Goal: Task Accomplishment & Management: Manage account settings

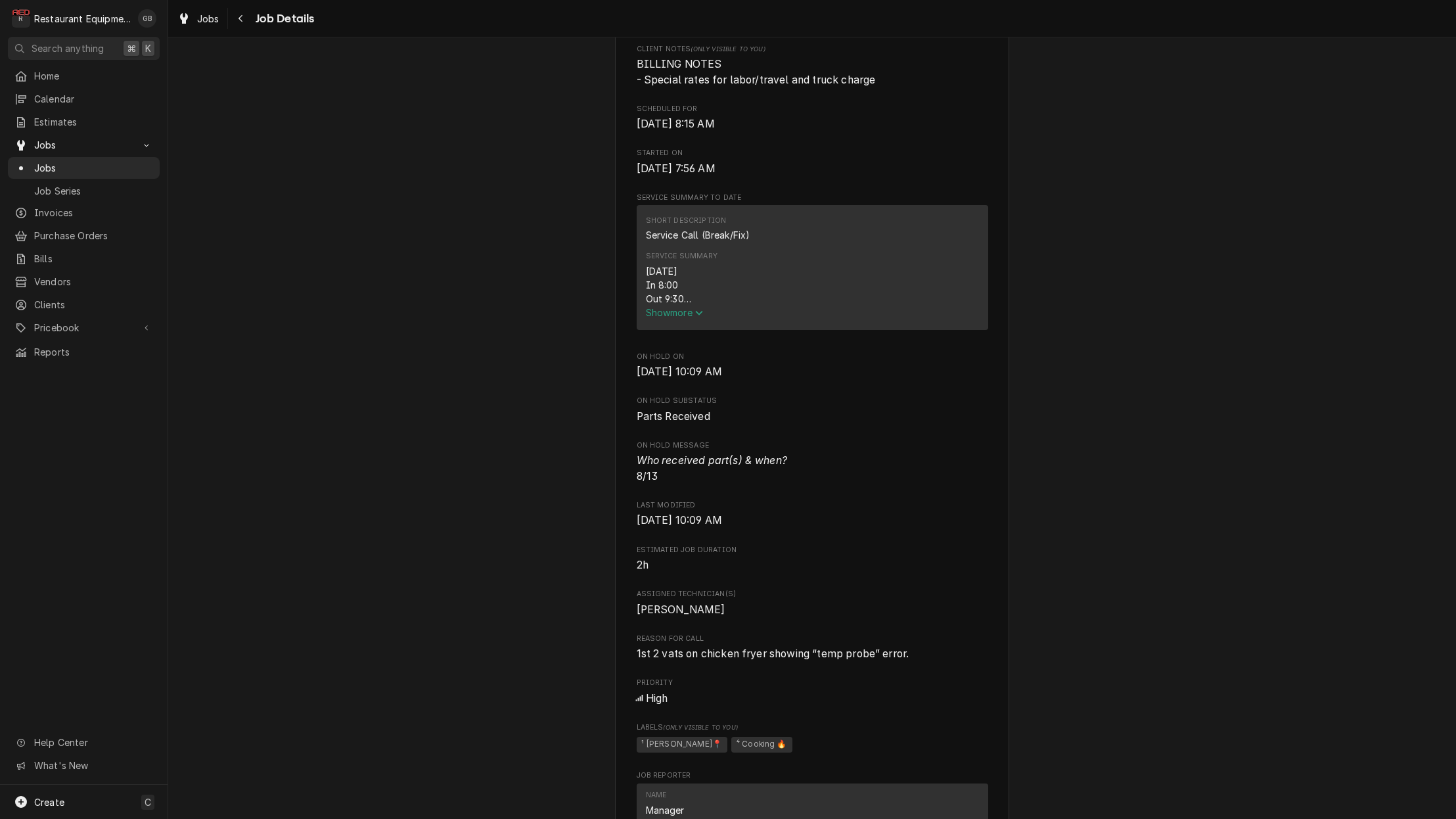
scroll to position [372, 0]
click at [248, 10] on button "Navigate back" at bounding box center [241, 18] width 21 height 21
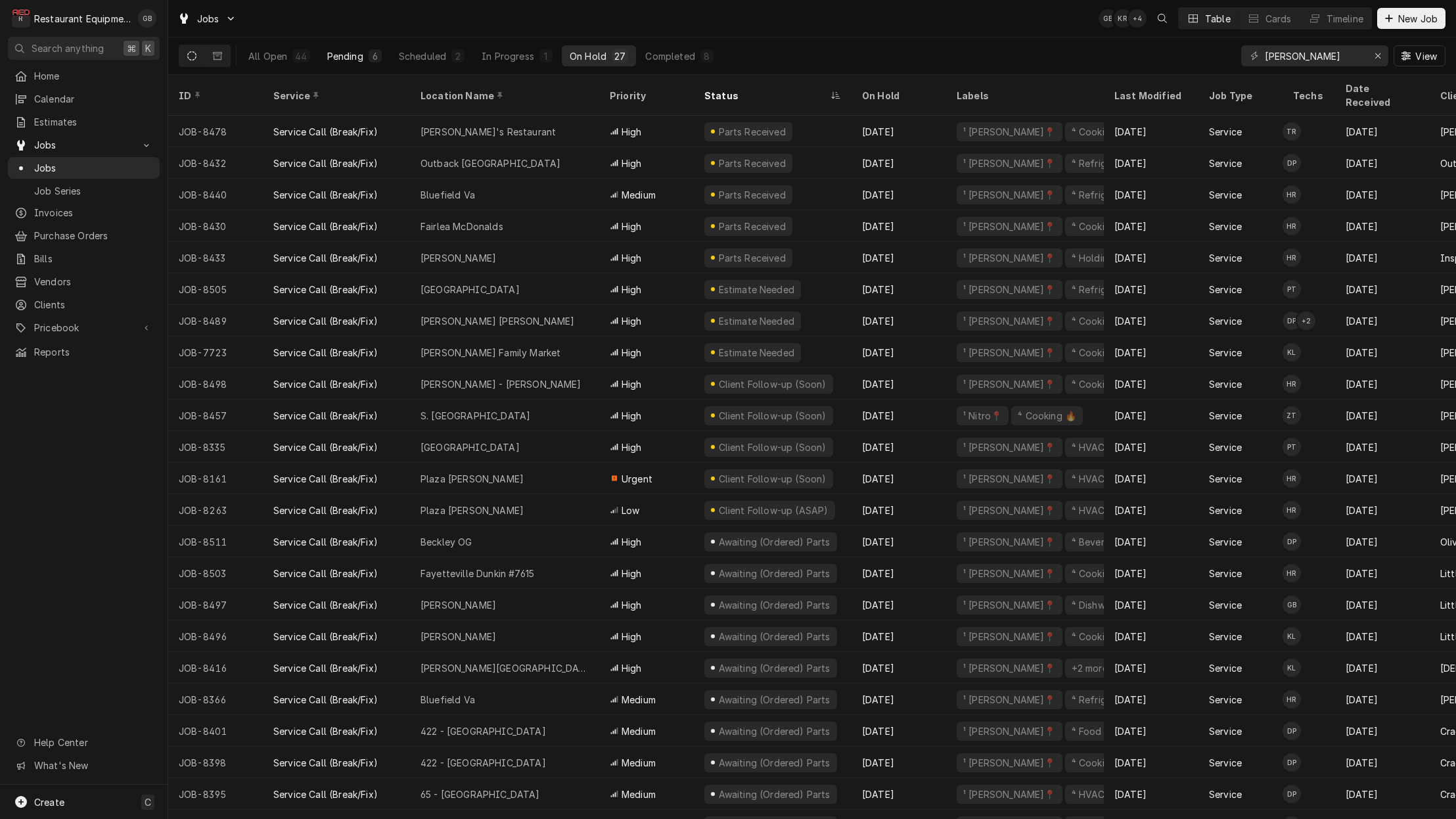
click at [358, 50] on div "Pending" at bounding box center [345, 56] width 36 height 14
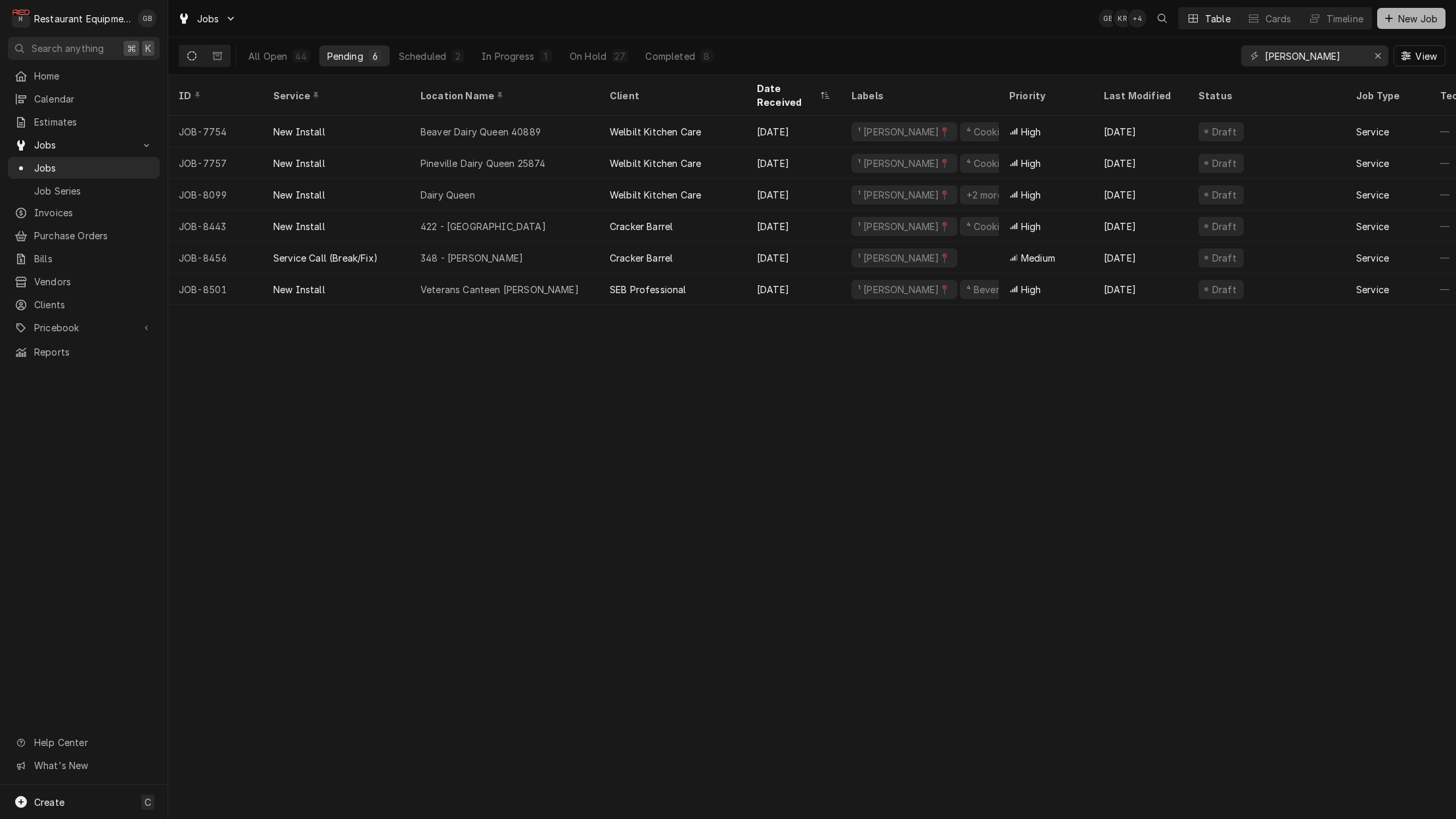
click at [1388, 11] on button "New Job" at bounding box center [1411, 18] width 68 height 21
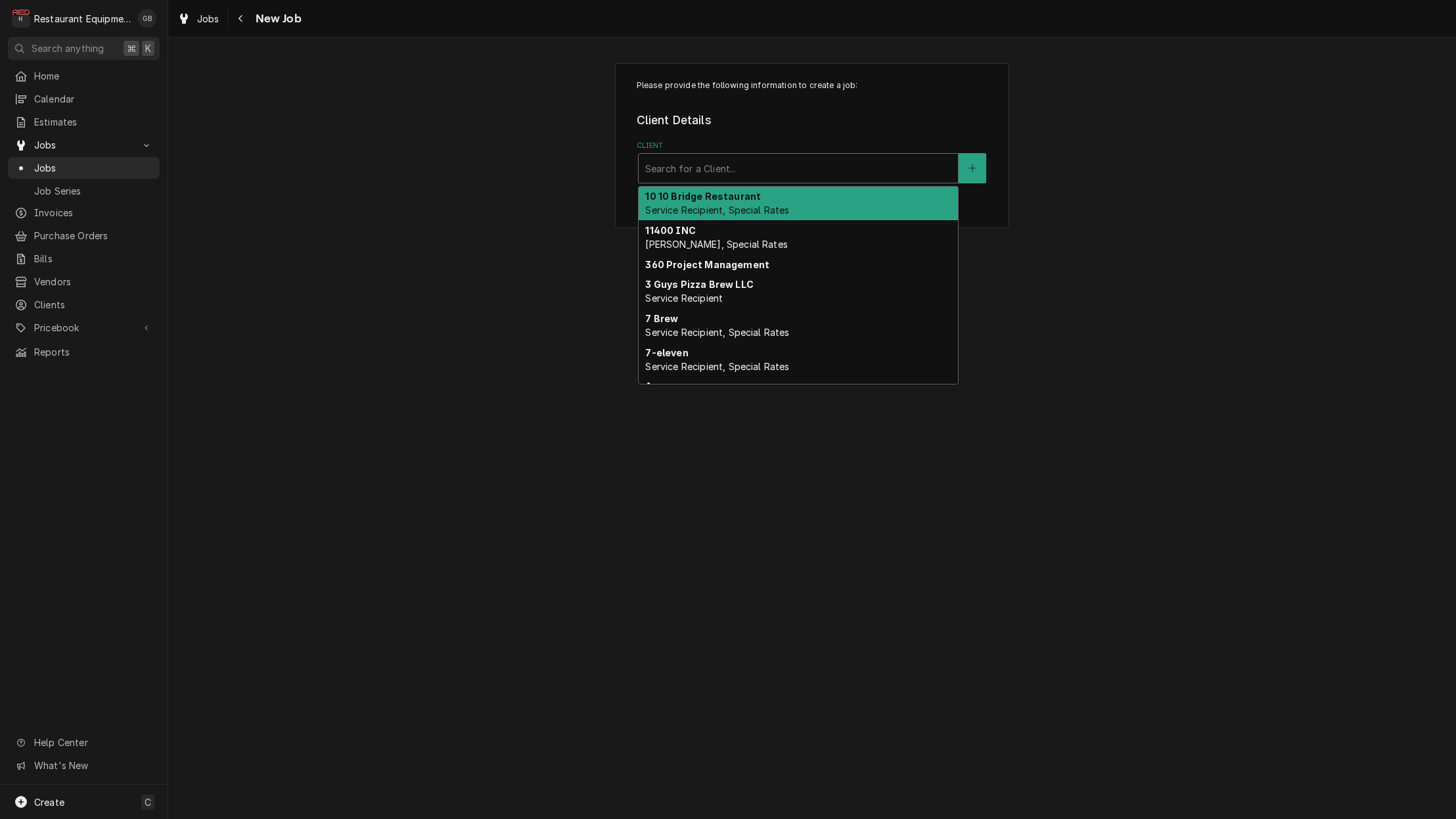
click at [825, 171] on div "Client" at bounding box center [798, 168] width 306 height 24
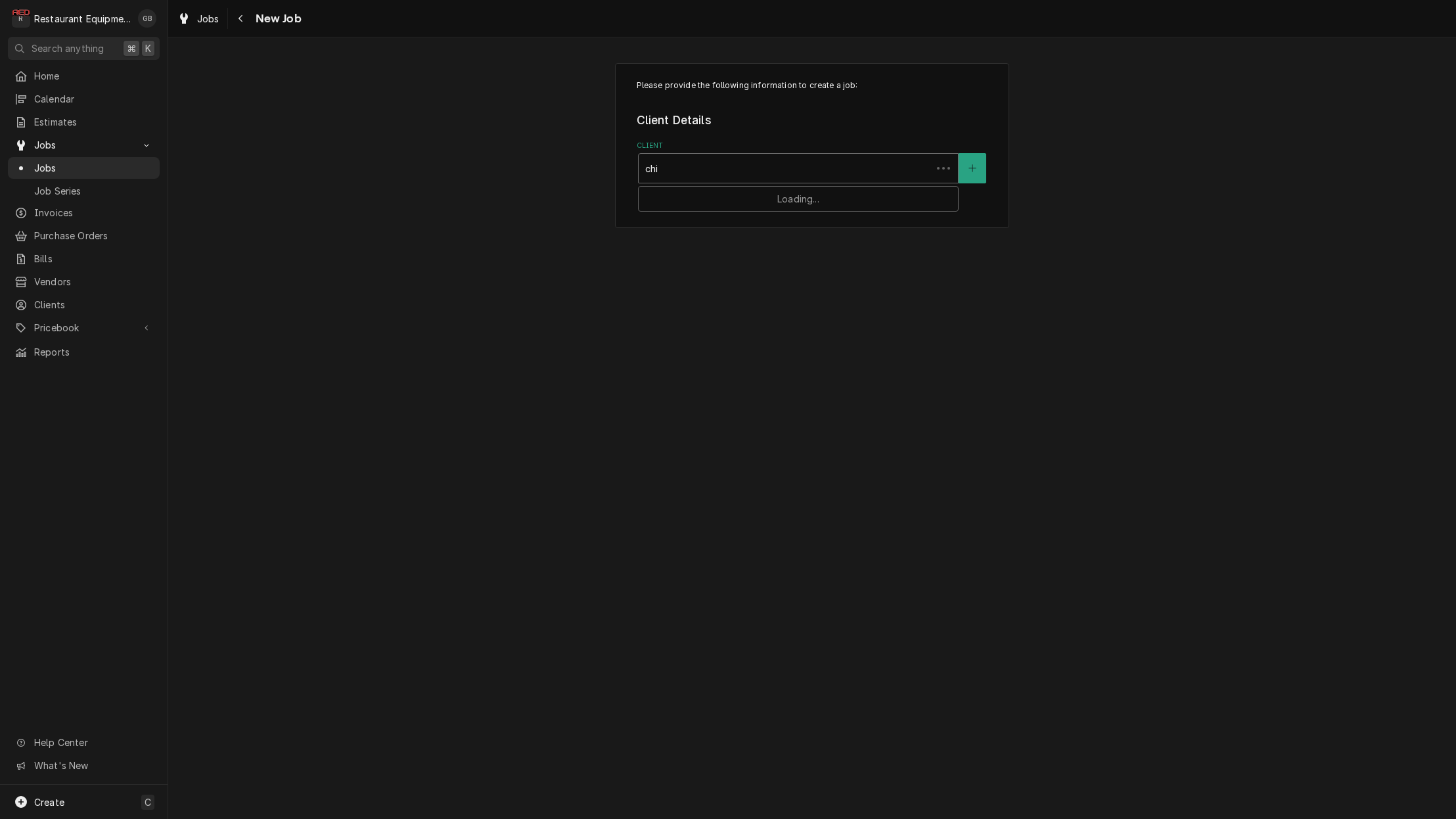
type input "chil"
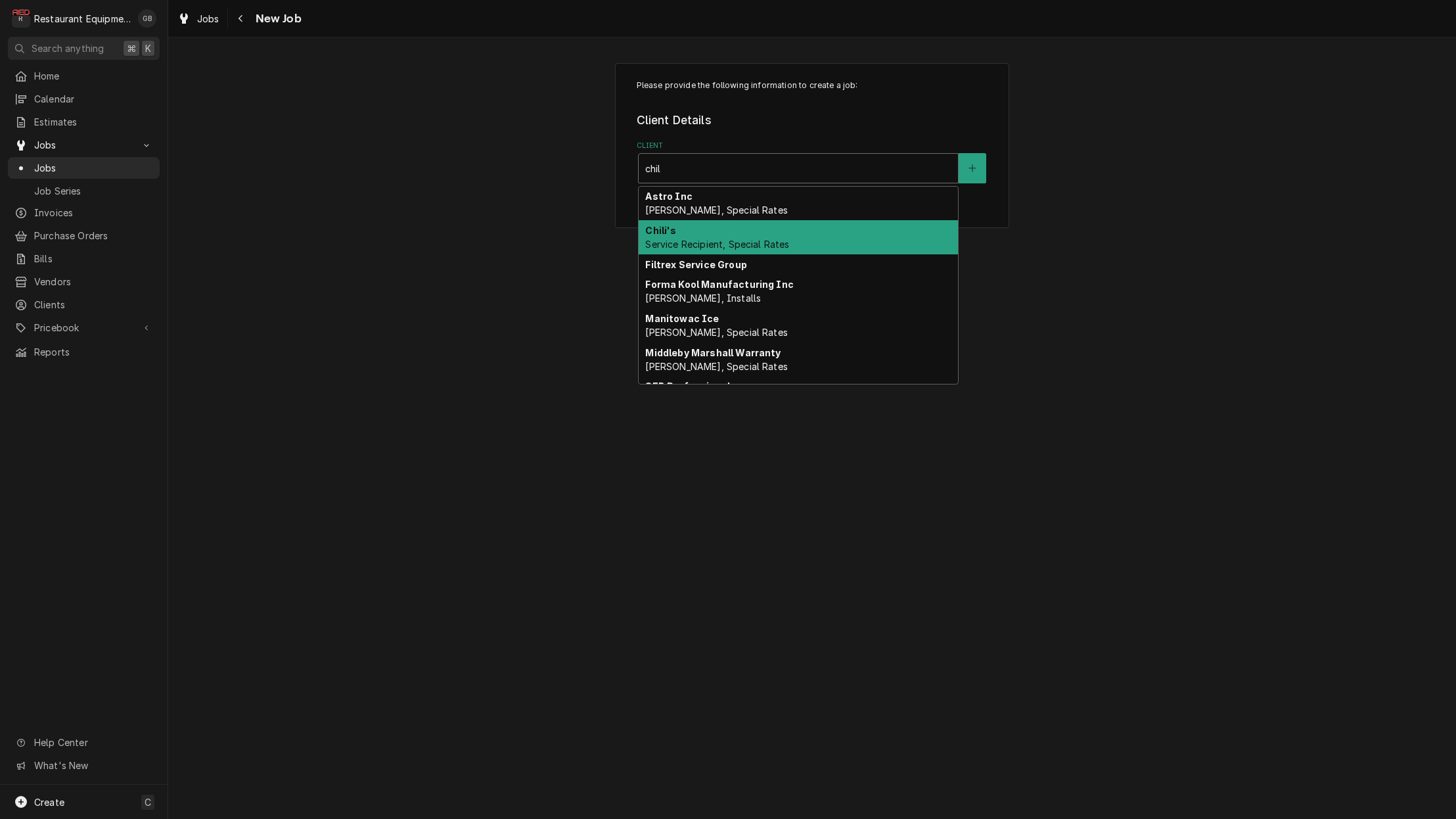
click at [713, 240] on span "Service Recipient, Special Rates" at bounding box center [717, 244] width 144 height 11
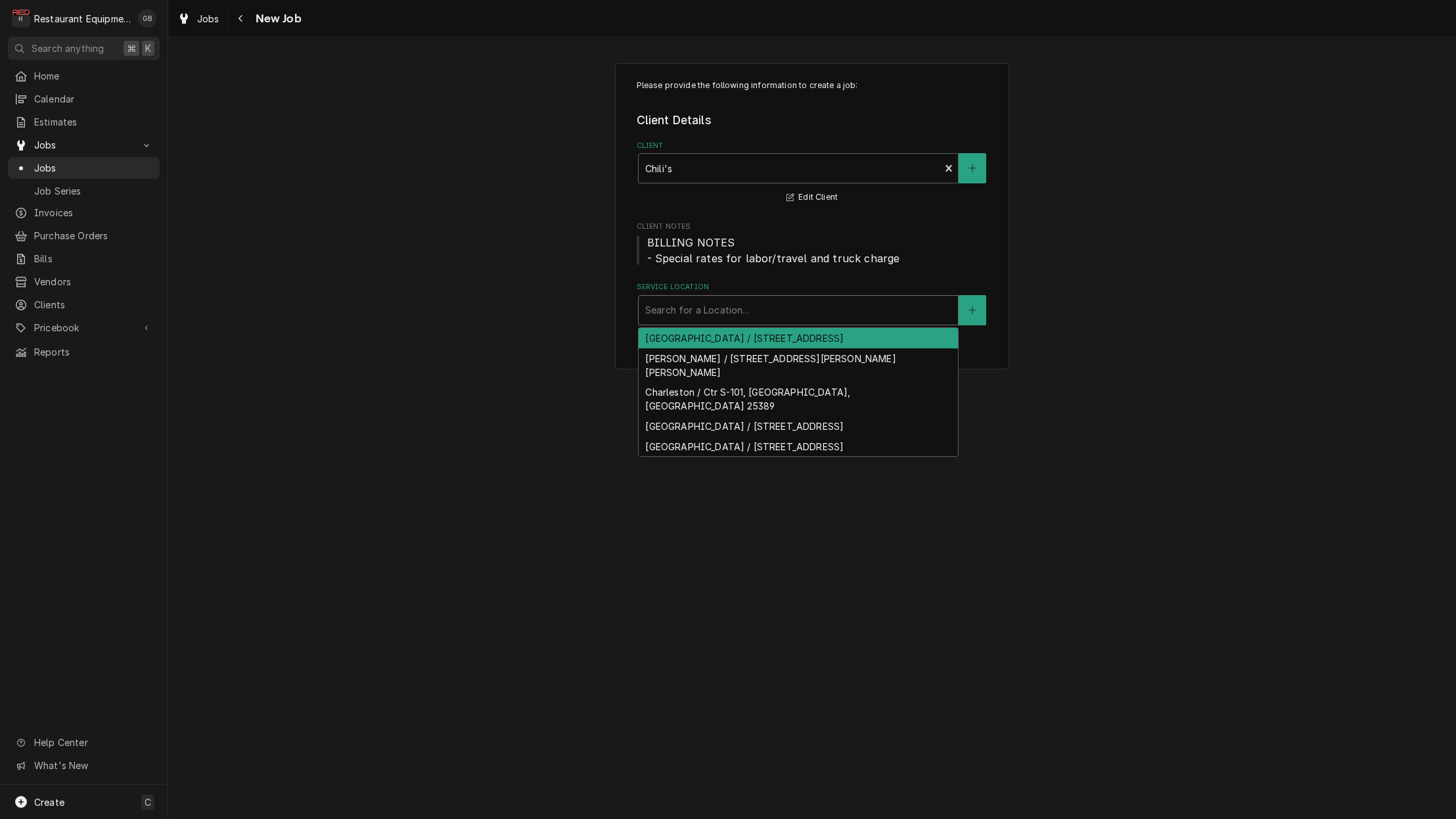
click at [694, 313] on div "Search for a Location..." at bounding box center [798, 310] width 306 height 14
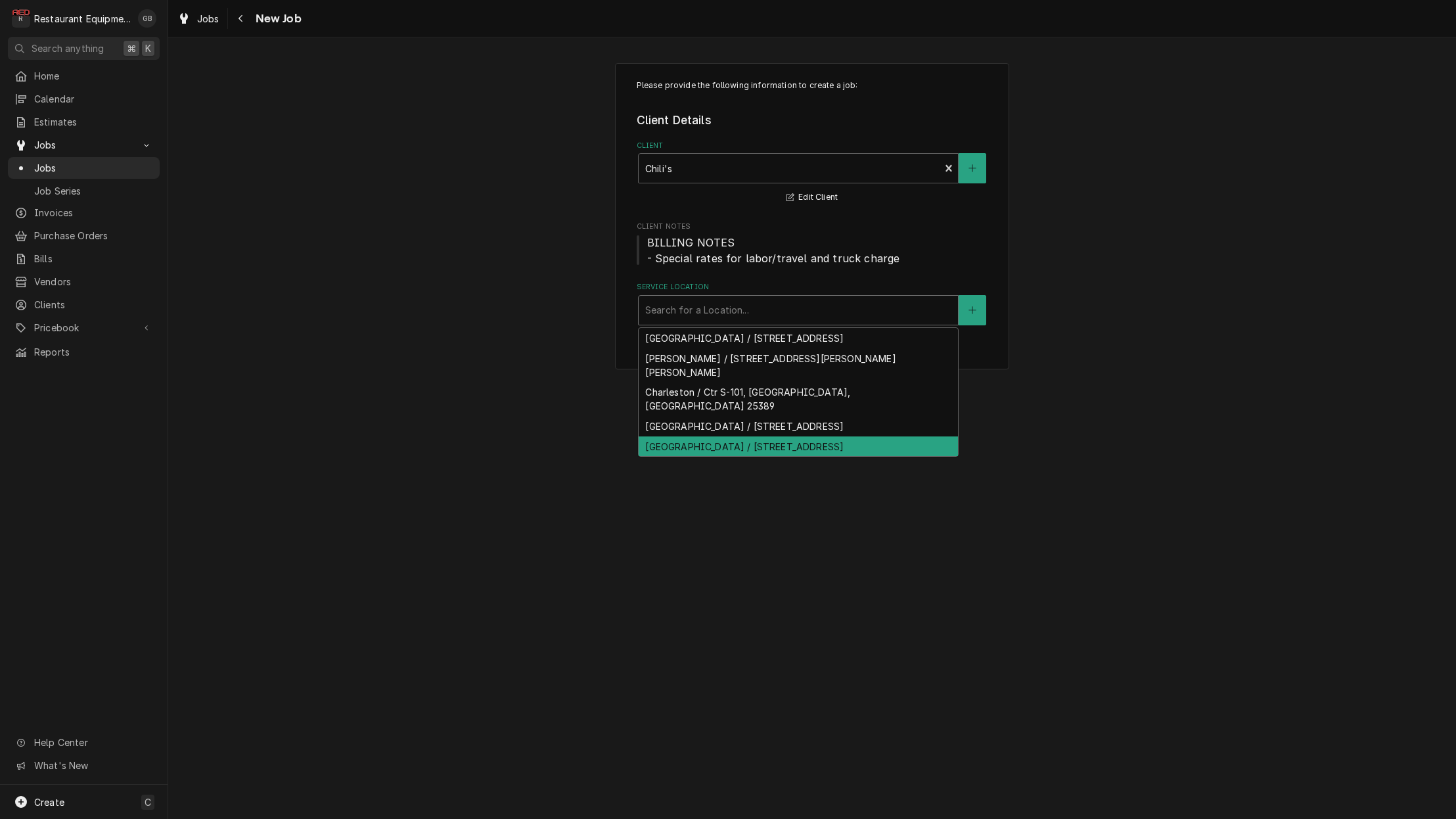
click at [693, 436] on div "Princeton / 1150 Oakvale Rd, Princeton, WV 24740" at bounding box center [798, 446] width 319 height 20
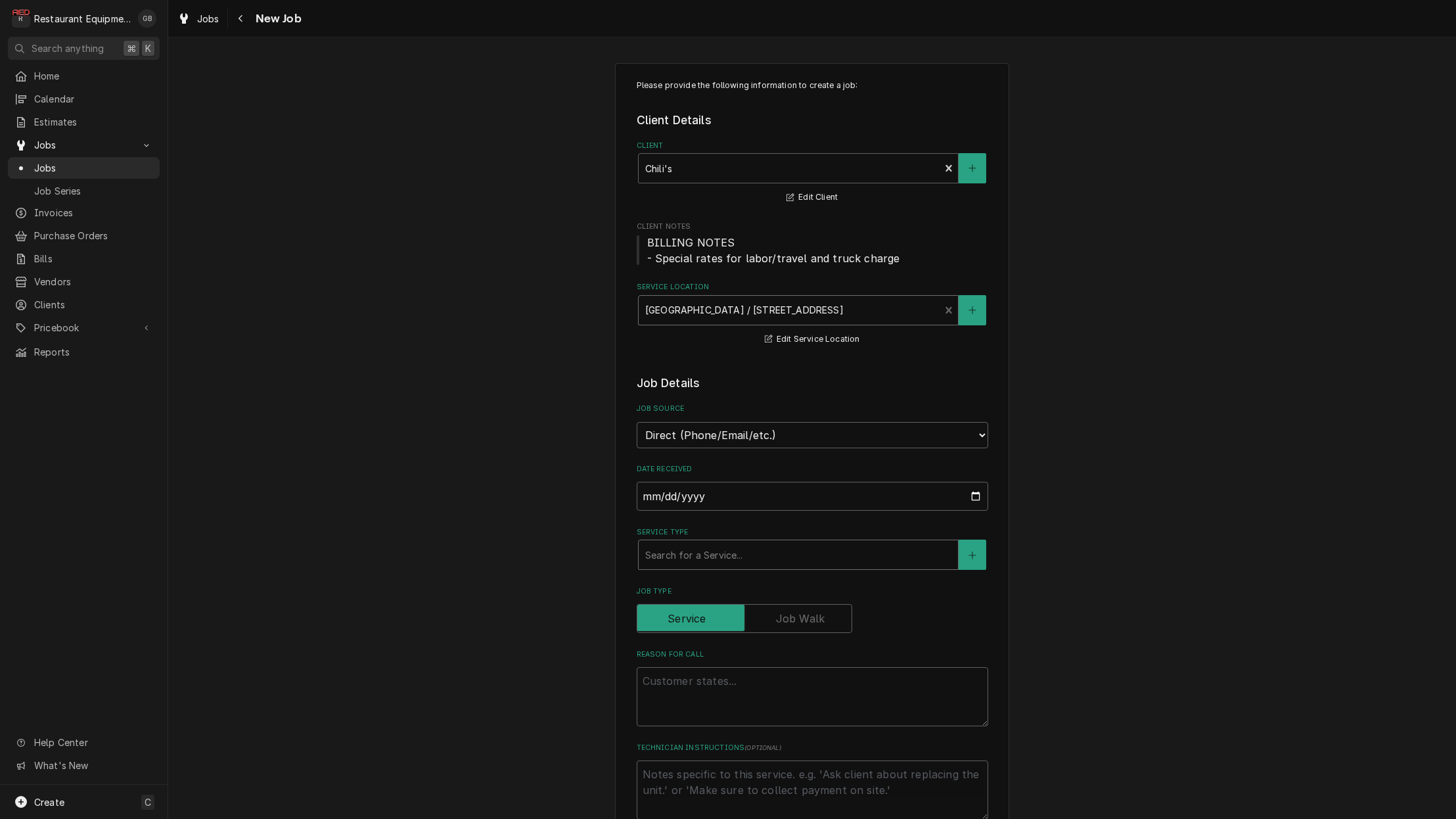
click at [707, 548] on div "Search for a Service..." at bounding box center [798, 555] width 306 height 14
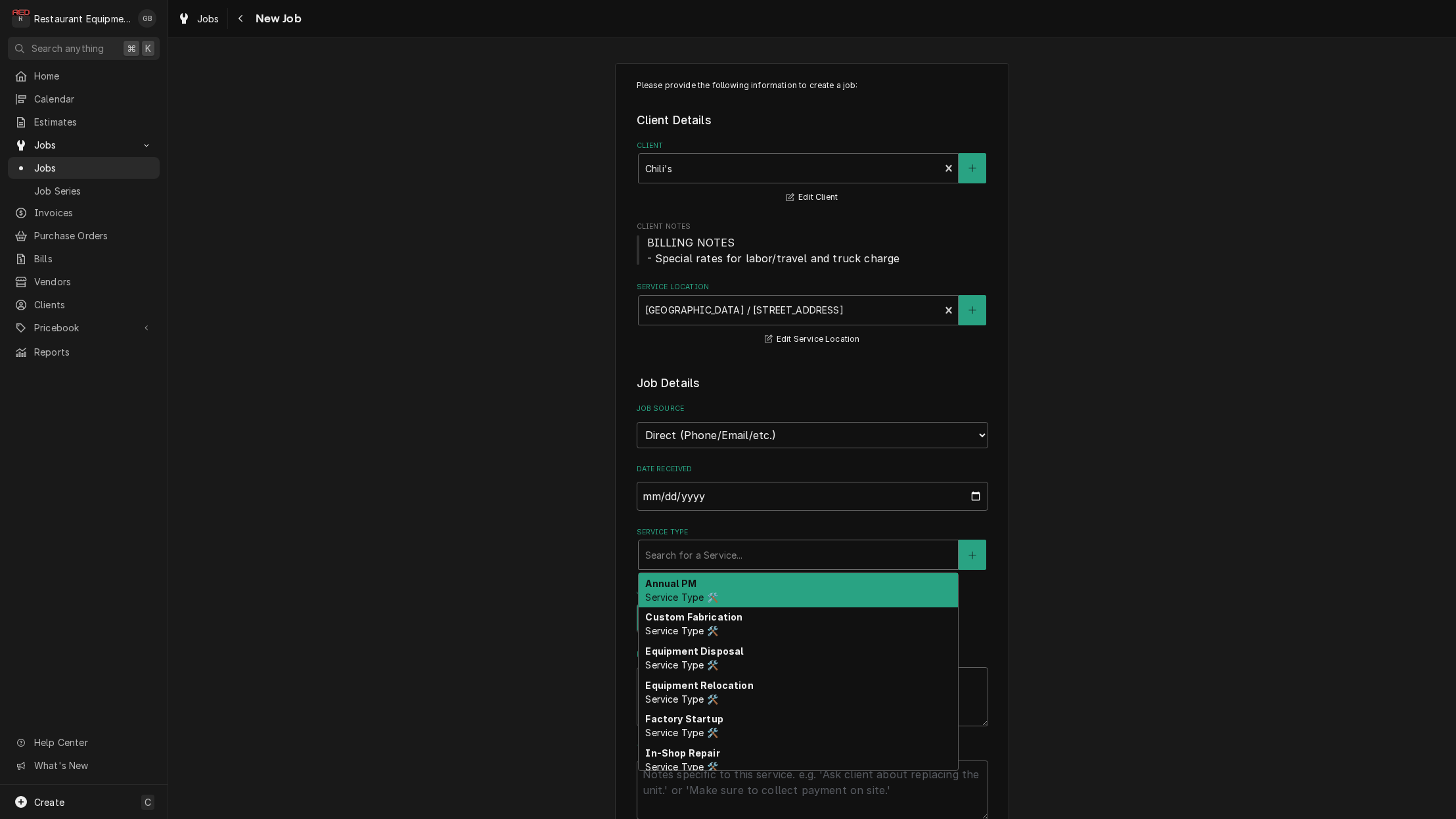
type textarea "x"
type input "p"
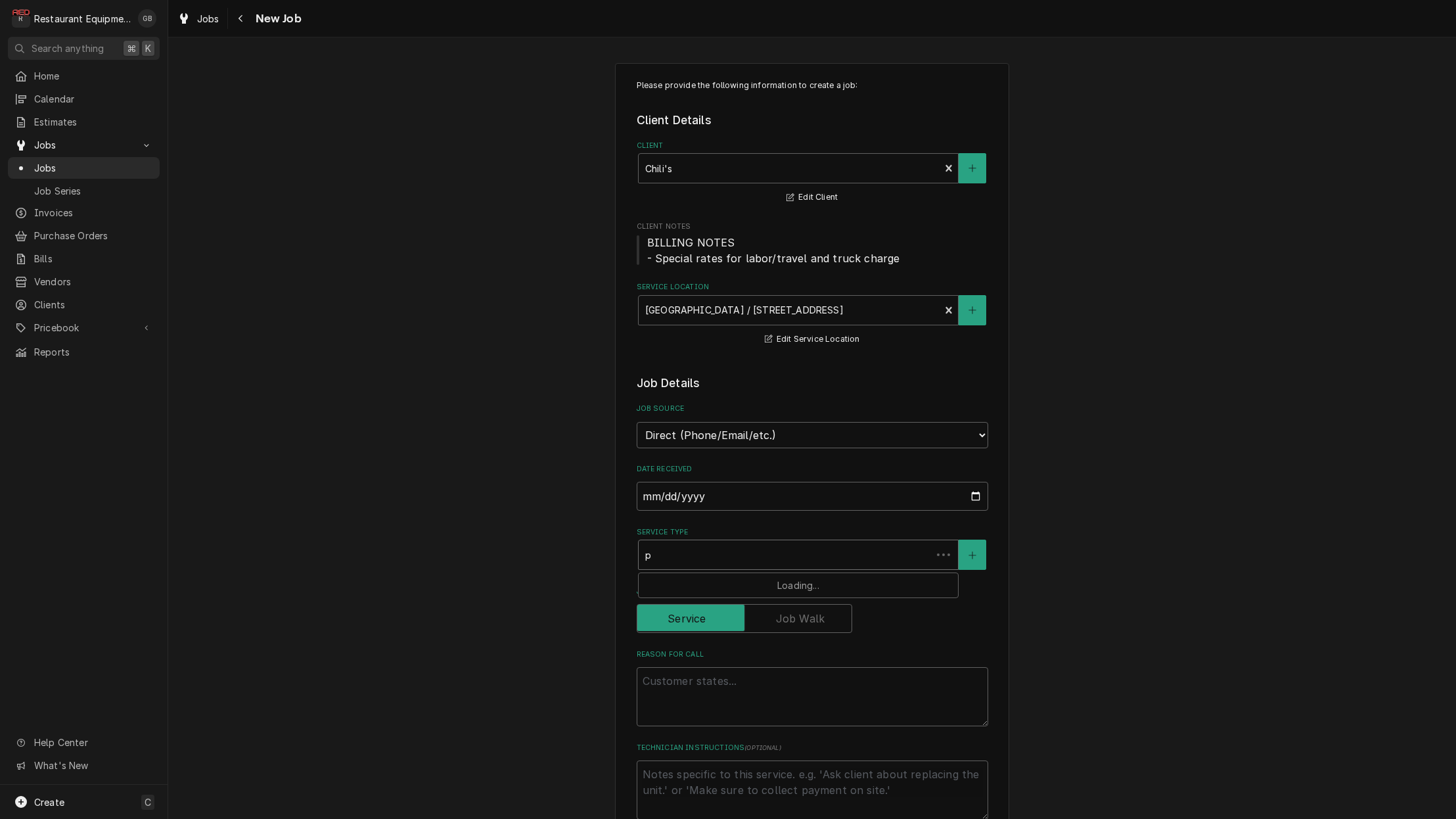
type textarea "x"
type input "pm"
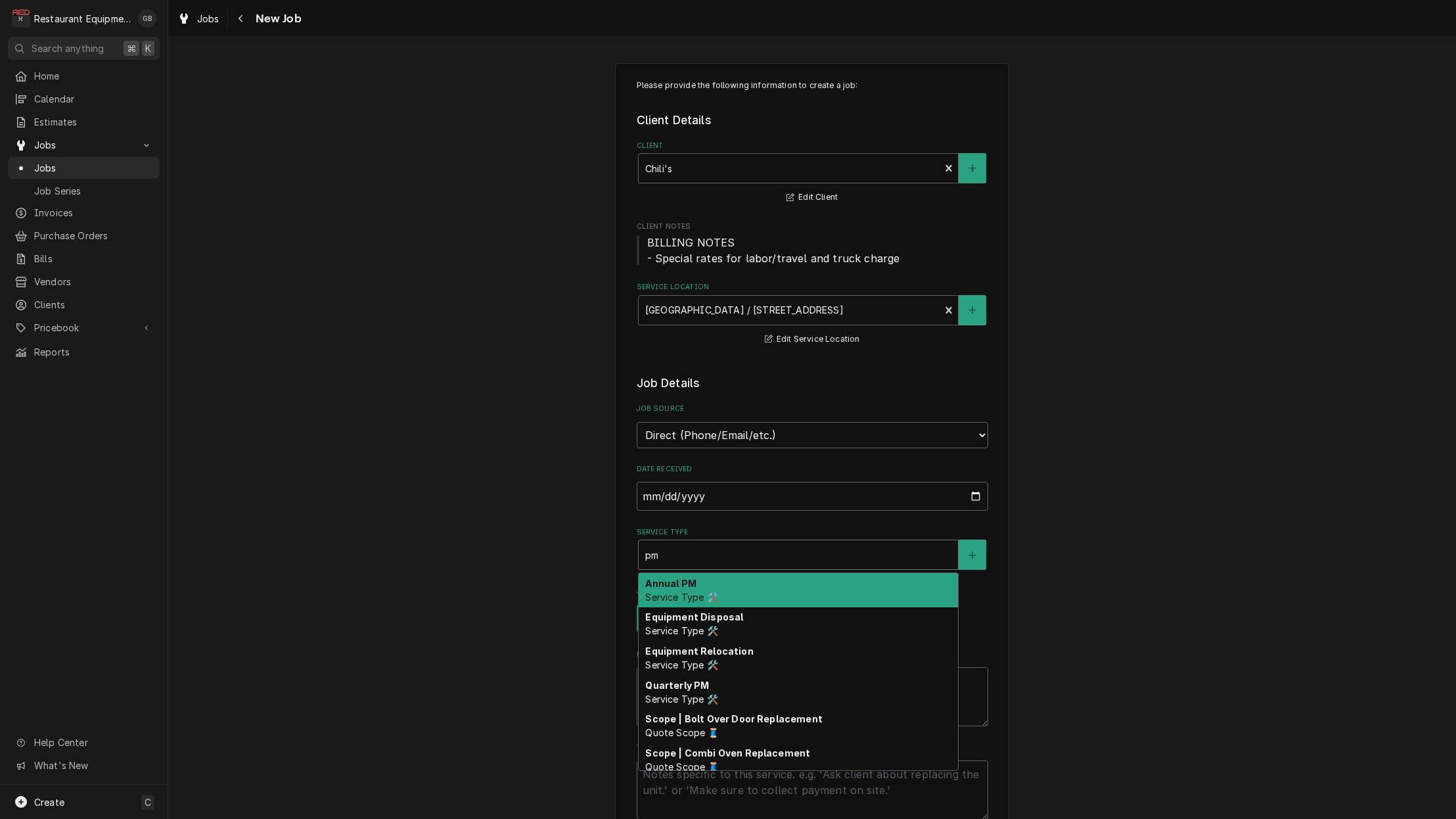
click at [704, 591] on span "Service Type 🛠️" at bounding box center [681, 597] width 72 height 11
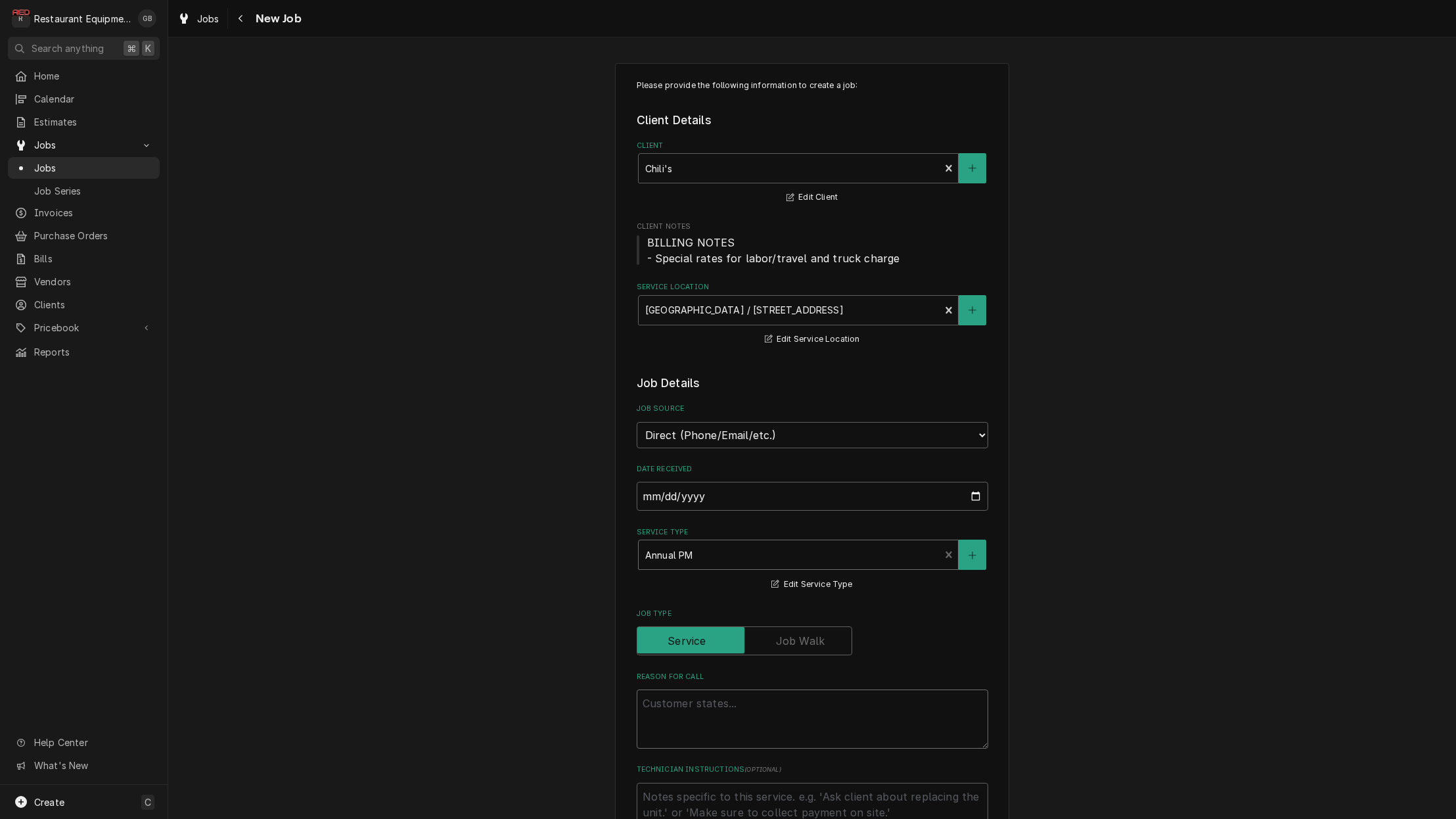
drag, startPoint x: 694, startPoint y: 703, endPoint x: 705, endPoint y: 700, distance: 11.4
click at [700, 703] on textarea "Reason For Call" at bounding box center [812, 718] width 352 height 59
type textarea "x"
type textarea "c"
type textarea "x"
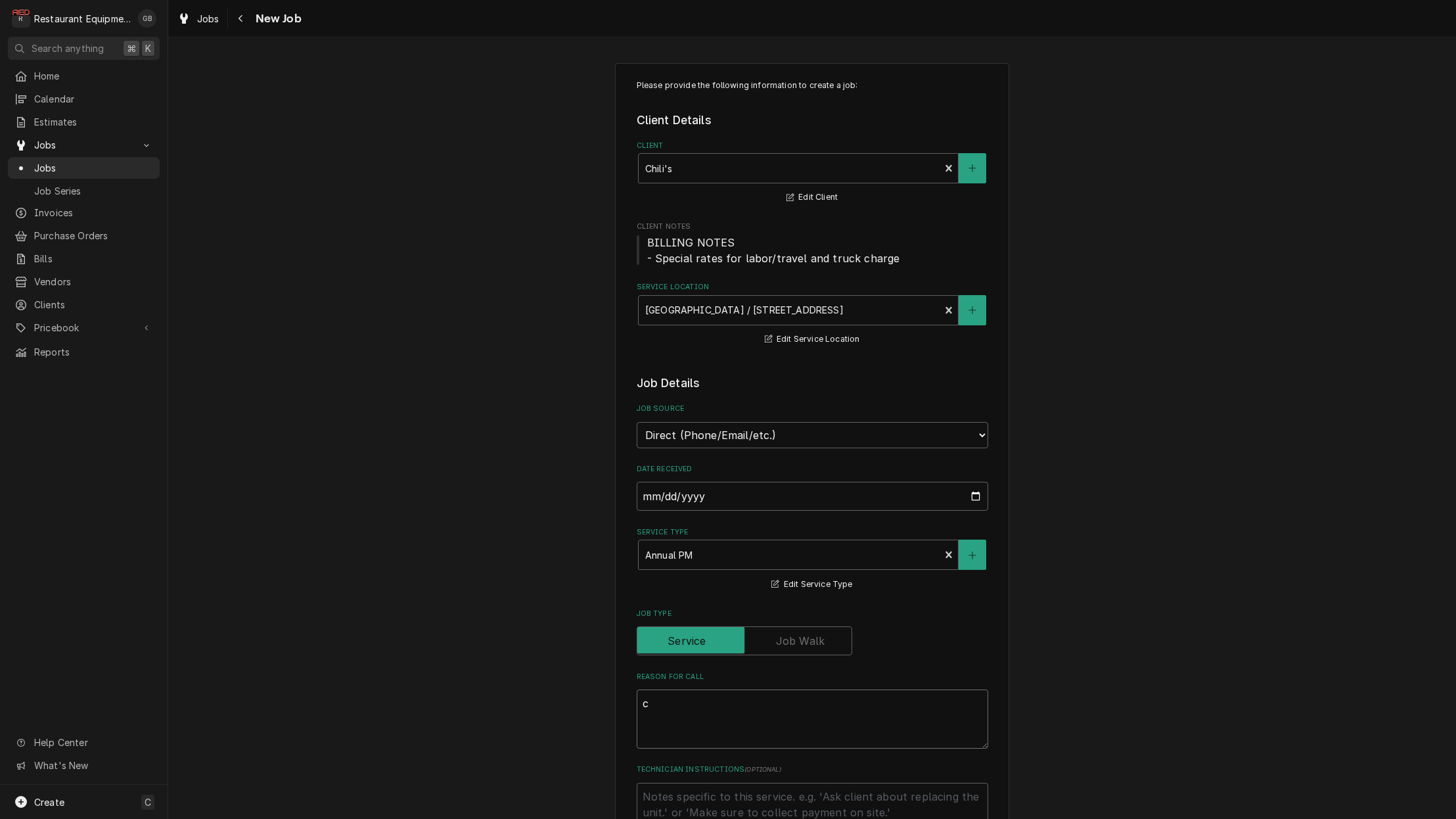
type textarea "co"
type textarea "x"
type textarea "com"
type textarea "x"
type textarea "comb"
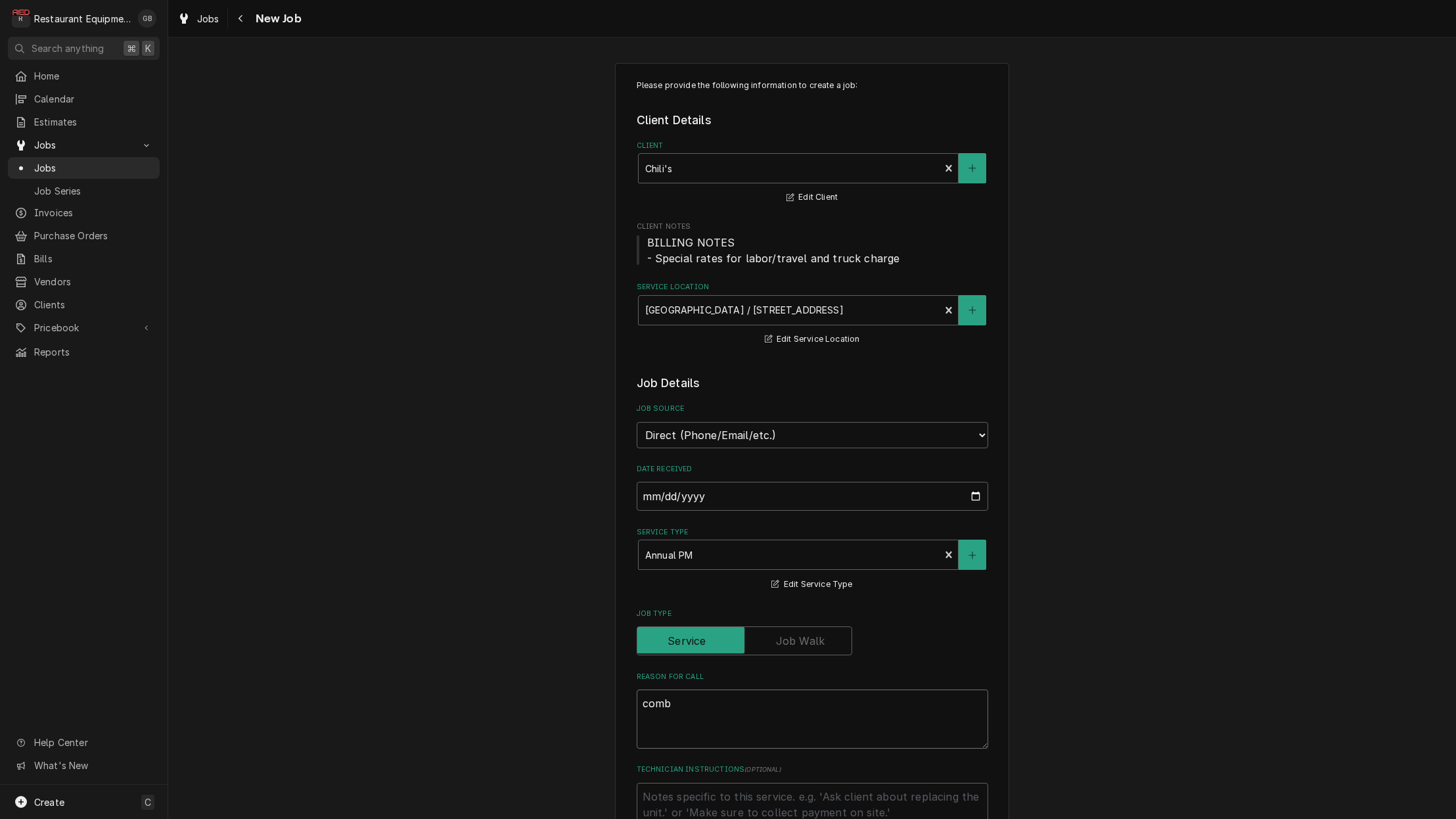
type textarea "x"
type textarea "combi"
type textarea "x"
type textarea "combi"
type textarea "x"
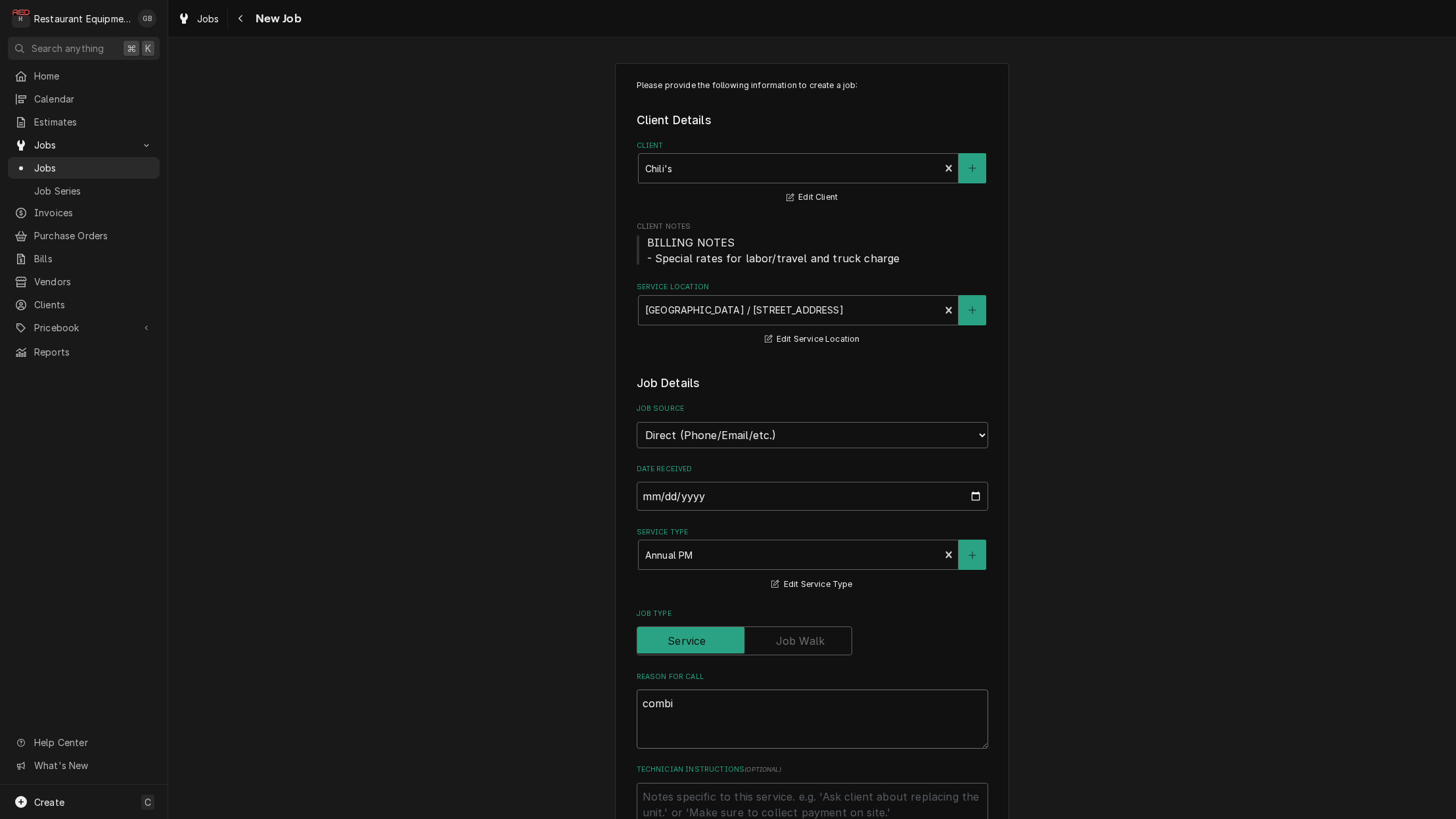
type textarea "combi o"
type textarea "x"
type textarea "combi ov"
type textarea "x"
type textarea "combi ove"
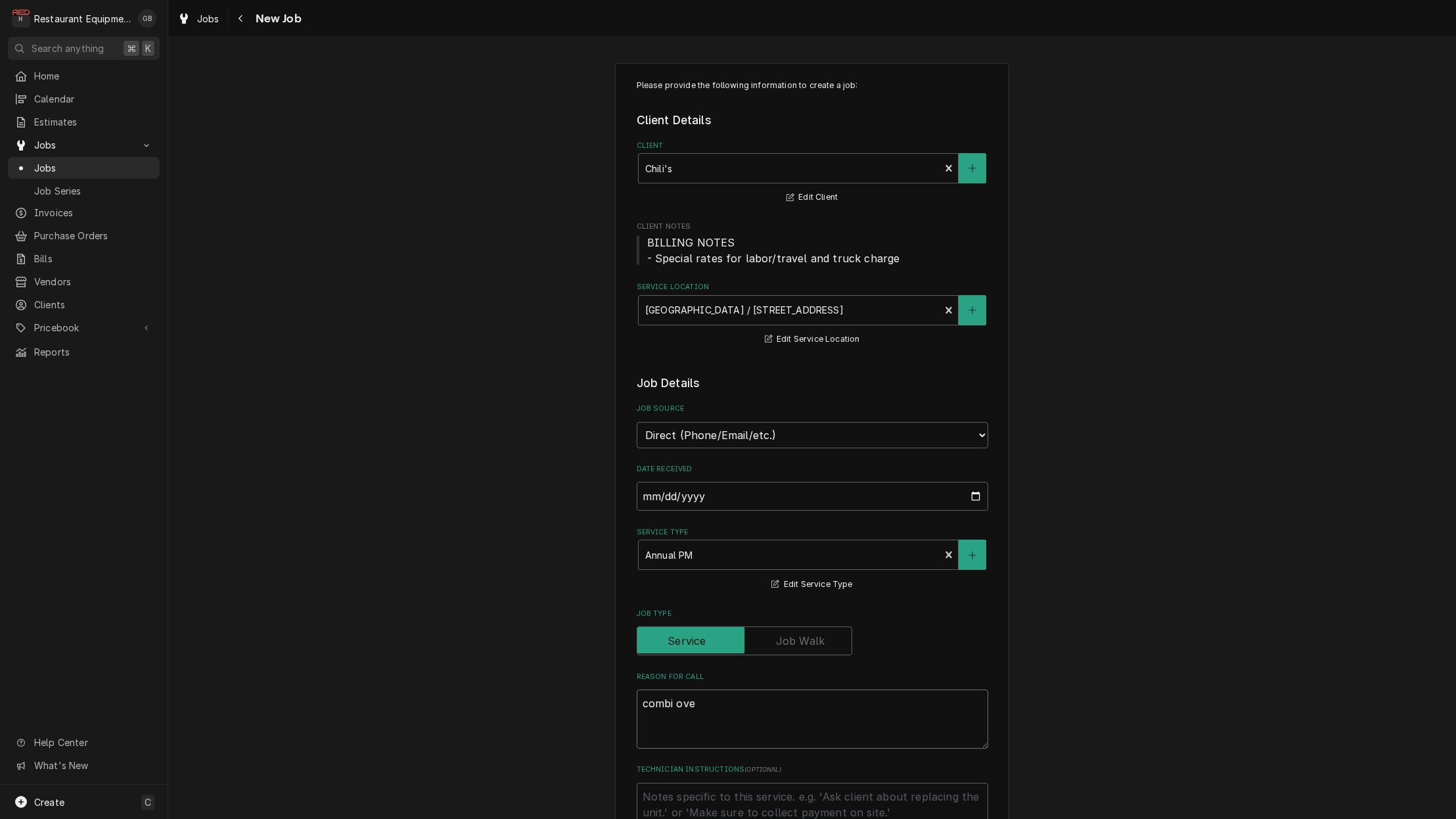
type textarea "x"
type textarea "combi oven"
type textarea "x"
type textarea "combi oven"
type textarea "x"
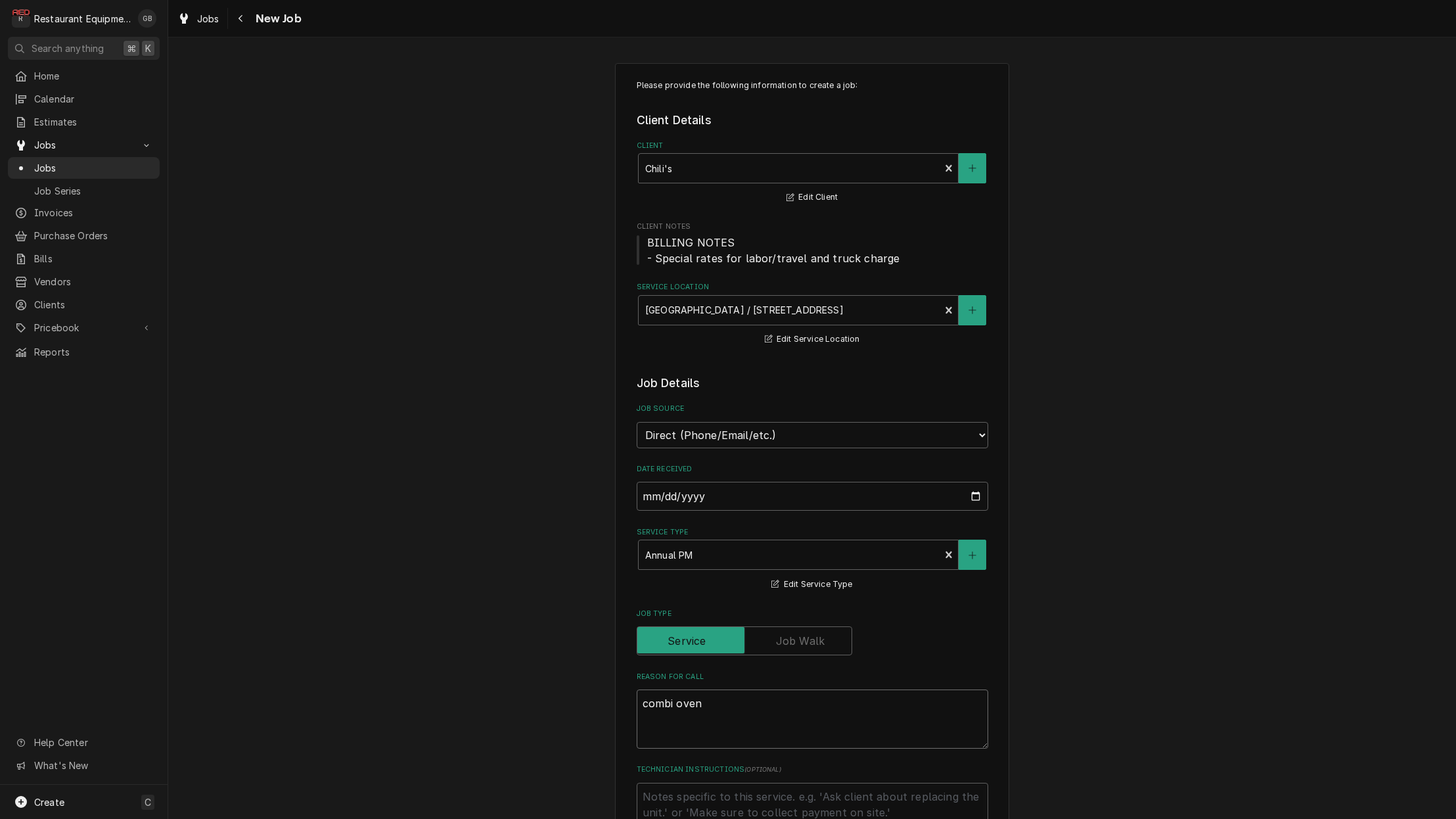
type textarea "combi oven P"
type textarea "x"
type textarea "combi oven PM"
type textarea "x"
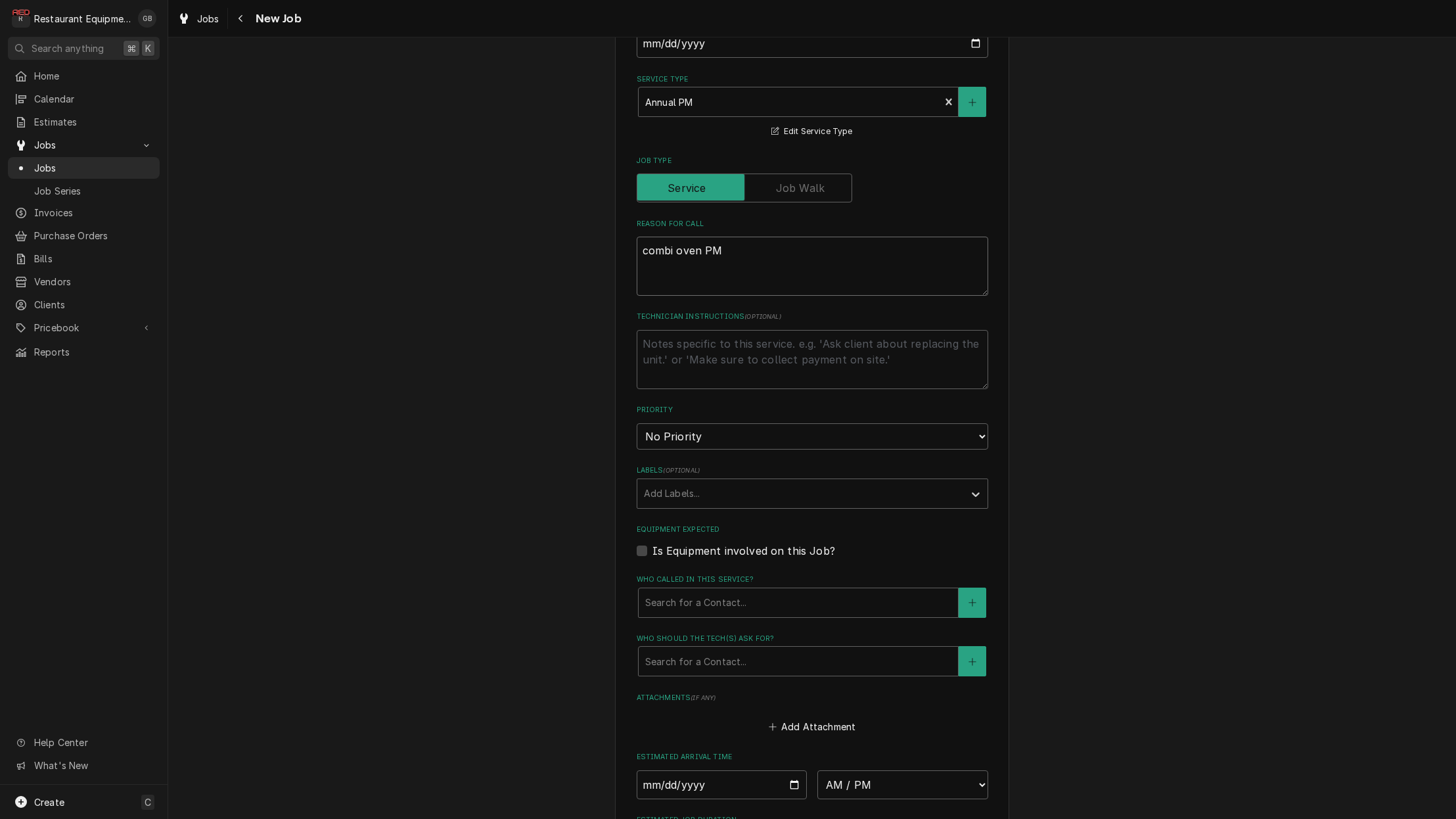
scroll to position [454, 0]
type textarea "combi oven PM"
click at [941, 480] on div "Labels" at bounding box center [800, 492] width 314 height 24
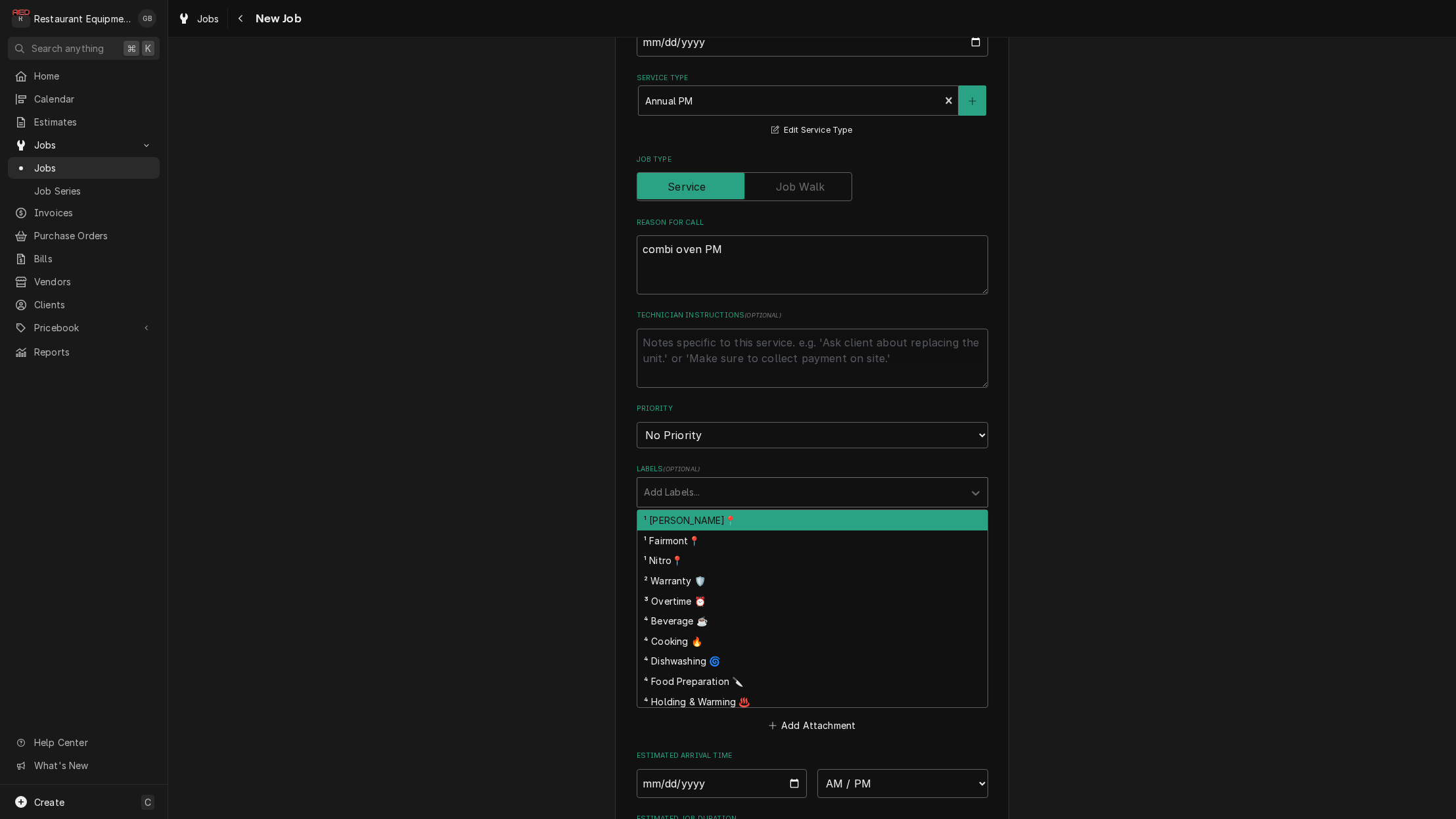
click at [705, 510] on div "¹ [PERSON_NAME]📍" at bounding box center [812, 520] width 350 height 20
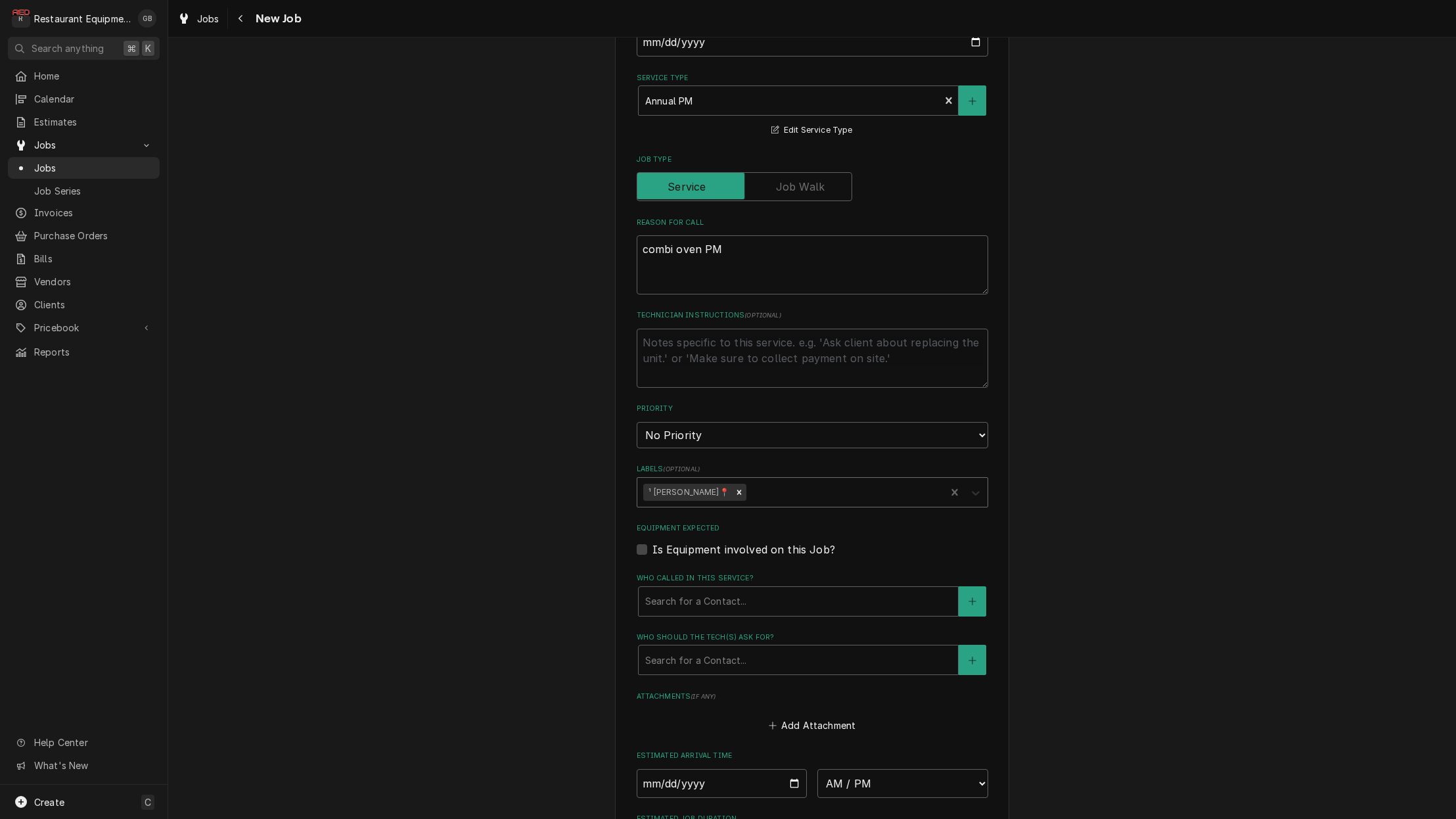
click at [984, 480] on div "Labels" at bounding box center [975, 492] width 24 height 25
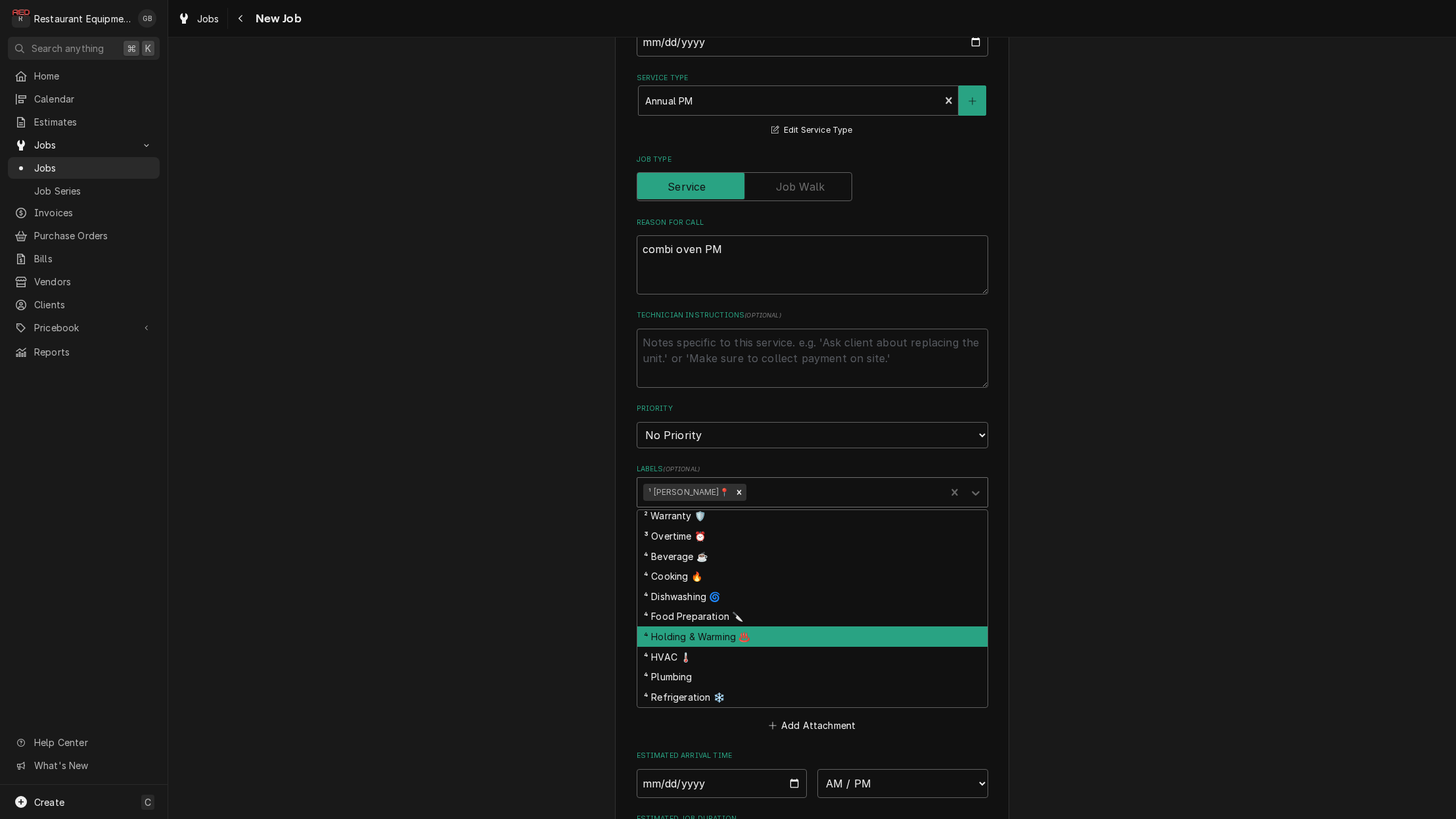
scroll to position [46, 0]
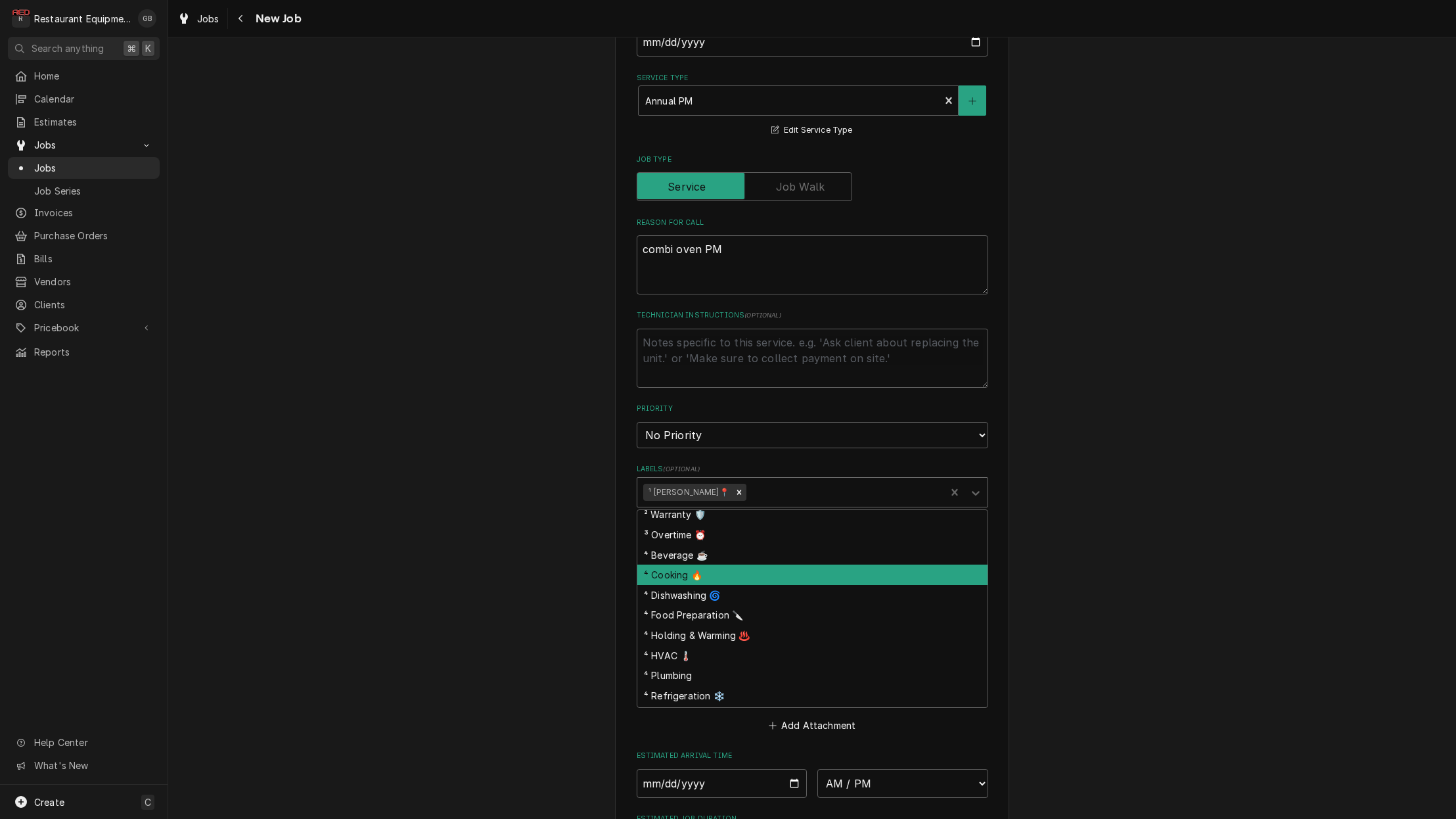
click at [681, 565] on div "⁴ Cooking 🔥" at bounding box center [812, 575] width 350 height 20
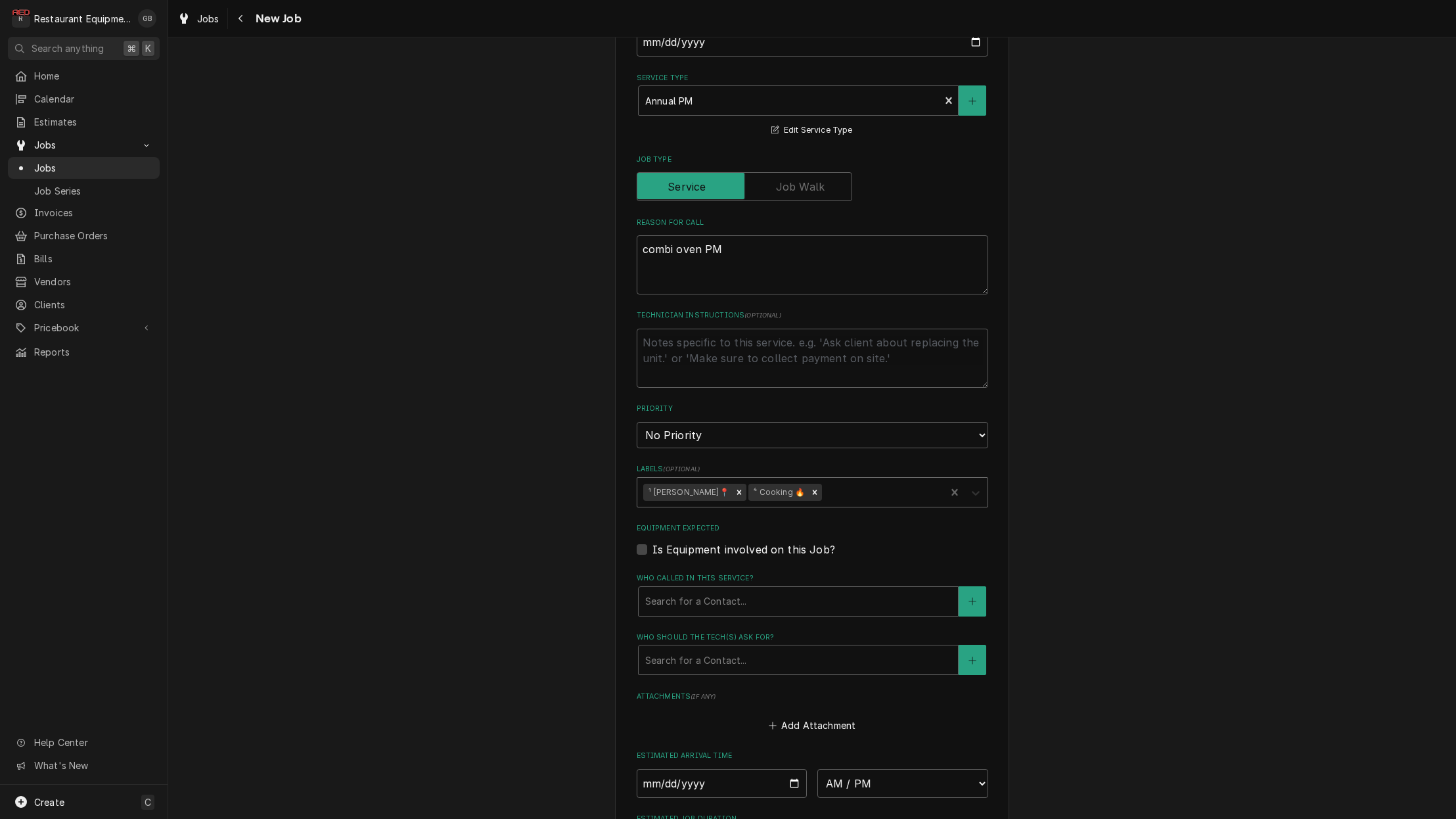
click at [977, 486] on icon "Labels" at bounding box center [975, 492] width 13 height 13
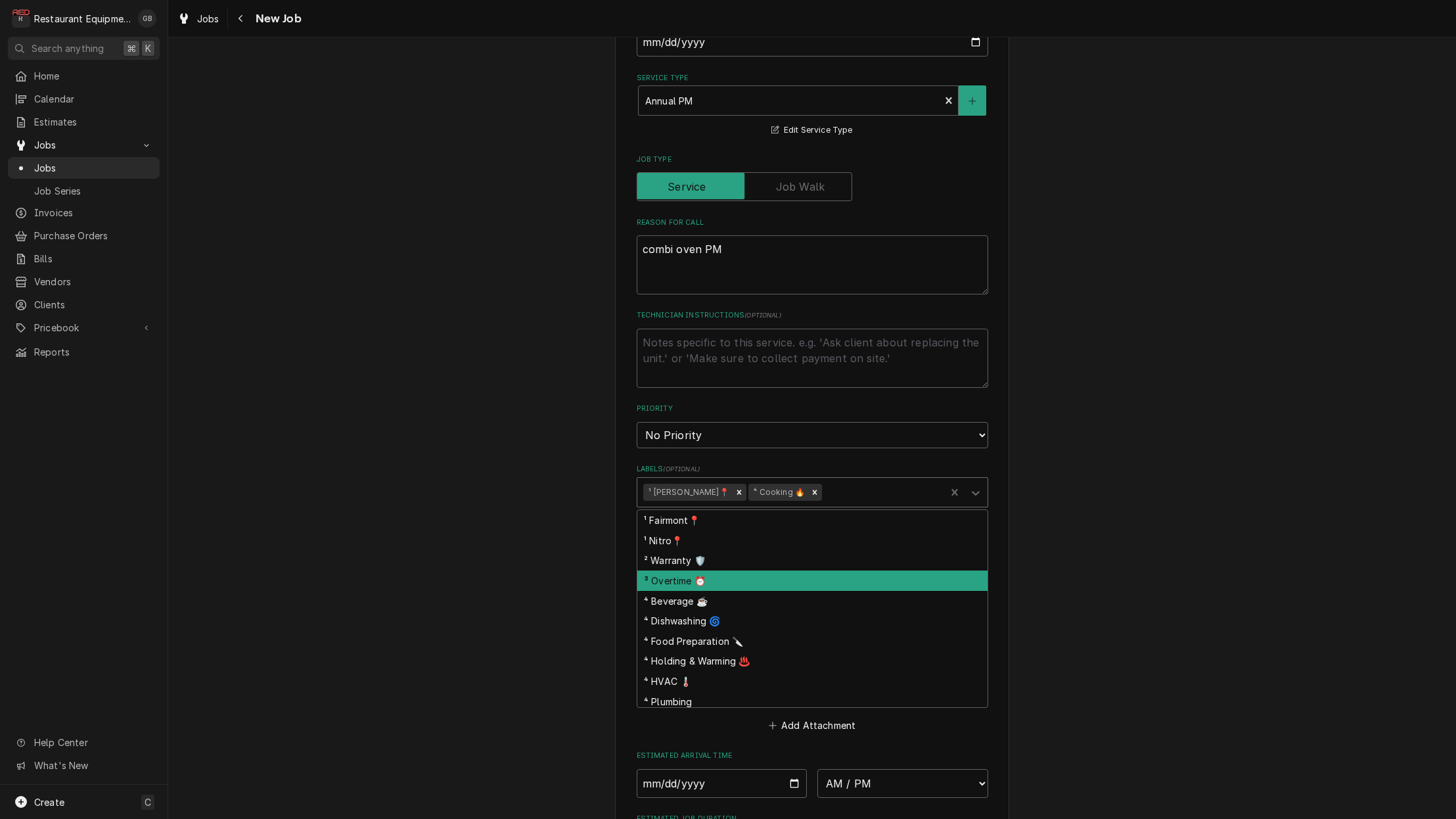
scroll to position [0, 0]
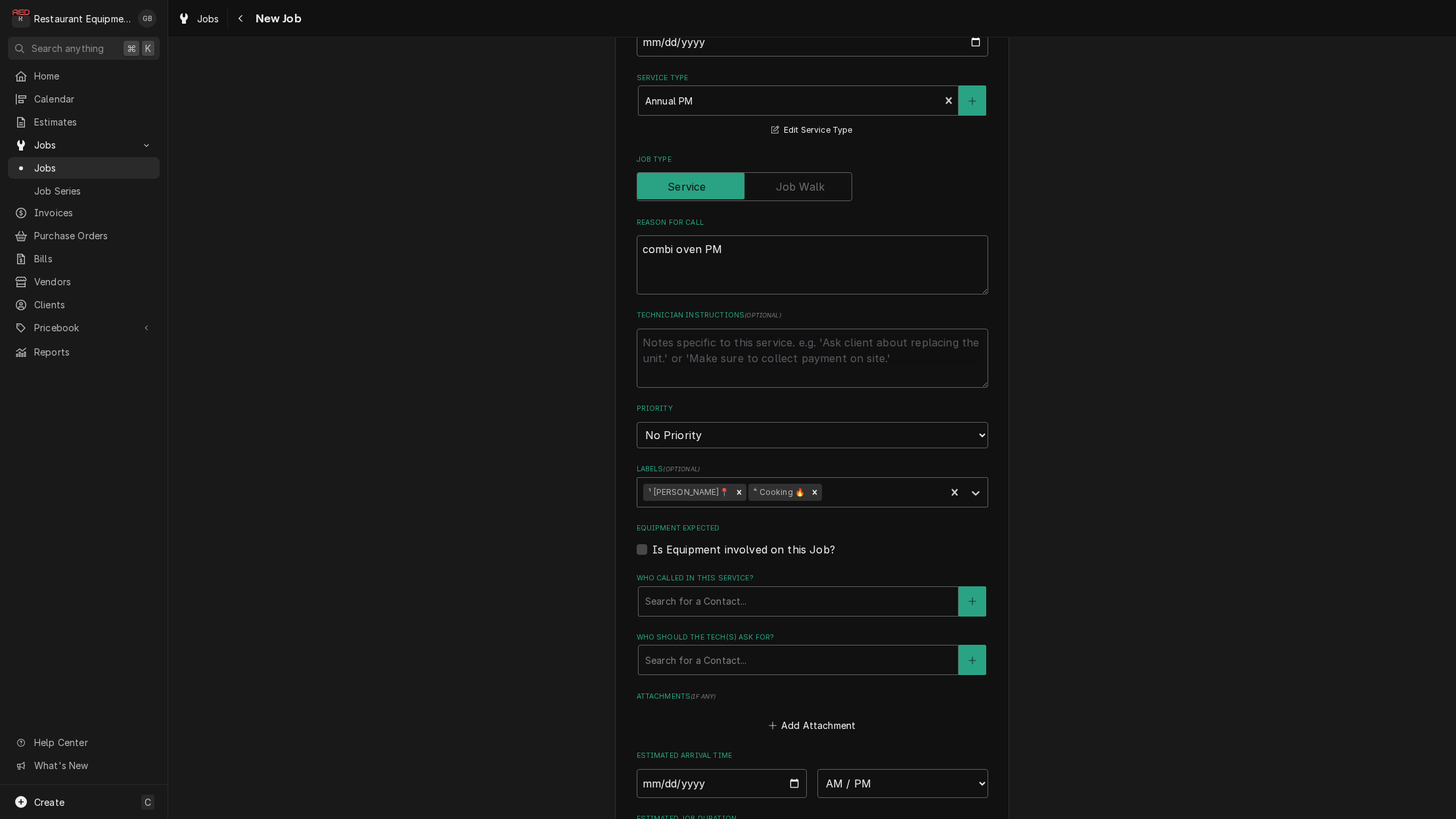
click at [992, 439] on div "Please provide the following information to create a job: Client Details Client…" at bounding box center [812, 316] width 394 height 1414
click at [820, 590] on div "Who called in this service?" at bounding box center [798, 601] width 306 height 24
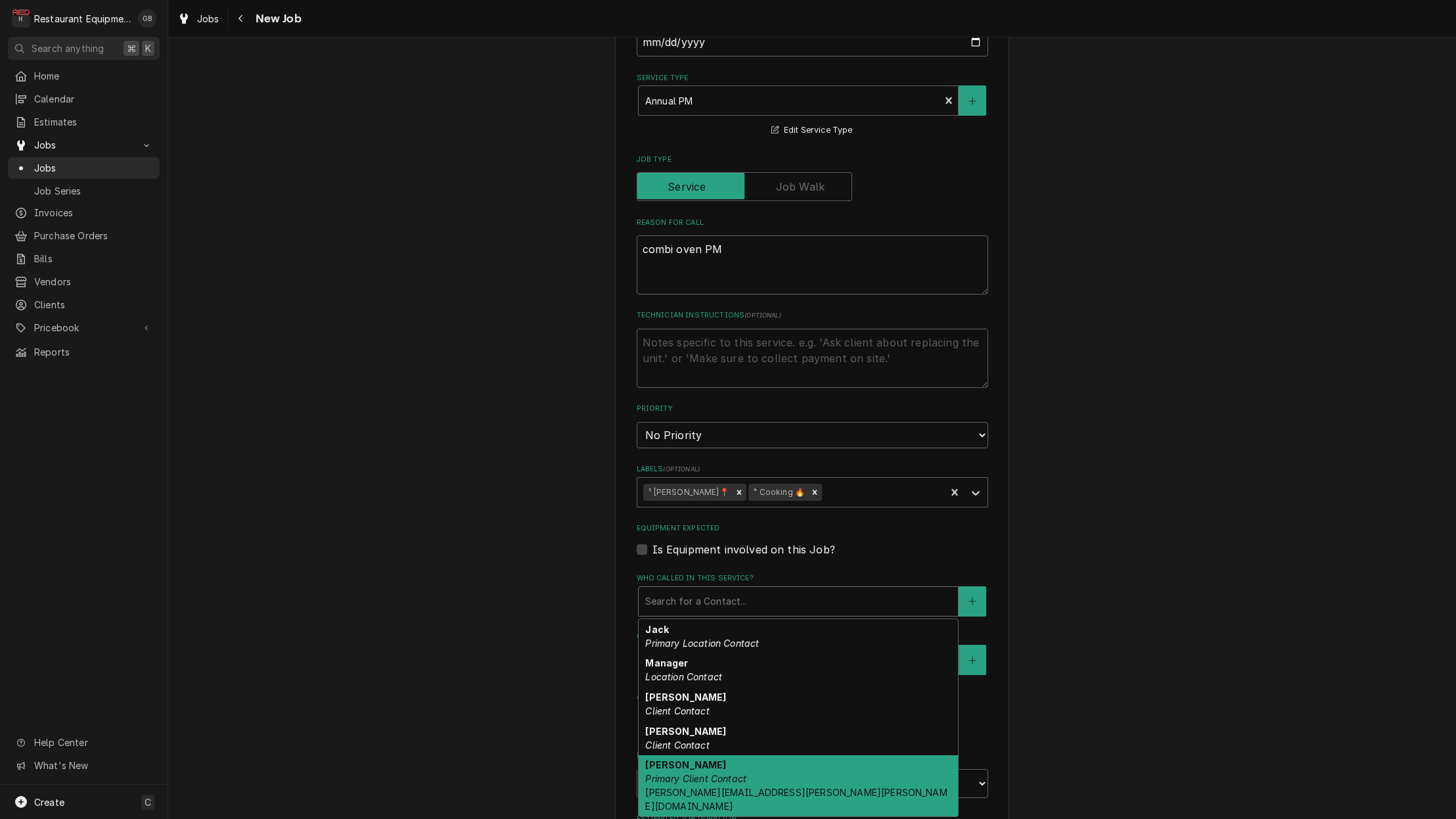
click at [766, 755] on div "Ron Mansouri Primary Client Contact ron.mansouri@brinker.com" at bounding box center [798, 786] width 319 height 62
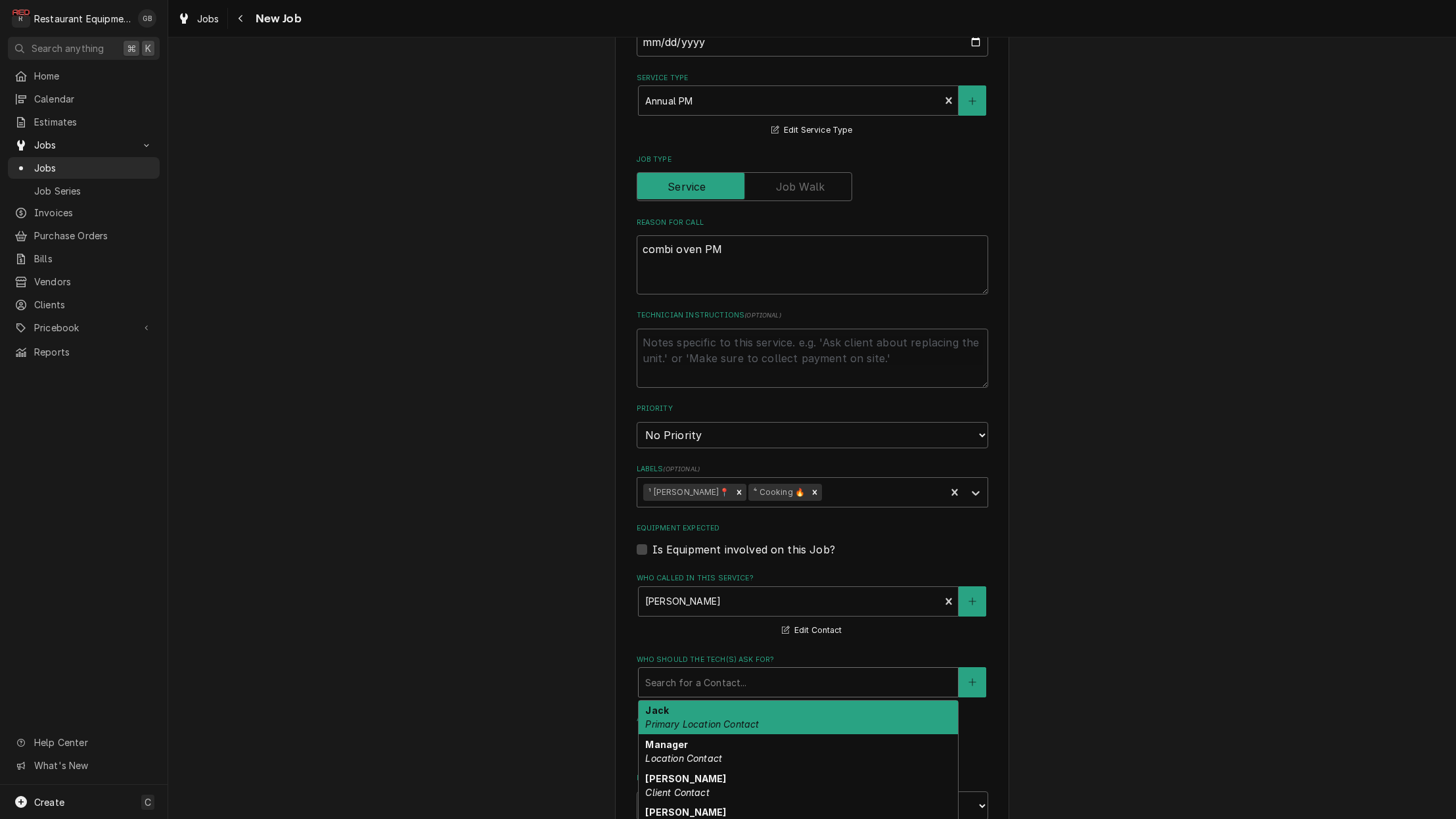
click at [760, 667] on div "Search for a Contact..." at bounding box center [798, 682] width 319 height 29
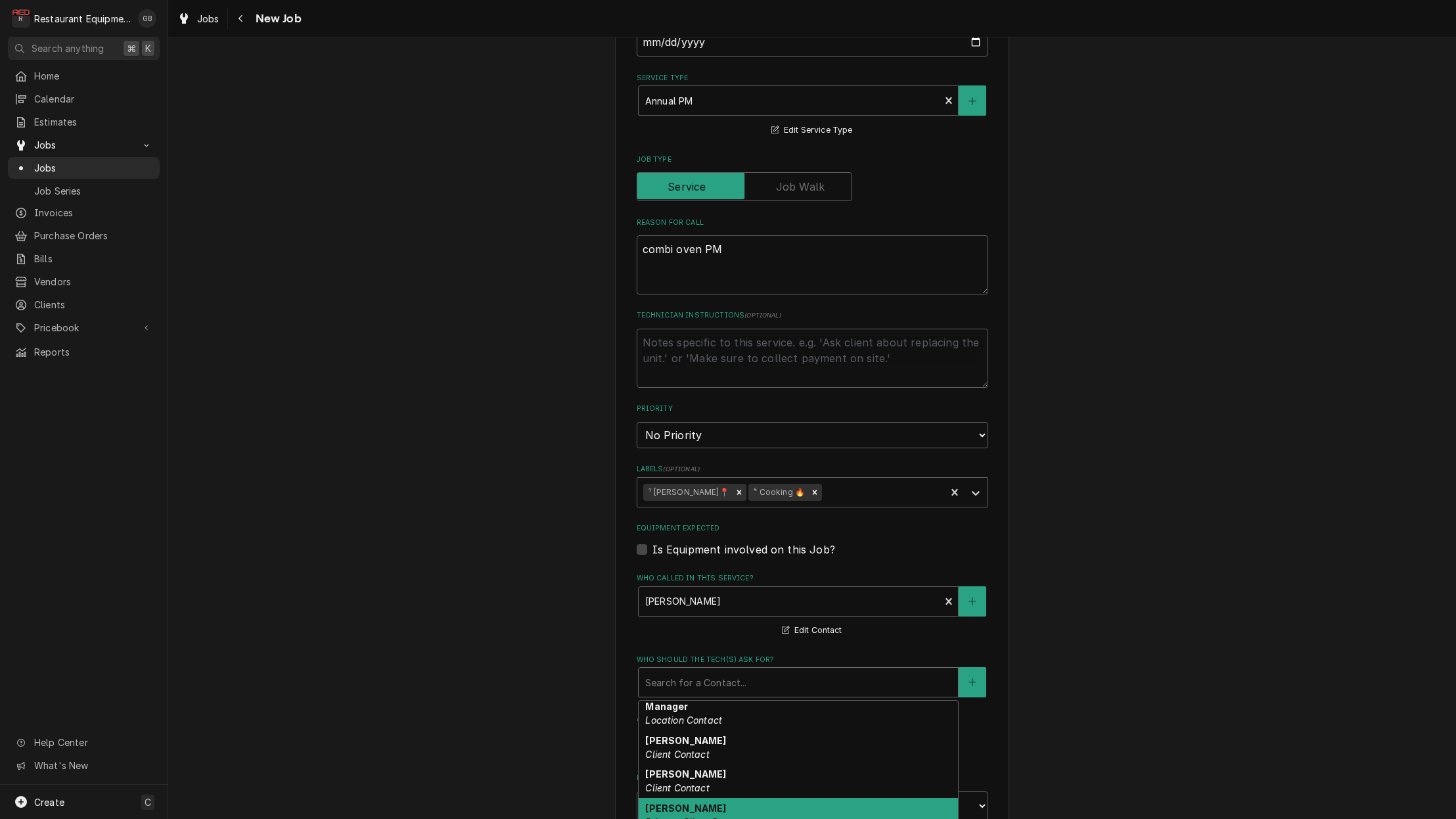
scroll to position [38, 0]
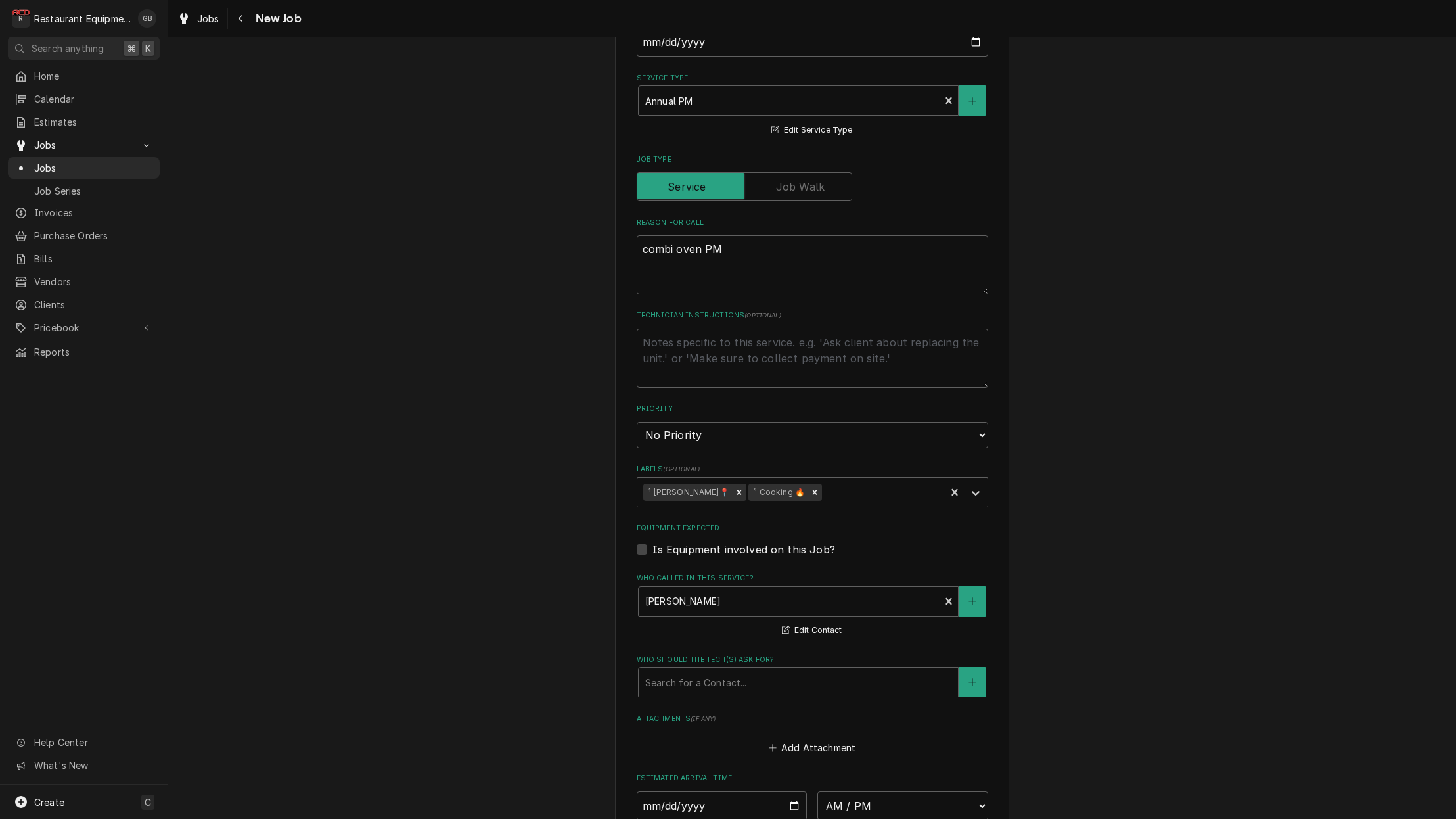
click at [749, 678] on fieldset "Job Details Job Source Direct (Phone/Email/etc.) Service Channel Corrigo Ecotra…" at bounding box center [812, 431] width 352 height 1021
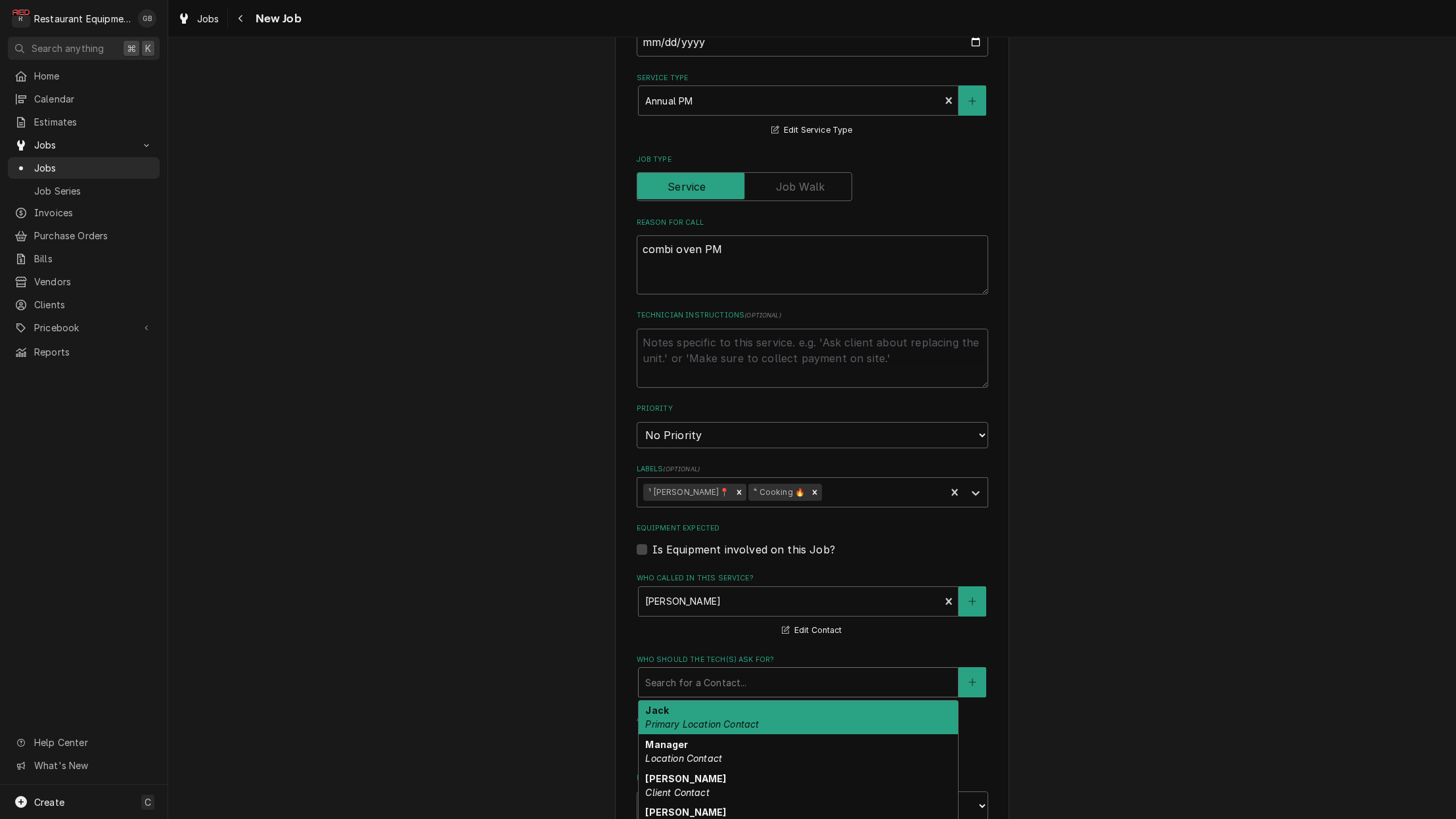
click at [725, 670] on div "Who should the tech(s) ask for?" at bounding box center [798, 682] width 306 height 24
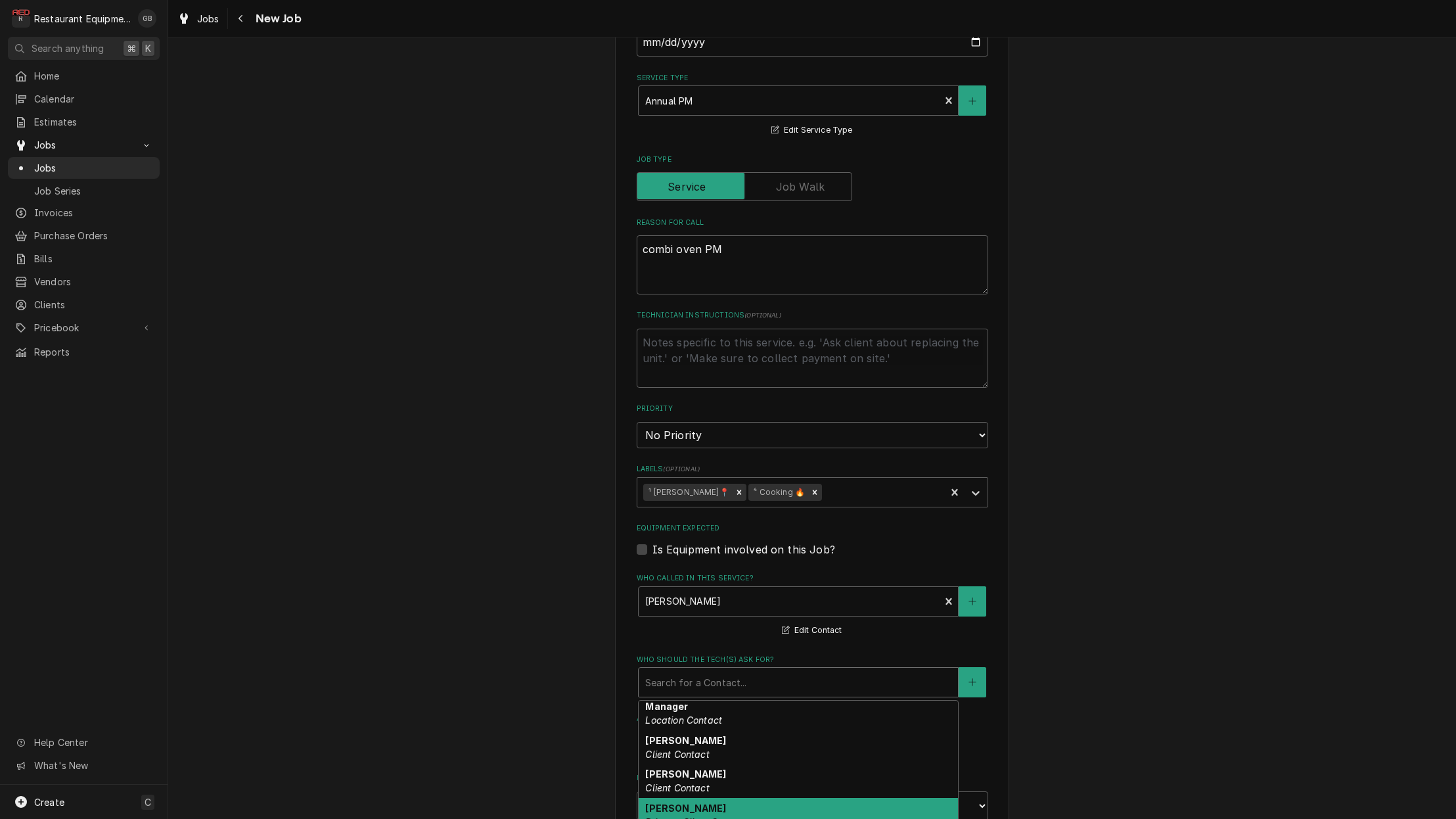
click at [709, 798] on div "Ron Mansouri Primary Client Contact ron.mansouri@brinker.com" at bounding box center [798, 829] width 319 height 62
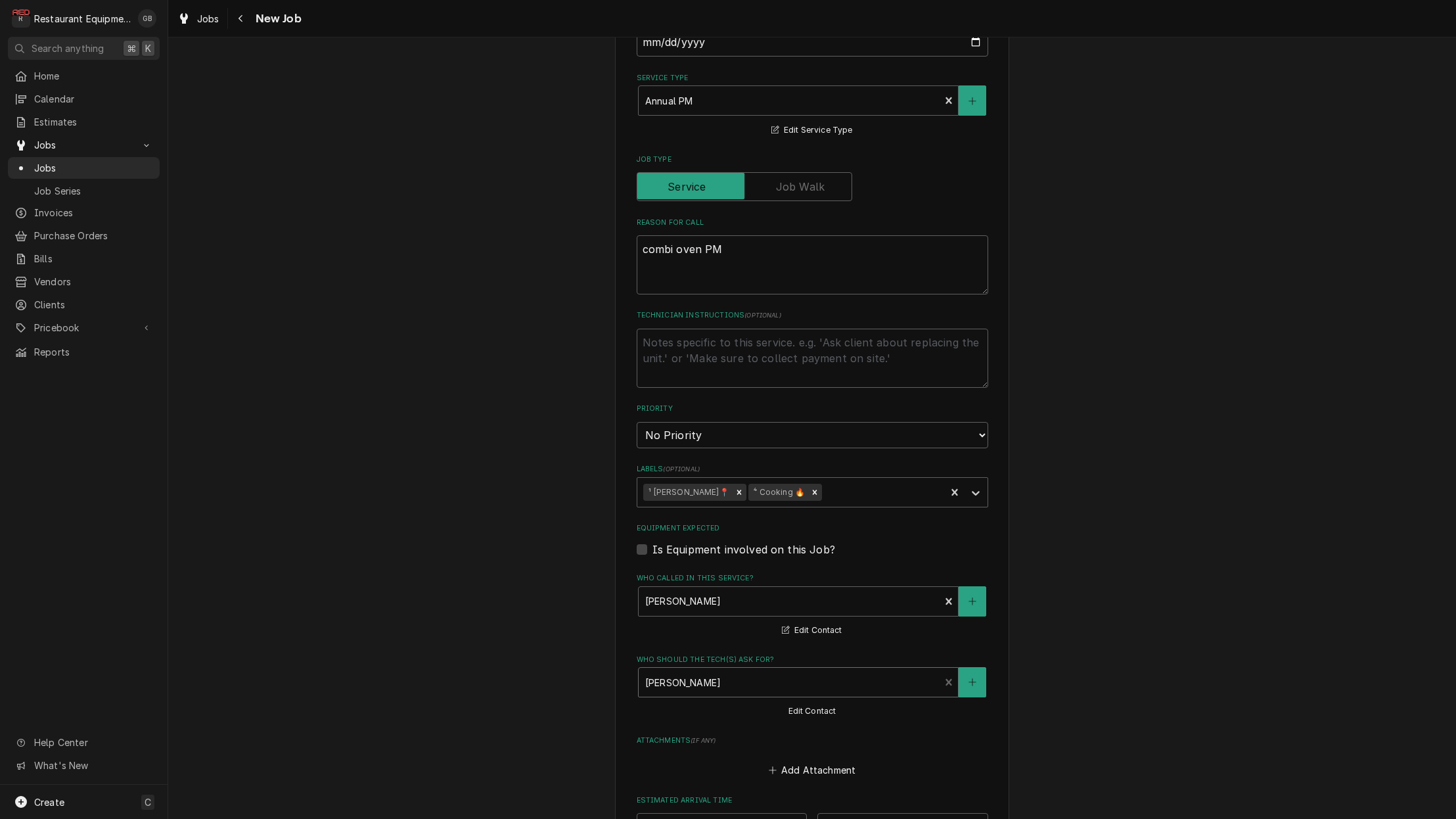
type textarea "x"
click at [711, 813] on input "Date" at bounding box center [722, 827] width 171 height 29
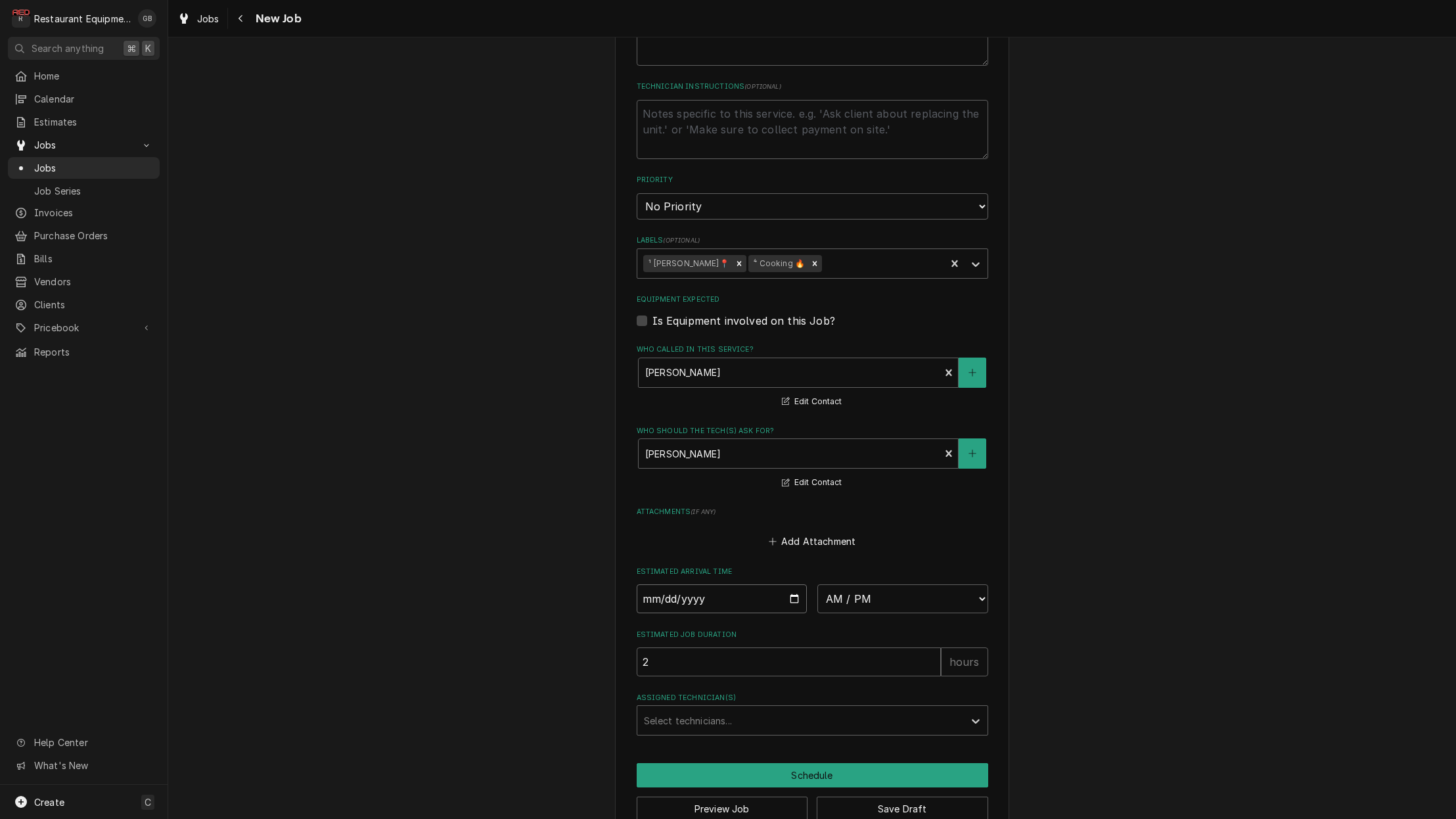
scroll to position [0, 0]
click at [671, 584] on input "Date" at bounding box center [722, 599] width 171 height 29
click at [764, 629] on label "Estimated Job Duration" at bounding box center [812, 634] width 352 height 10
click at [764, 648] on input "2" at bounding box center [788, 662] width 304 height 29
click at [960, 705] on div "Select technicians..." at bounding box center [800, 720] width 326 height 29
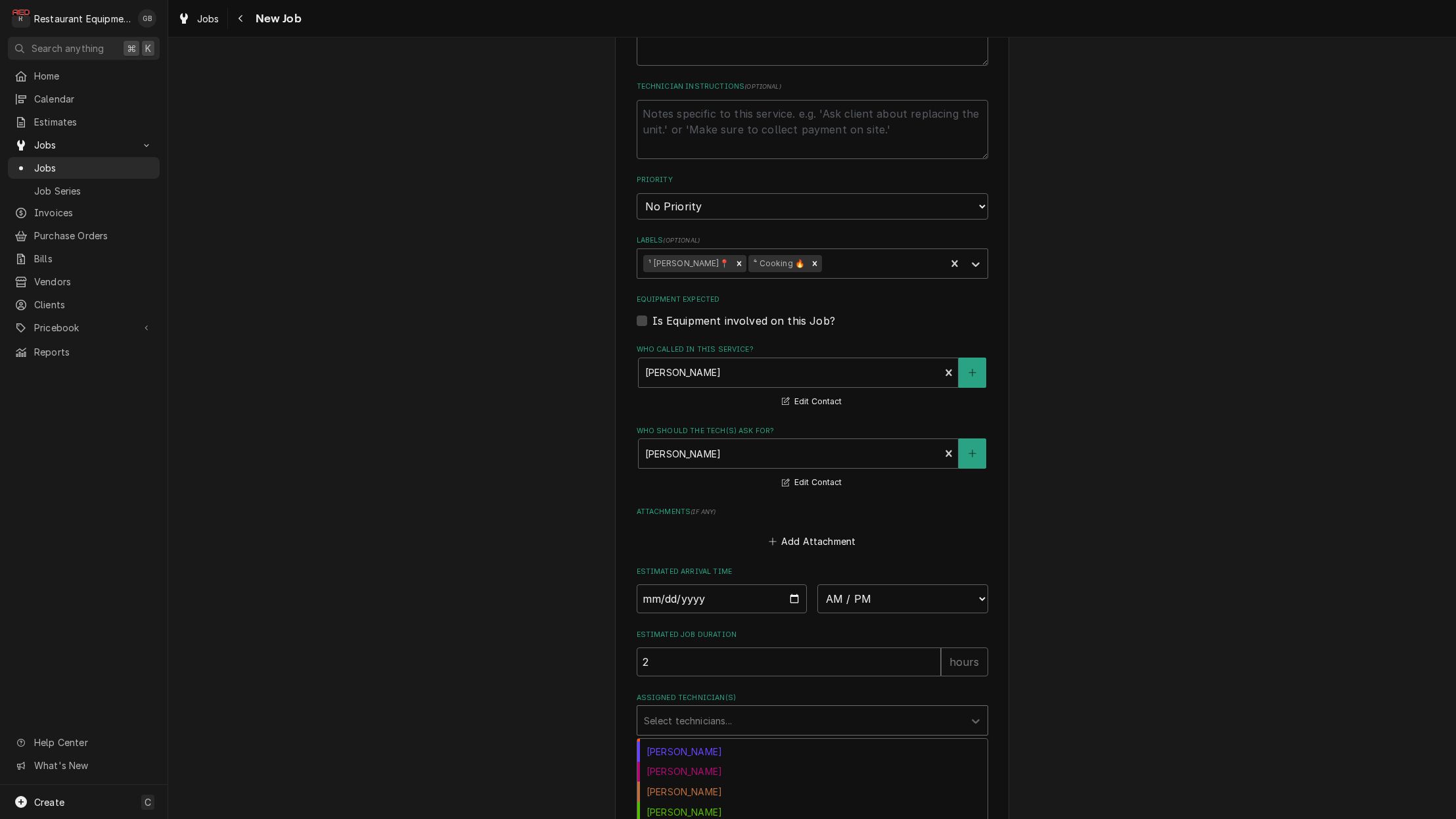
scroll to position [80, 0]
click at [869, 658] on fieldset "Job Details Job Source Direct (Phone/Email/etc.) Service Channel Corrigo Ecotra…" at bounding box center [812, 214] width 352 height 1043
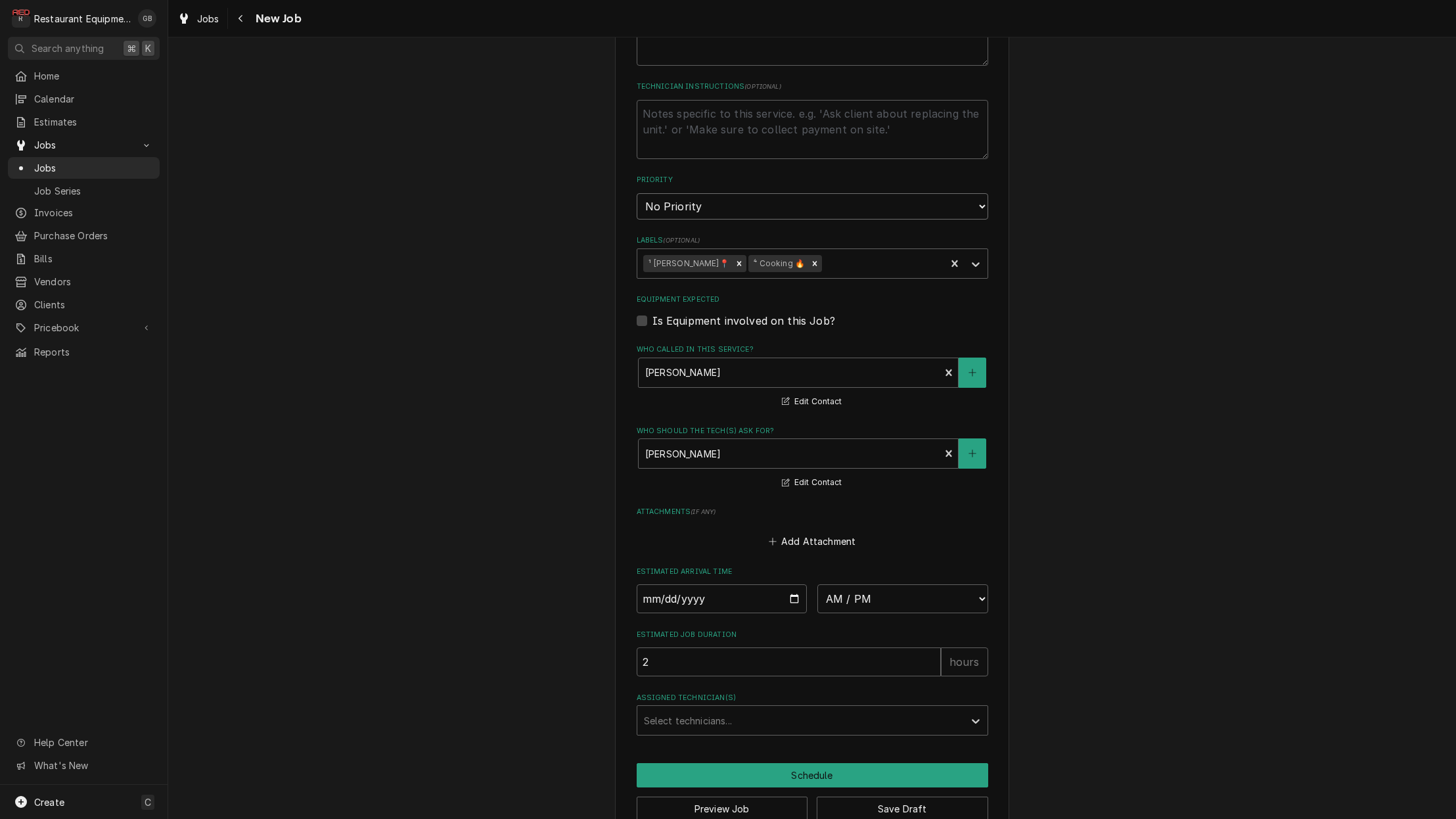
select select "3"
click at [898, 797] on button "Save Draft" at bounding box center [902, 809] width 171 height 24
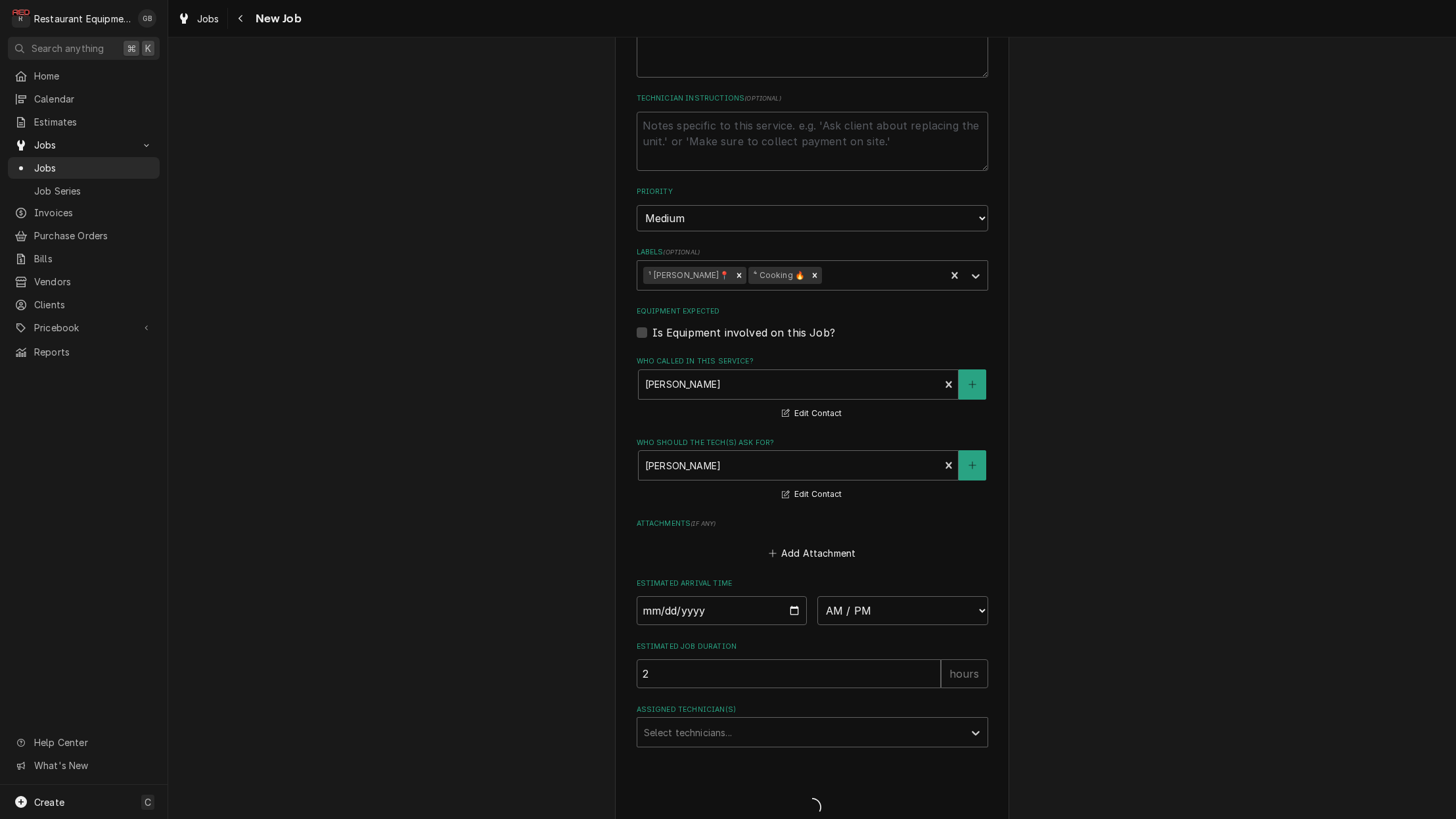
scroll to position [0, 0]
type textarea "x"
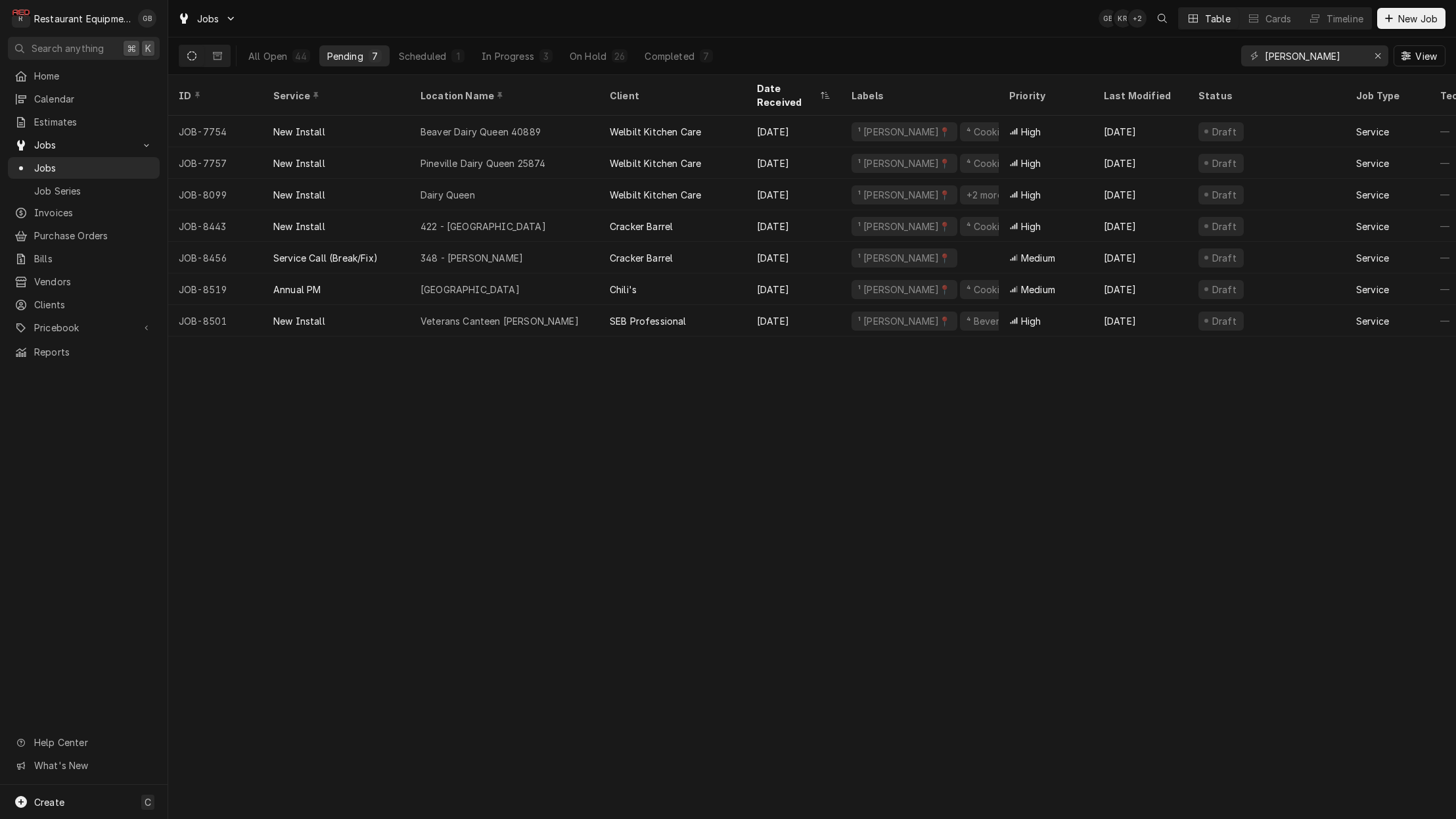
scroll to position [0, 1]
click at [1415, 18] on span "New Job" at bounding box center [1418, 18] width 45 height 14
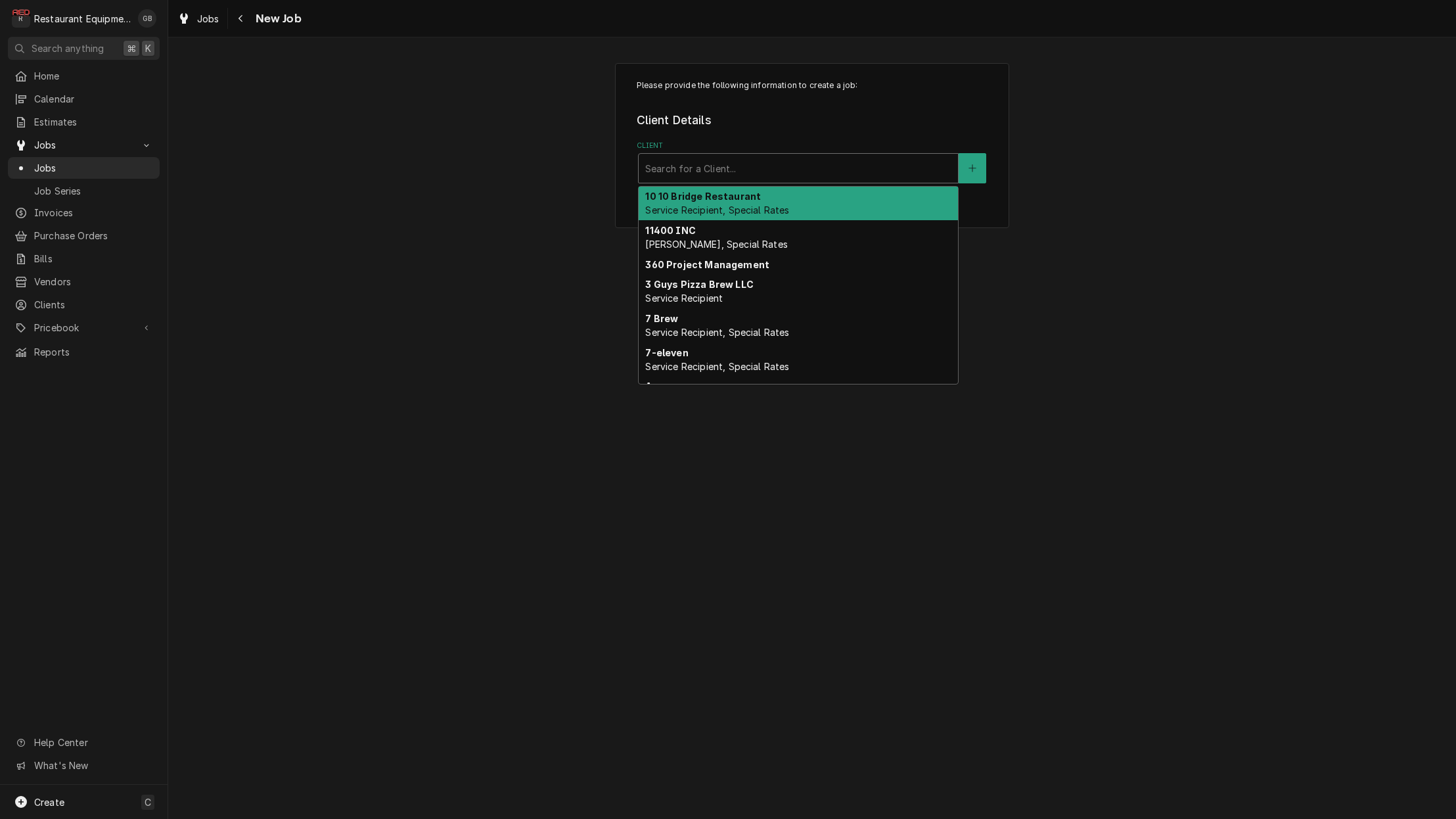
drag, startPoint x: 845, startPoint y: 181, endPoint x: 835, endPoint y: 181, distance: 10.0
click at [845, 180] on div "Search for a Client..." at bounding box center [798, 168] width 319 height 29
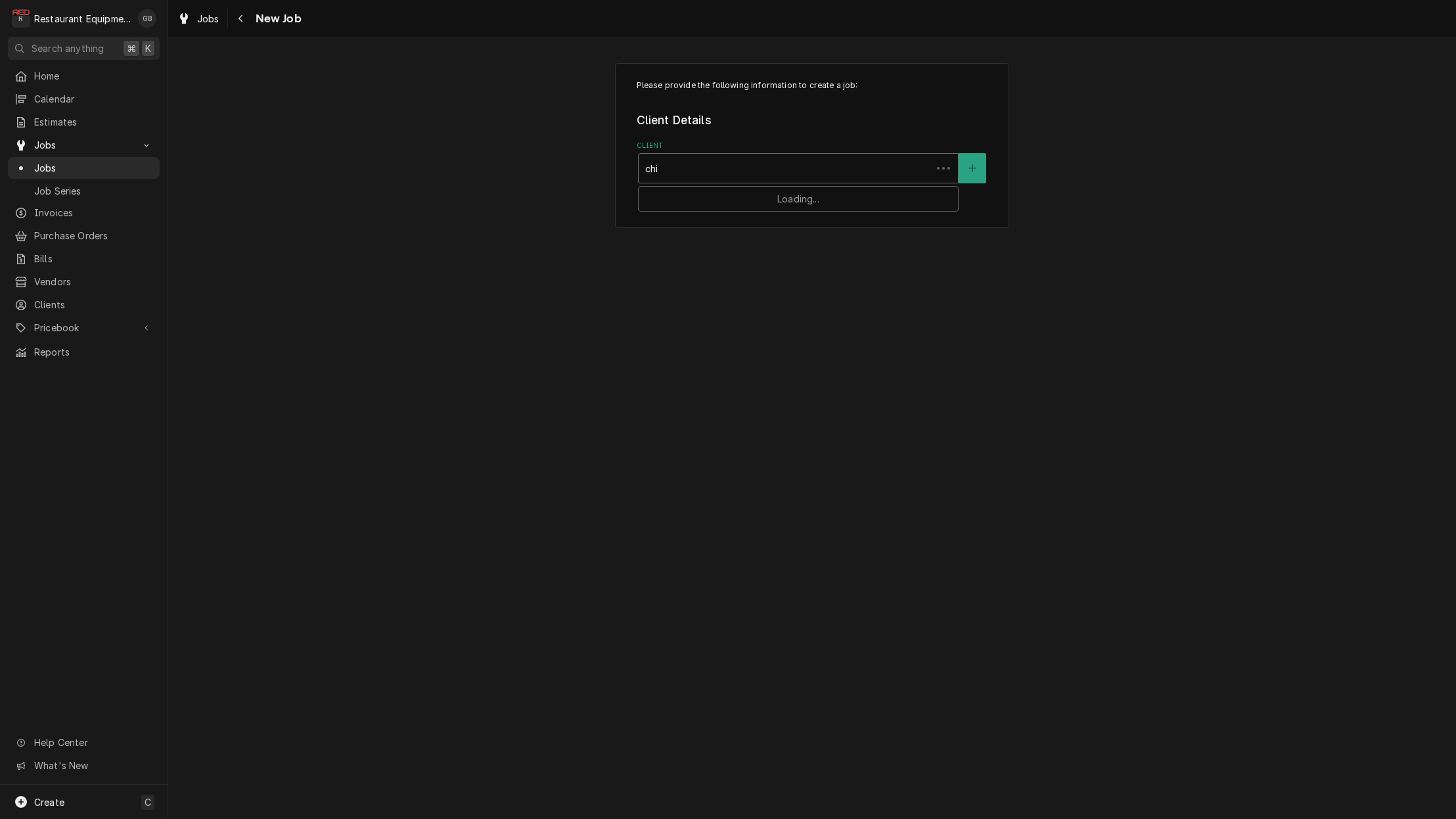
type input "chil"
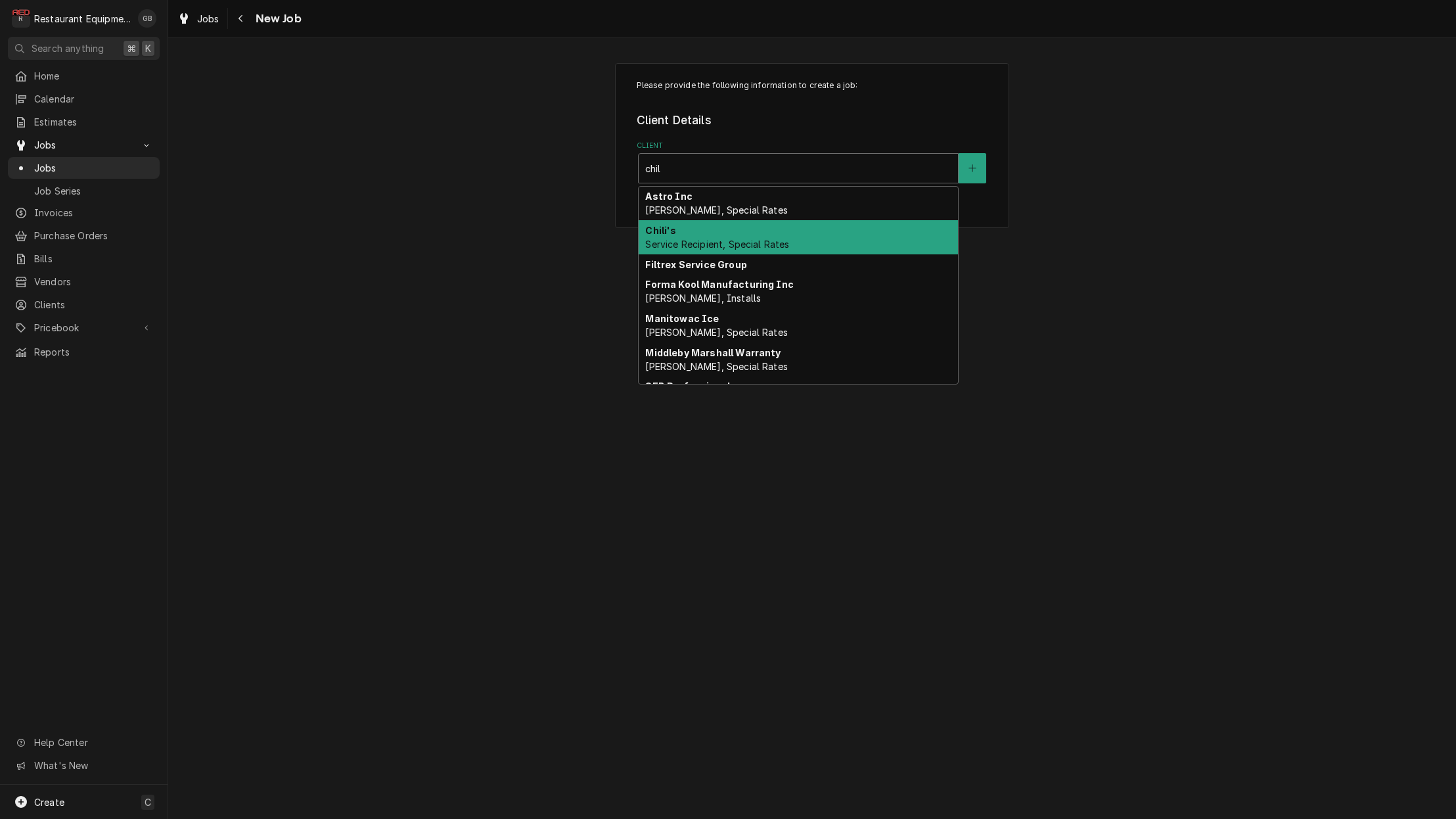
click at [690, 233] on div "Chili's Service Recipient, Special Rates" at bounding box center [798, 237] width 319 height 34
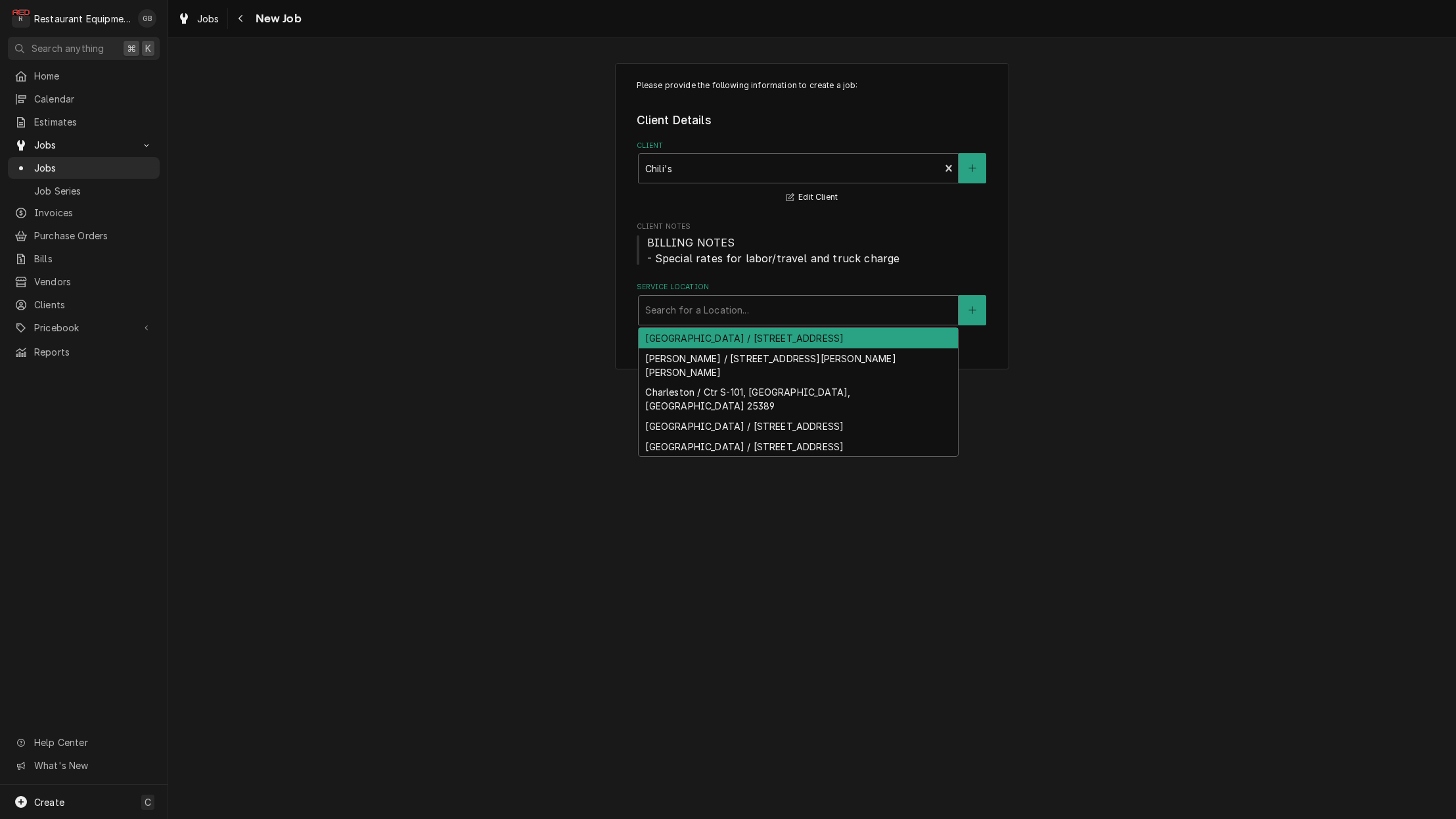
click at [739, 319] on div "Search for a Location..." at bounding box center [798, 310] width 319 height 29
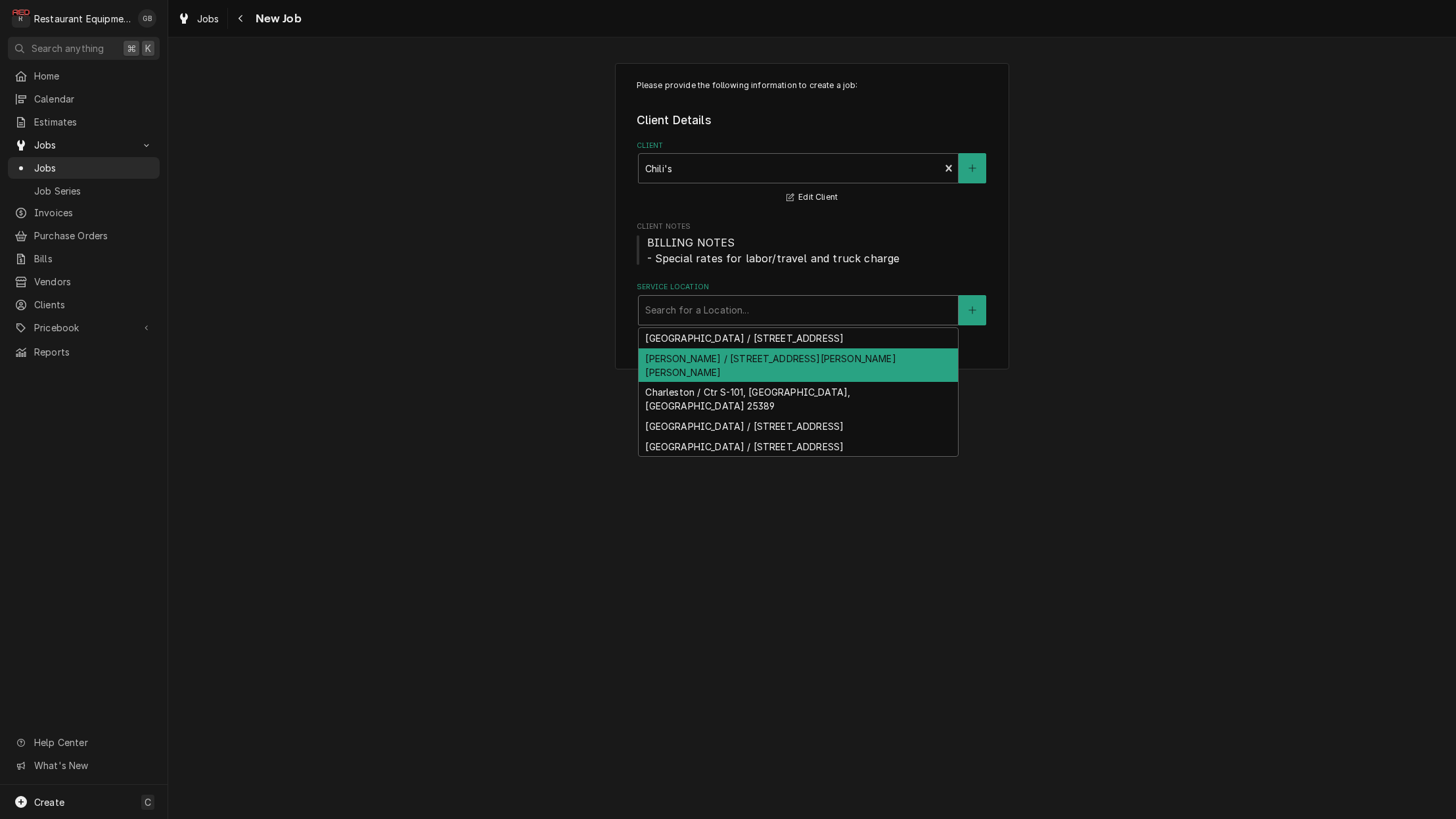
click at [713, 358] on div "Beckley / 1106 N Eisenhower Dr, Beckley, WV 25801" at bounding box center [798, 365] width 319 height 34
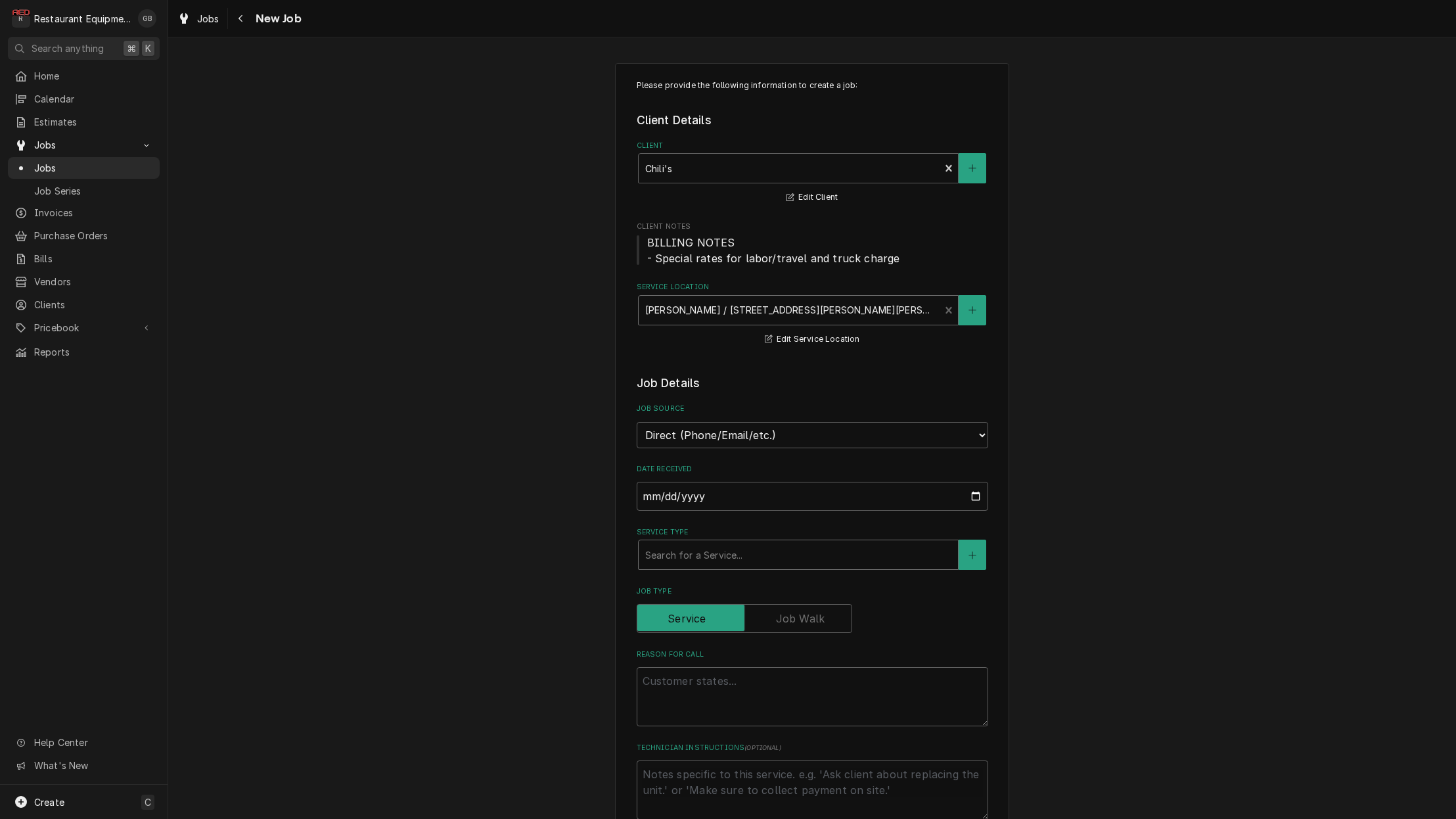
click at [731, 550] on div "Service Type" at bounding box center [798, 554] width 306 height 24
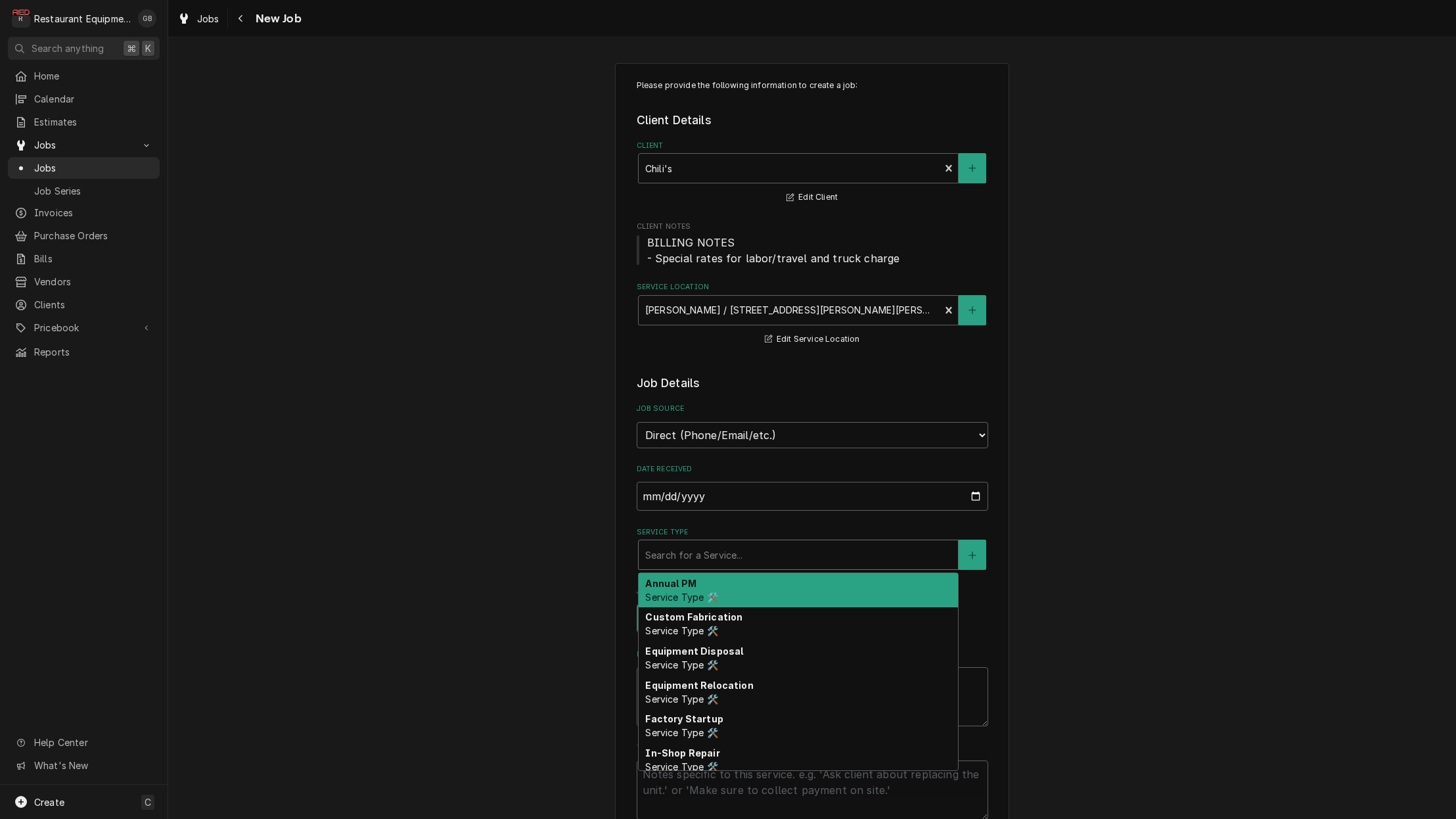
click at [686, 591] on span "Service Type 🛠️" at bounding box center [681, 597] width 72 height 11
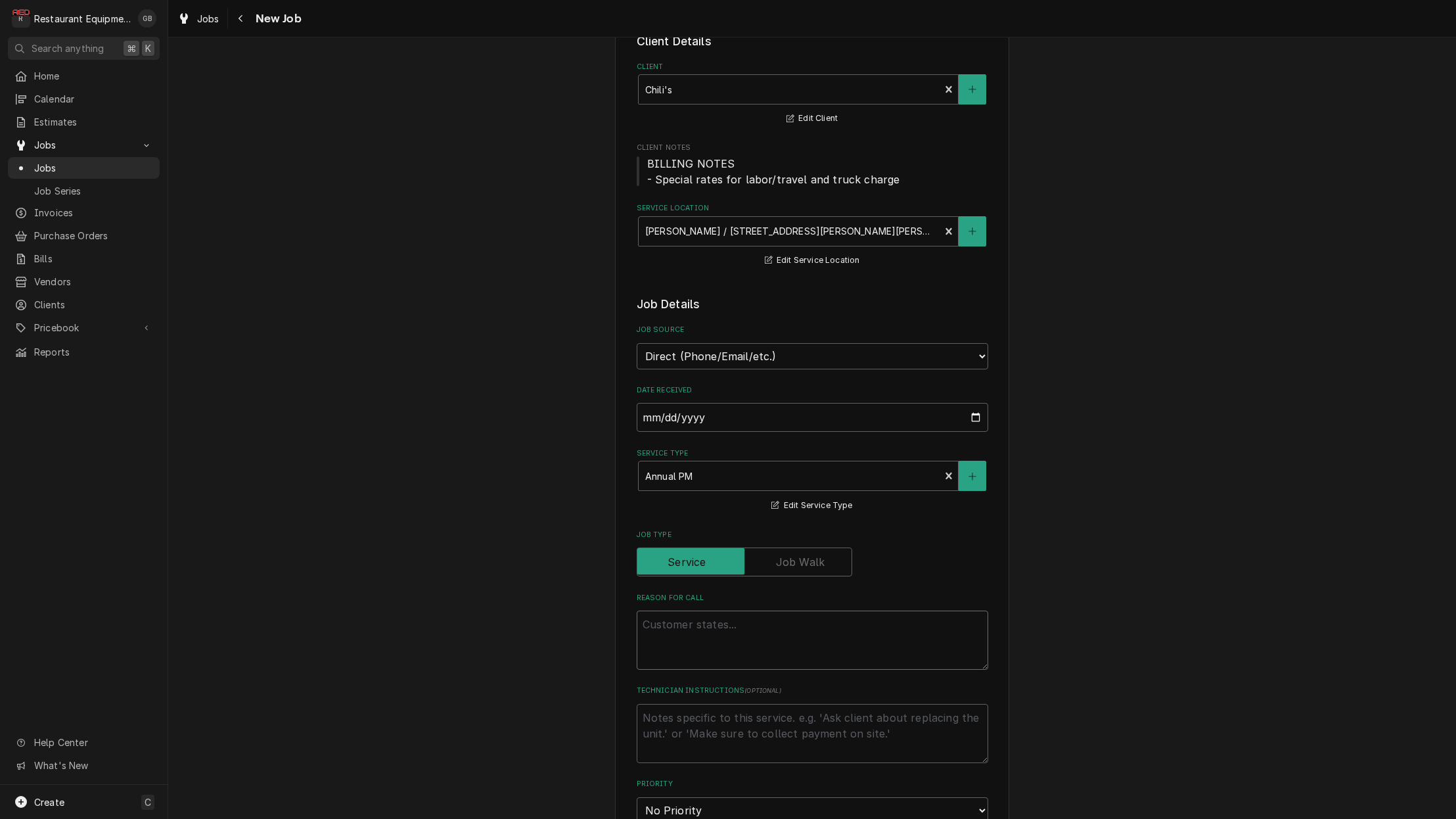
type textarea "x"
type textarea "c"
type textarea "x"
type textarea "co"
type textarea "x"
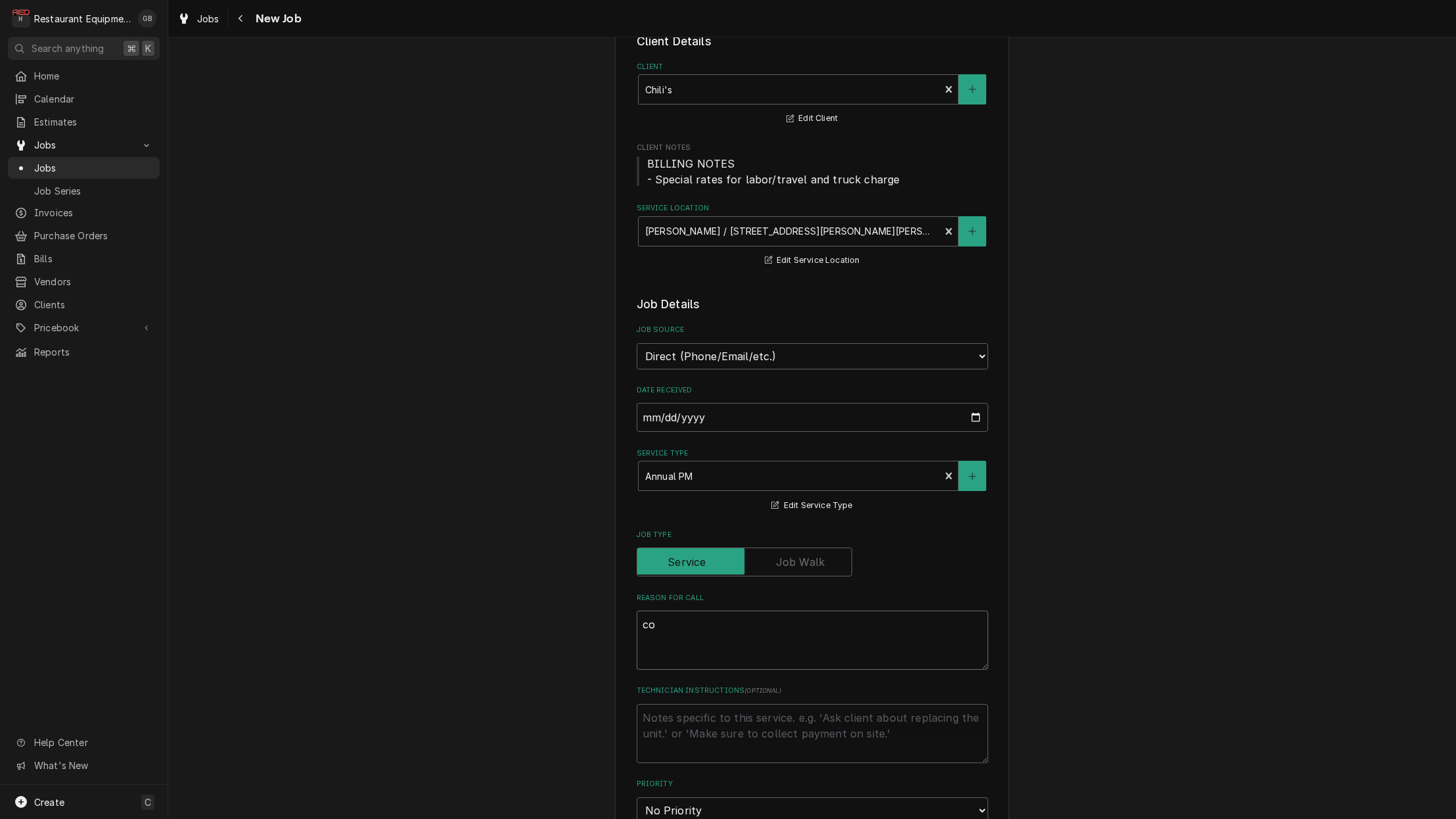
type textarea "com"
type textarea "x"
type textarea "comb"
type textarea "x"
type textarea "combi"
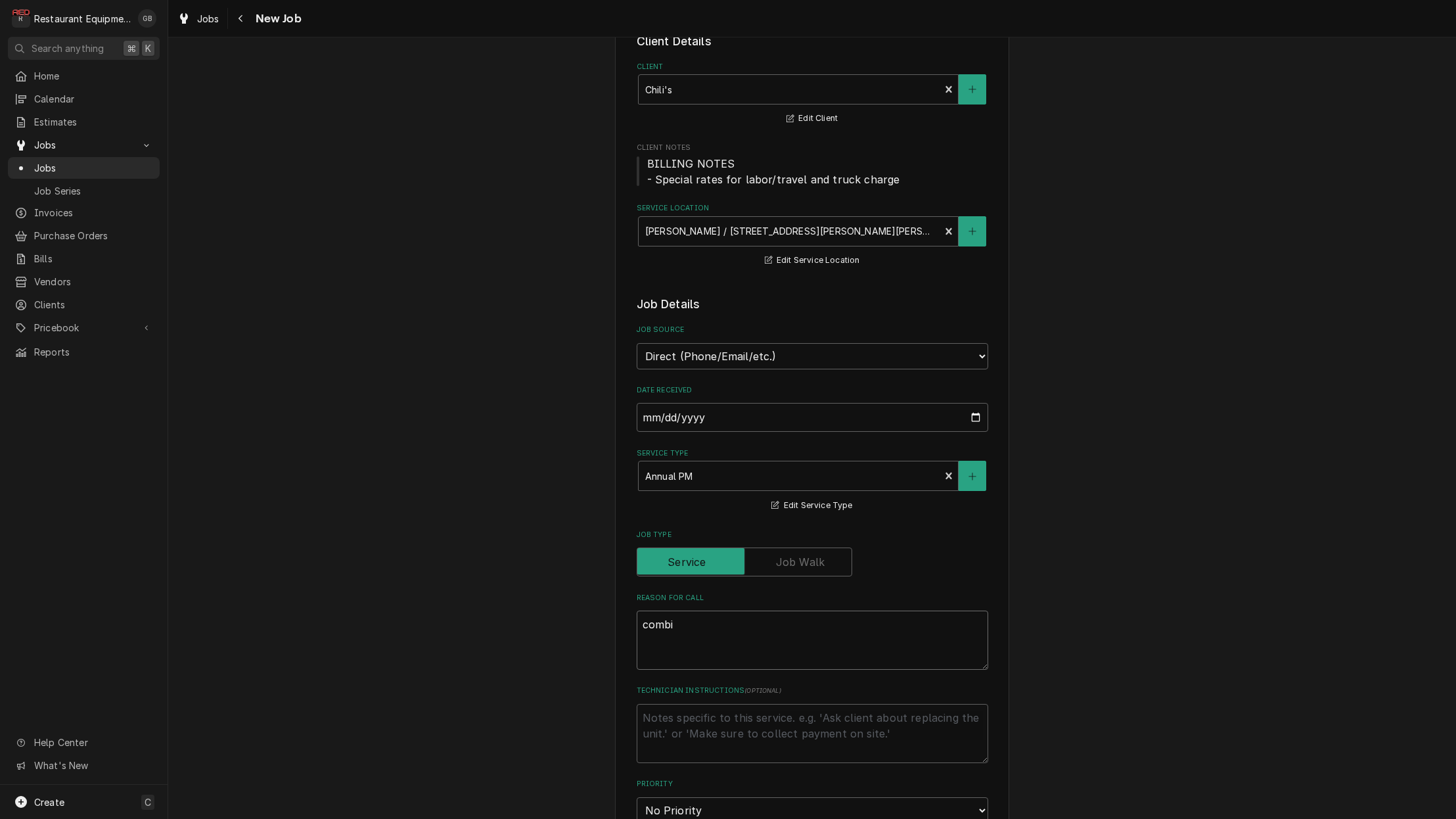
type textarea "x"
type textarea "combi"
type textarea "x"
type textarea "combi o"
type textarea "x"
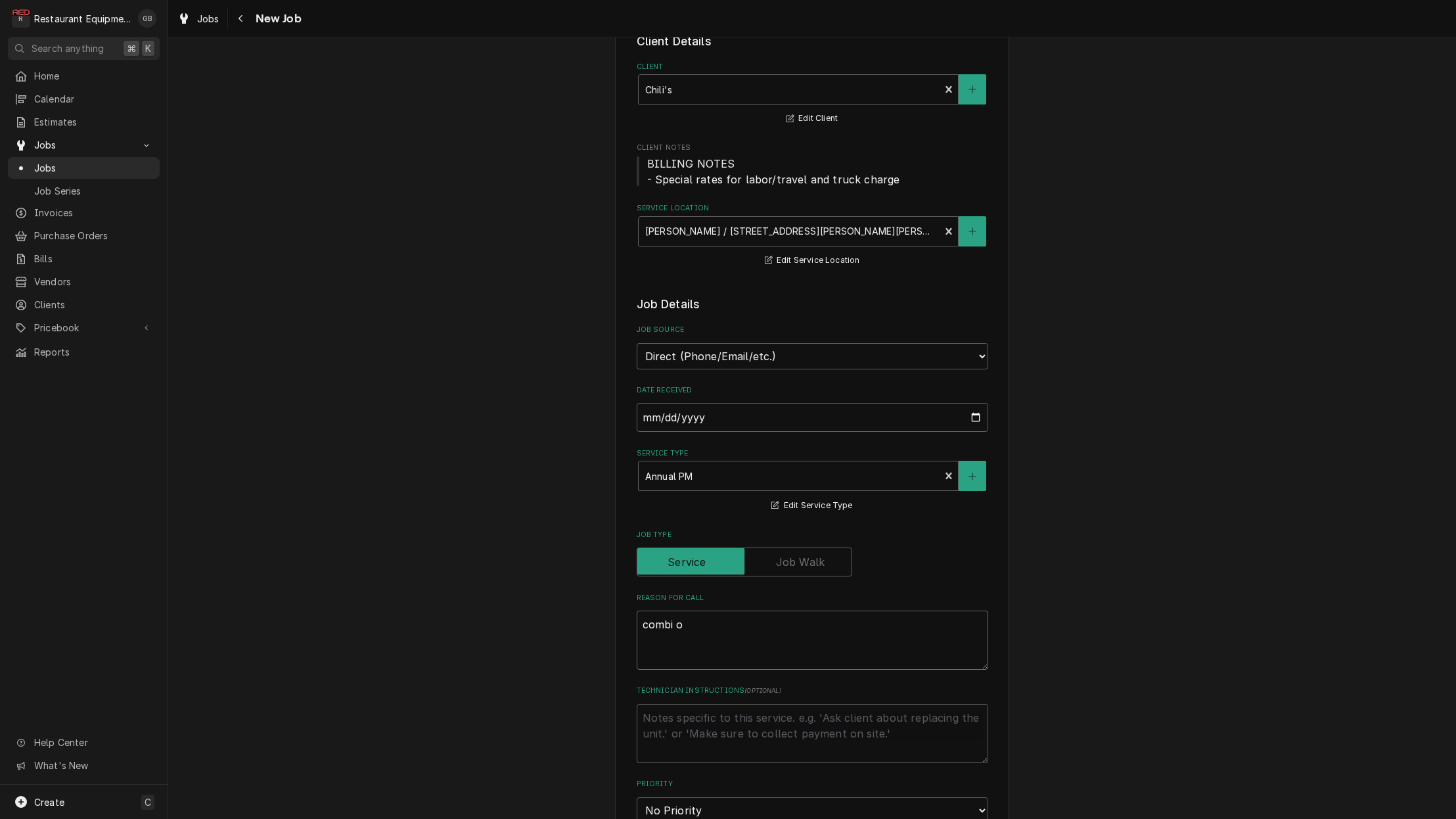
type textarea "combi ov"
type textarea "x"
type textarea "combi ove"
type textarea "x"
type textarea "combi oven"
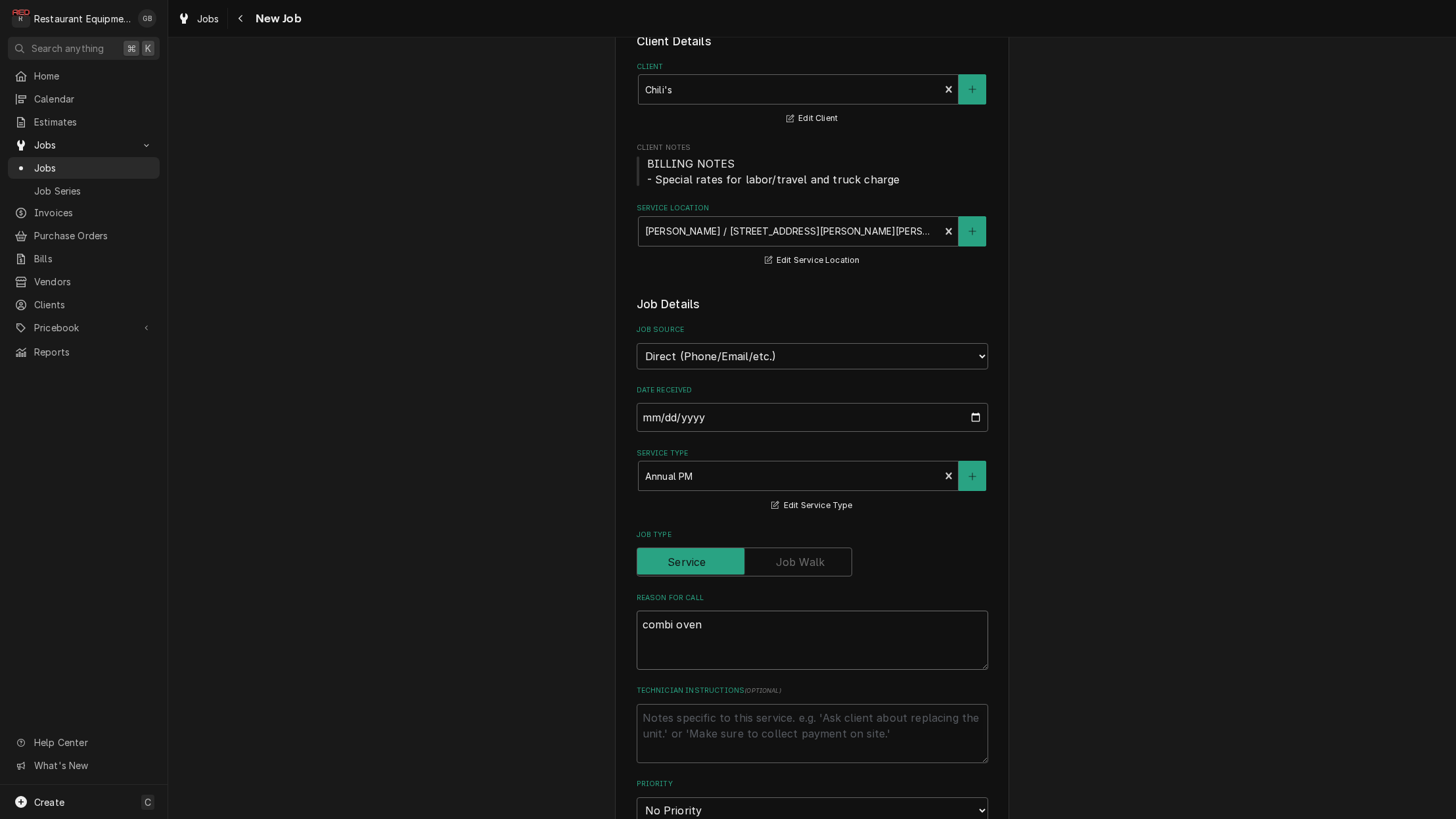
type textarea "x"
type textarea "combi oven"
type textarea "x"
type textarea "combi oven P"
type textarea "x"
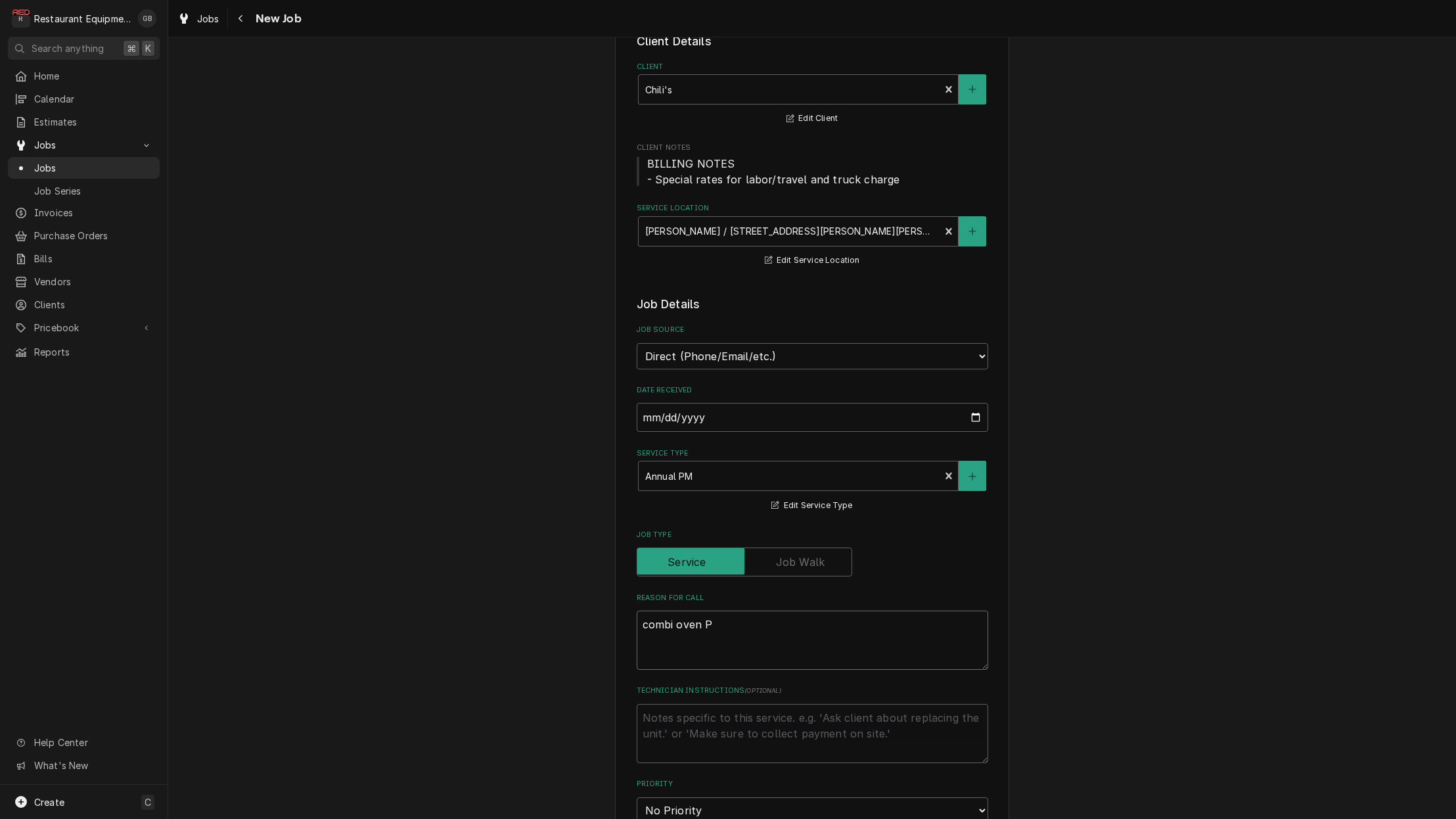
type textarea "combi oven PM"
type textarea "x"
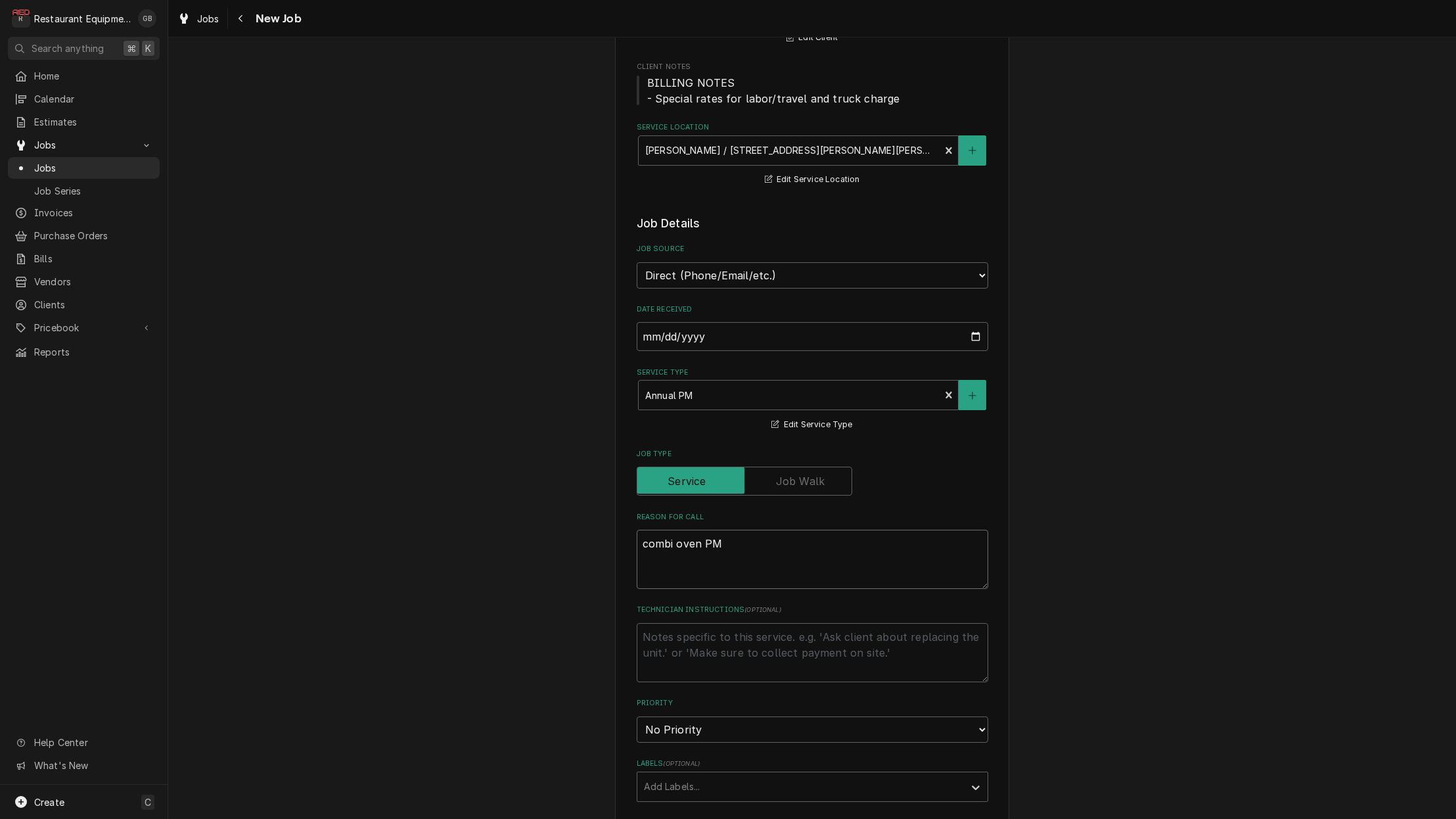
scroll to position [161, 0]
type textarea "combi oven PM"
click at [960, 718] on fieldset "Job Details Job Source Direct (Phone/Email/etc.) Service Channel Corrigo Ecotra…" at bounding box center [812, 713] width 352 height 999
select select "3"
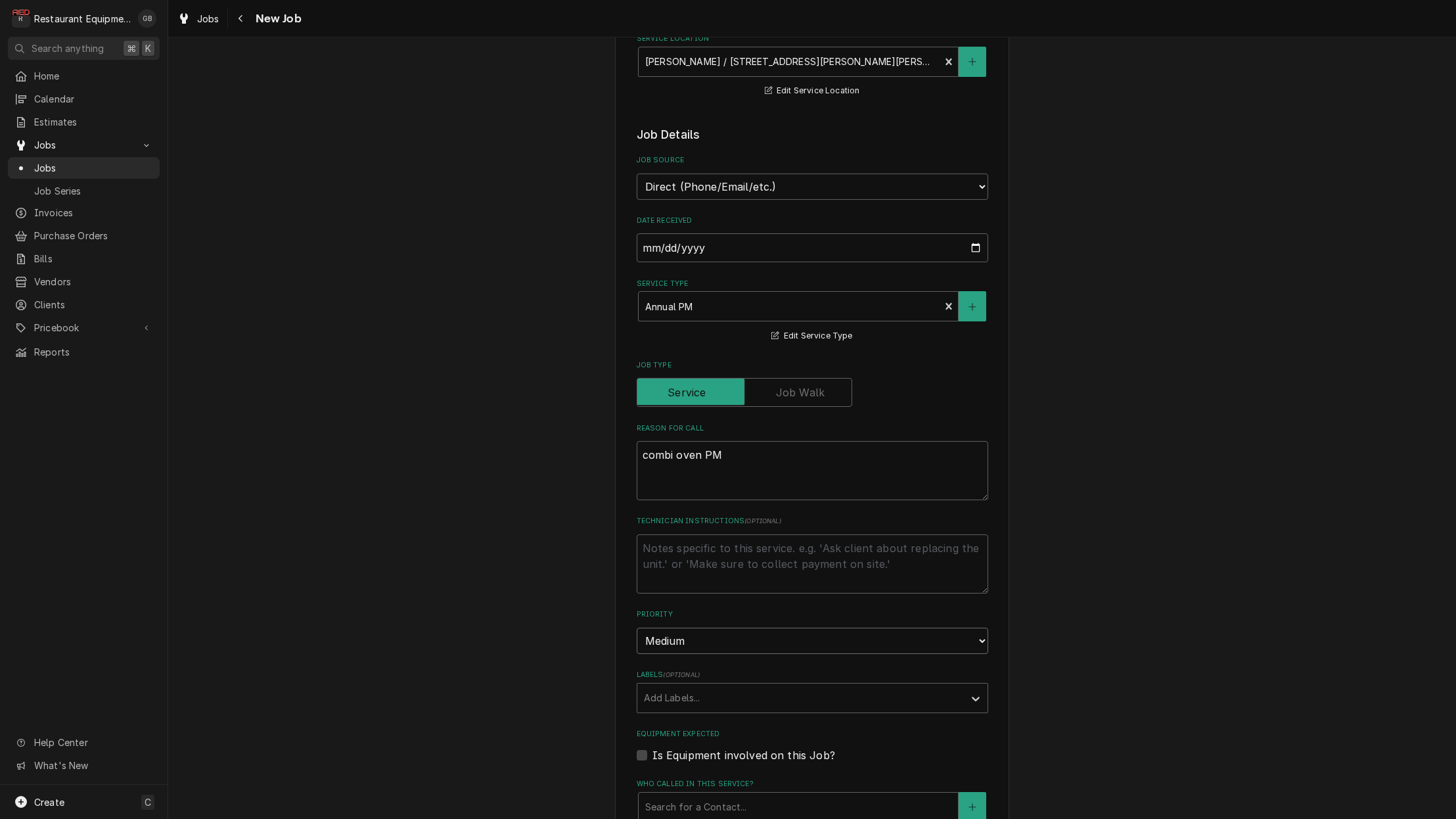
scroll to position [257, 0]
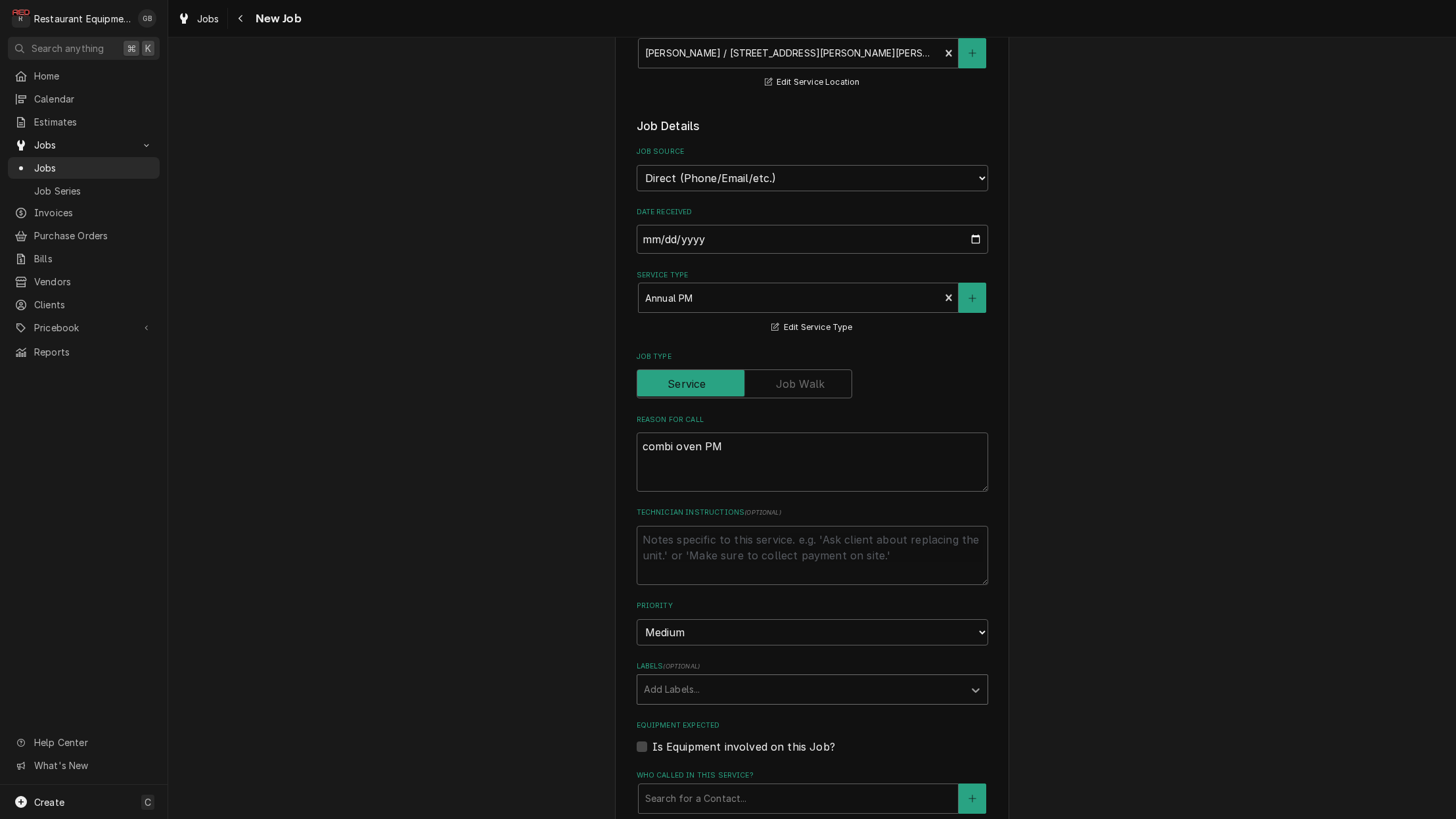
click at [972, 677] on div "Labels" at bounding box center [975, 689] width 24 height 25
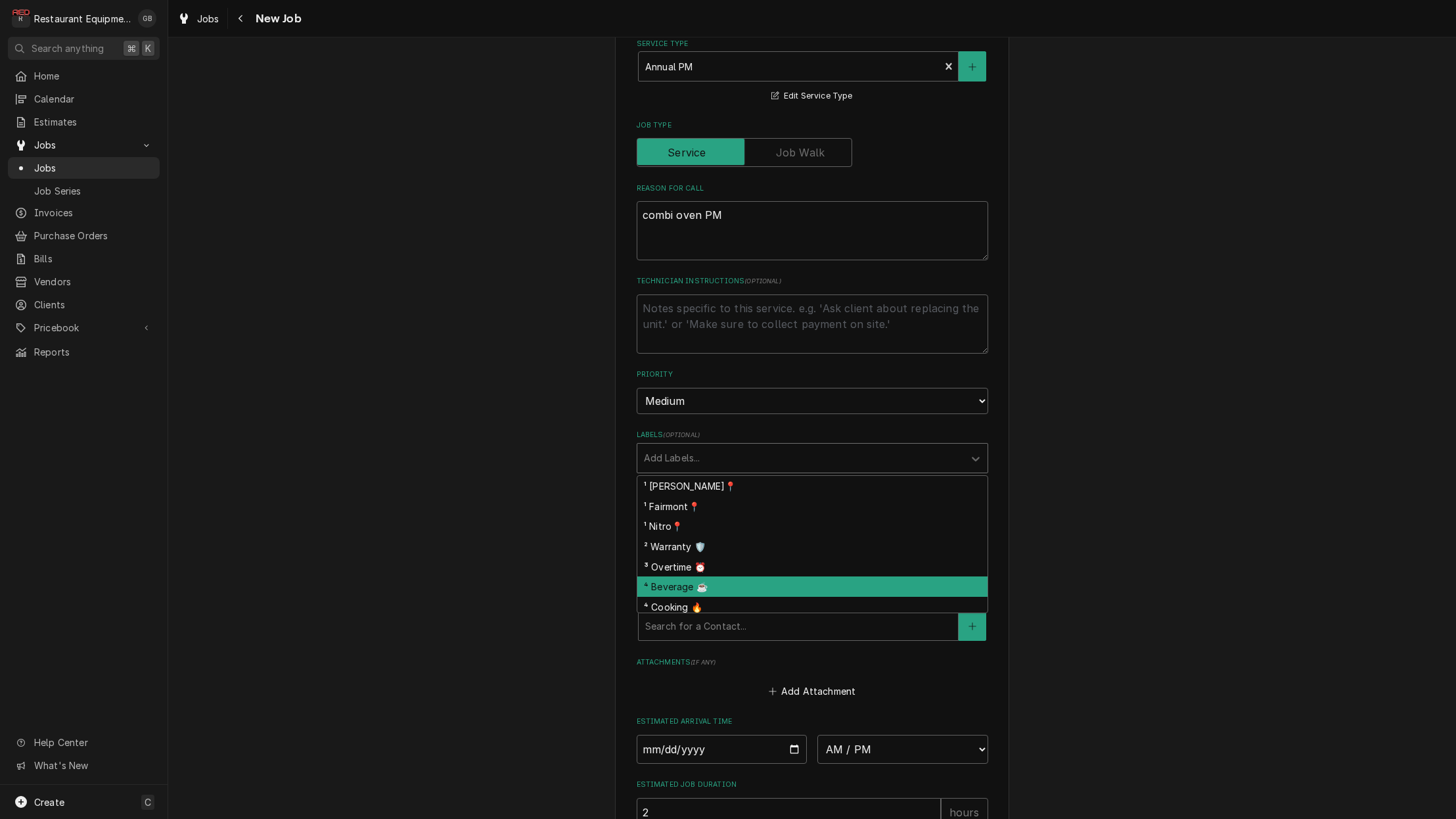
scroll to position [489, 0]
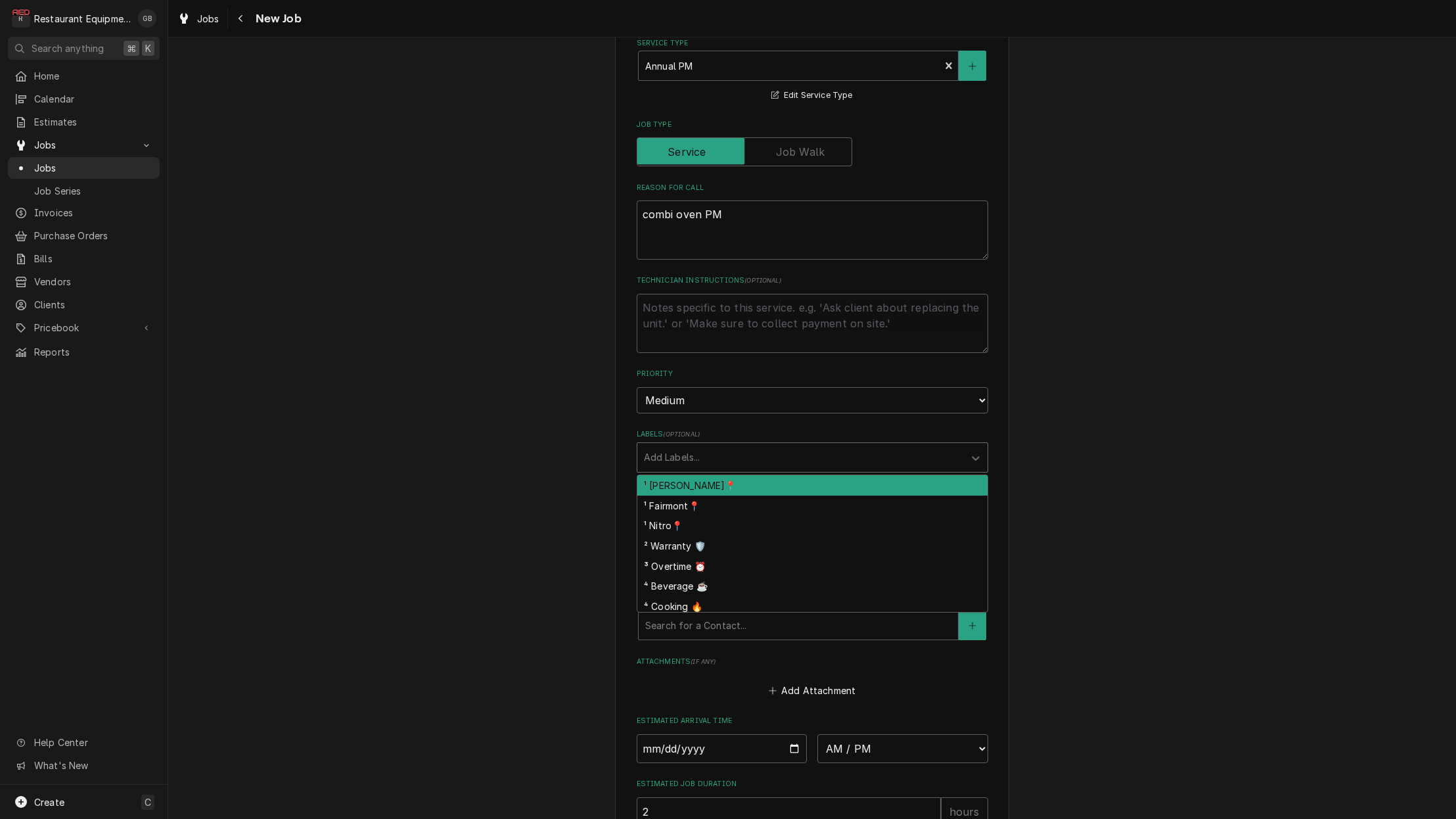
drag, startPoint x: 726, startPoint y: 461, endPoint x: 736, endPoint y: 462, distance: 10.0
click at [726, 475] on div "¹ [PERSON_NAME]📍" at bounding box center [812, 485] width 350 height 20
drag, startPoint x: 984, startPoint y: 440, endPoint x: 985, endPoint y: 482, distance: 42.0
click at [983, 445] on div "Labels" at bounding box center [975, 457] width 24 height 25
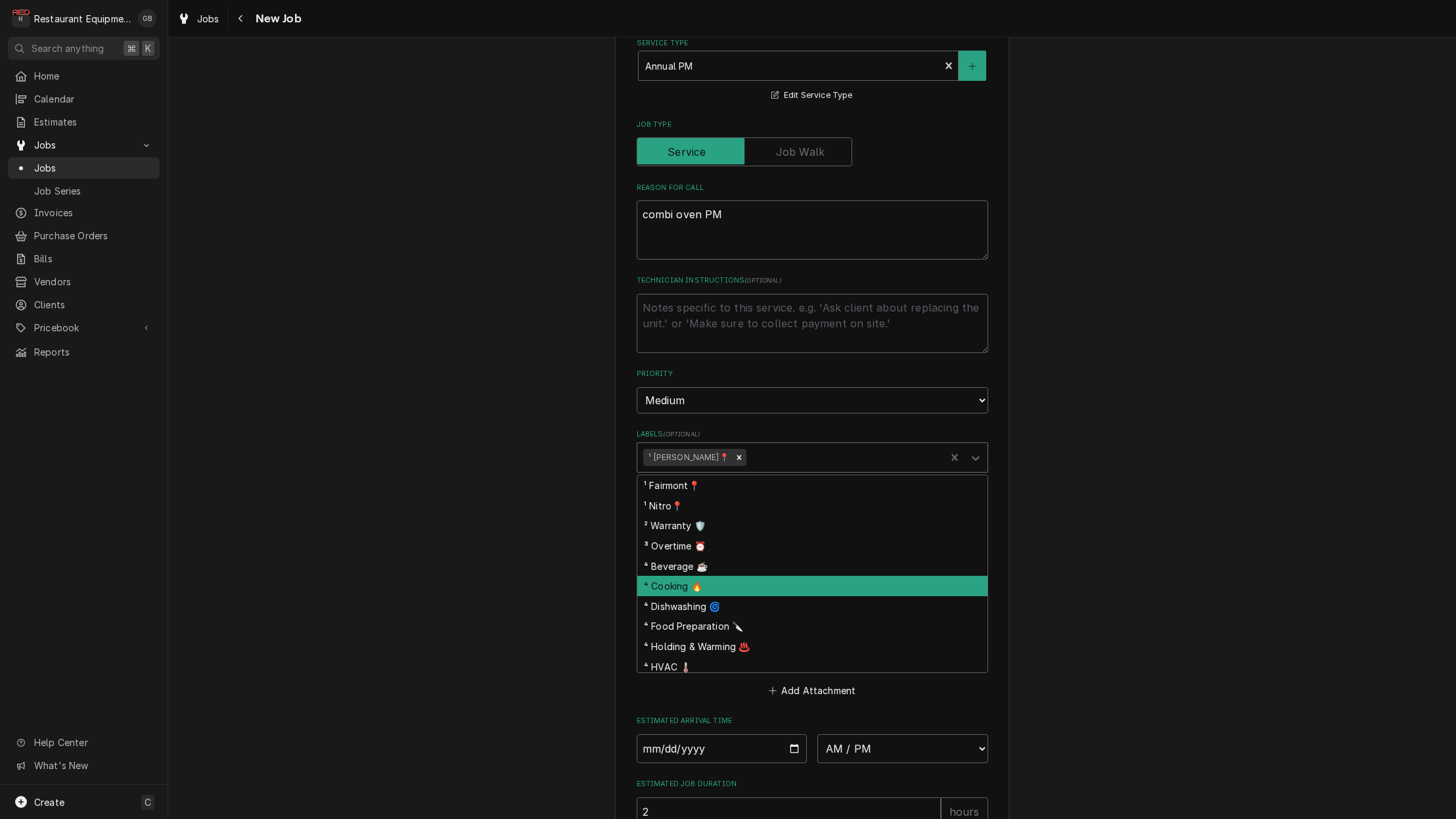
click at [751, 575] on div "⁴ Cooking 🔥" at bounding box center [812, 586] width 350 height 20
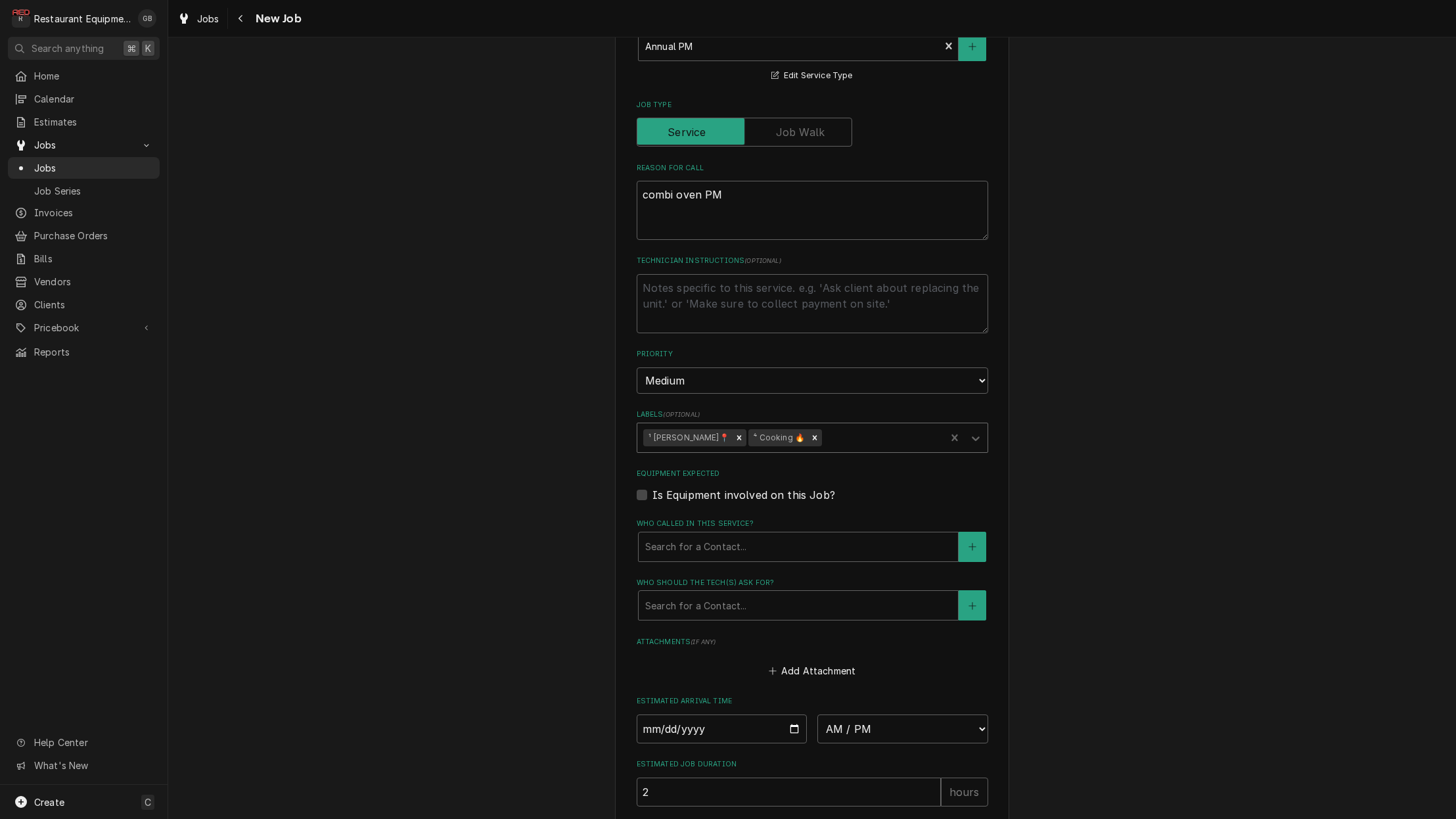
scroll to position [518, 0]
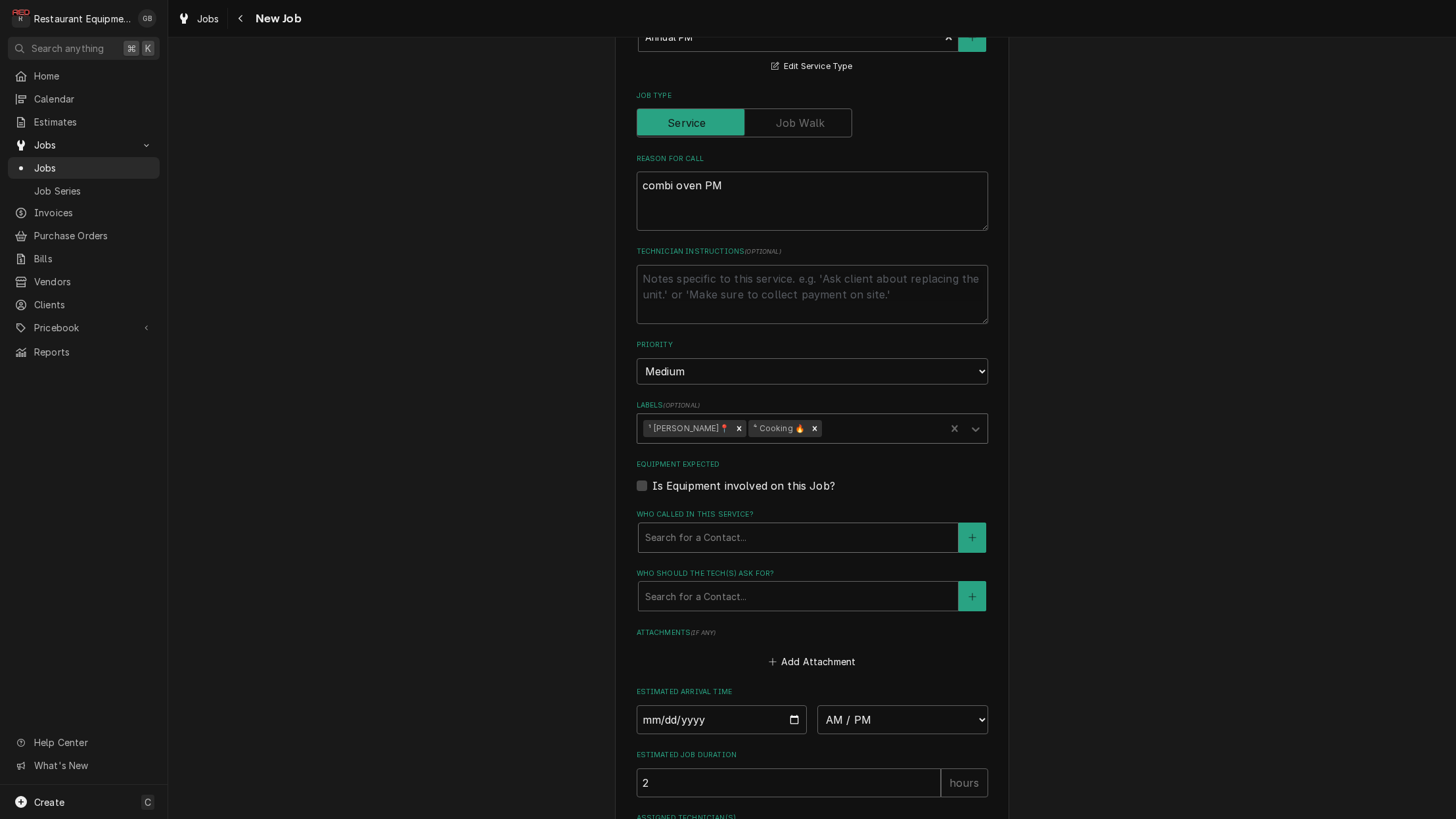
click at [776, 523] on div "Search for a Contact..." at bounding box center [798, 537] width 319 height 29
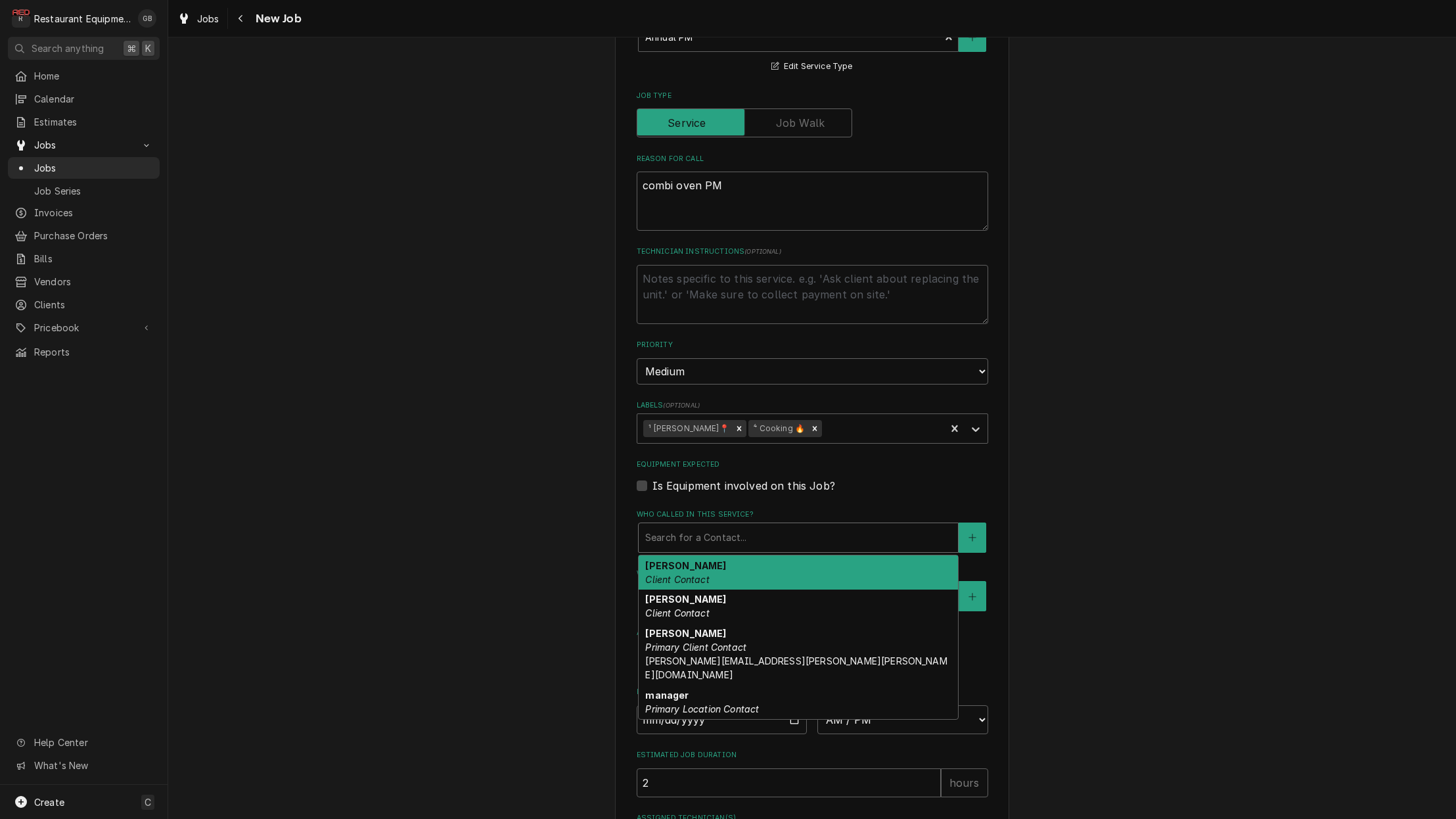
scroll to position [0, 1]
click at [707, 573] on em "Client Contact" at bounding box center [677, 579] width 64 height 11
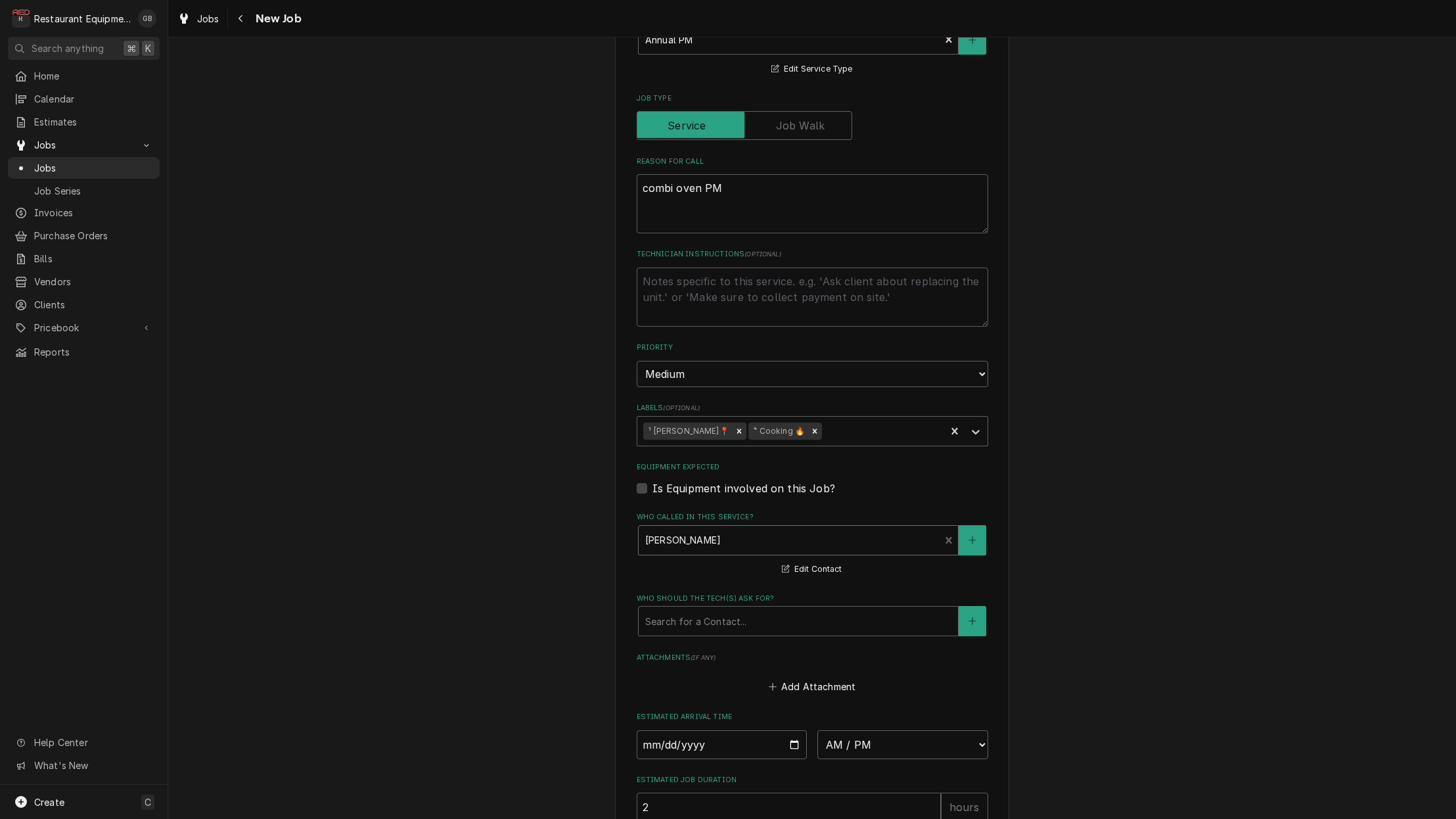
scroll to position [0, 0]
click at [739, 607] on div "Search for a Contact..." at bounding box center [798, 621] width 319 height 29
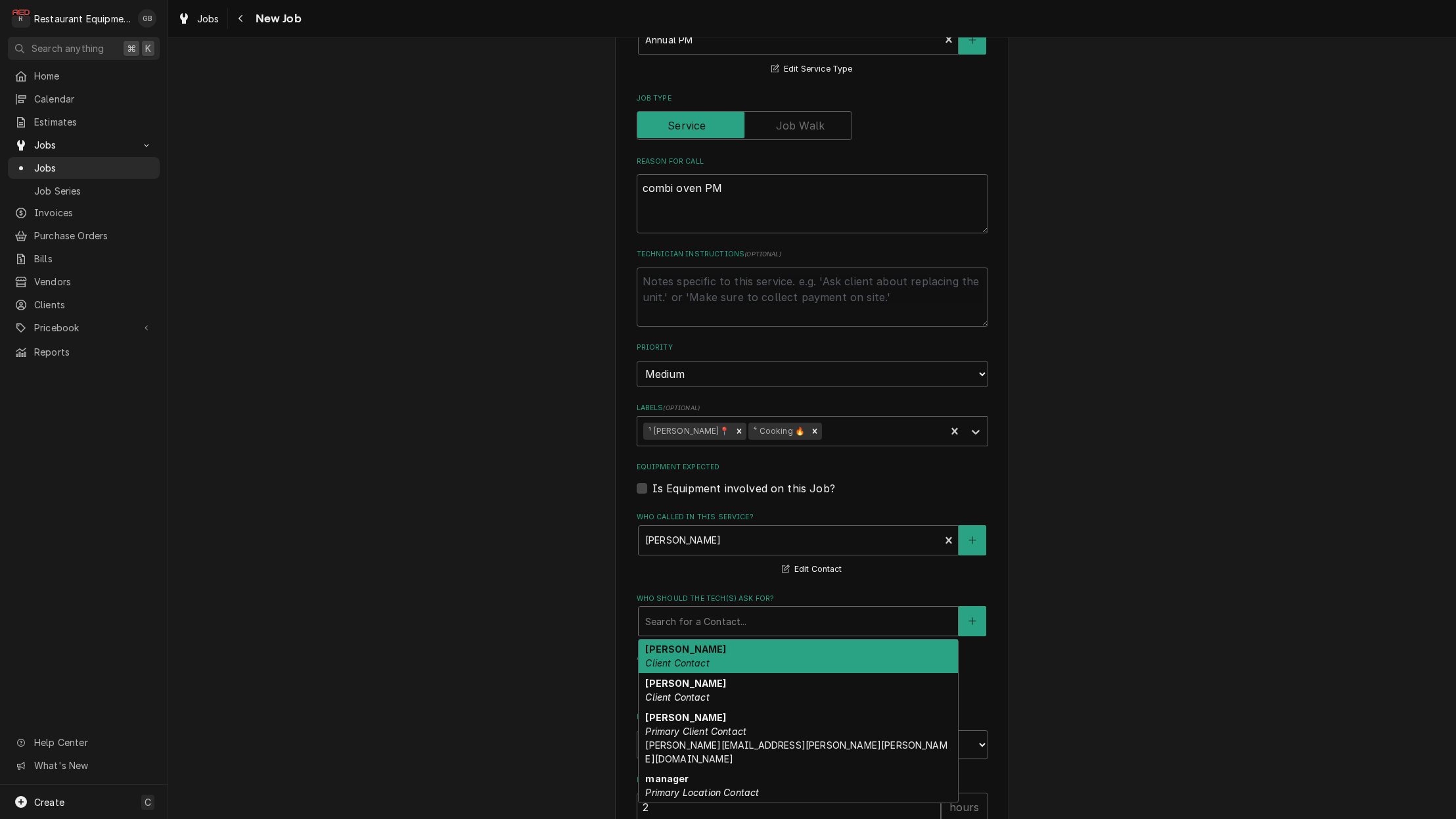
click at [707, 639] on div "Matt Price Client Contact" at bounding box center [798, 656] width 319 height 34
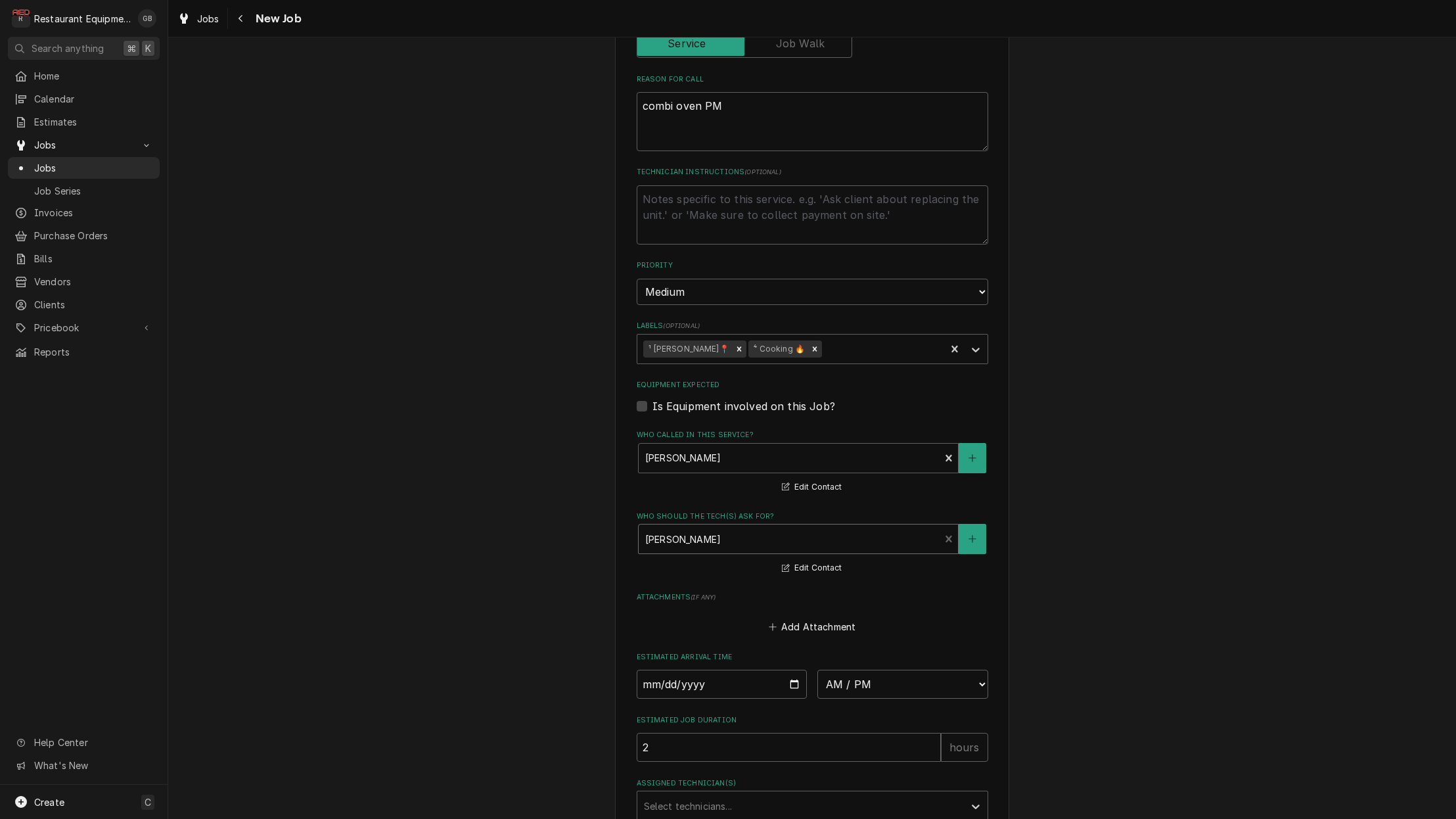
scroll to position [598, 0]
click at [681, 669] on input "Date" at bounding box center [722, 683] width 171 height 29
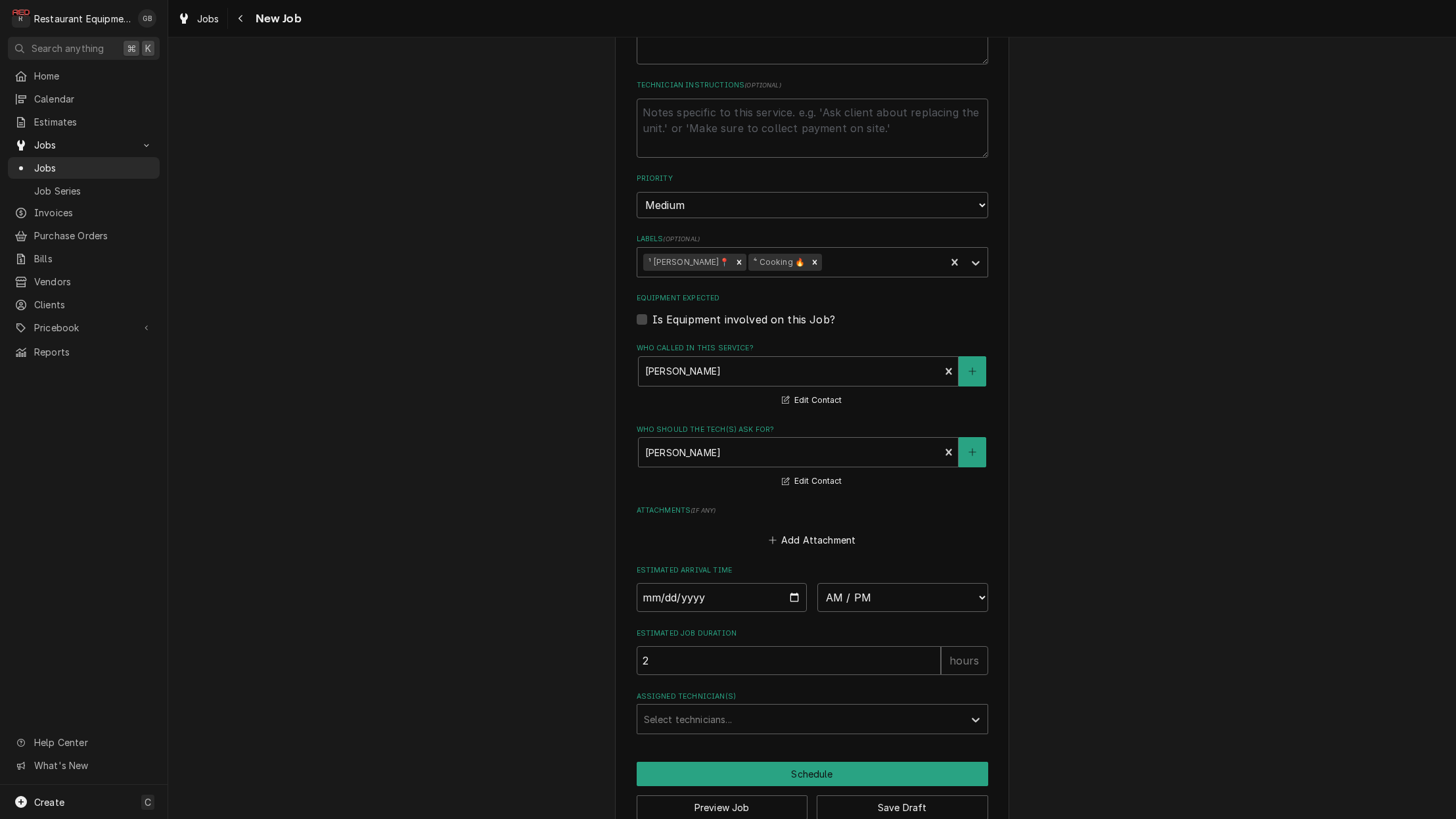
scroll to position [683, 0]
click at [875, 797] on button "Save Draft" at bounding box center [902, 809] width 171 height 24
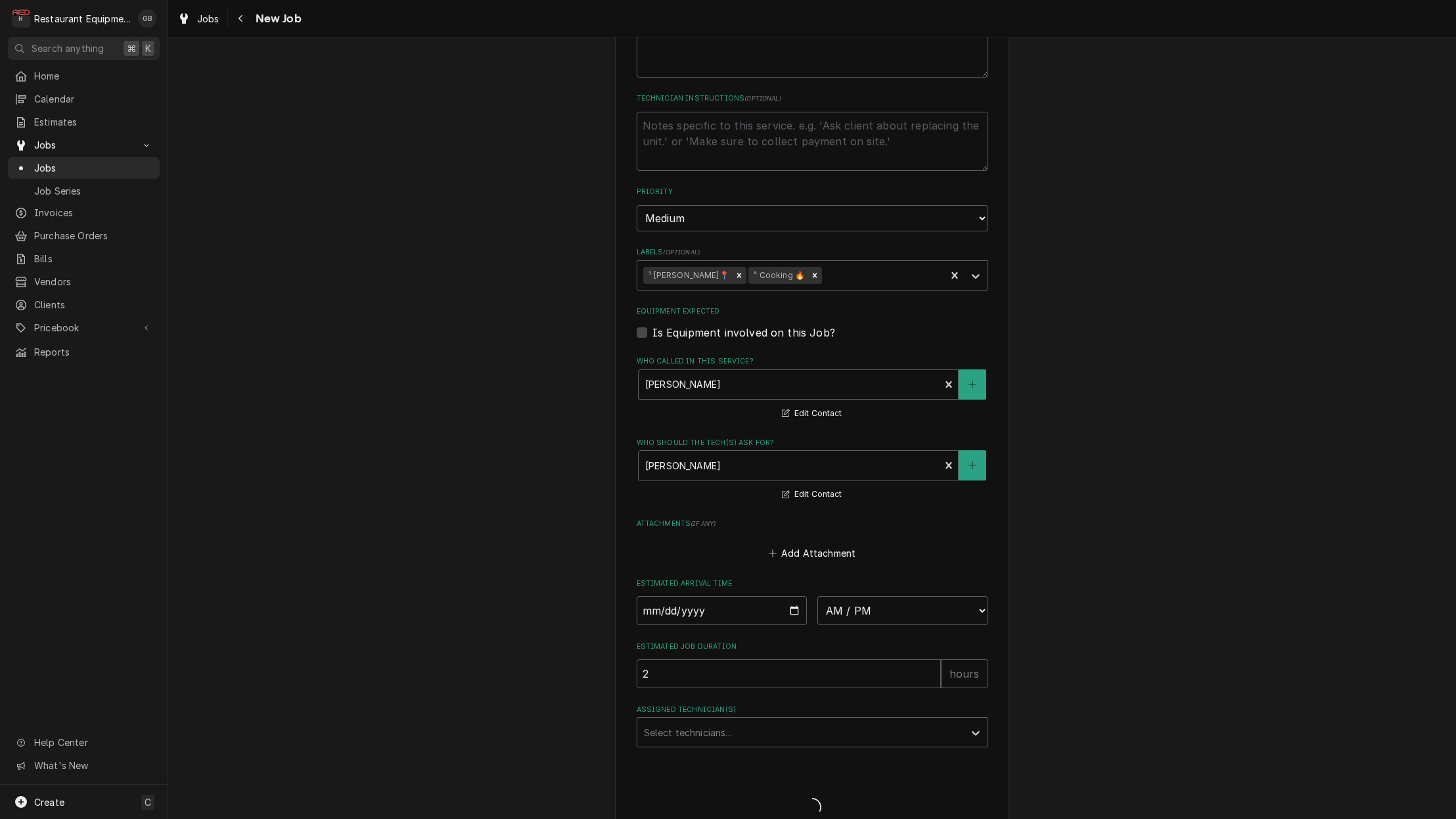
type textarea "x"
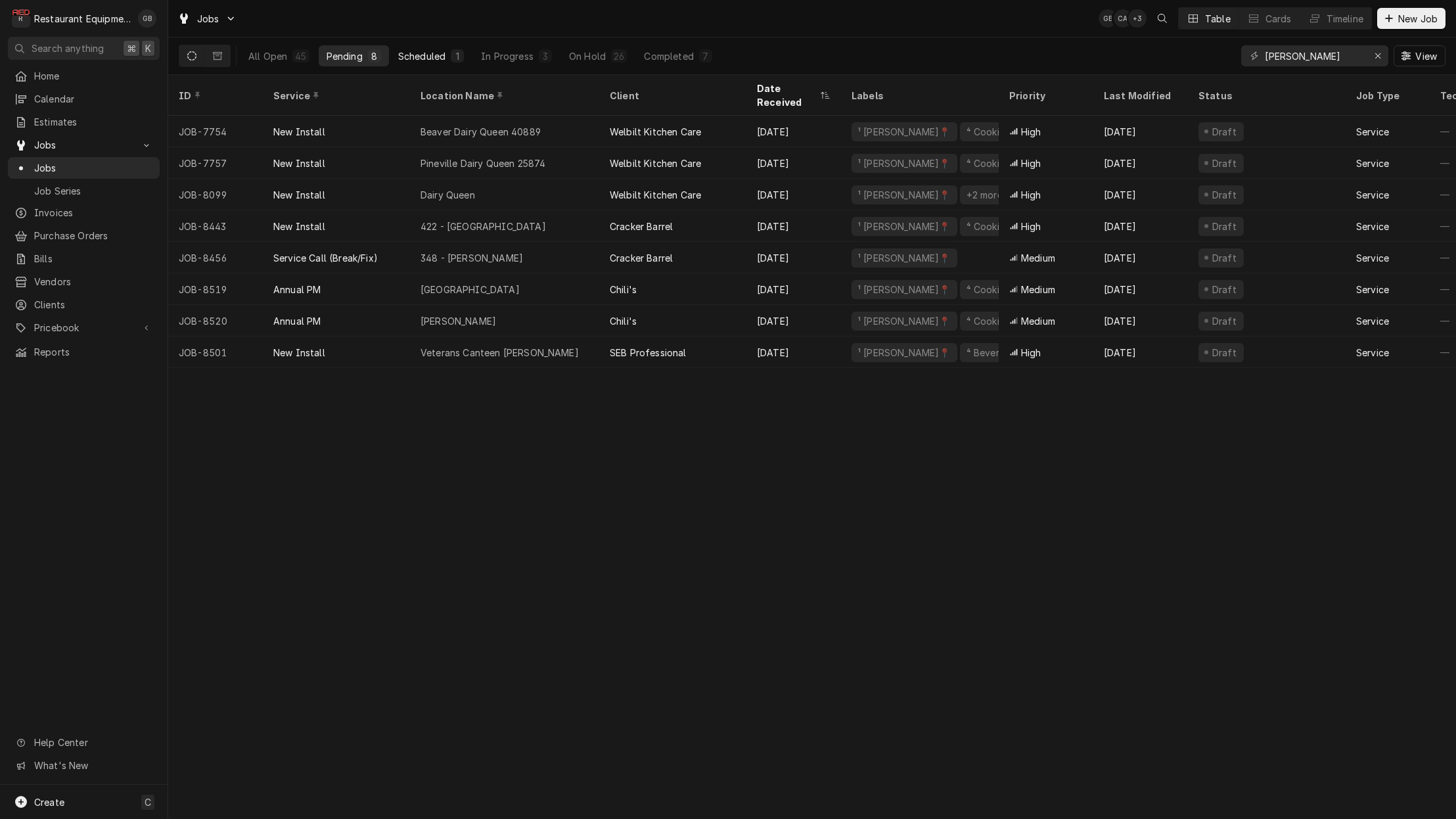
click at [443, 56] on div "Scheduled" at bounding box center [422, 56] width 48 height 14
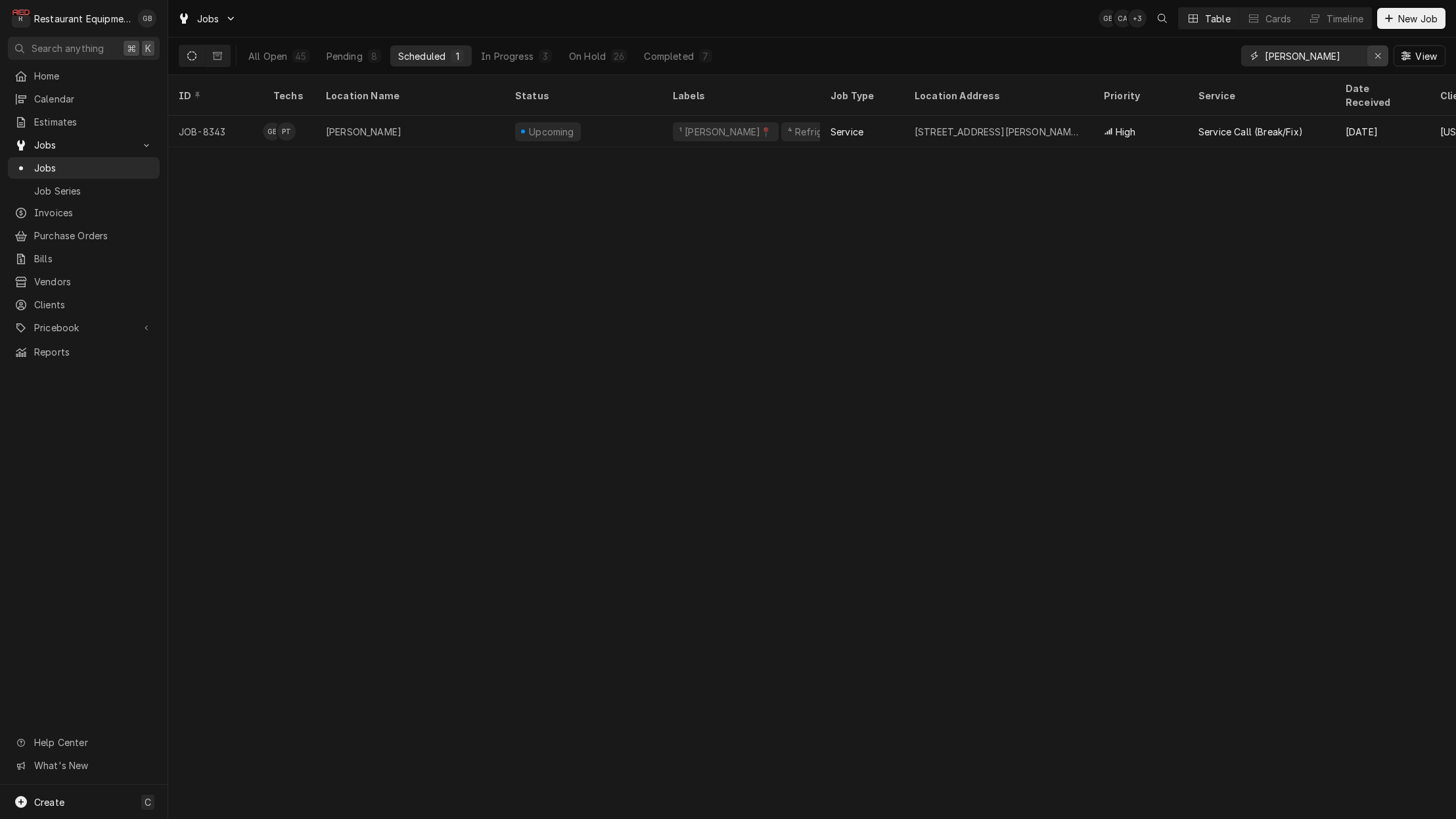
click at [1381, 61] on div "Erase input" at bounding box center [1377, 55] width 13 height 13
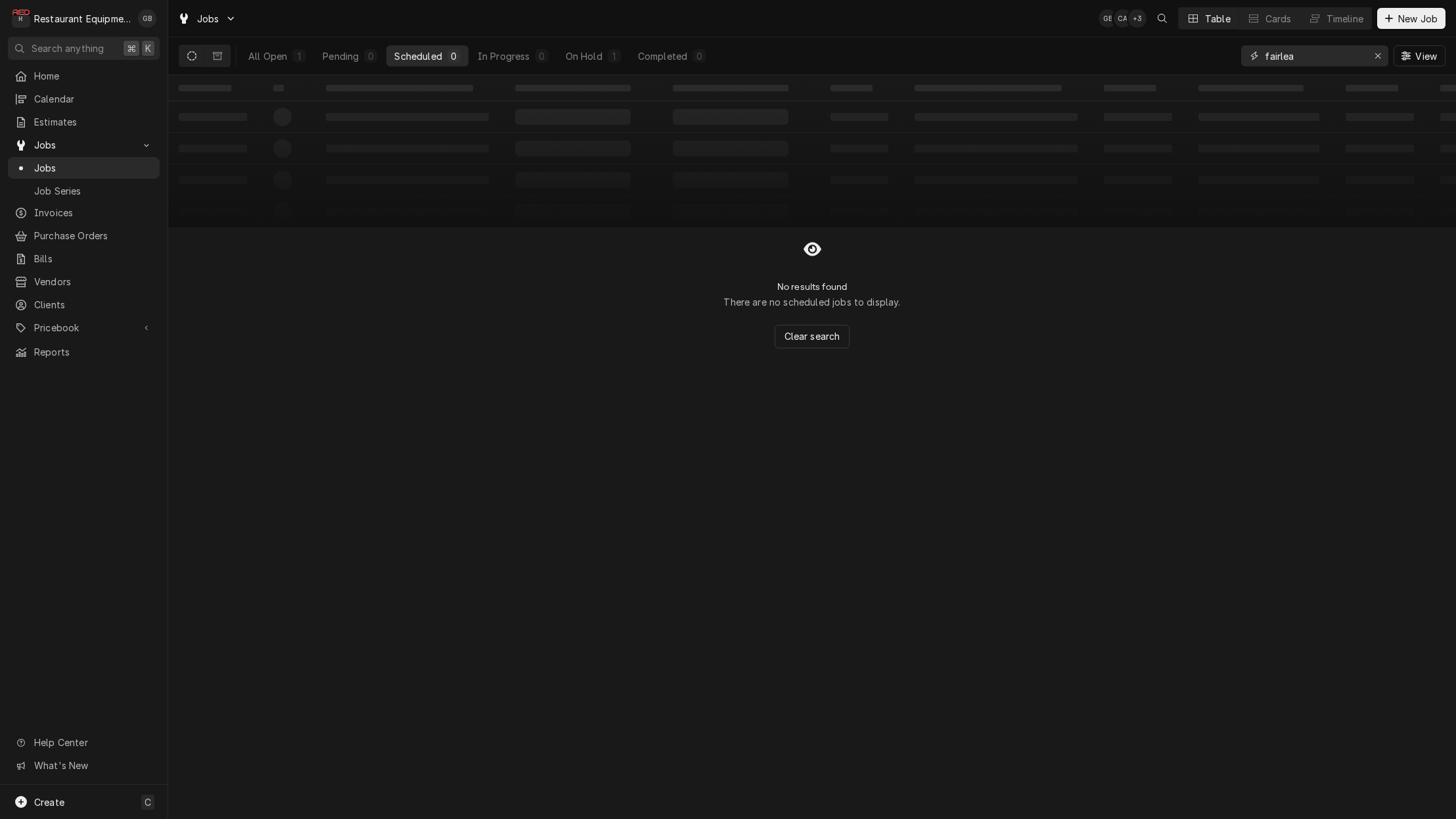
type input "Fairlea"
drag, startPoint x: 1381, startPoint y: 61, endPoint x: 605, endPoint y: 53, distance: 776.0
click at [597, 53] on div "On Hold" at bounding box center [584, 56] width 37 height 14
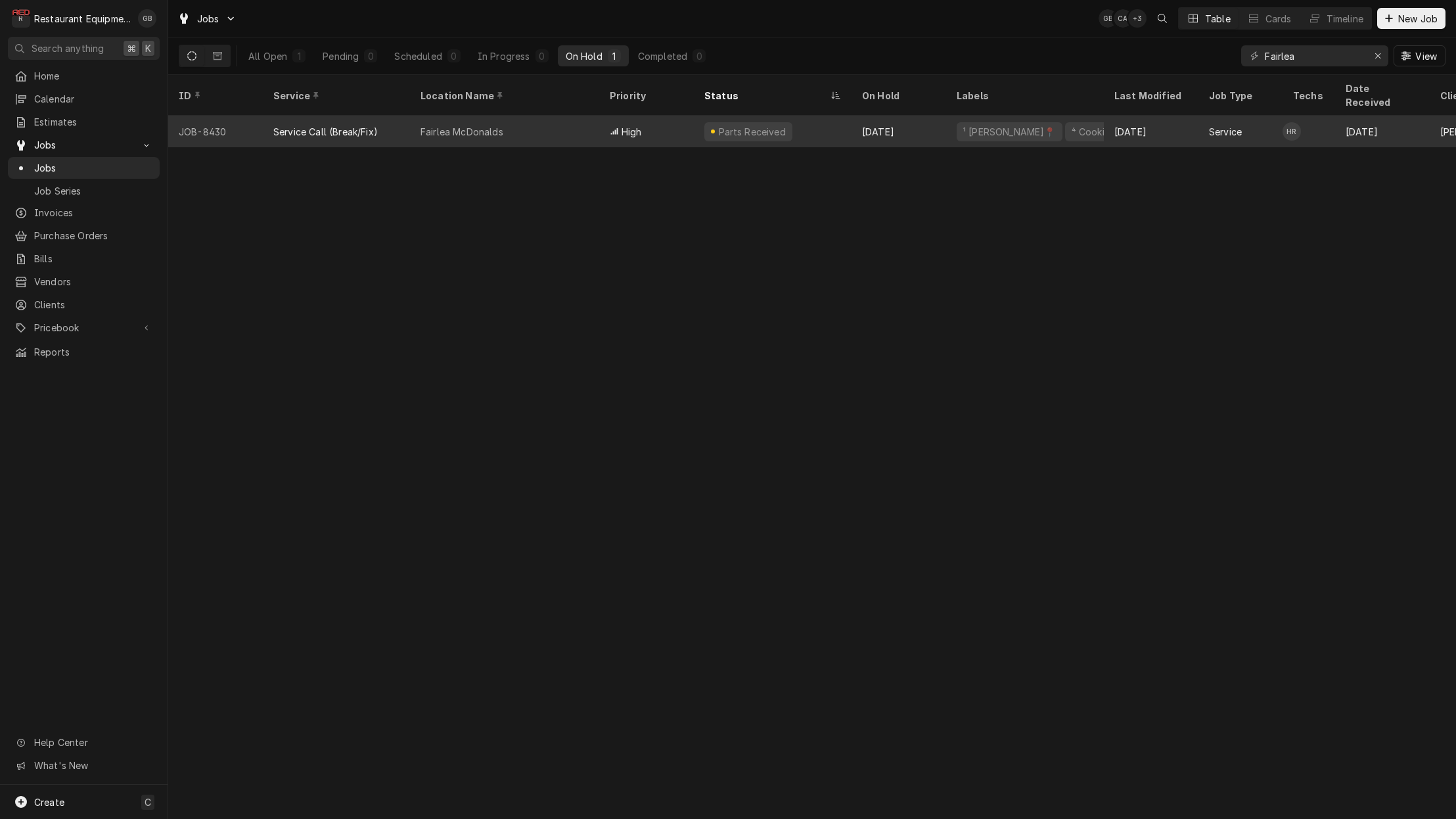
click at [620, 124] on div "High" at bounding box center [646, 131] width 95 height 31
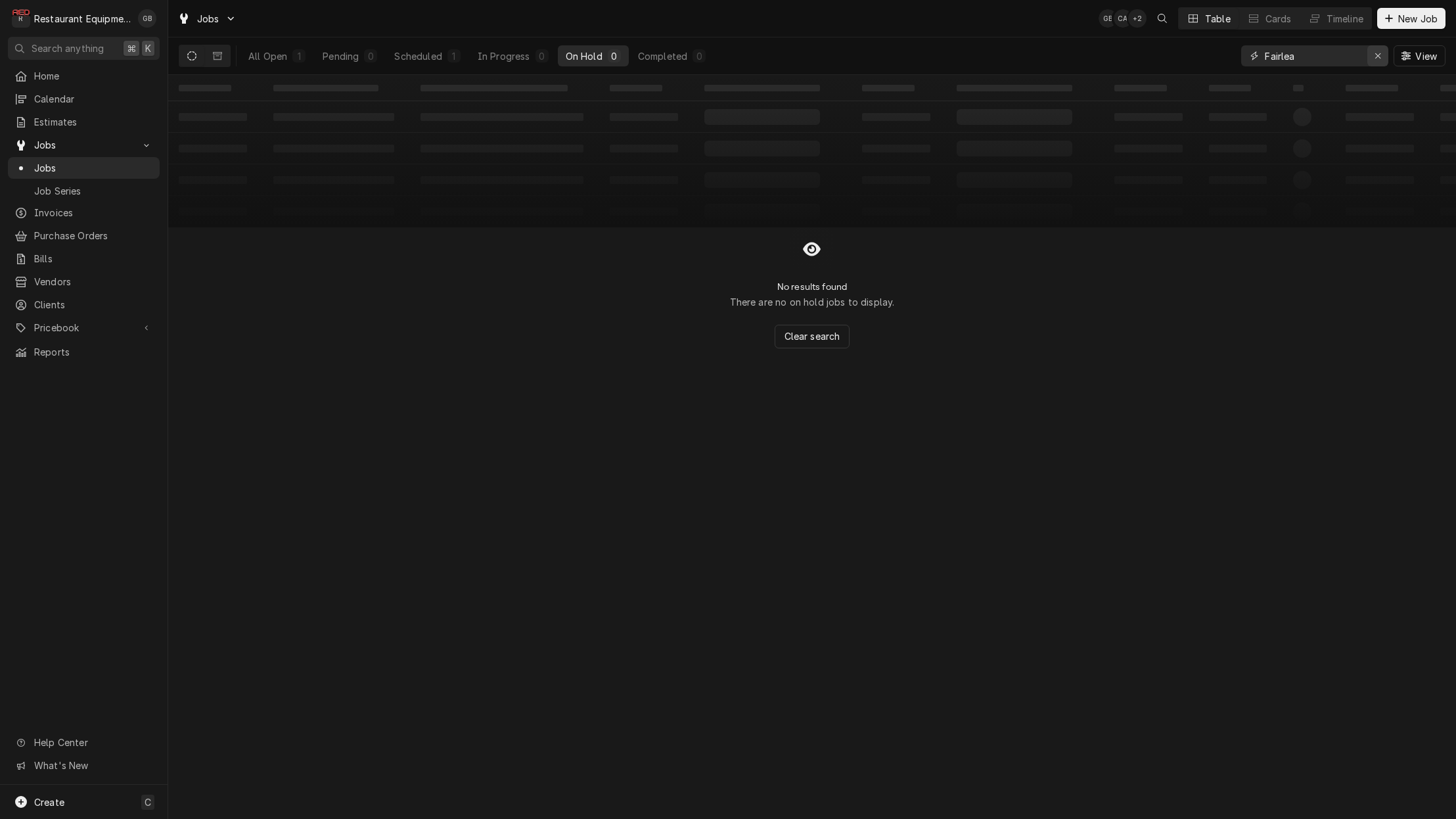
click at [1369, 49] on button "Erase input" at bounding box center [1377, 56] width 21 height 21
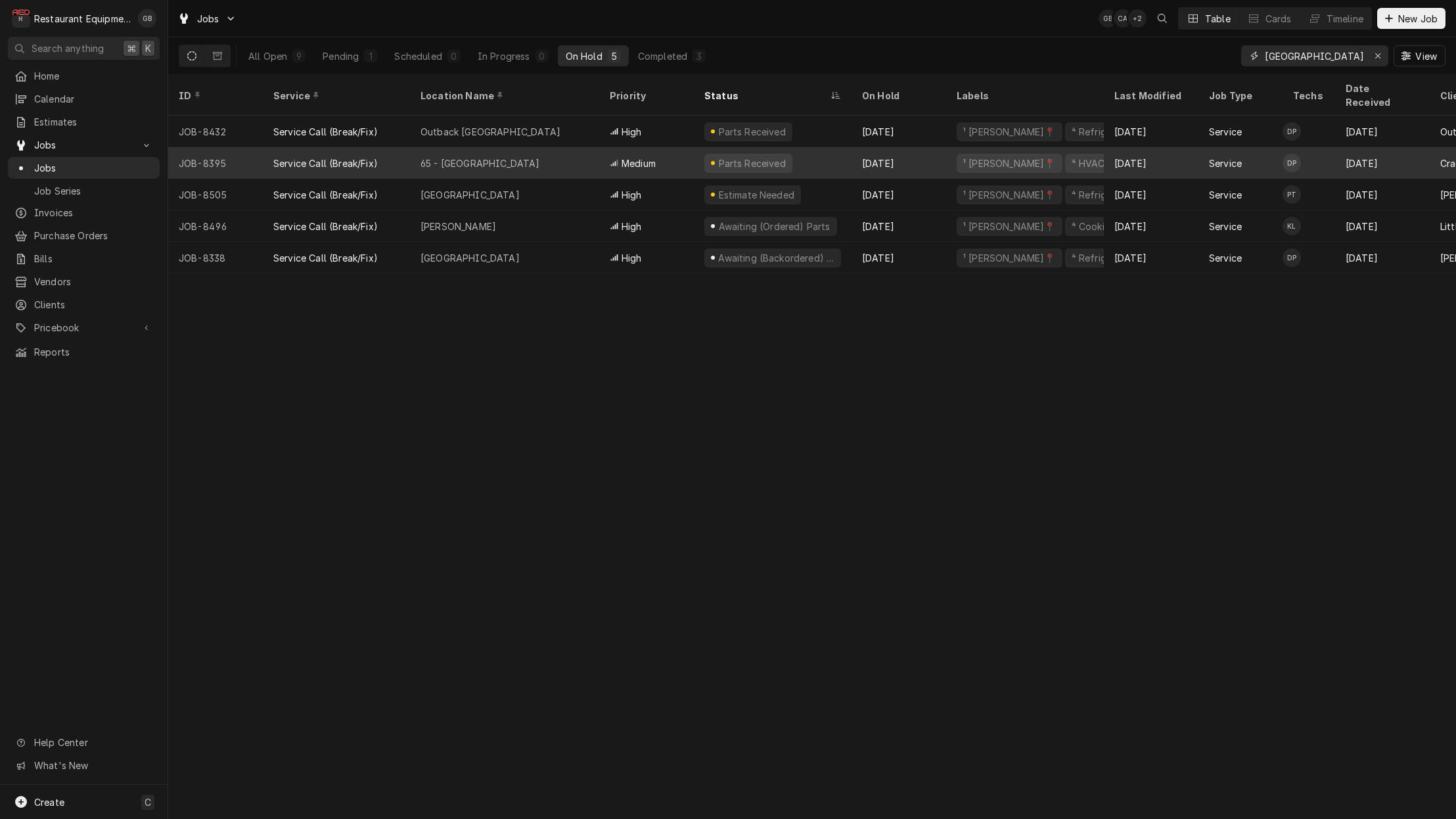
type input "[GEOGRAPHIC_DATA]"
click at [503, 147] on div "65 - Princeton" at bounding box center [505, 163] width 189 height 31
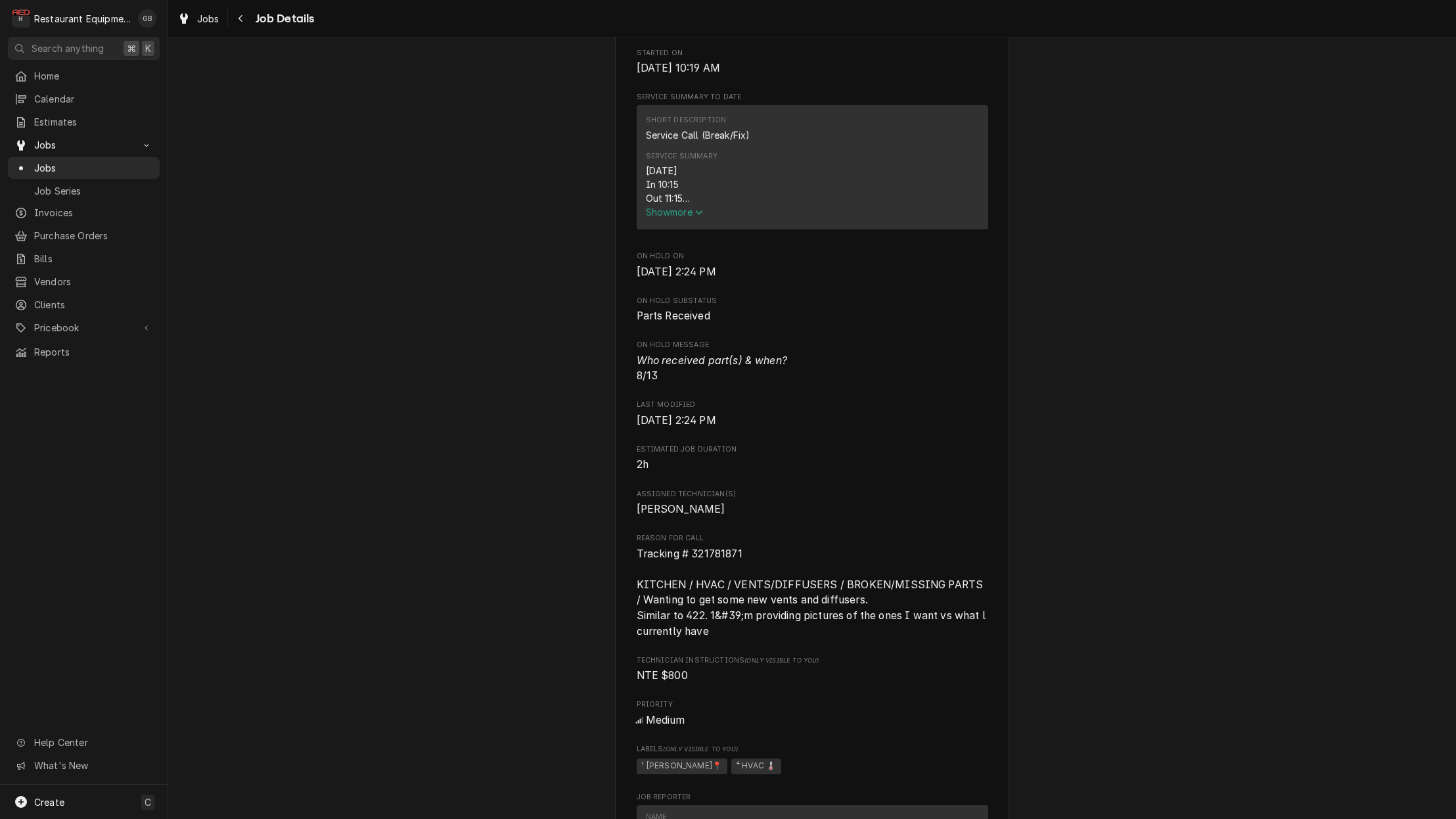
scroll to position [478, 0]
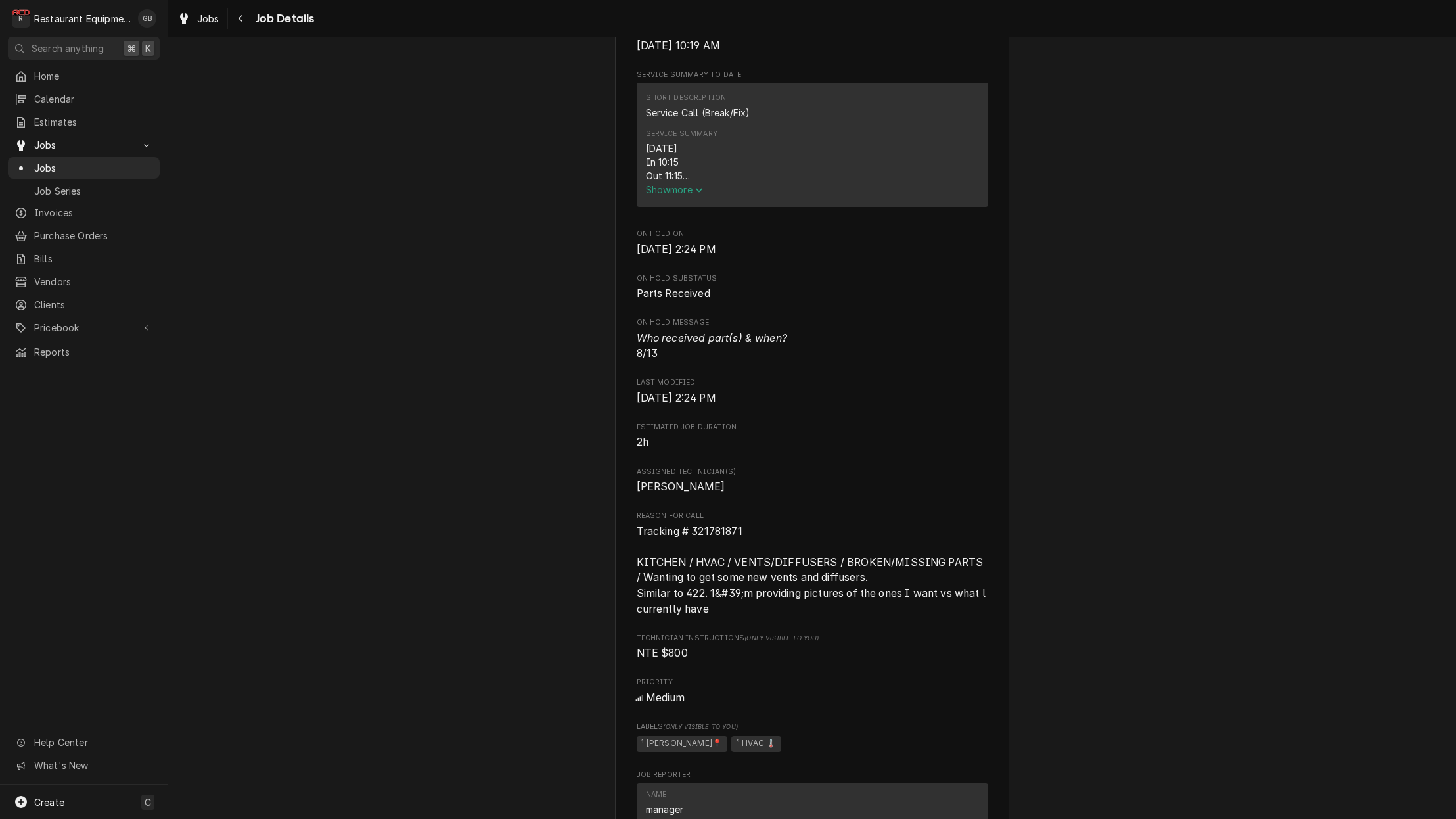
click at [669, 195] on span "Show more" at bounding box center [675, 189] width 58 height 11
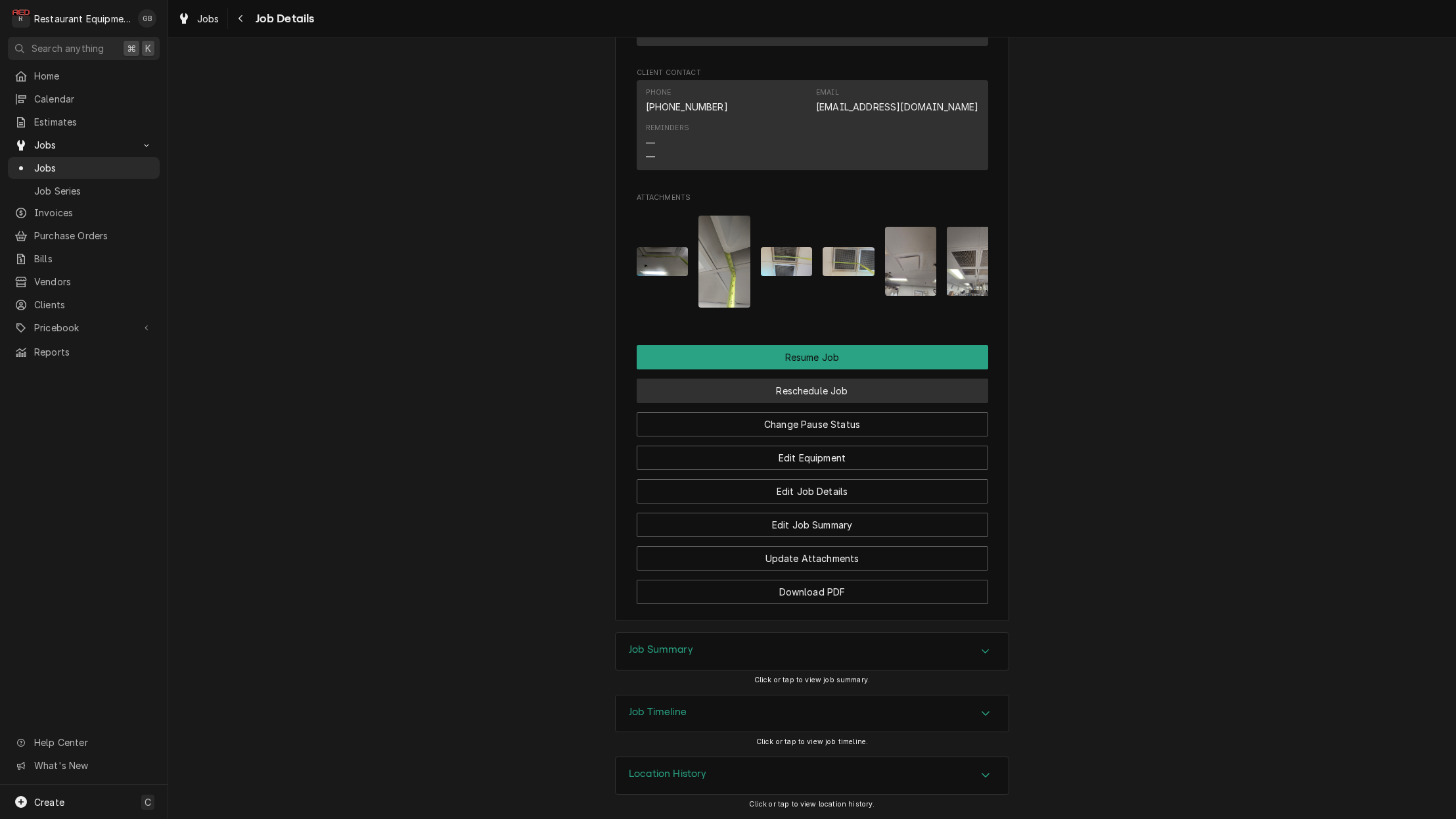
scroll to position [1605, 0]
click at [845, 397] on button "Reschedule Job" at bounding box center [812, 391] width 352 height 24
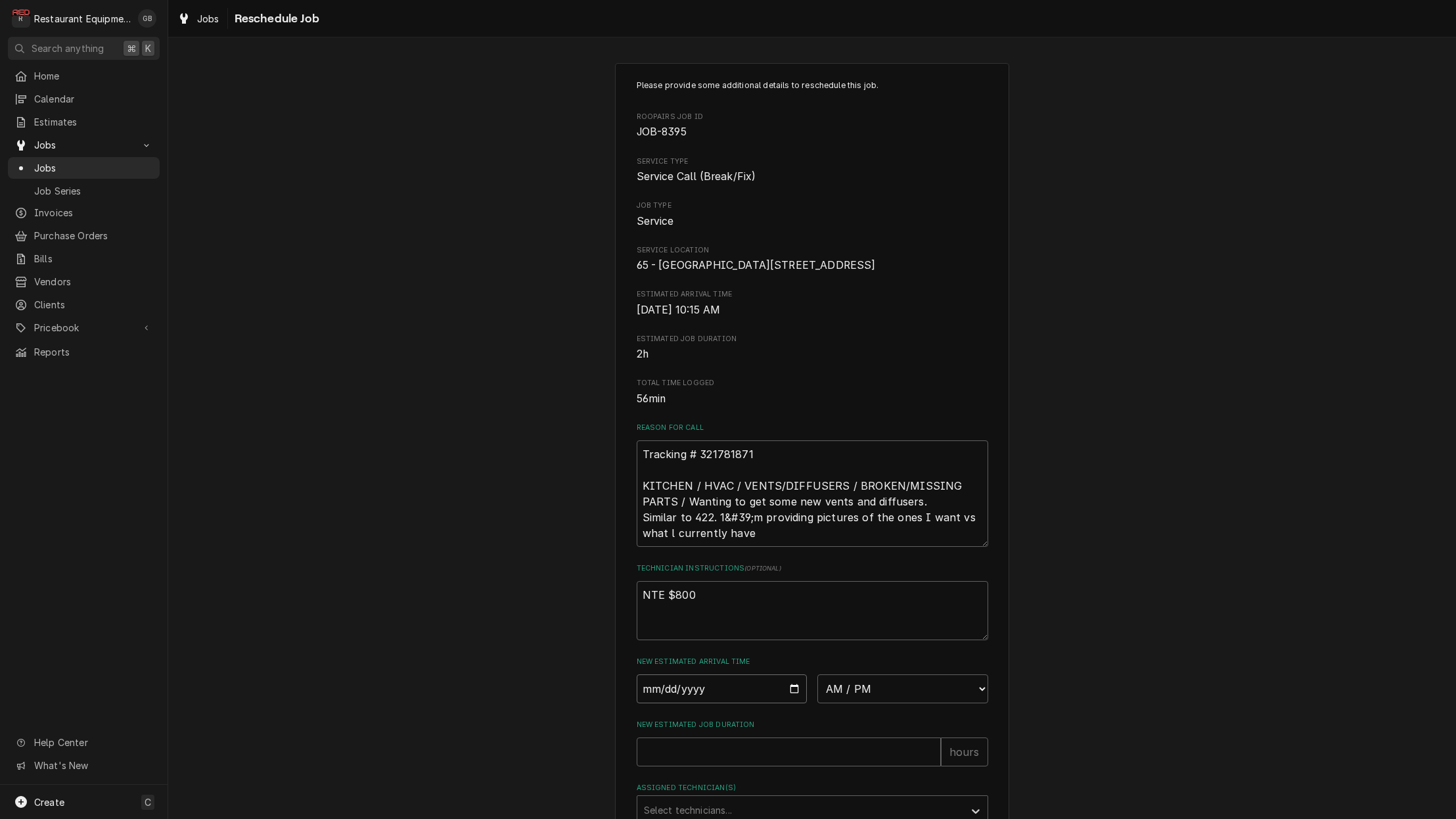
drag, startPoint x: 673, startPoint y: 712, endPoint x: 680, endPoint y: 718, distance: 9.2
click at [673, 703] on input "Date" at bounding box center [722, 688] width 171 height 29
type input "[DATE]"
type textarea "x"
select select "08:00:00"
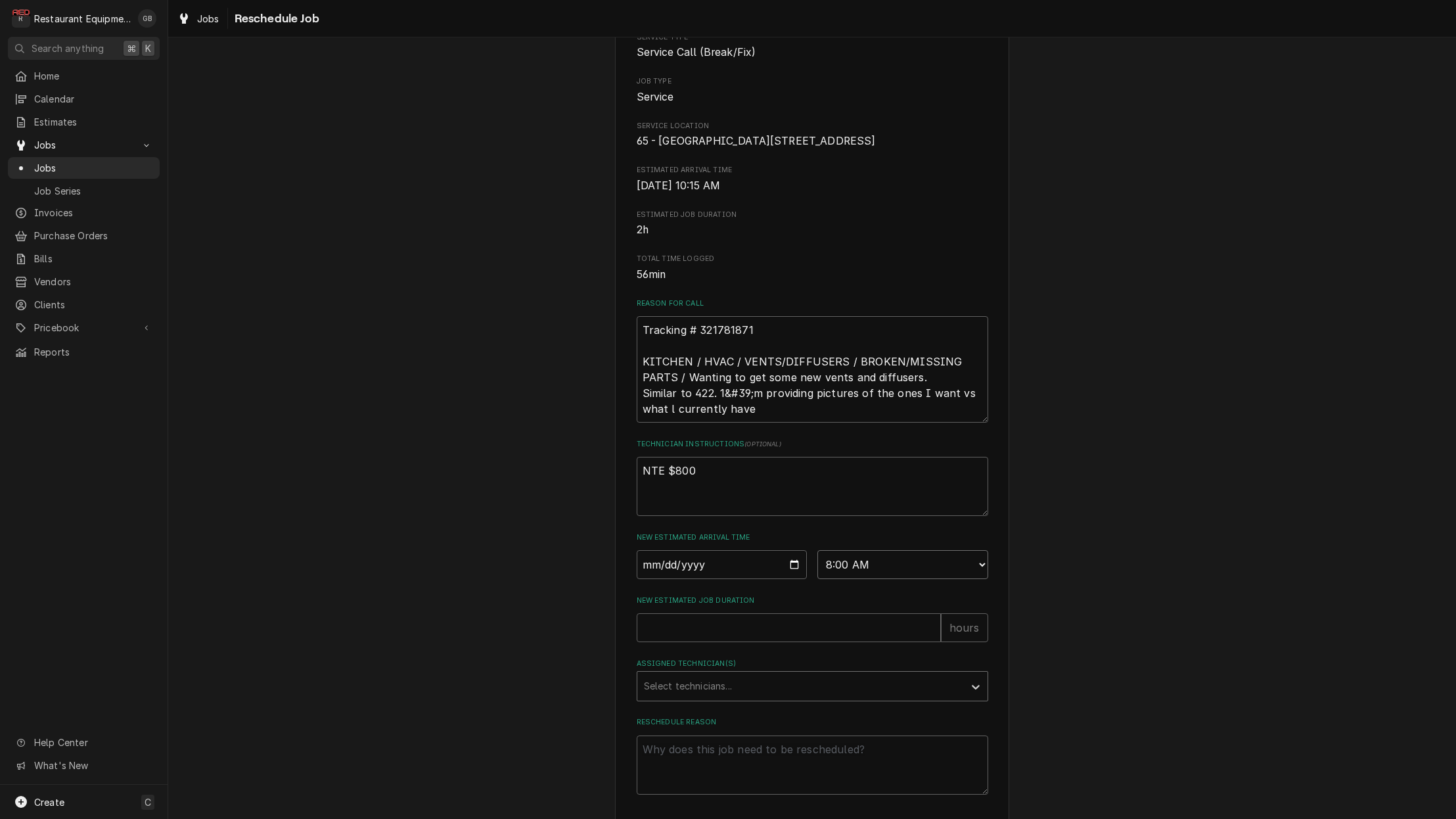
scroll to position [128, 0]
drag, startPoint x: 656, startPoint y: 650, endPoint x: 671, endPoint y: 648, distance: 15.1
click at [669, 638] on input "New Estimated Job Duration" at bounding box center [788, 623] width 304 height 29
type textarea "x"
type input "1"
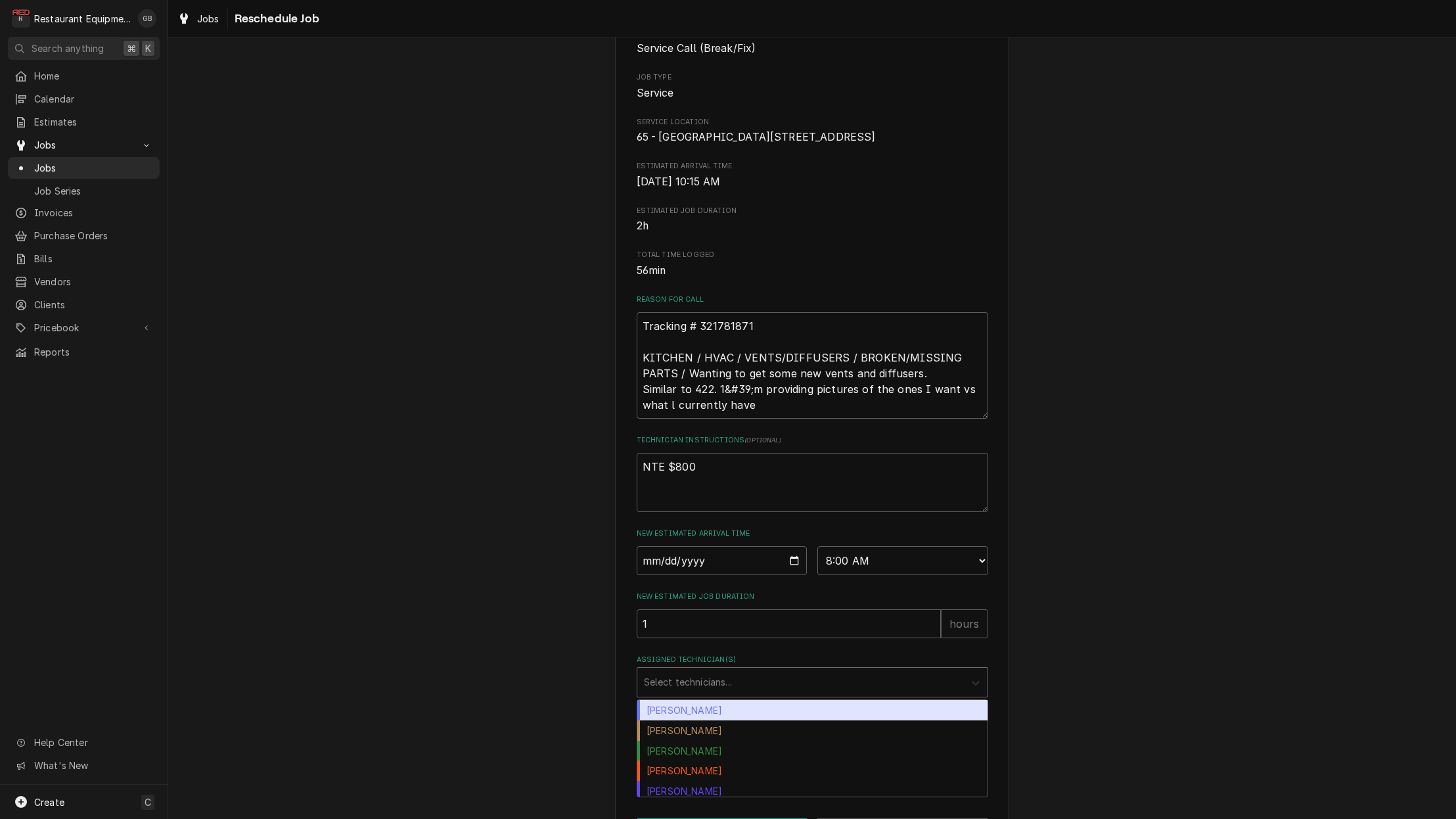
click at [968, 695] on div "Assigned Technician(s)" at bounding box center [975, 682] width 24 height 25
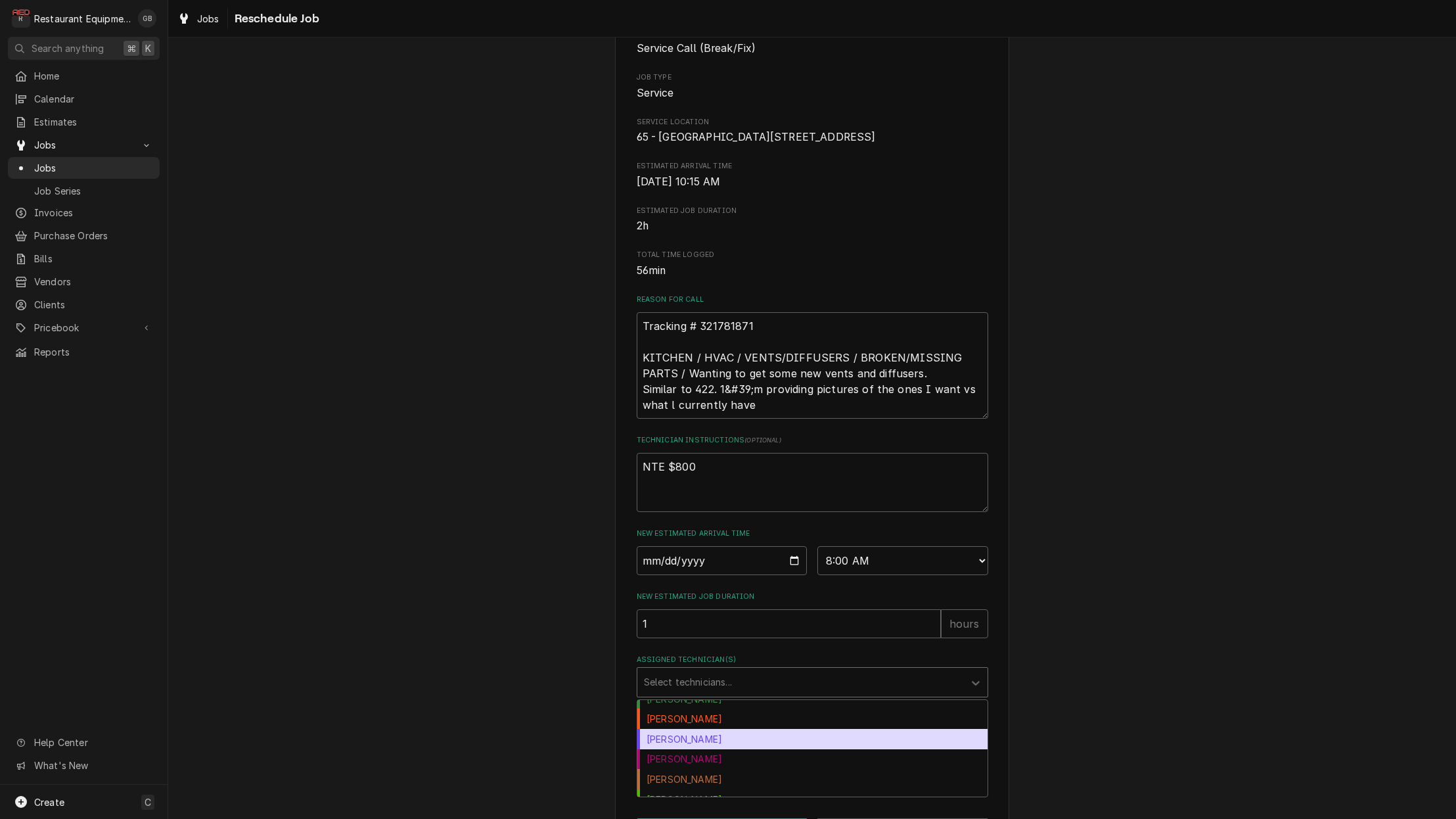
scroll to position [55, 0]
click at [696, 746] on div "[PERSON_NAME]" at bounding box center [812, 735] width 350 height 20
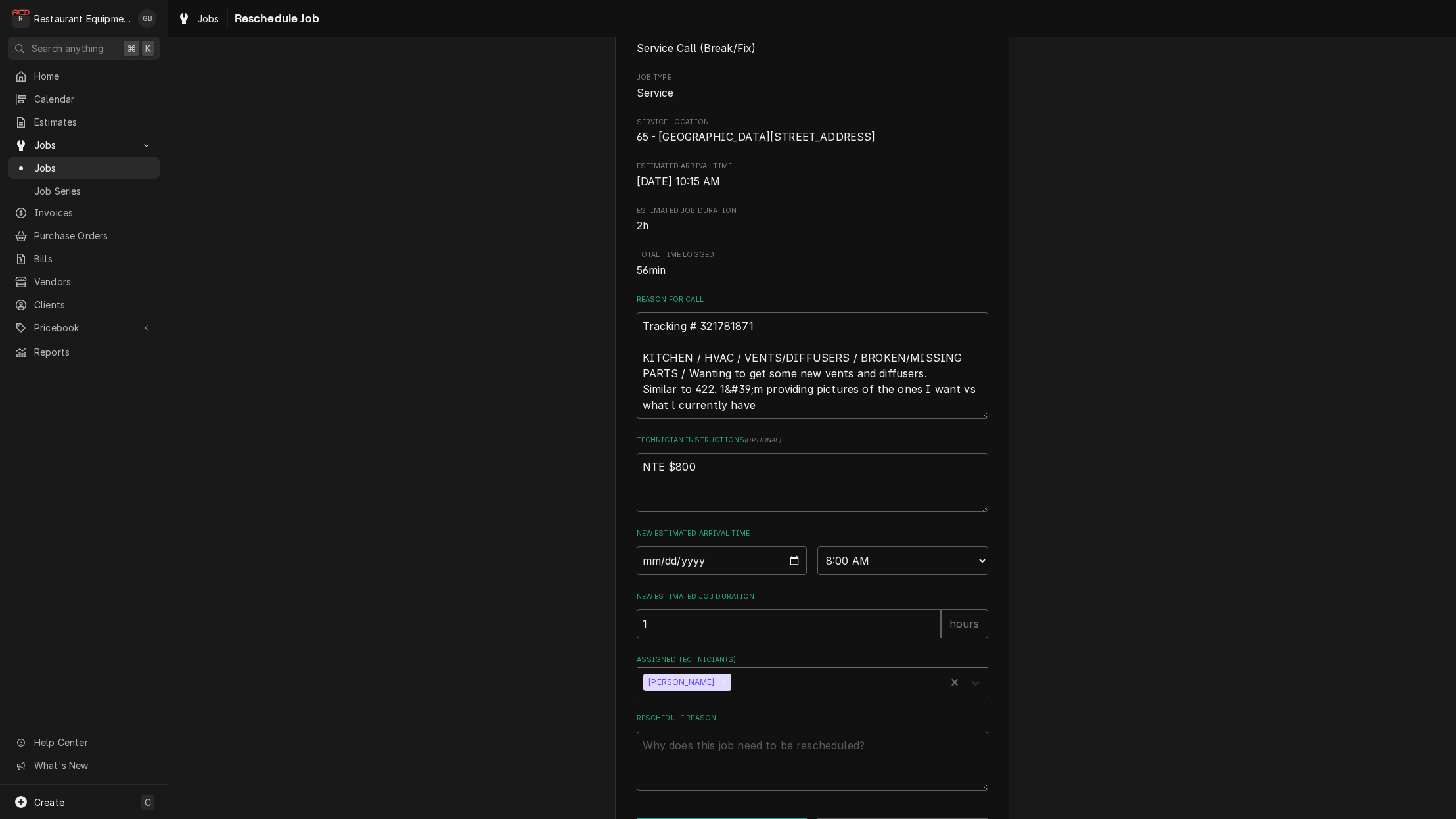
click at [985, 695] on div "Assigned Technician(s)" at bounding box center [975, 682] width 24 height 25
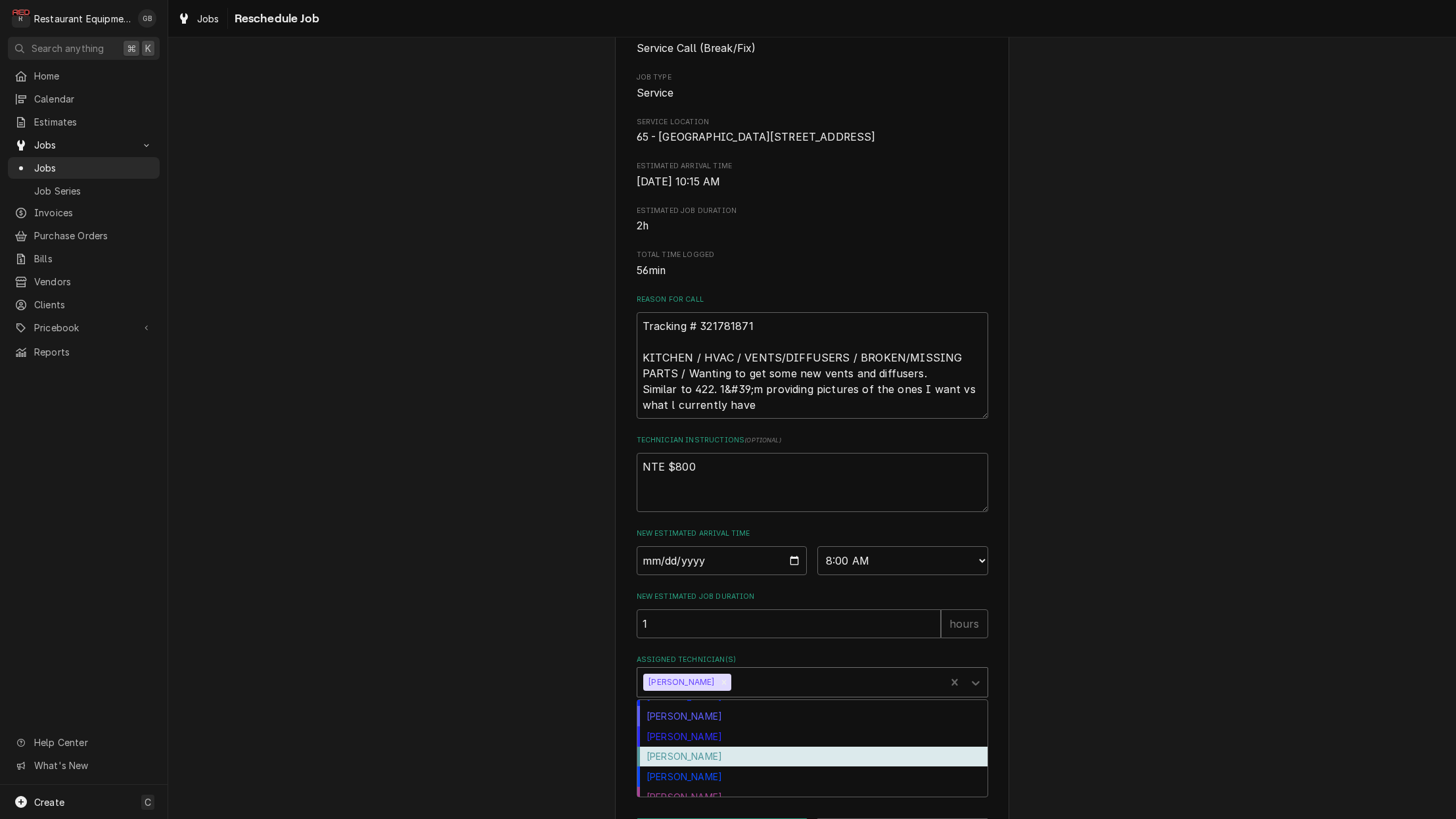
scroll to position [212, 0]
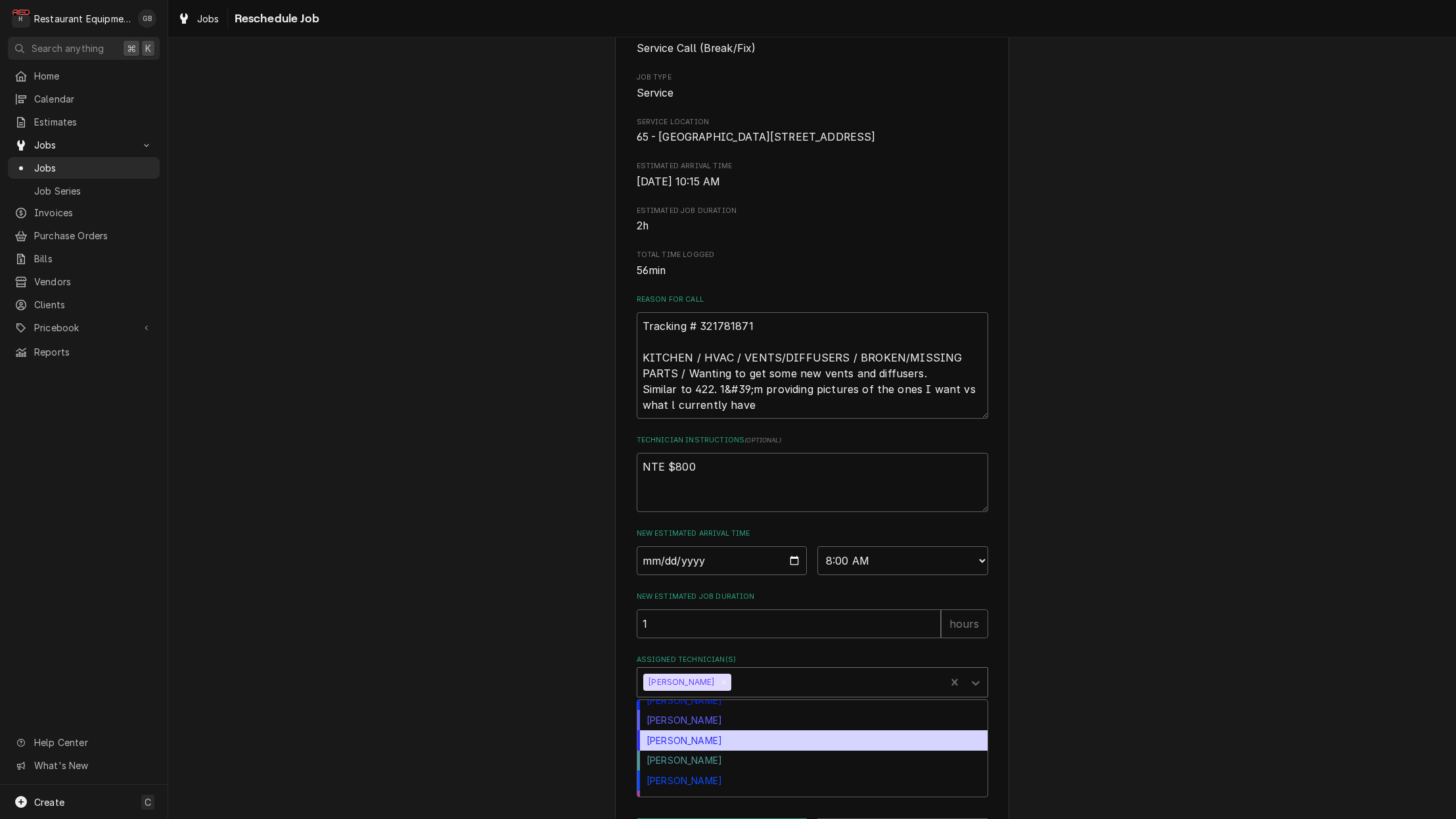
click at [695, 750] on div "[PERSON_NAME]" at bounding box center [812, 740] width 350 height 20
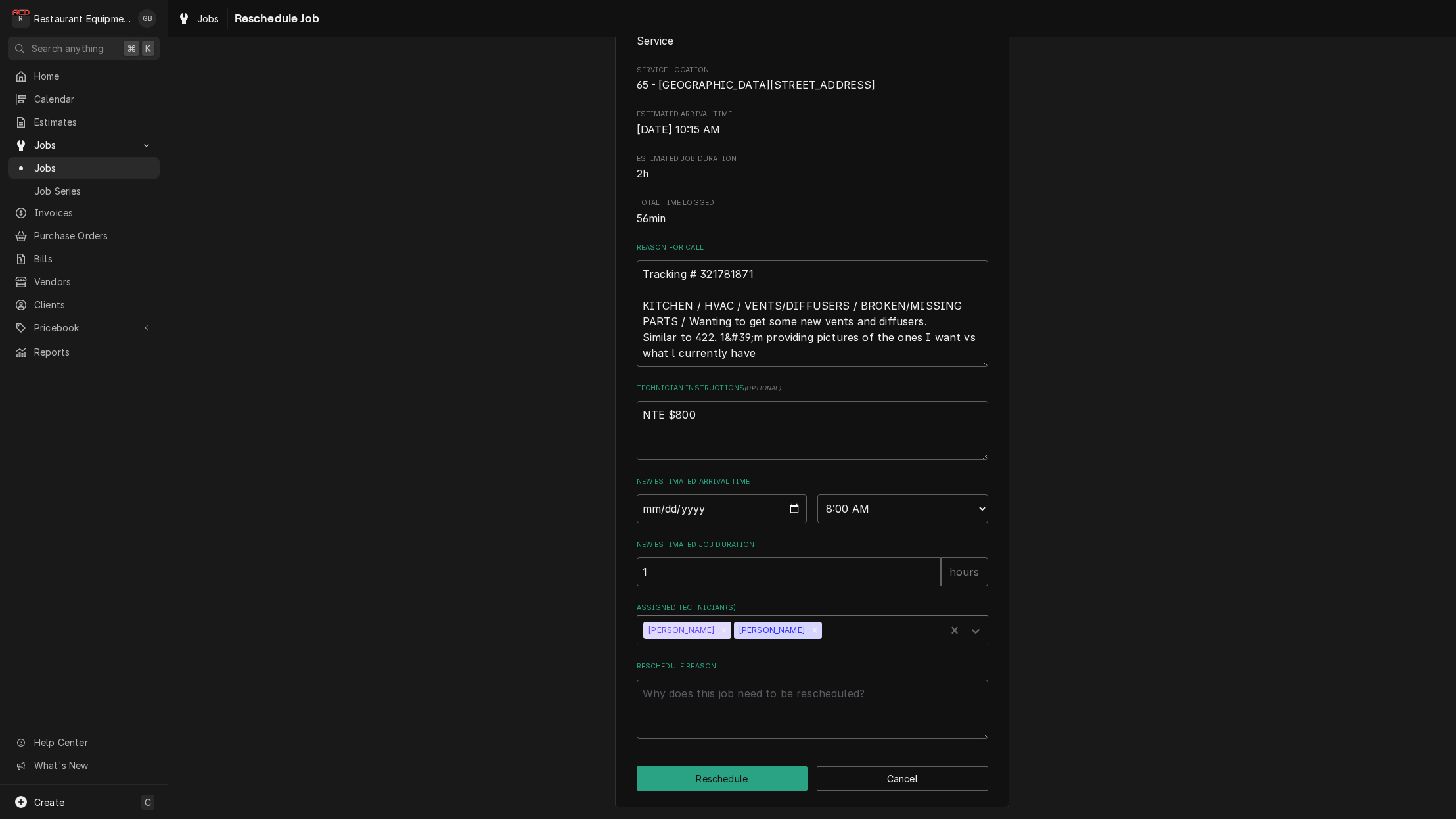
scroll to position [201, 0]
click at [728, 704] on textarea "Reschedule Reason" at bounding box center [812, 709] width 352 height 59
type textarea "x"
type textarea "p"
type textarea "x"
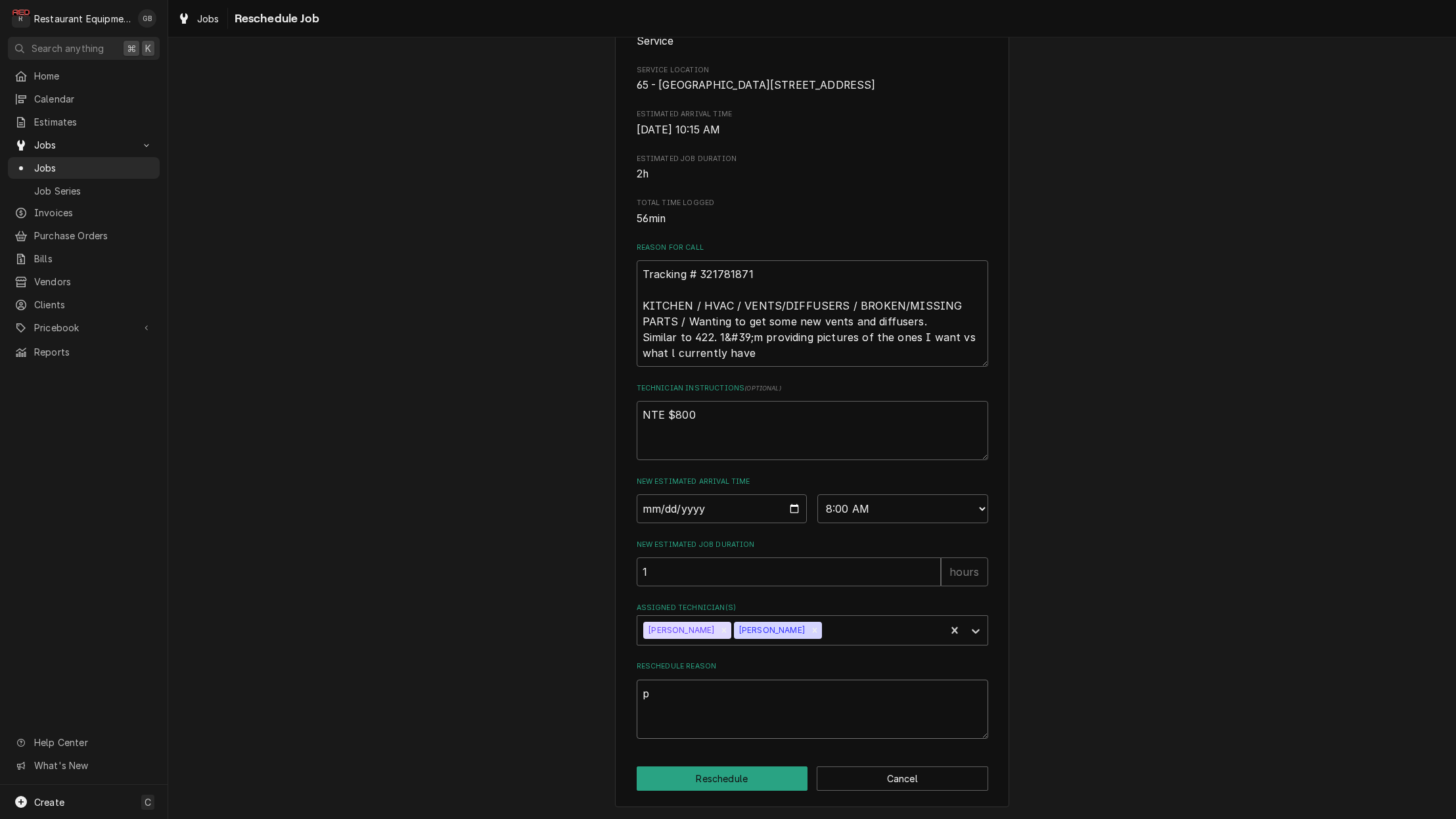
type textarea "pa"
type textarea "x"
type textarea "par"
type textarea "x"
type textarea "part"
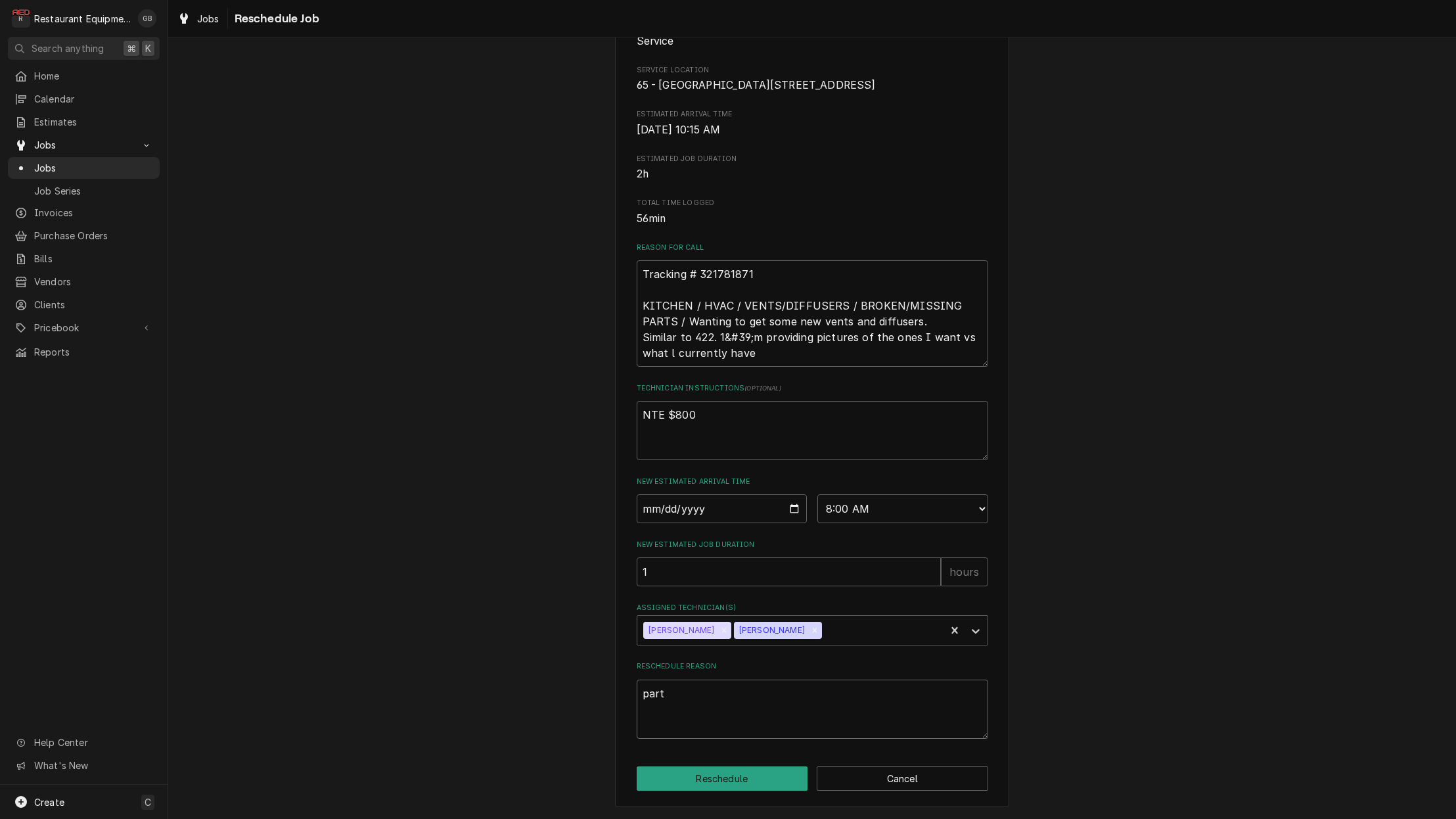
type textarea "x"
type textarea "parts"
click at [688, 769] on button "Reschedule" at bounding box center [722, 778] width 171 height 24
type textarea "x"
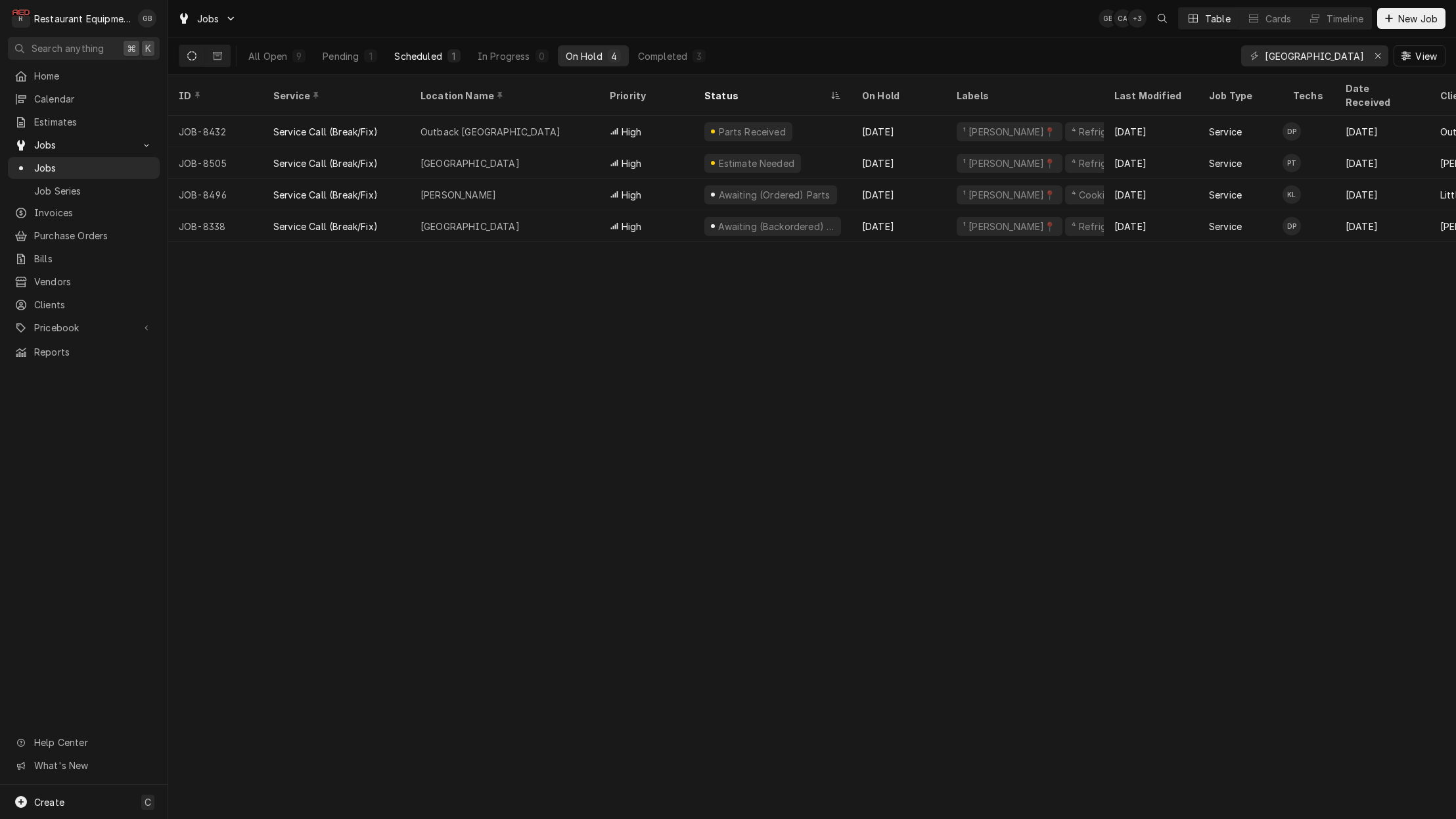
click at [423, 55] on div "Scheduled" at bounding box center [418, 56] width 48 height 14
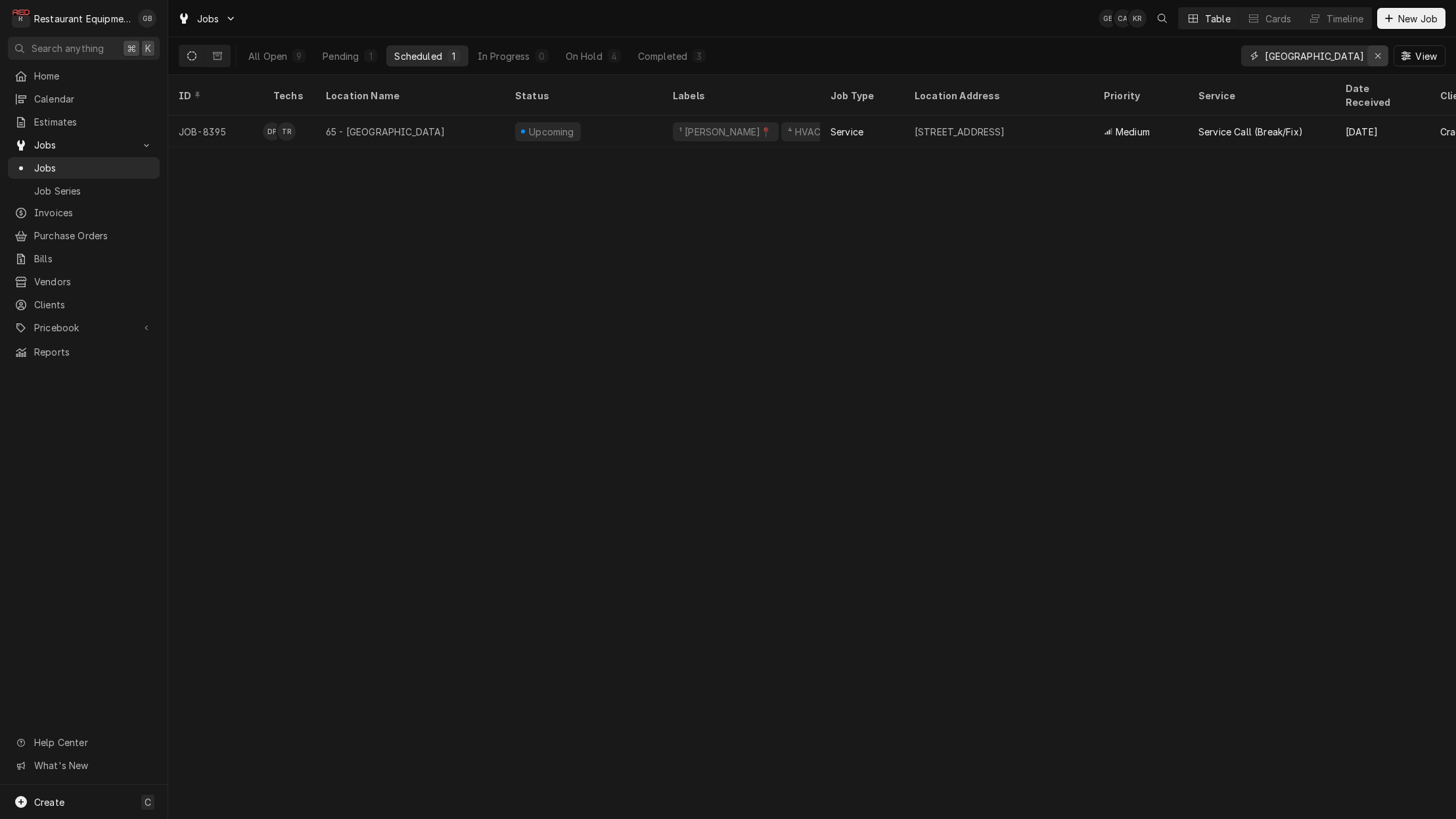
click at [1374, 58] on icon "Erase input" at bounding box center [1378, 56] width 7 height 10
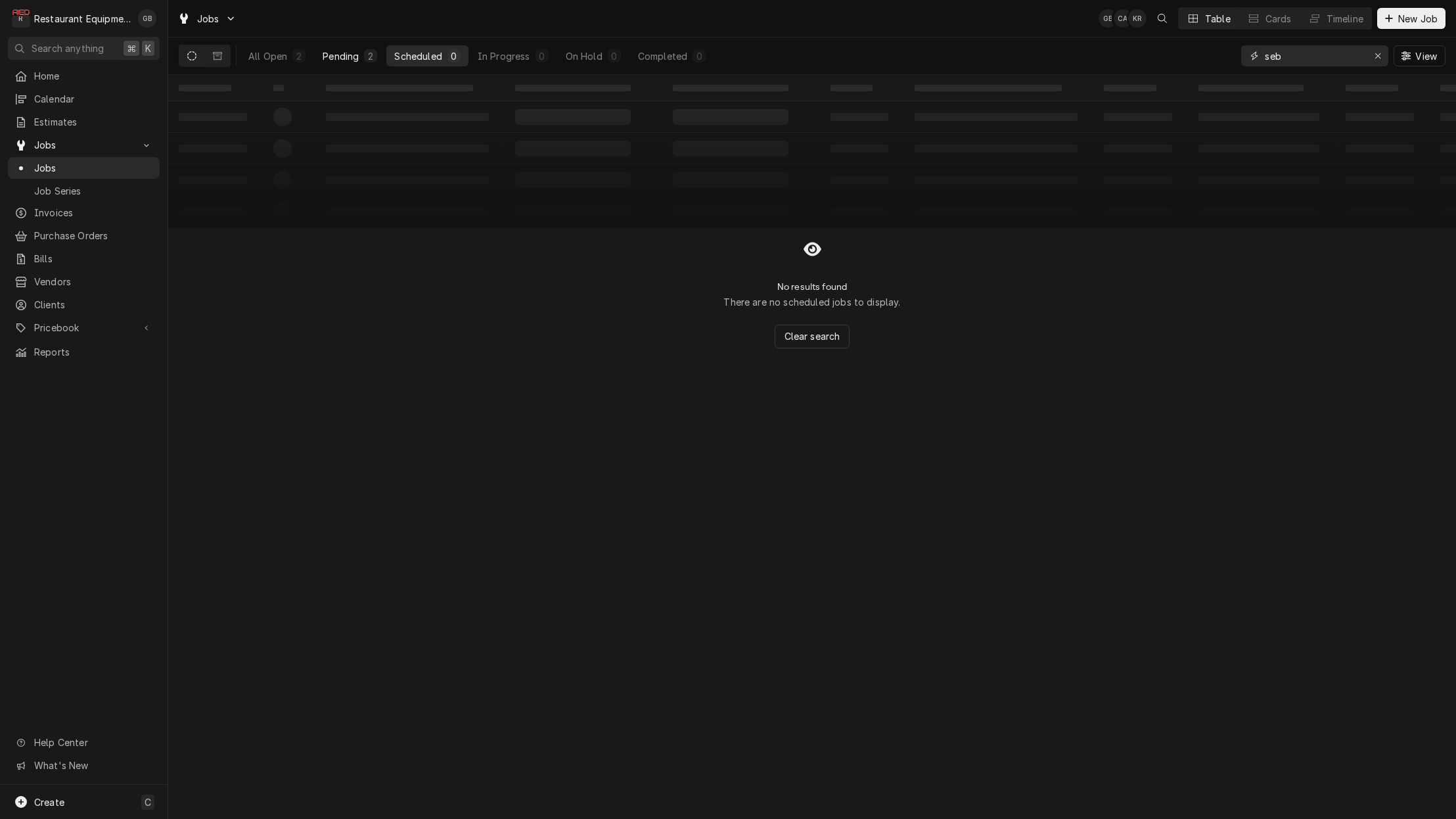
type input "seb"
click at [351, 61] on div "Pending" at bounding box center [340, 56] width 36 height 14
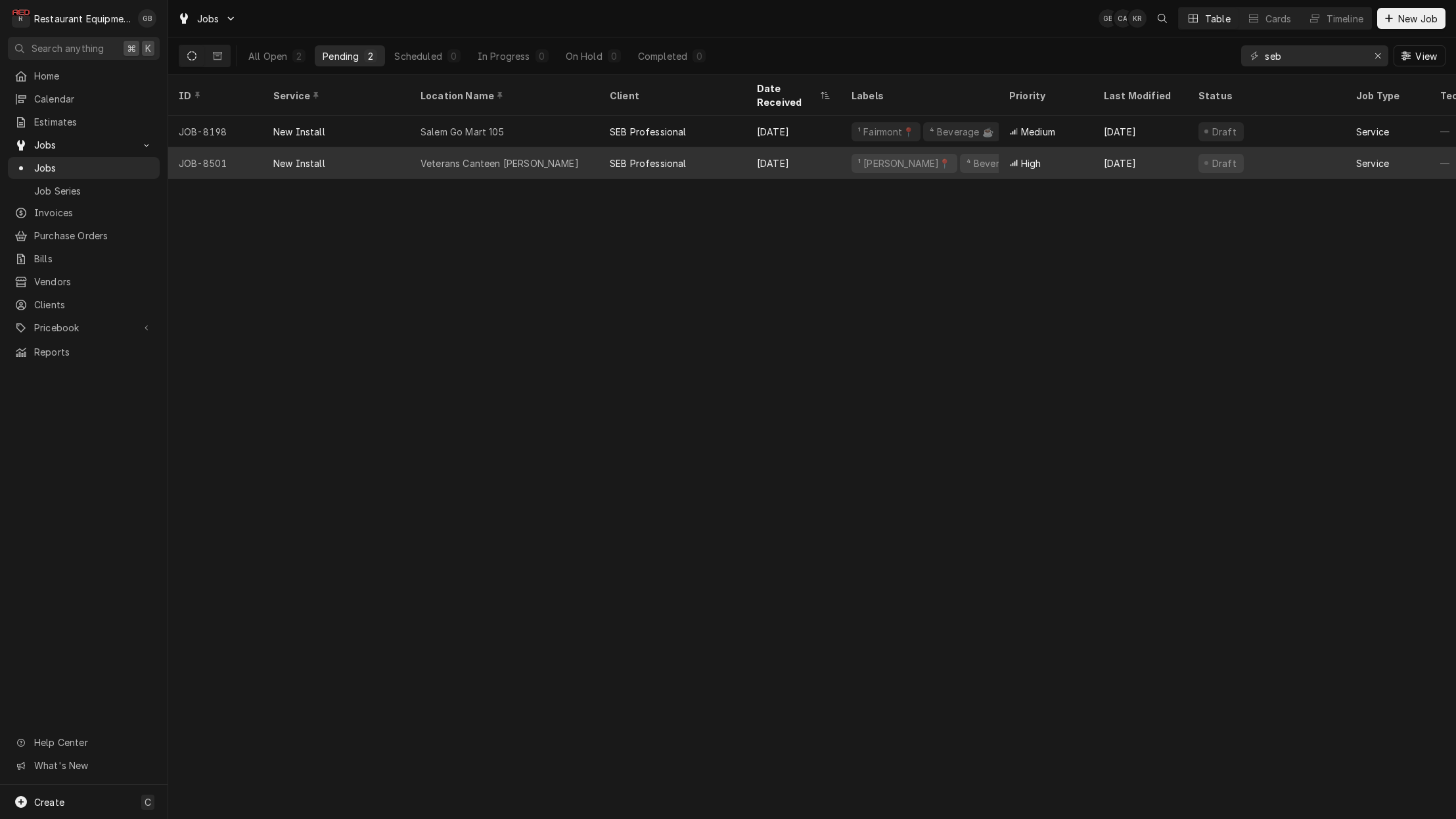
click at [407, 147] on div "New Install" at bounding box center [336, 163] width 147 height 31
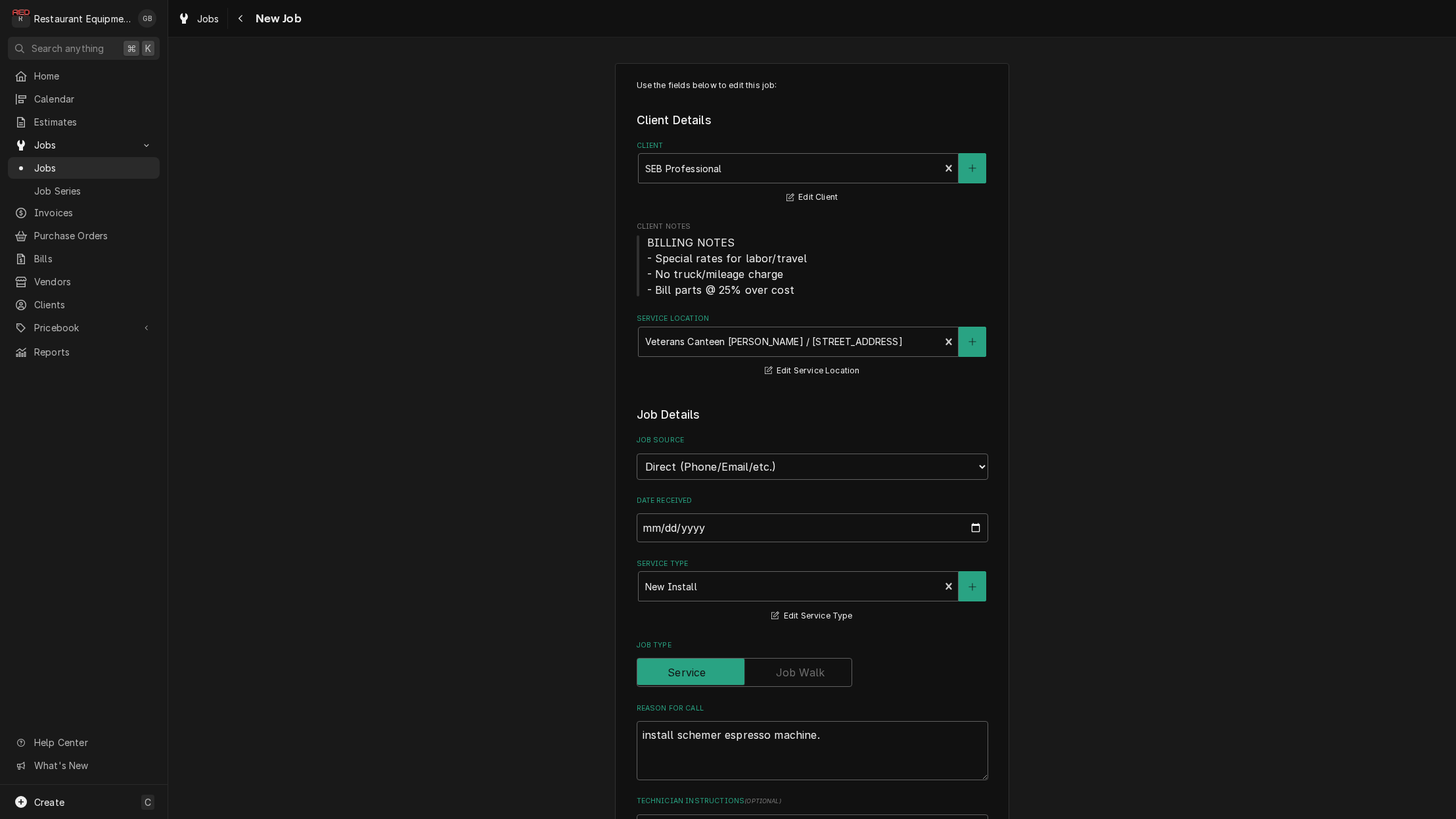
type textarea "x"
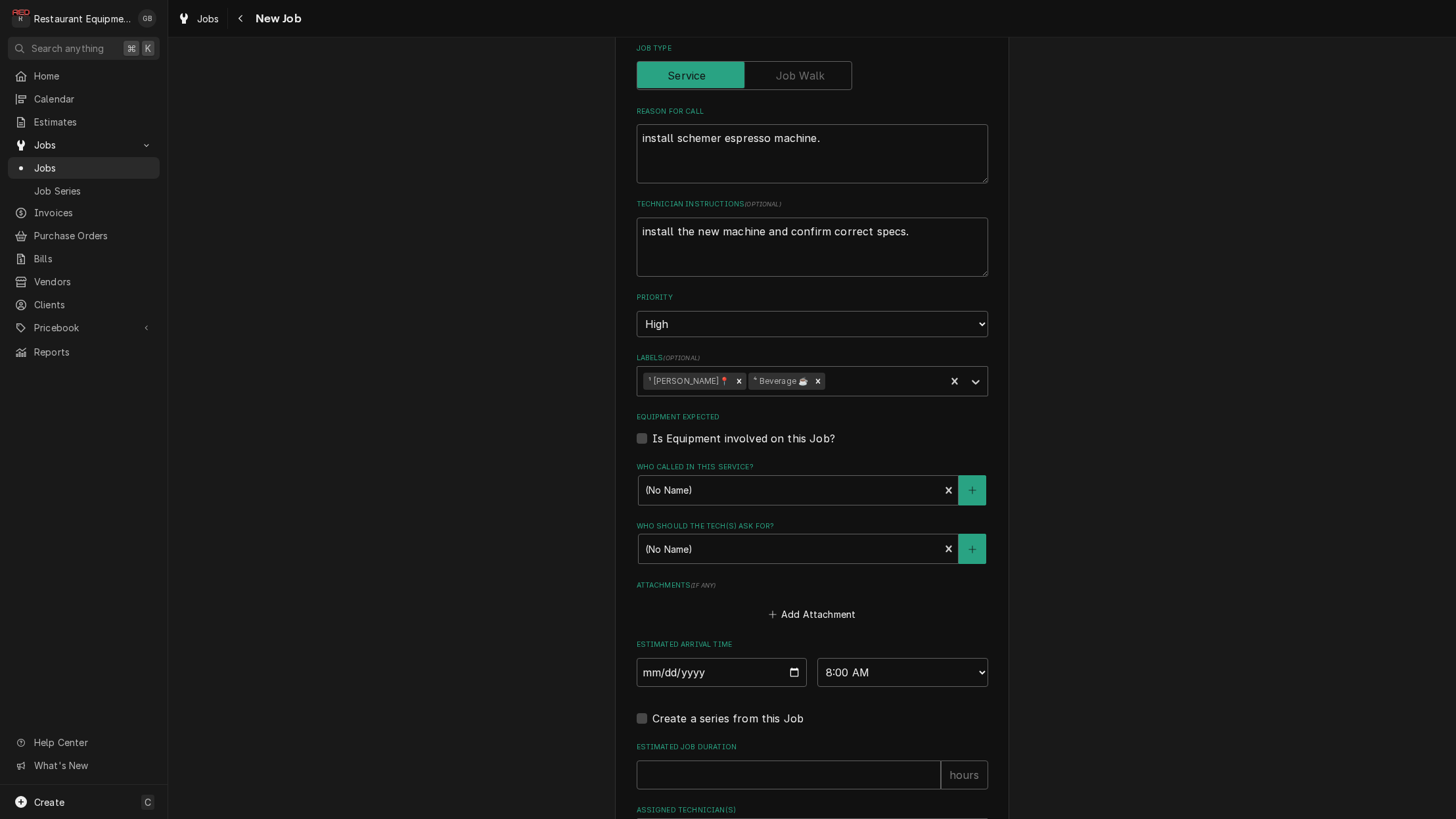
scroll to position [598, 0]
select select "08:30:00"
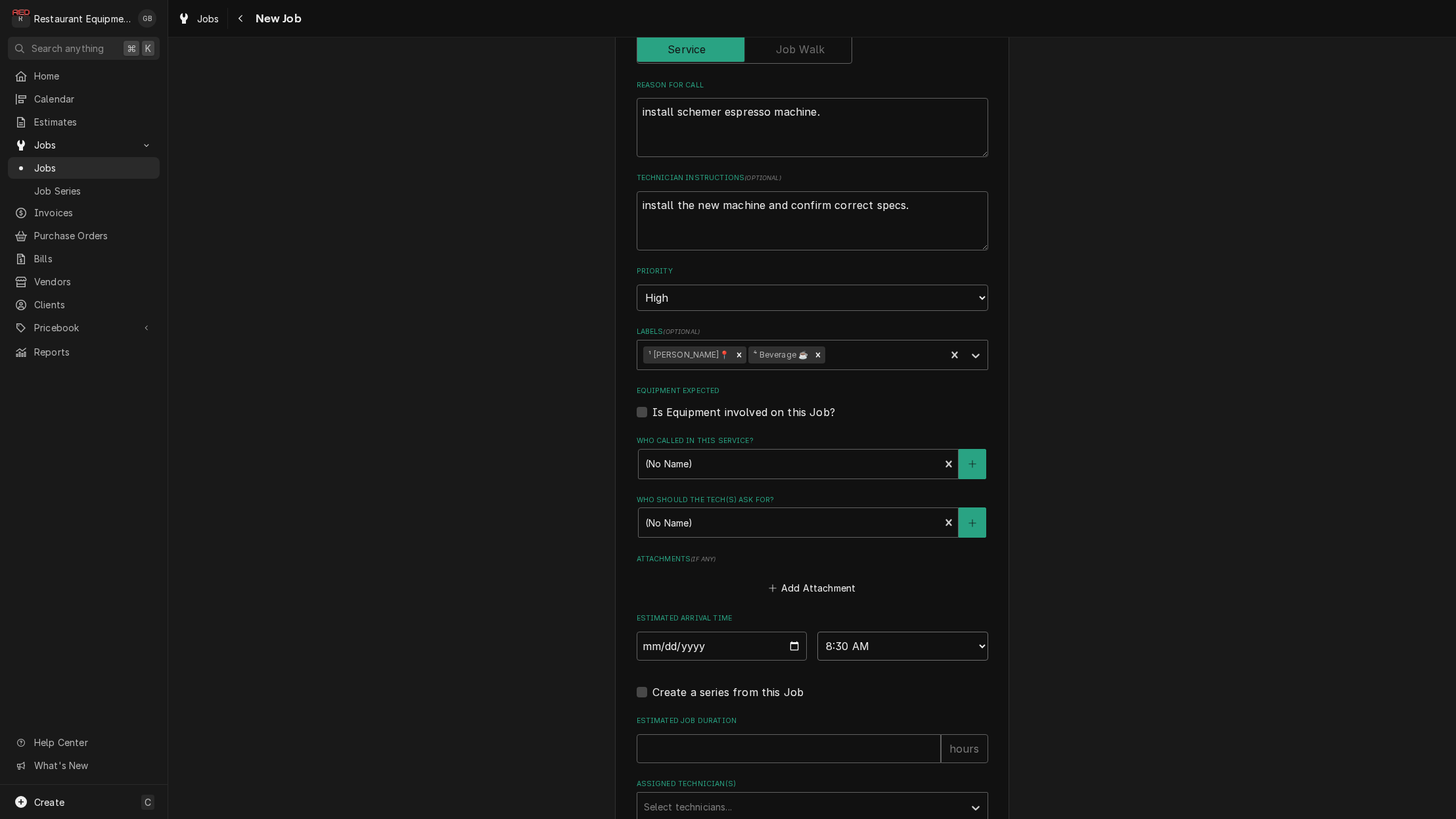
scroll to position [641, 0]
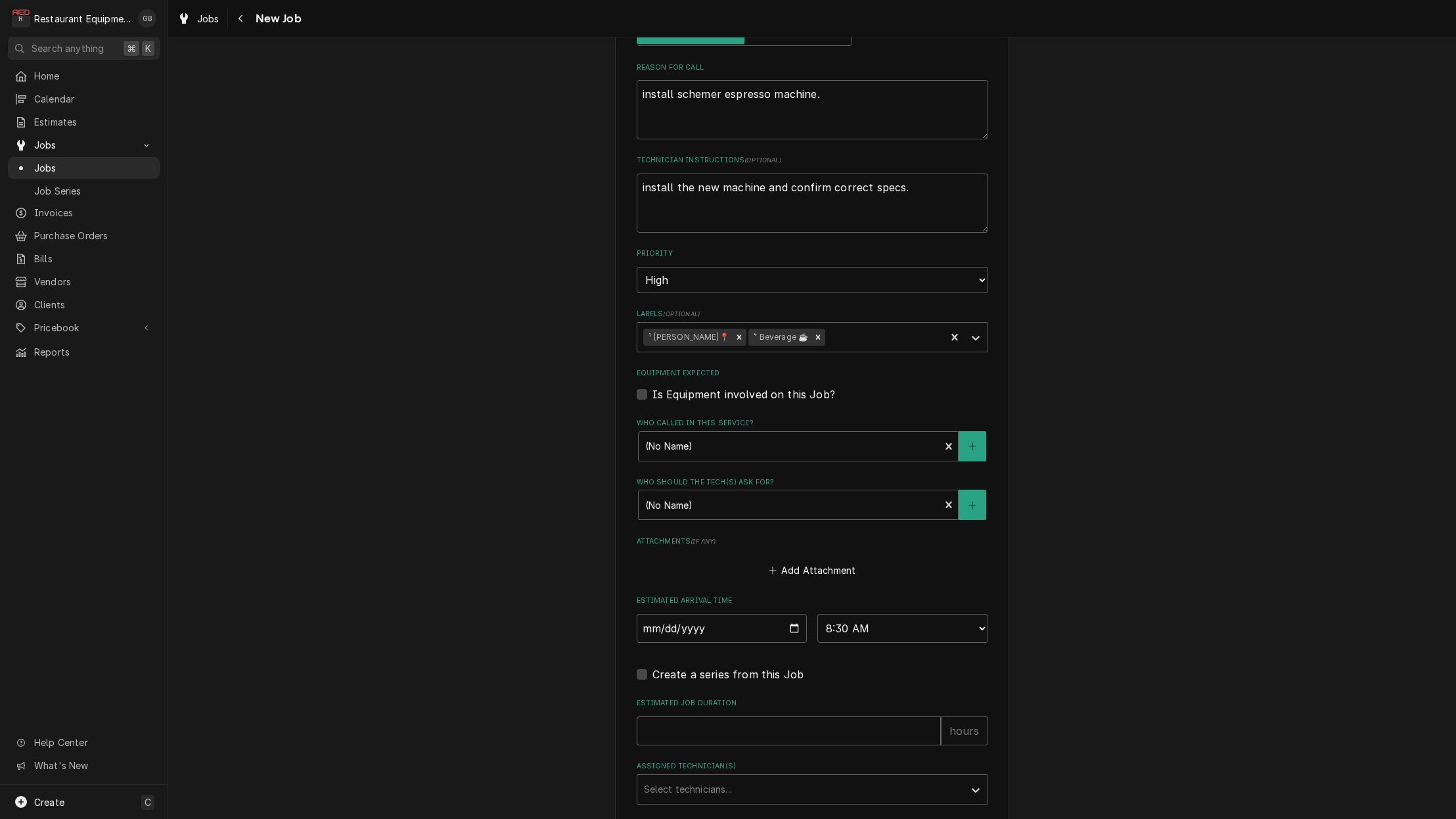
click at [678, 716] on input "Estimated Job Duration" at bounding box center [788, 731] width 304 height 29
type textarea "x"
type input "1"
type textarea "x"
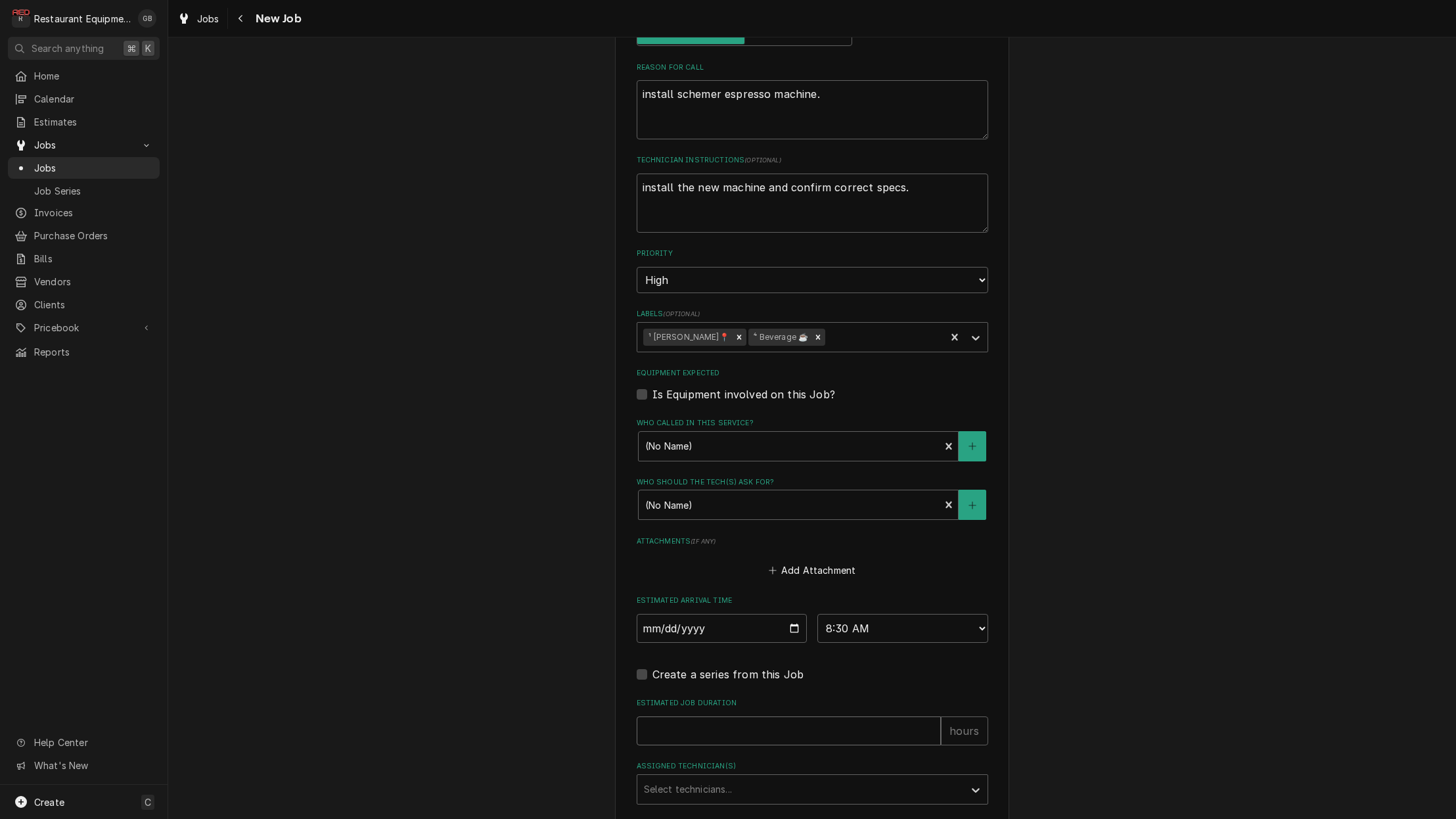
type input "3"
type textarea "x"
type input "3.2"
type textarea "x"
type input "3.2"
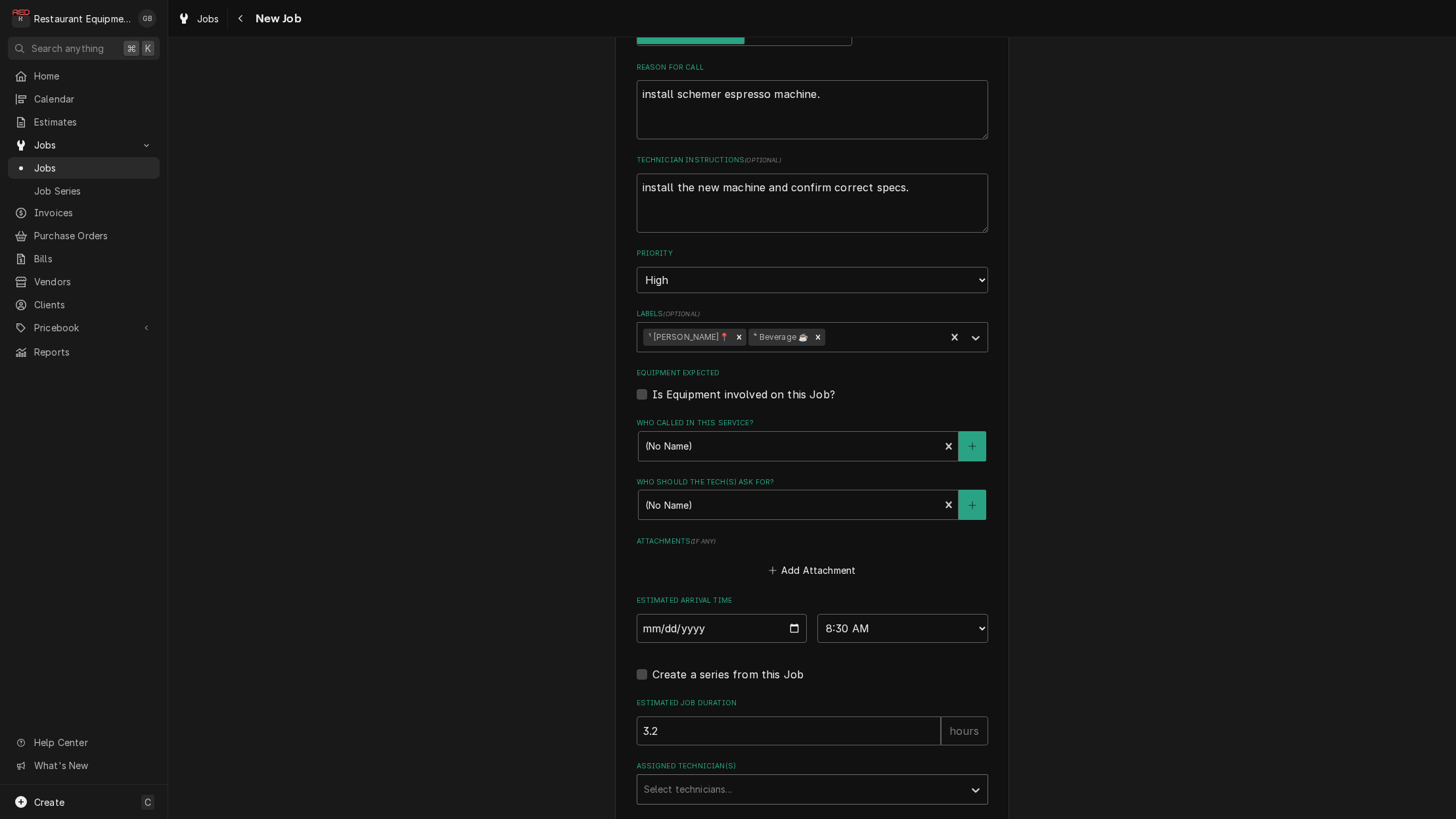
scroll to position [650, 0]
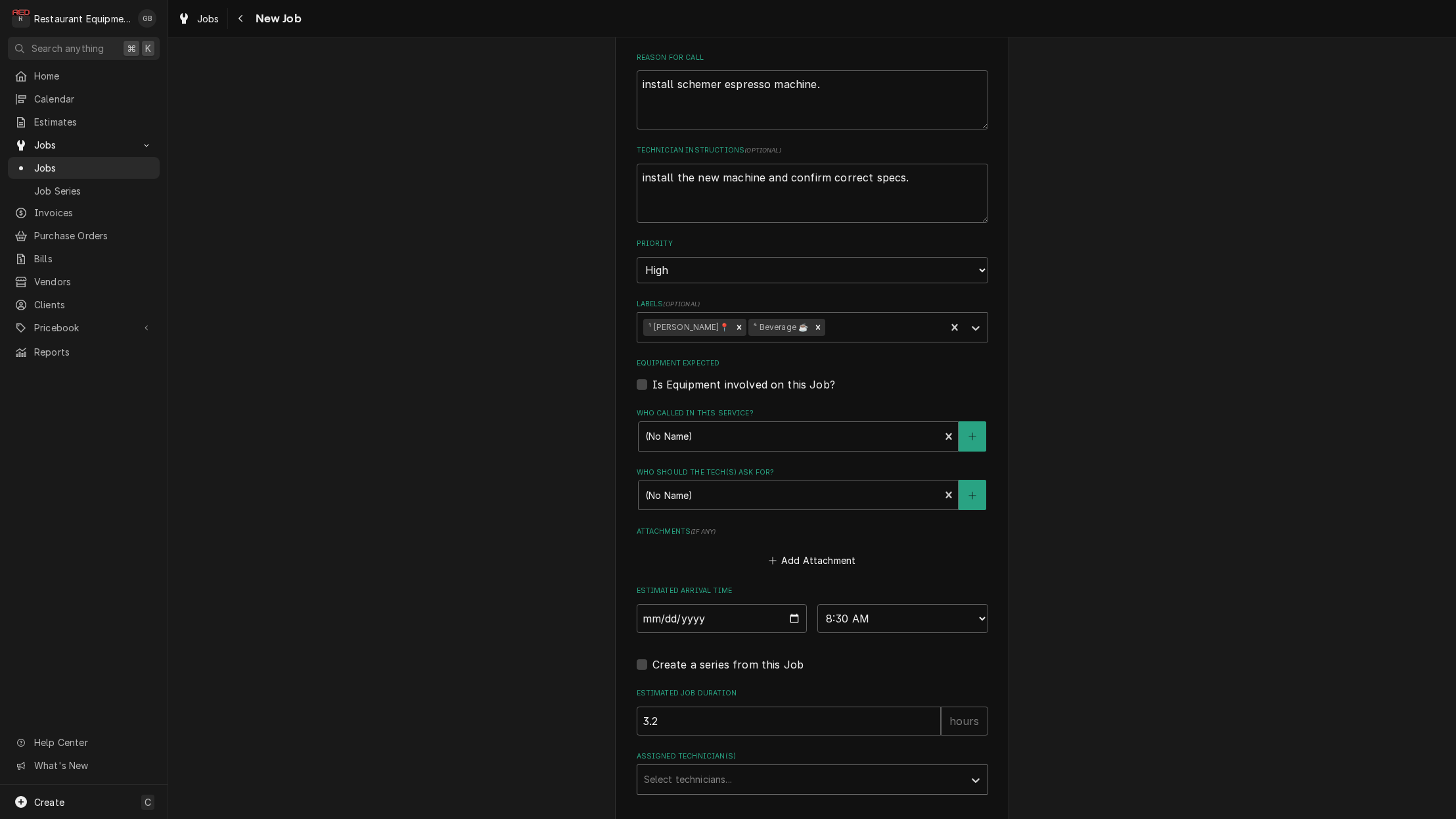
click at [870, 770] on div "Use the fields below to edit this job: Client Details Client SEB Professional E…" at bounding box center [812, 171] width 394 height 1518
click at [872, 767] on div "Assigned Technician(s)" at bounding box center [800, 779] width 314 height 24
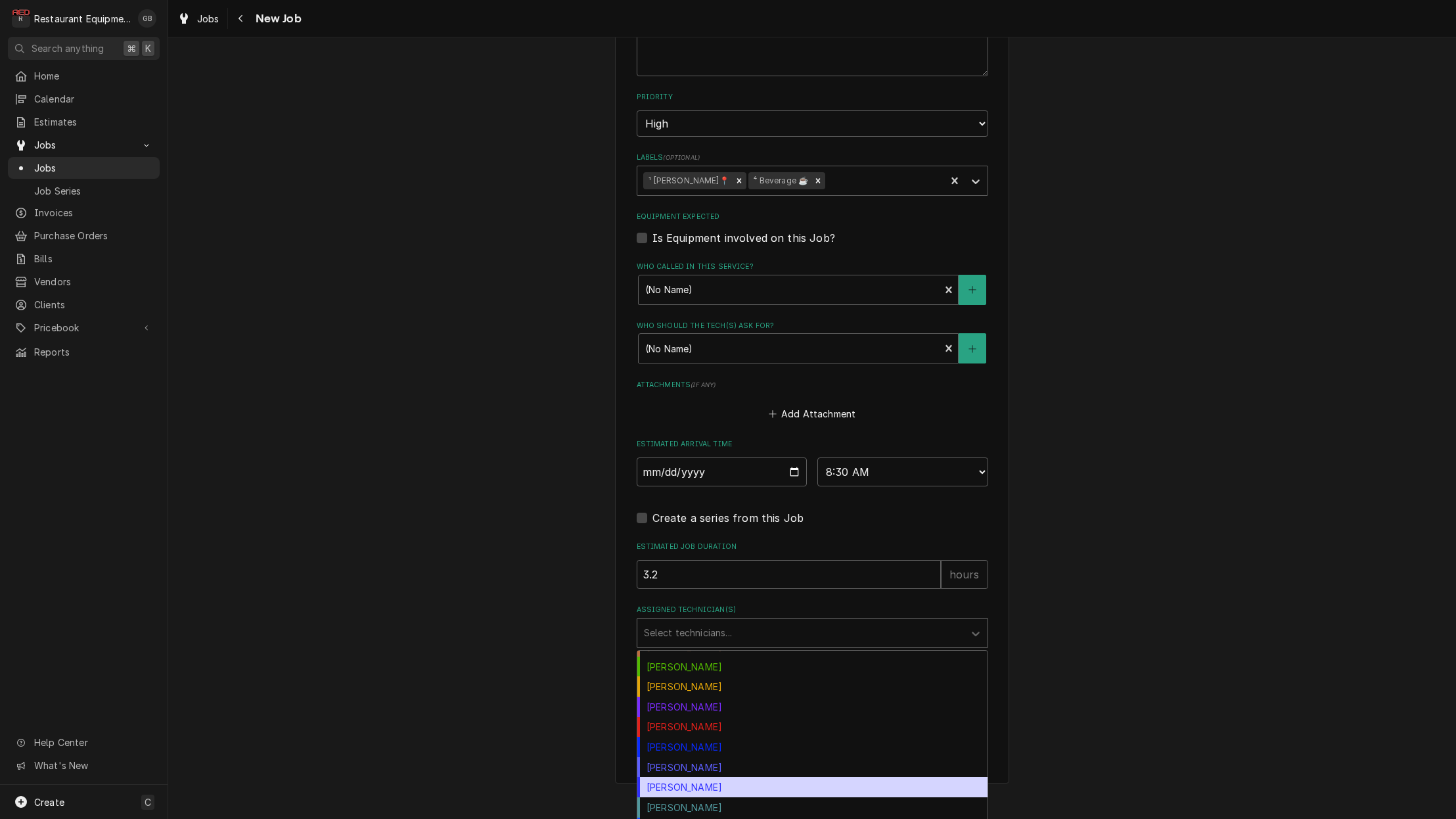
scroll to position [145, 0]
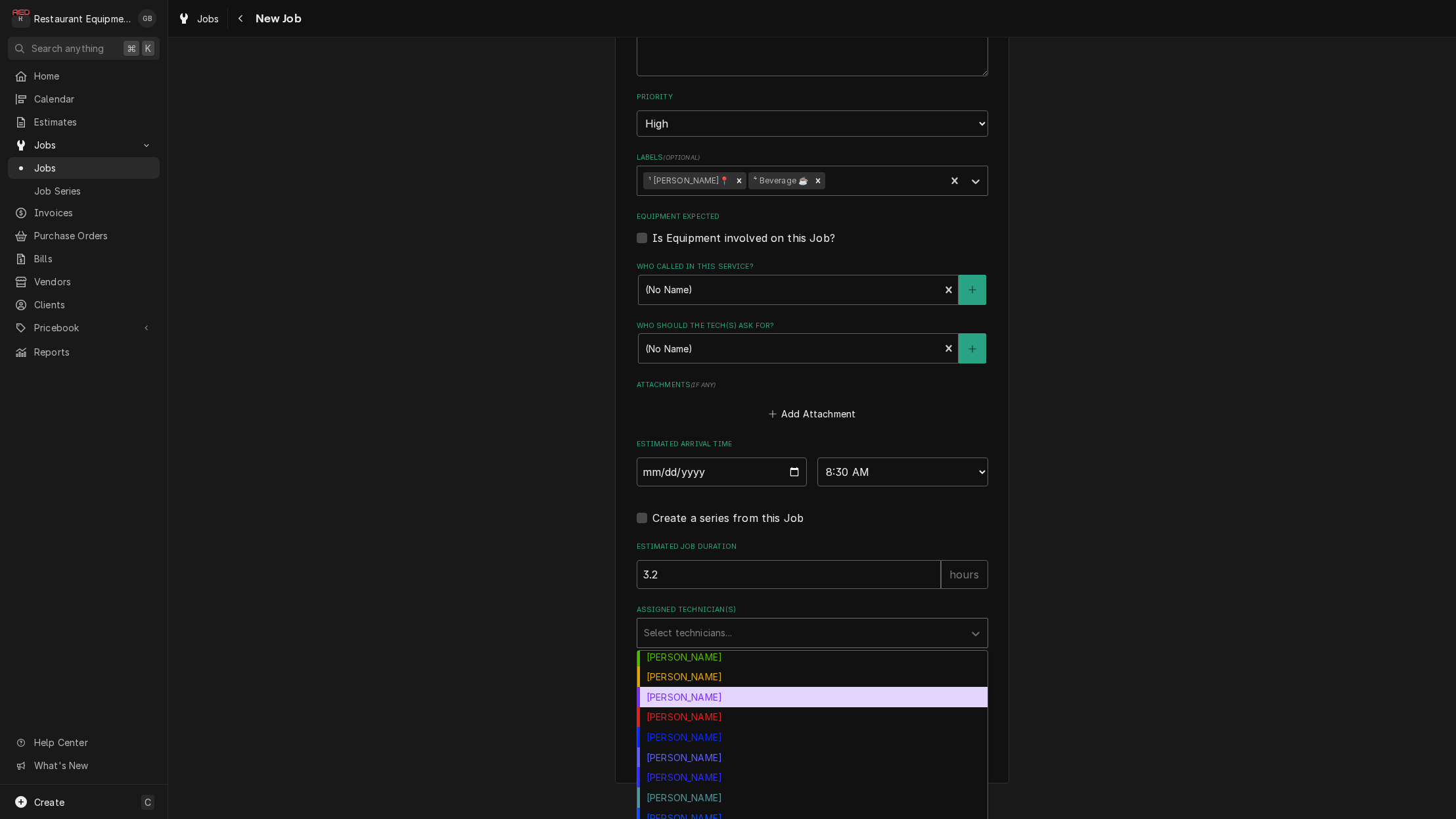
drag, startPoint x: 673, startPoint y: 673, endPoint x: 670, endPoint y: 680, distance: 7.6
click at [673, 686] on div "[PERSON_NAME]" at bounding box center [812, 697] width 350 height 20
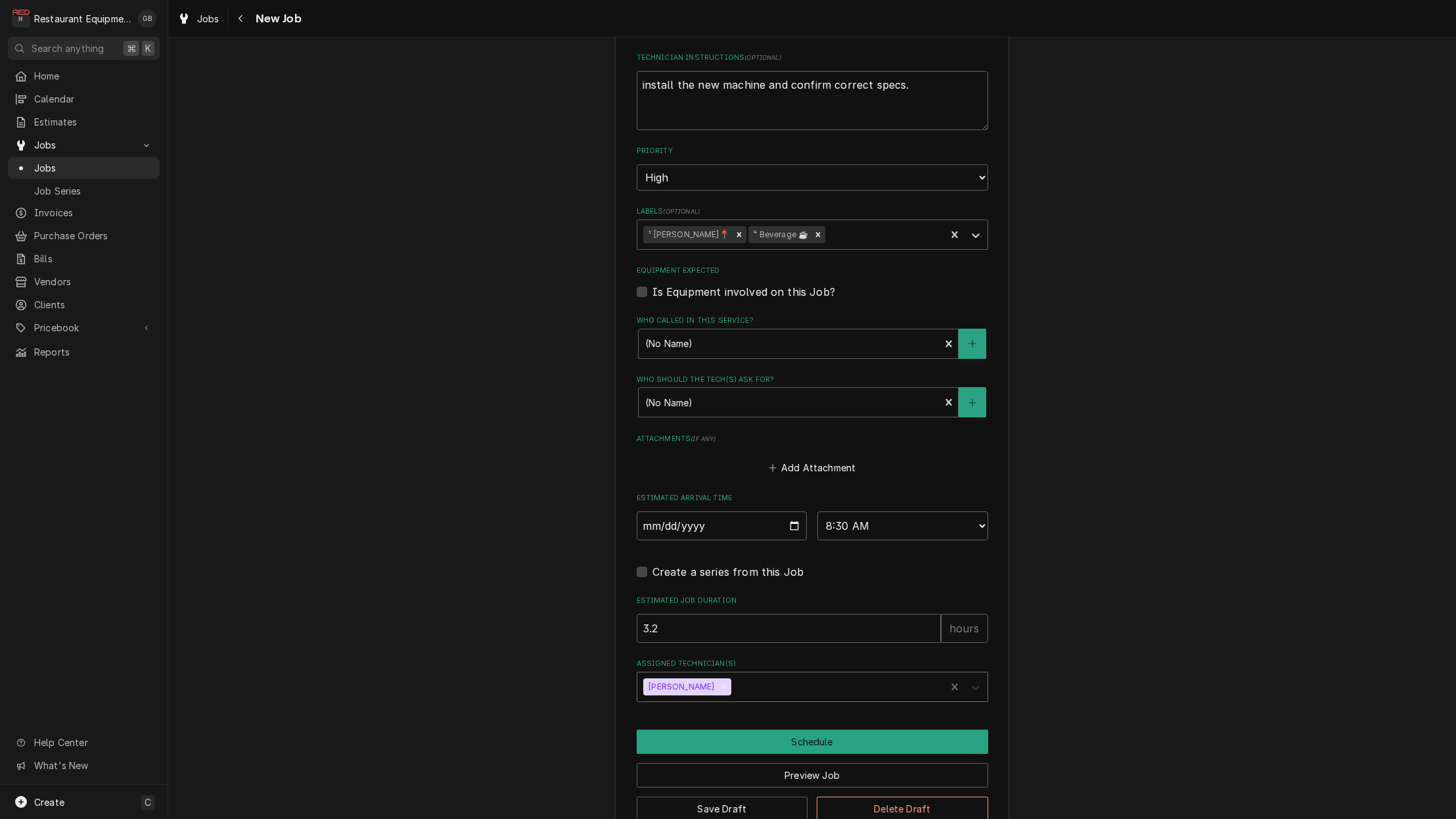
click at [981, 674] on div "Assigned Technician(s)" at bounding box center [975, 686] width 24 height 25
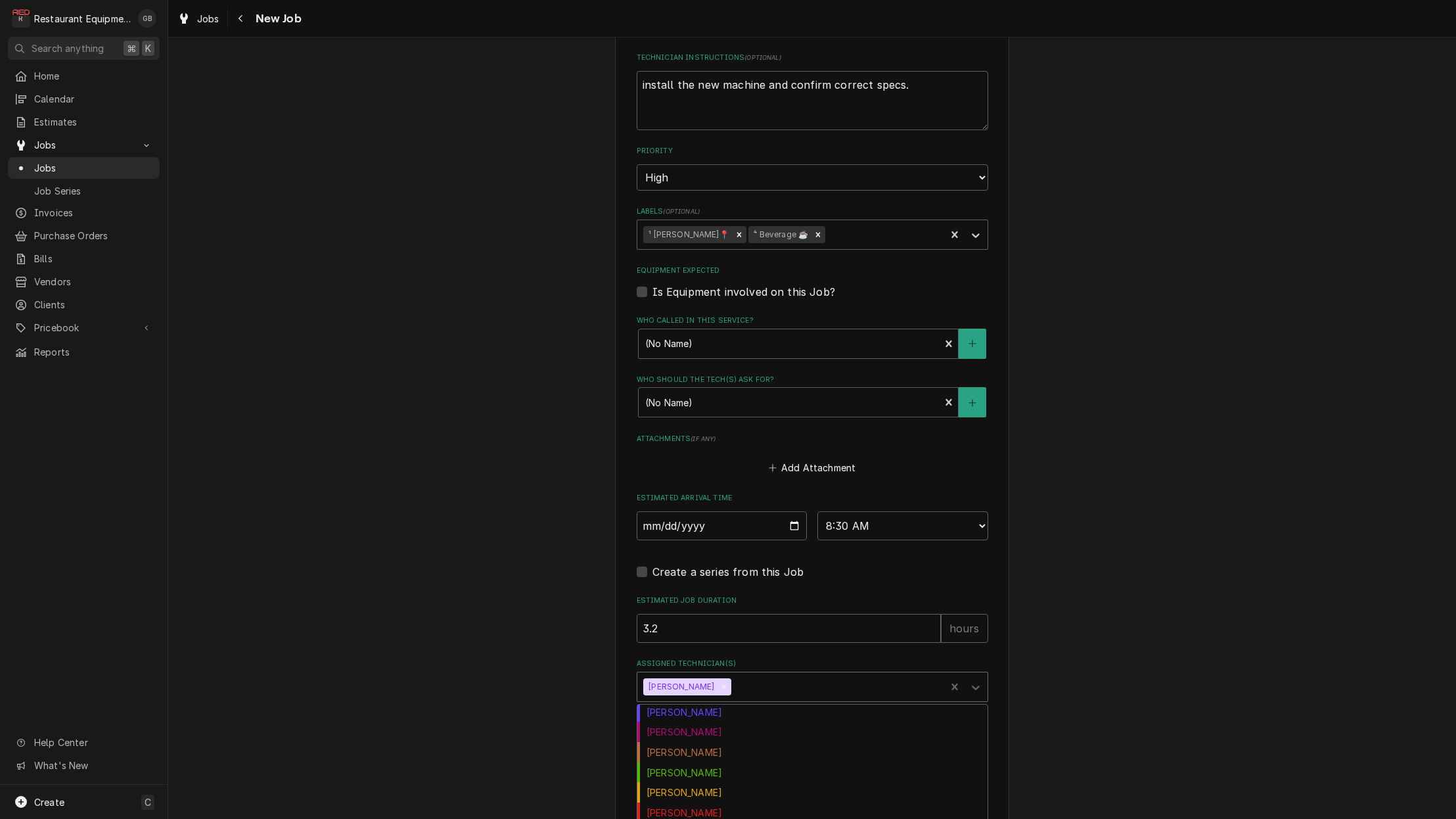
scroll to position [85, 0]
click at [686, 720] on div "[PERSON_NAME]" at bounding box center [812, 731] width 350 height 20
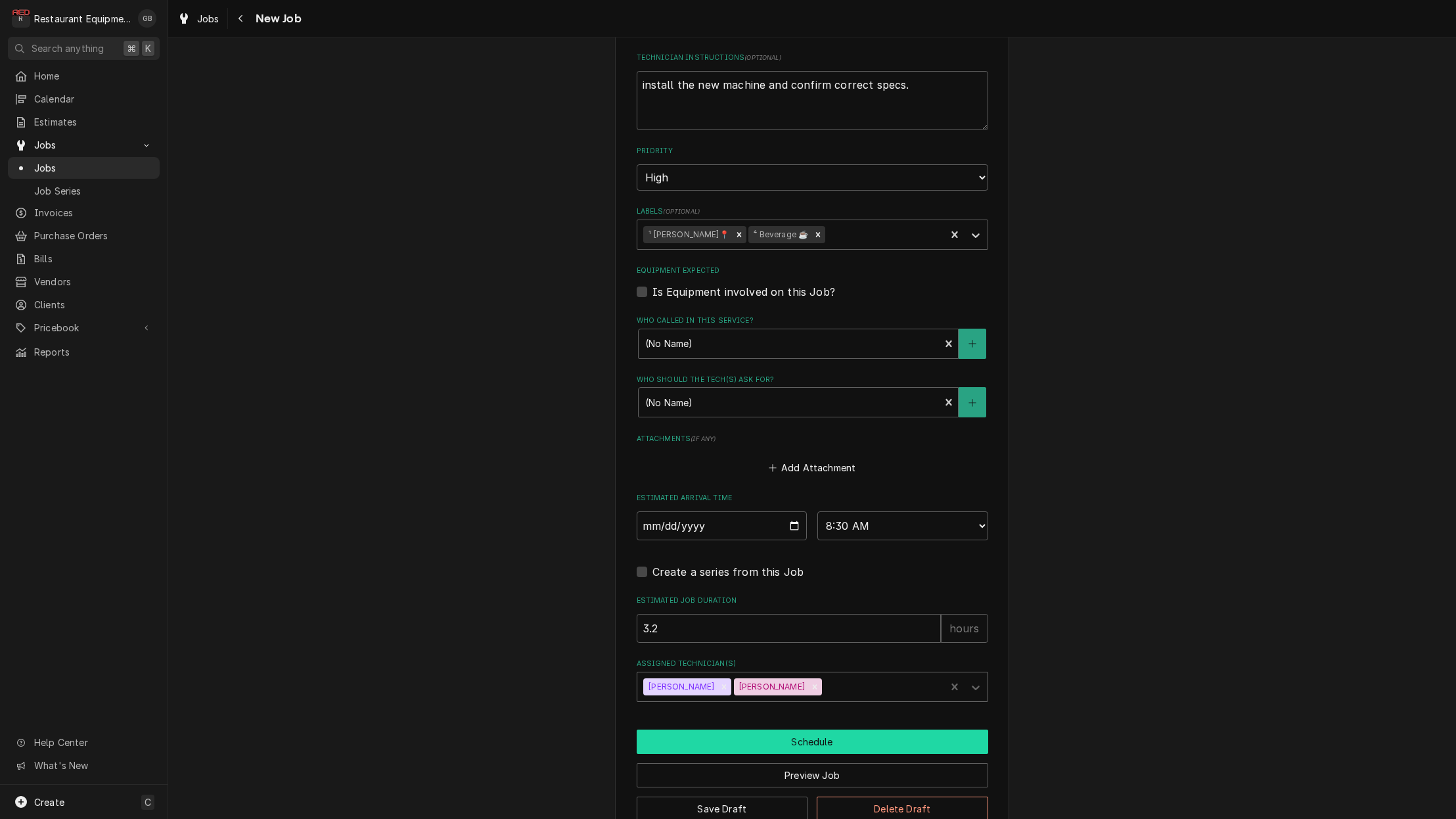
click at [844, 729] on button "Schedule" at bounding box center [812, 741] width 352 height 24
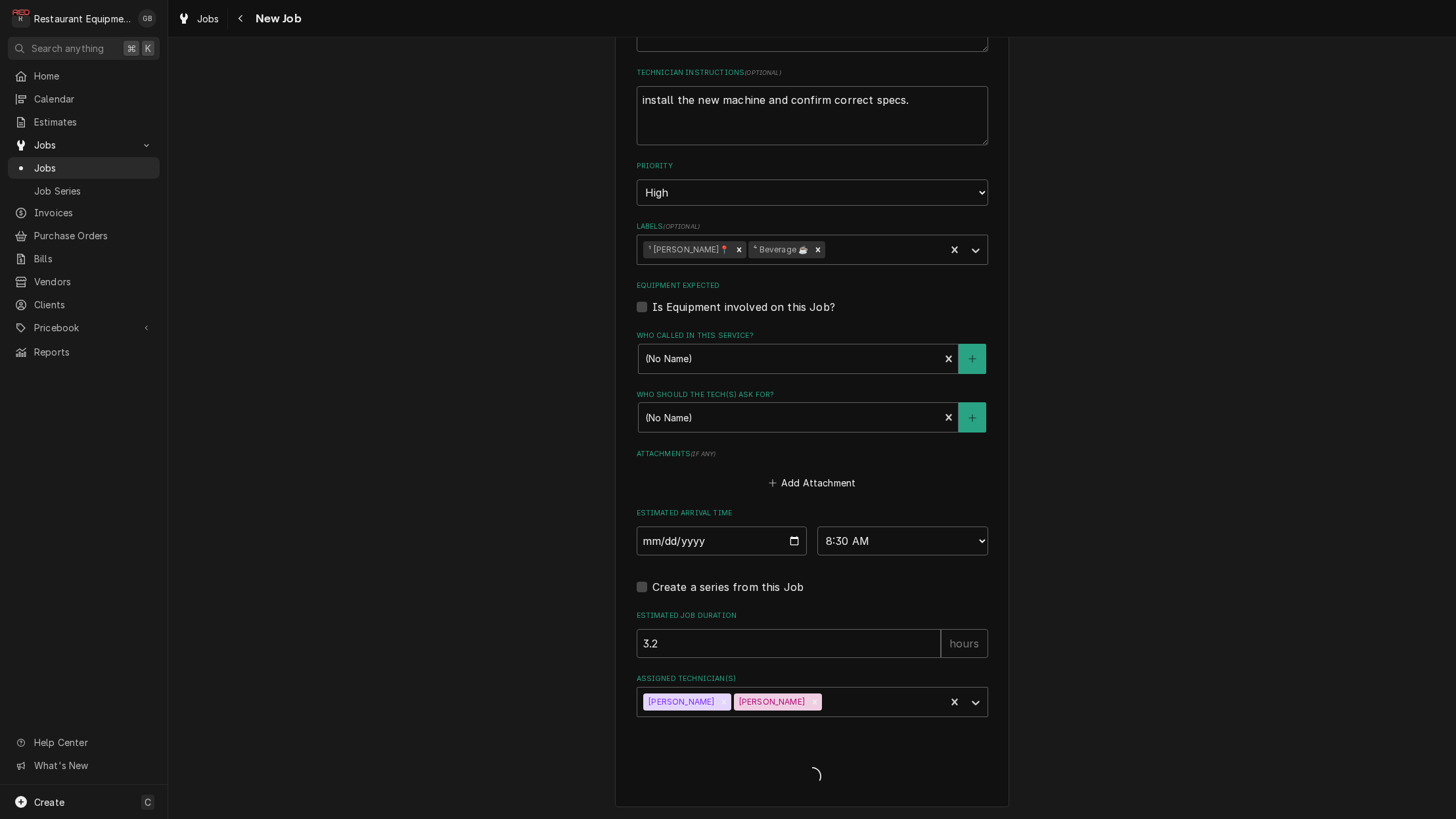
scroll to position [698, 0]
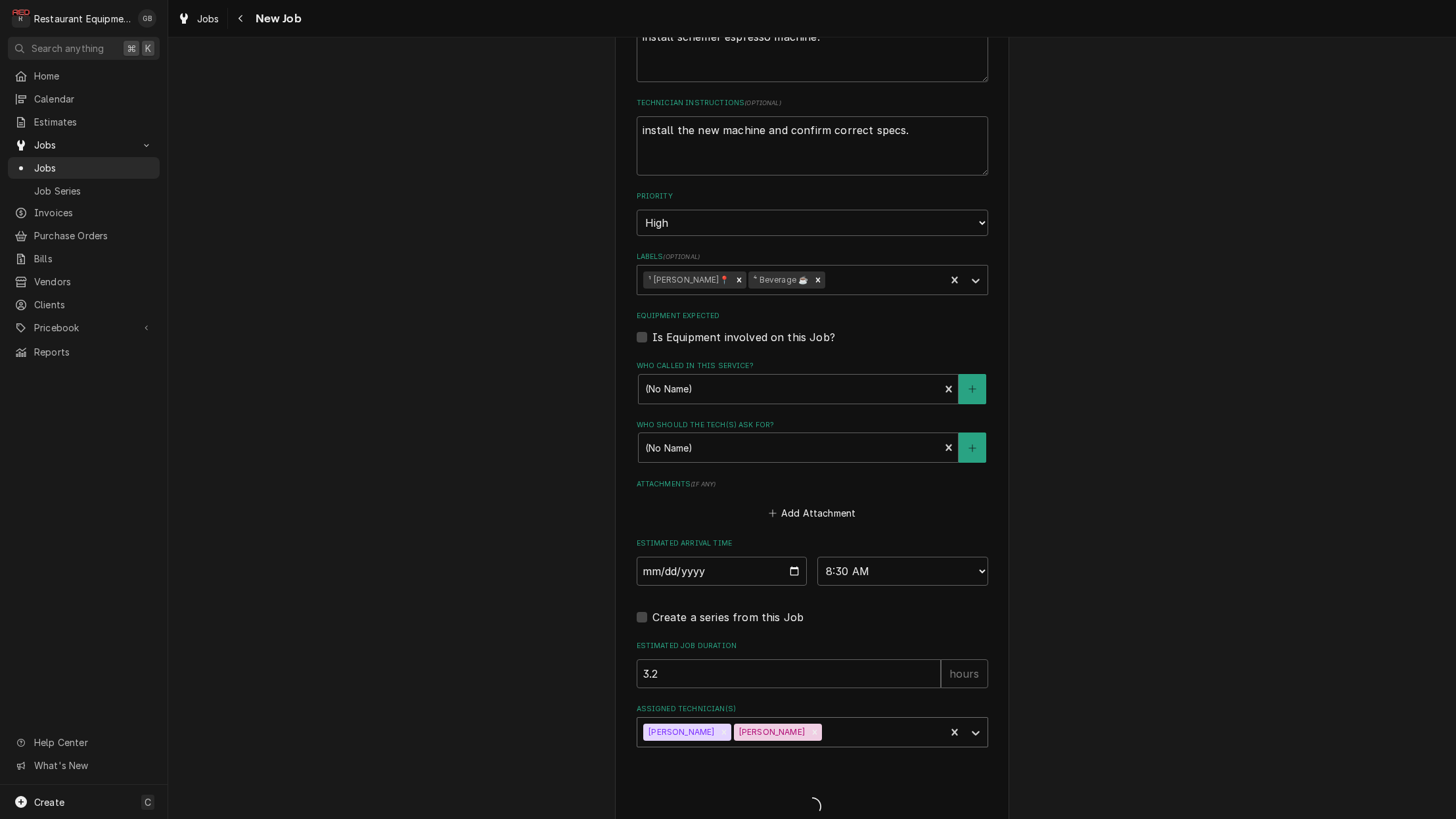
type textarea "x"
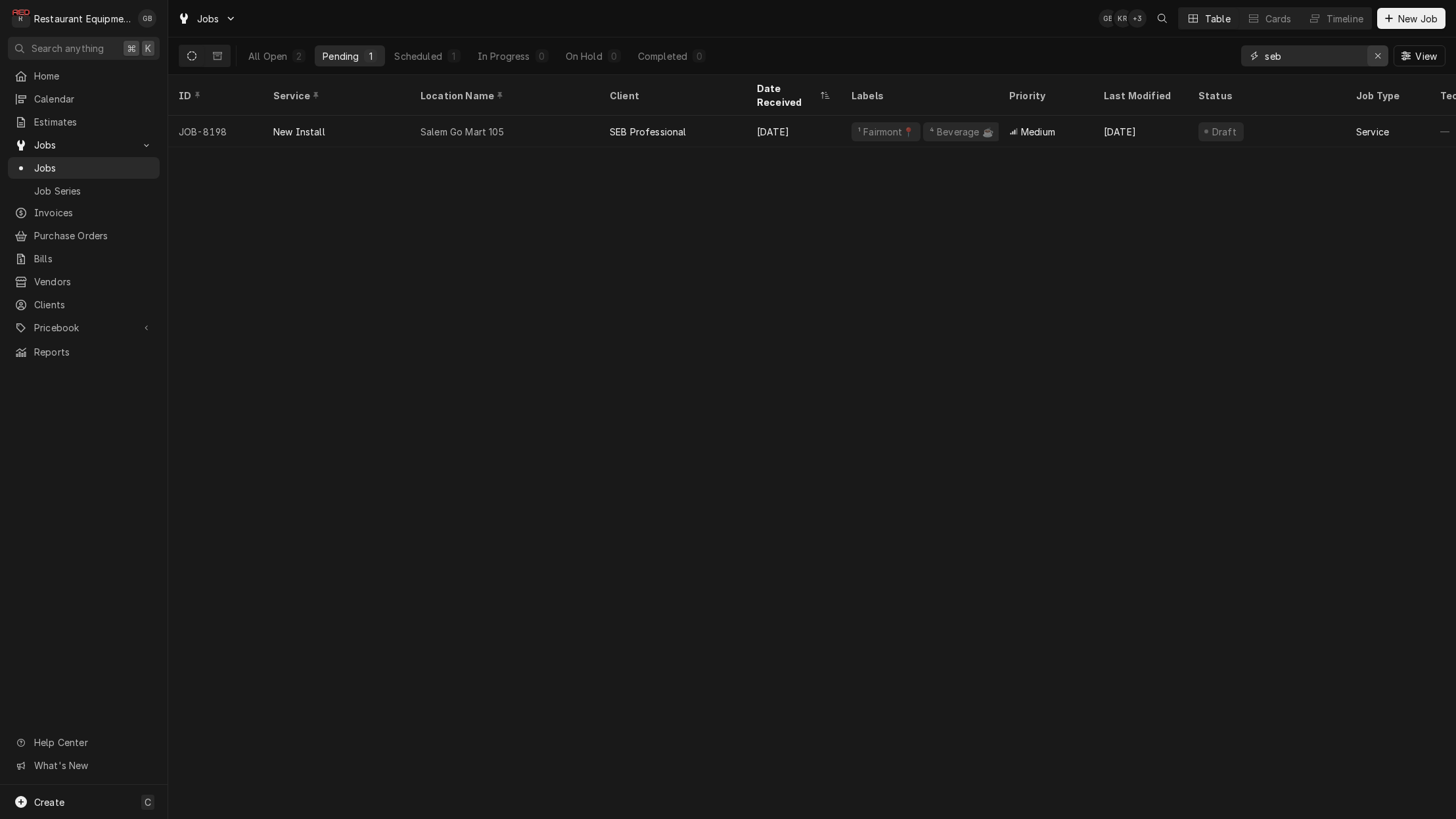
click at [1375, 55] on icon "Erase input" at bounding box center [1378, 56] width 7 height 10
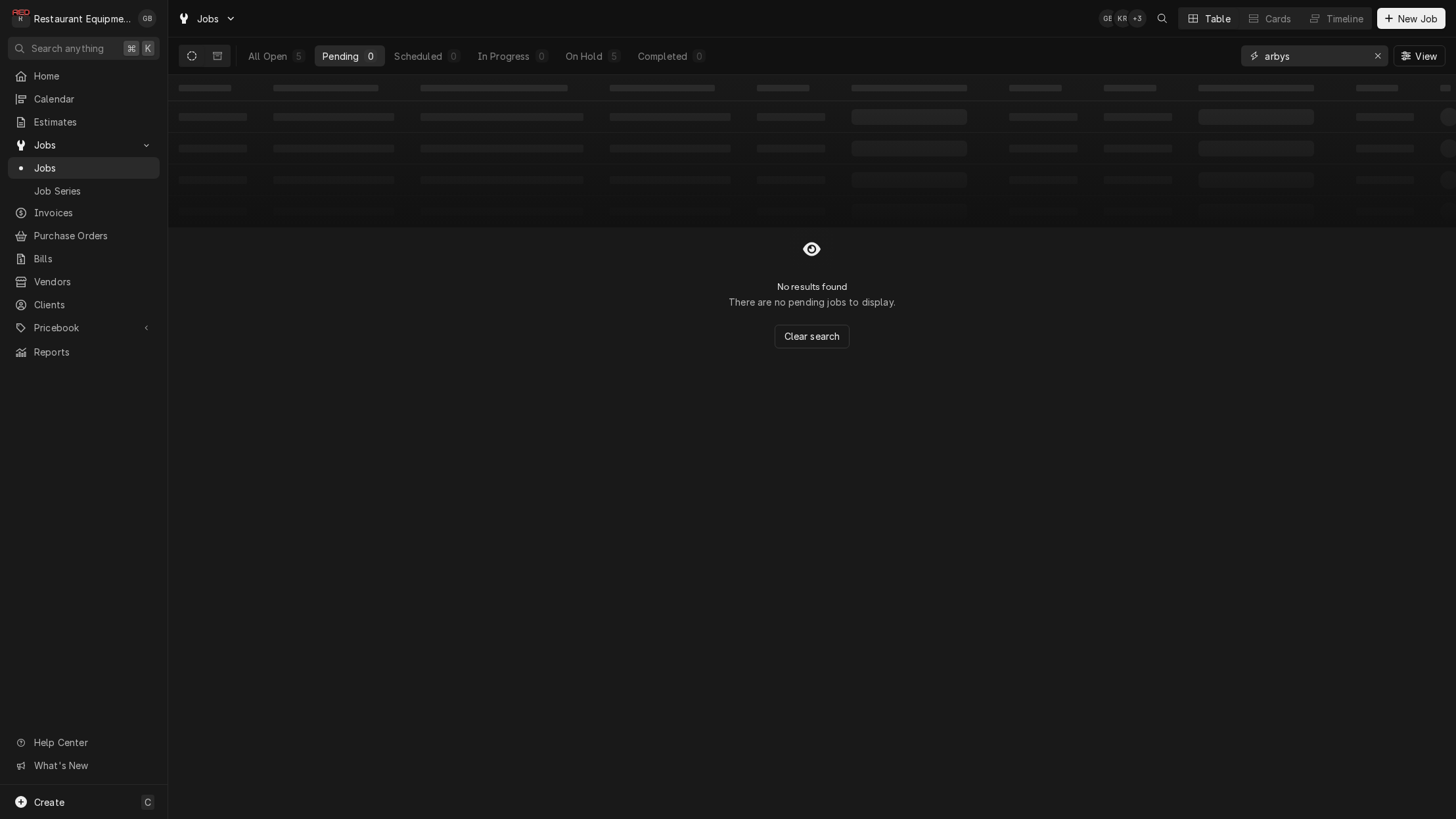
type input "Arbys"
drag, startPoint x: 1277, startPoint y: 78, endPoint x: 605, endPoint y: 45, distance: 672.8
click at [605, 45] on div "All Open 5 Pending 0 Scheduled 0 In Progress 0 On Hold 5 Completed 0" at bounding box center [477, 56] width 473 height 37
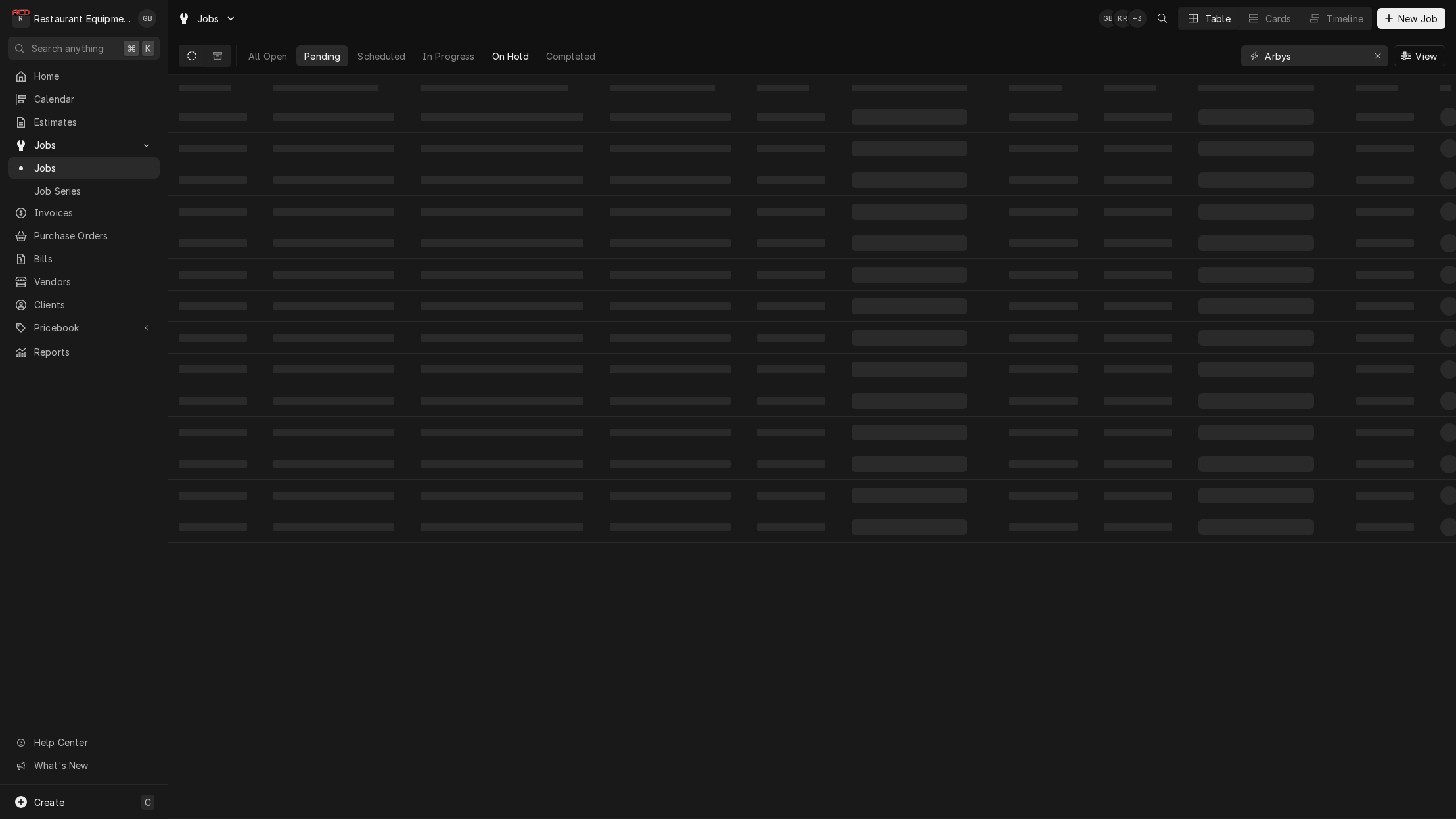
click at [599, 50] on button "Completed" at bounding box center [571, 56] width 65 height 21
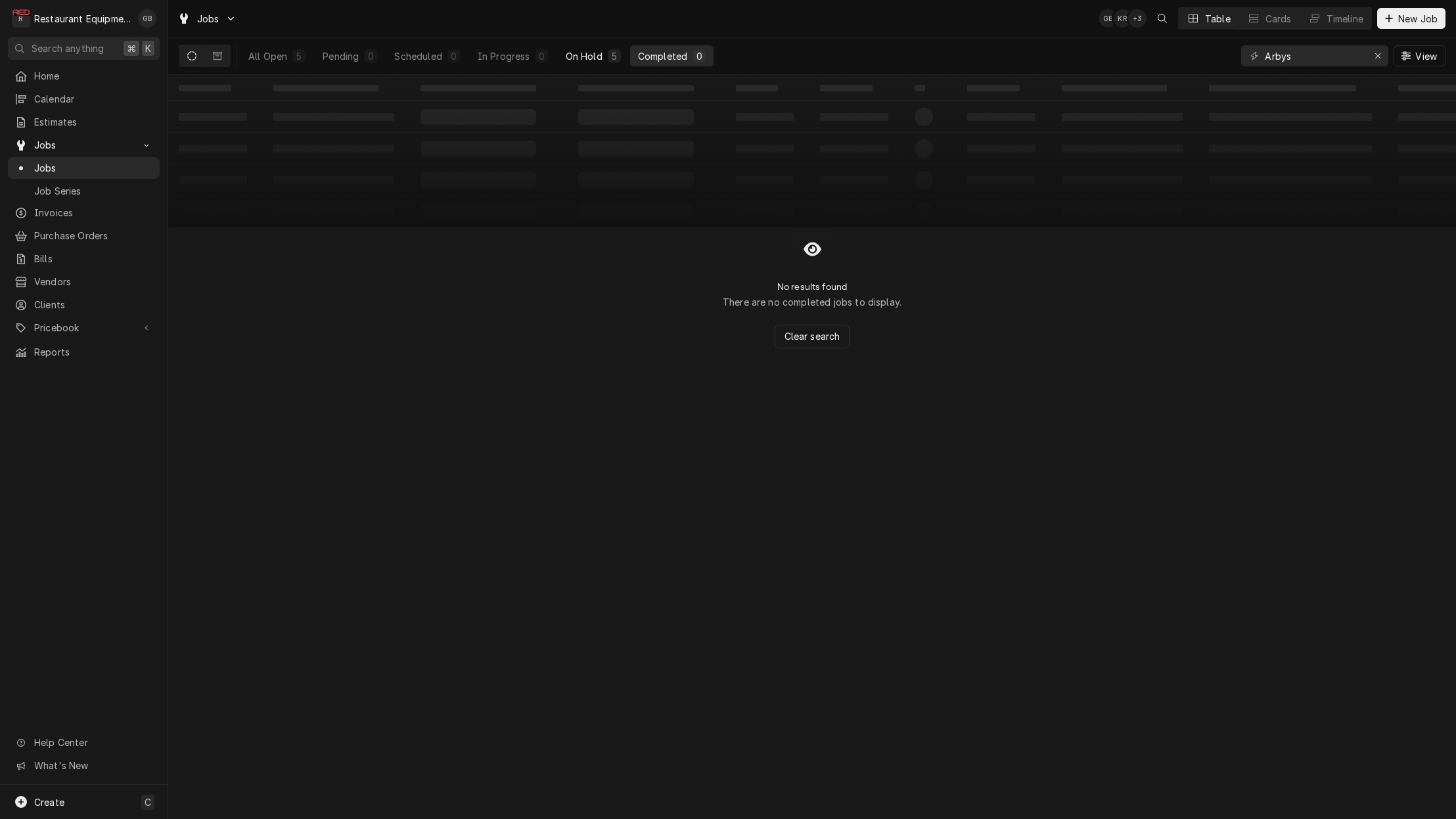
click at [597, 65] on button "On Hold 5" at bounding box center [593, 56] width 71 height 21
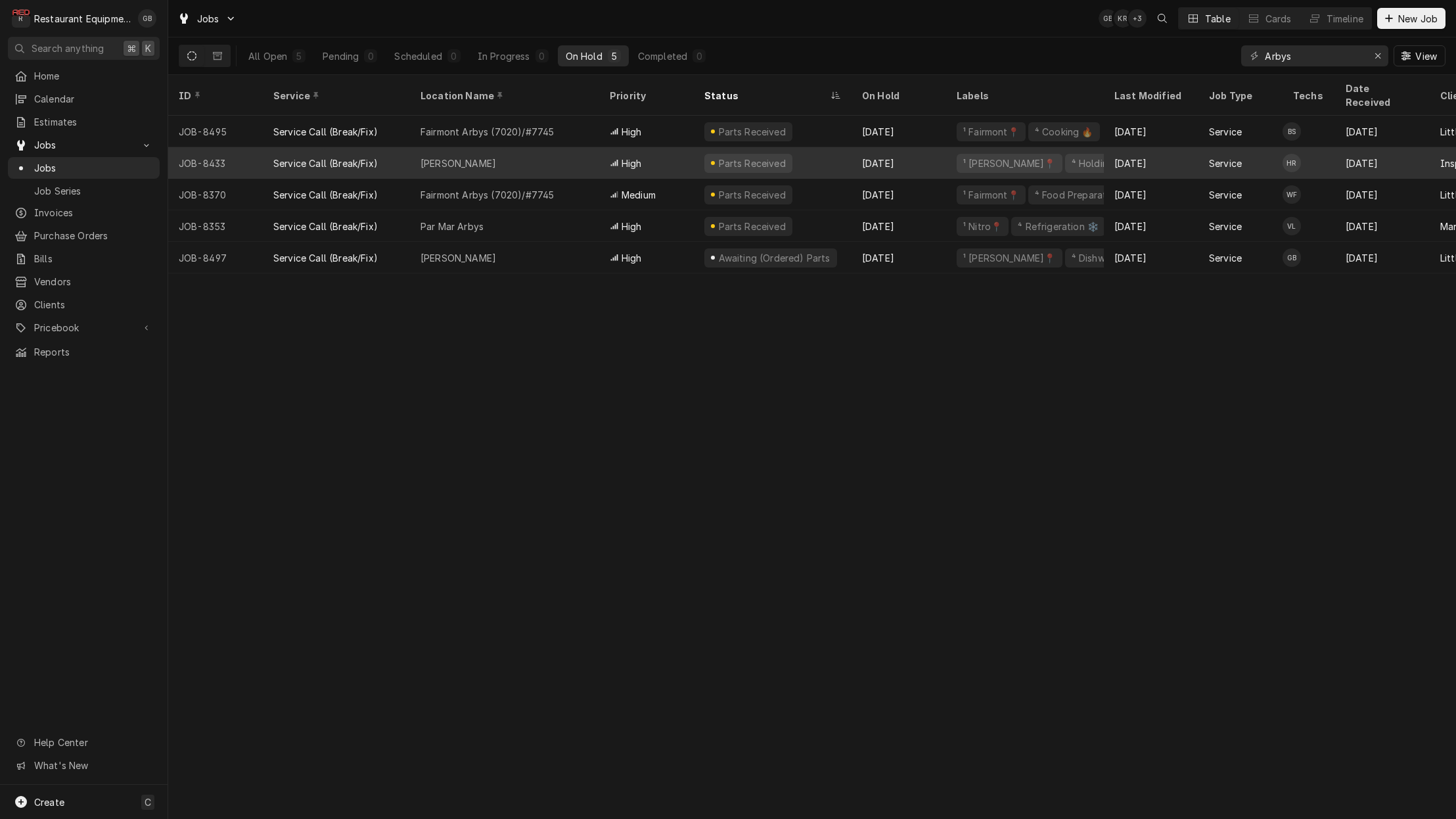
click at [528, 148] on div "Beckley Arbys" at bounding box center [505, 163] width 189 height 31
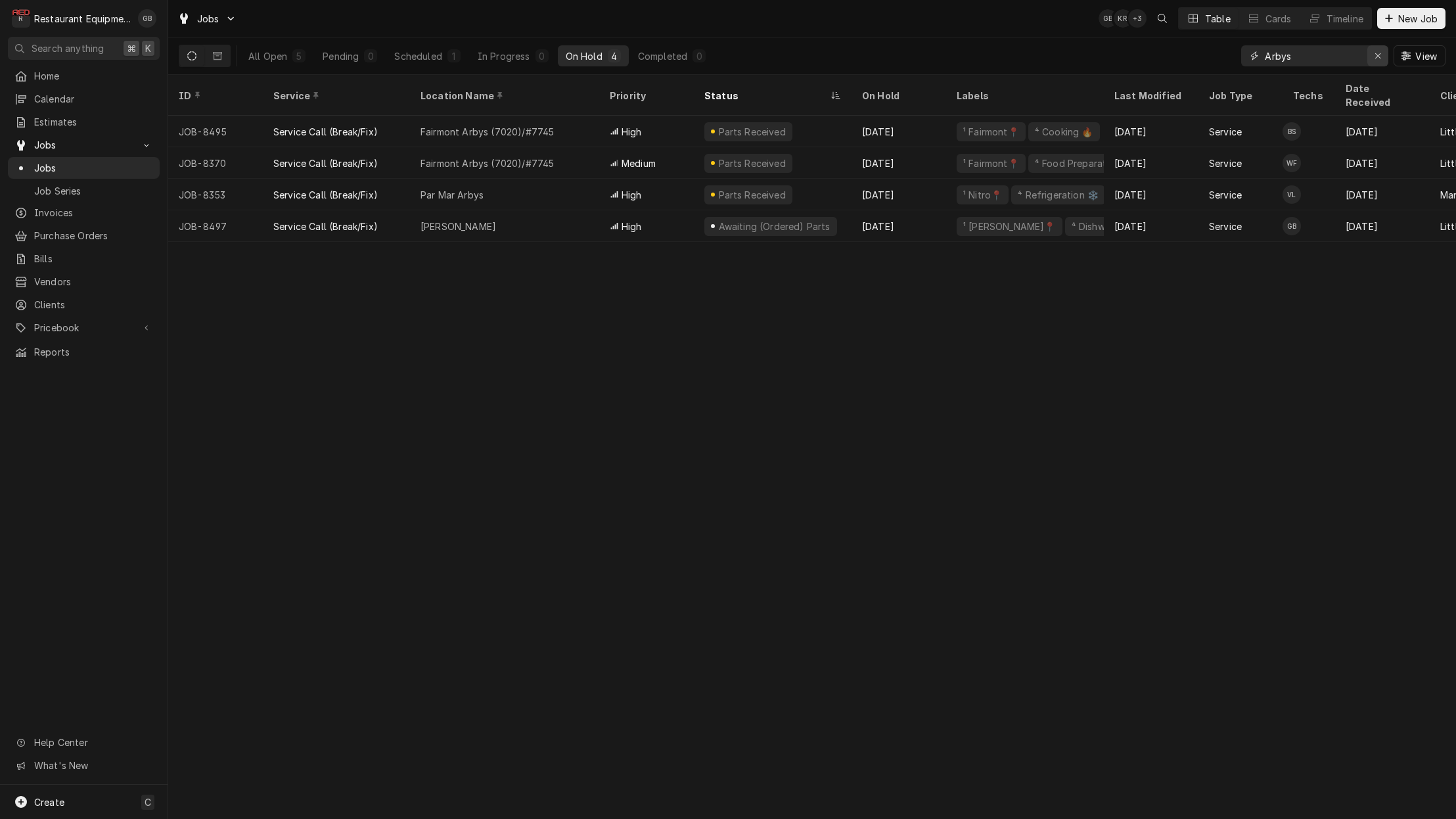
click at [1378, 51] on icon "Erase input" at bounding box center [1378, 56] width 7 height 10
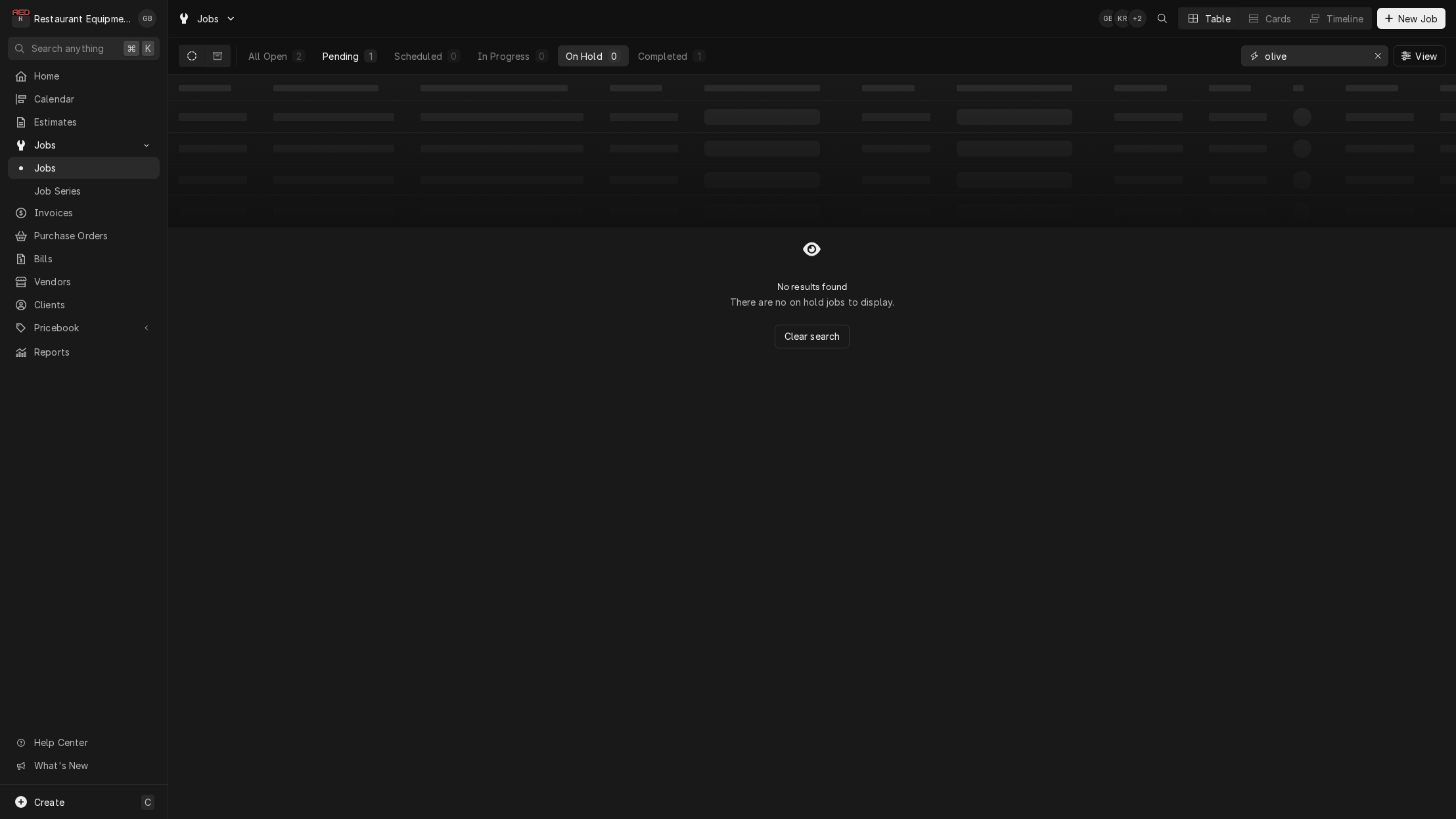
type input "olive"
click at [341, 54] on div "Pending" at bounding box center [340, 56] width 36 height 14
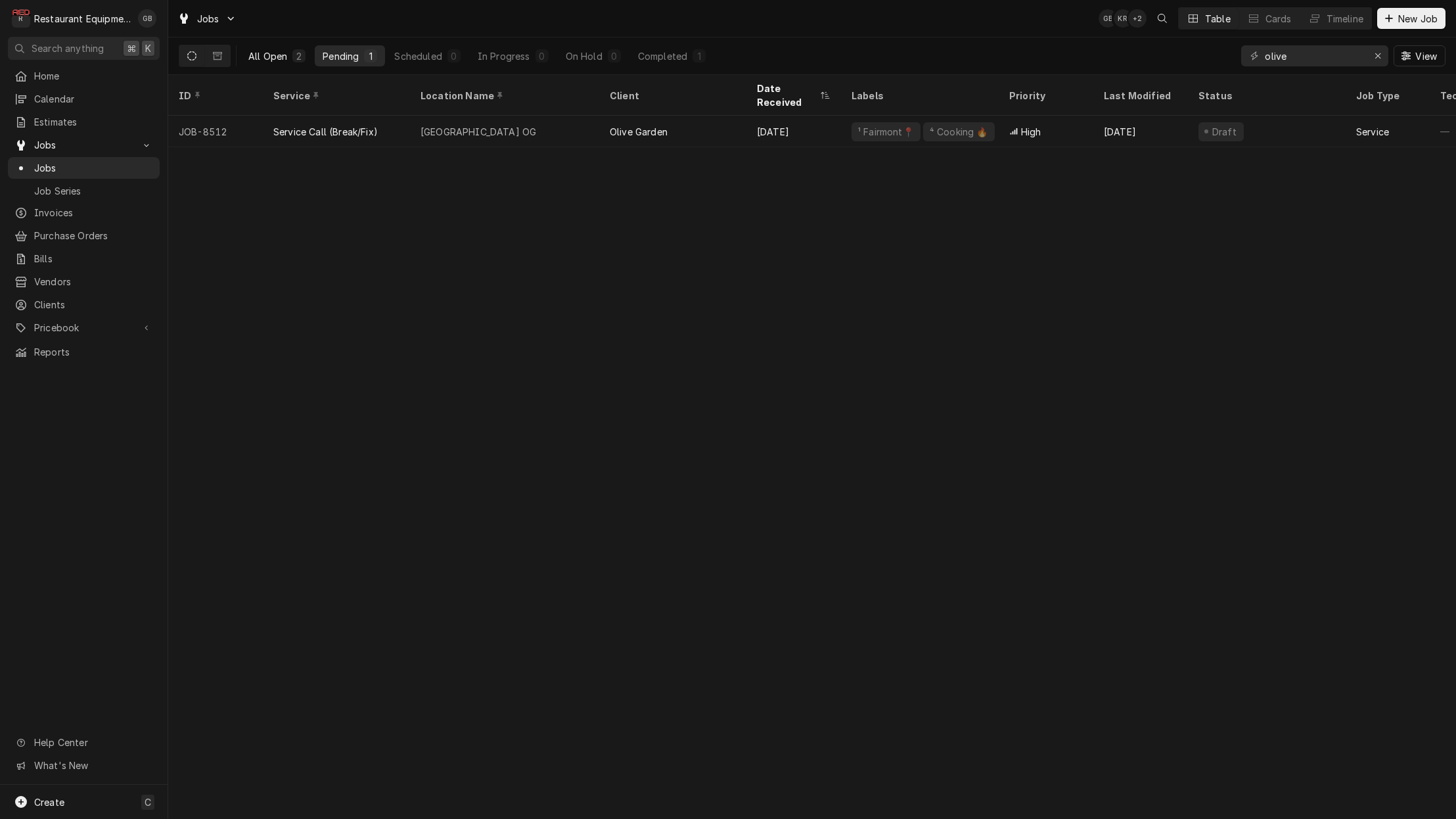
click at [269, 56] on div "All Open" at bounding box center [267, 56] width 39 height 14
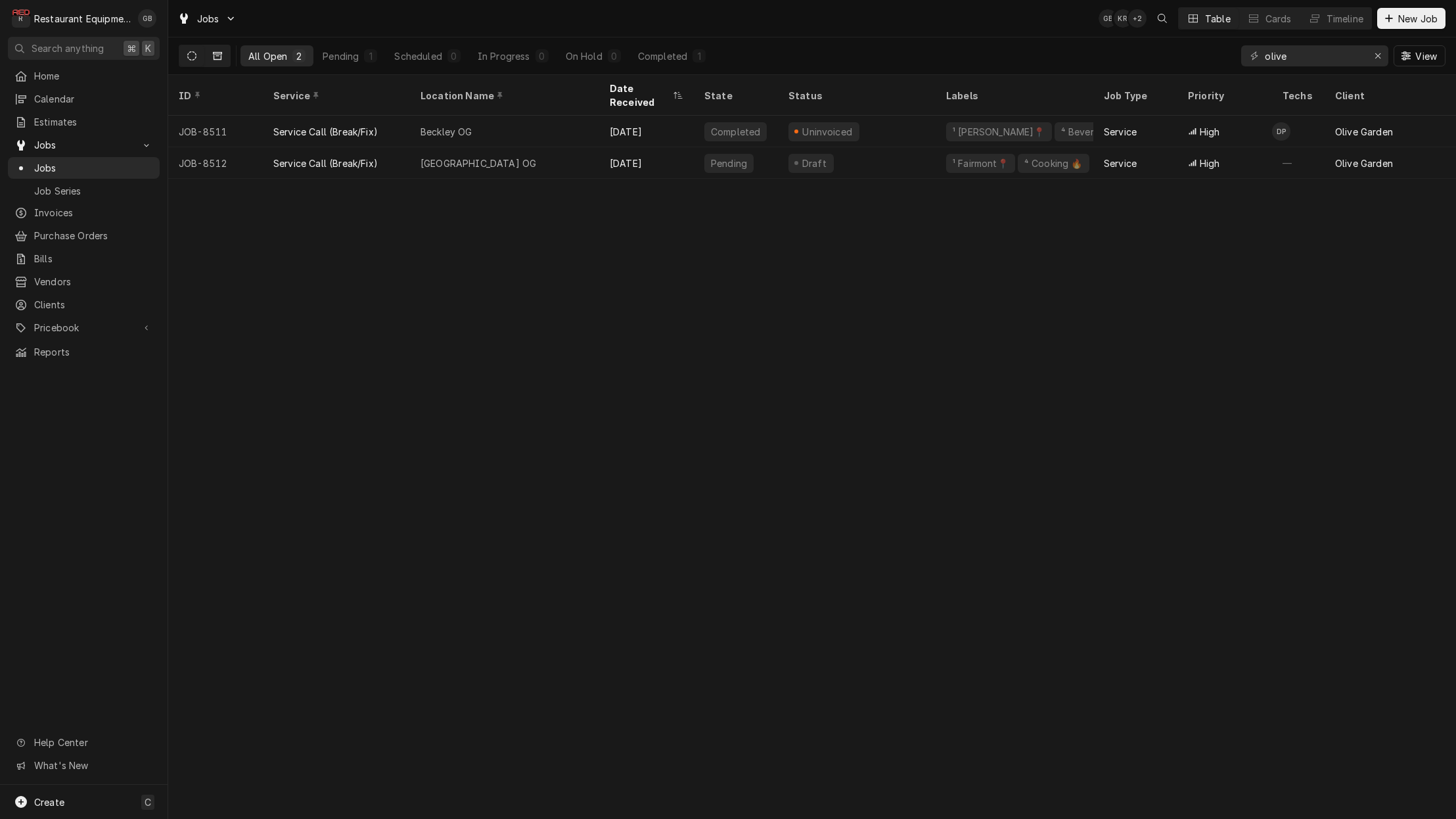
click at [212, 52] on button "Dynamic Content Wrapper" at bounding box center [217, 56] width 25 height 21
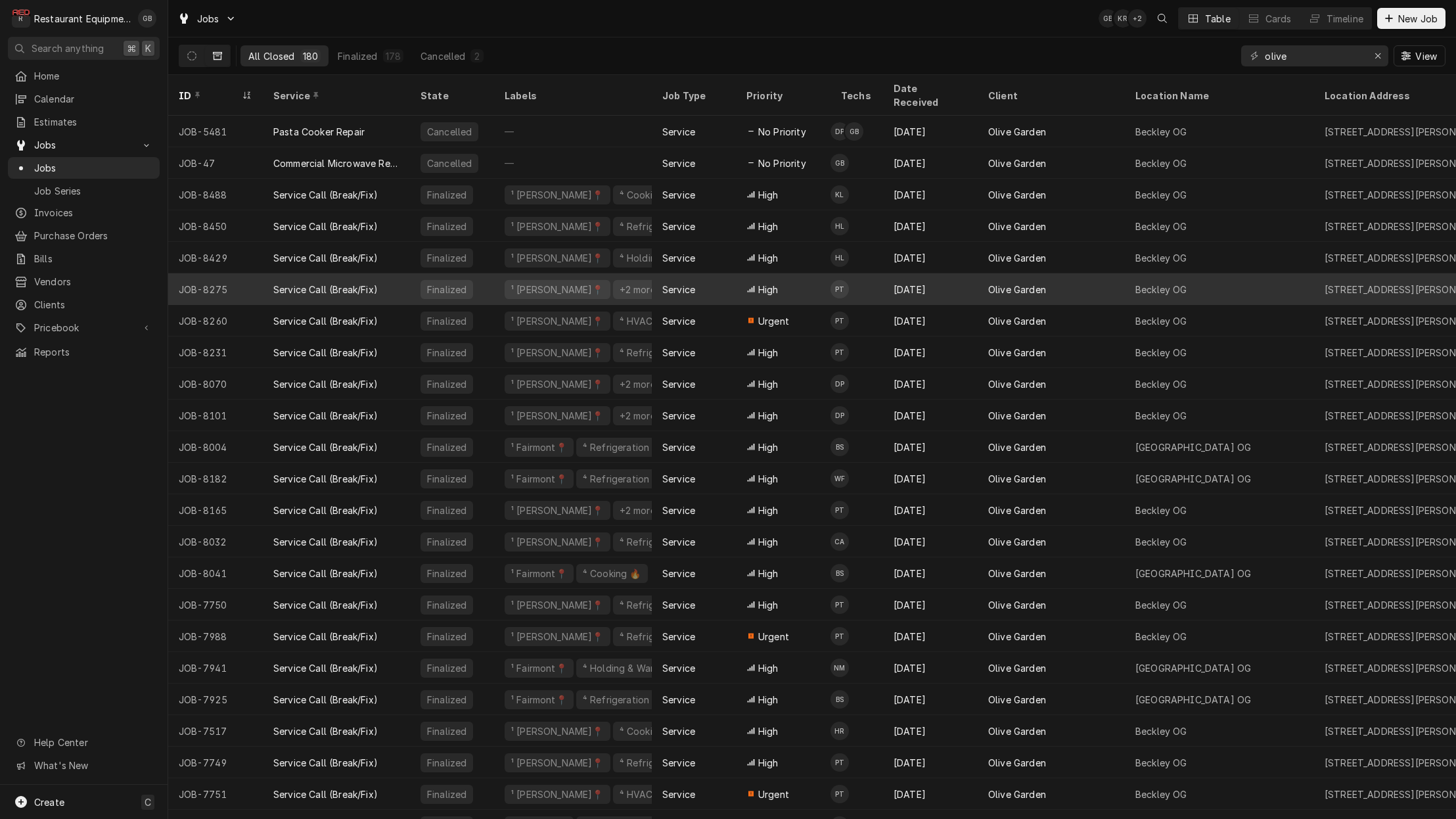
click at [399, 275] on div "Service Call (Break/Fix)" at bounding box center [336, 289] width 147 height 31
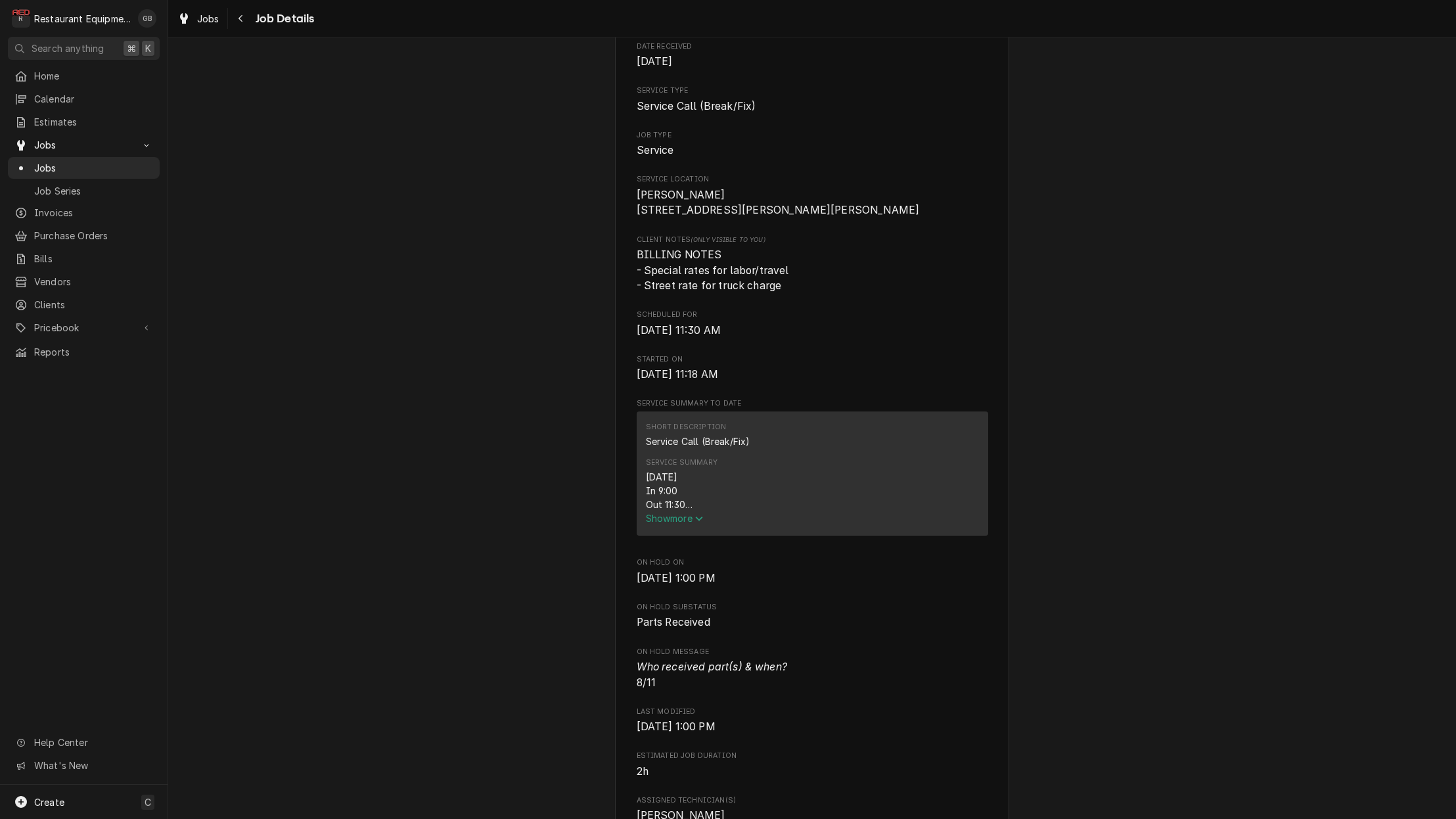
scroll to position [185, 0]
click at [681, 518] on span "Show more" at bounding box center [675, 513] width 58 height 11
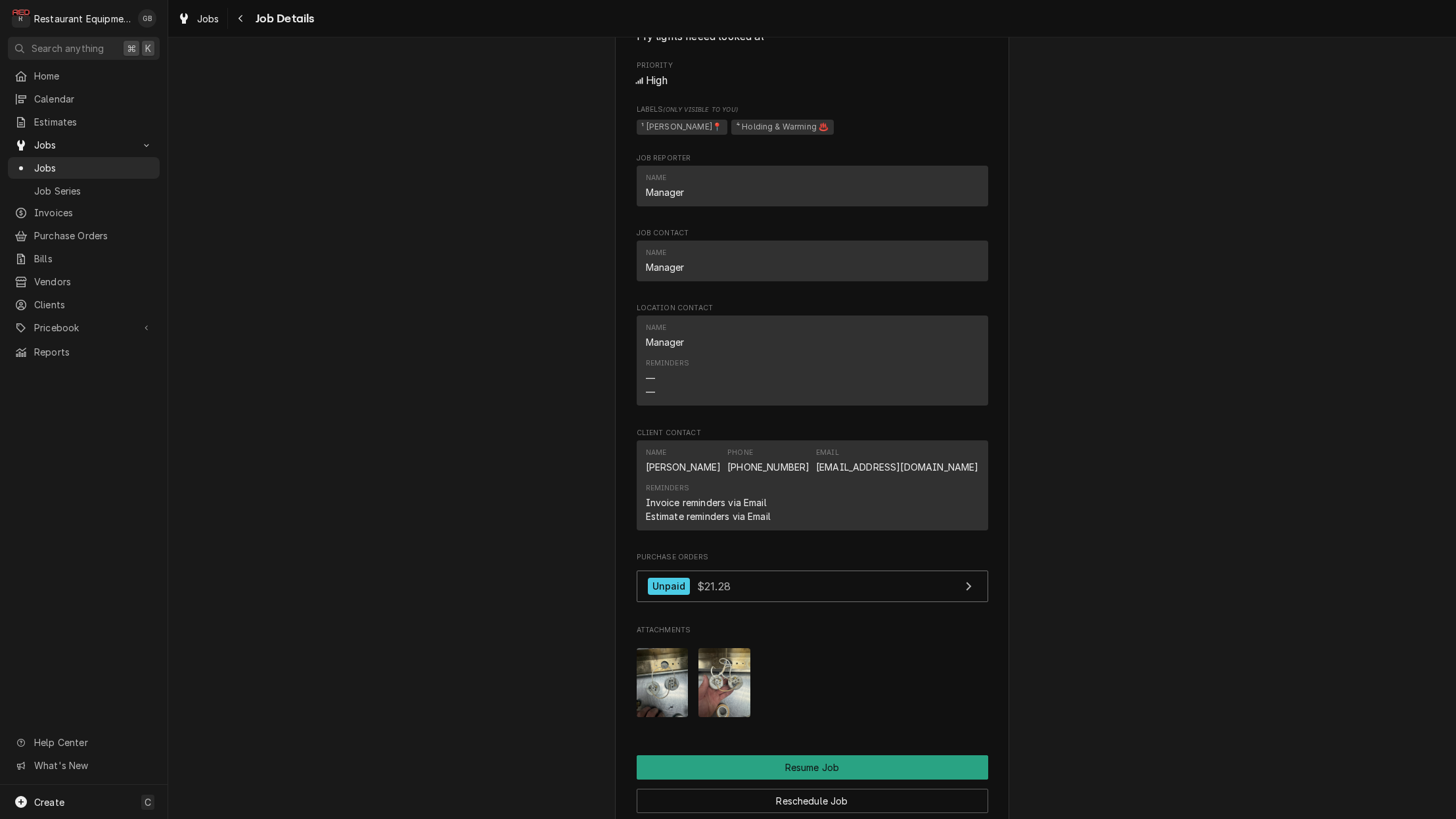
scroll to position [1130, 0]
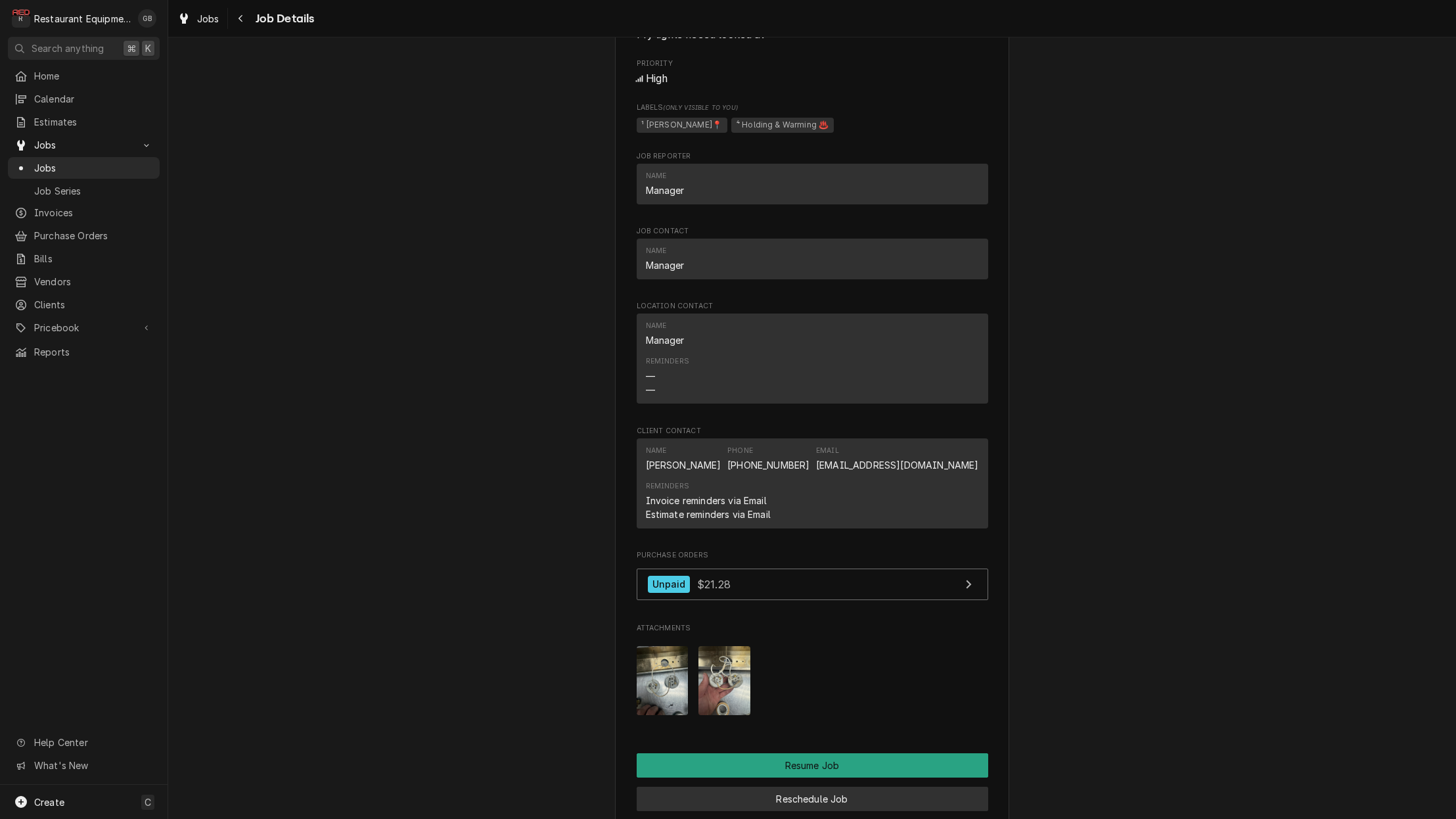
click at [851, 786] on button "Reschedule Job" at bounding box center [812, 799] width 352 height 24
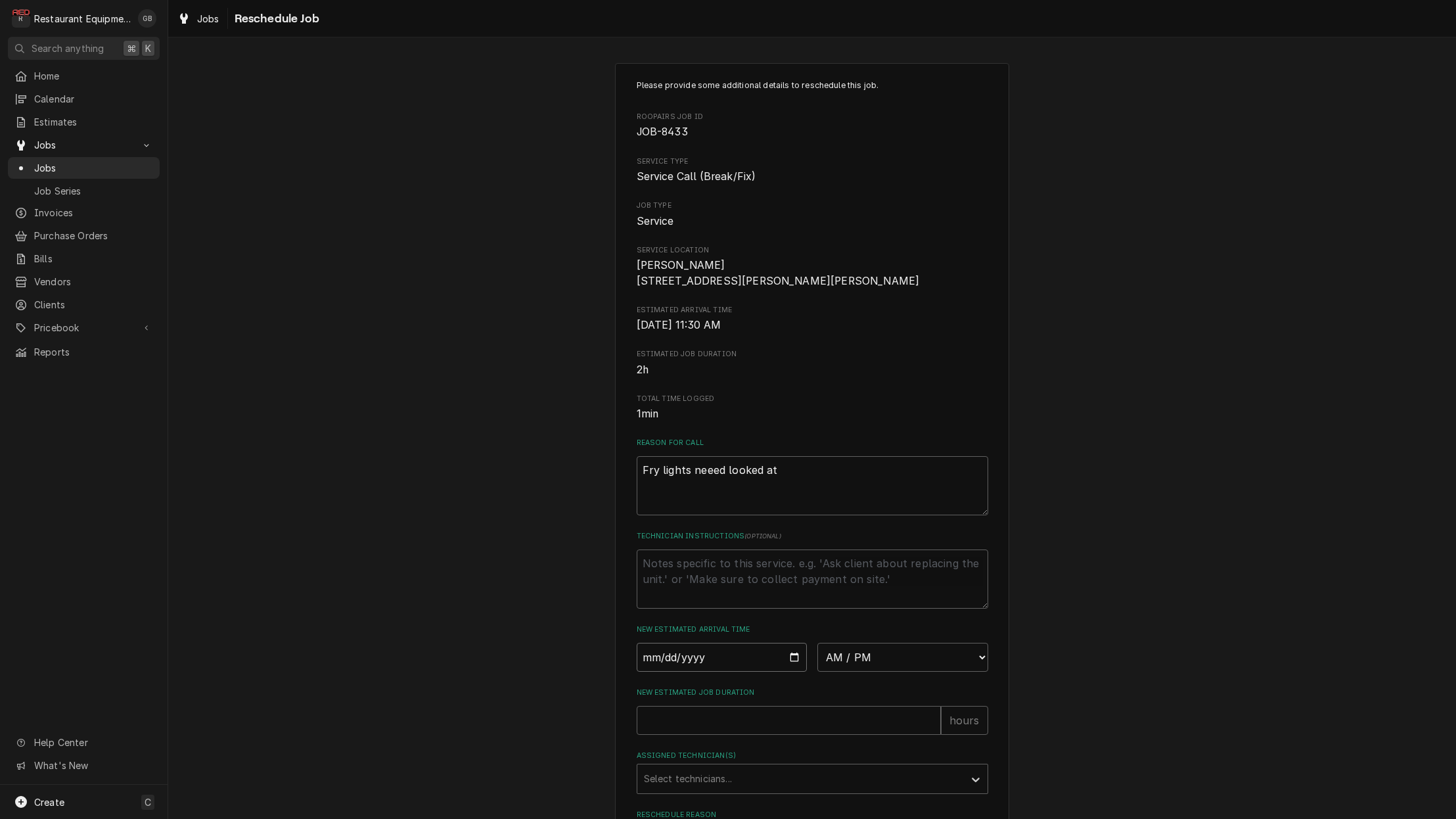
click at [666, 666] on input "Date" at bounding box center [722, 657] width 171 height 29
type input "[DATE]"
drag, startPoint x: 837, startPoint y: 731, endPoint x: 823, endPoint y: 731, distance: 14.0
click at [830, 731] on input "New Estimated Job Duration" at bounding box center [788, 720] width 304 height 29
type textarea "x"
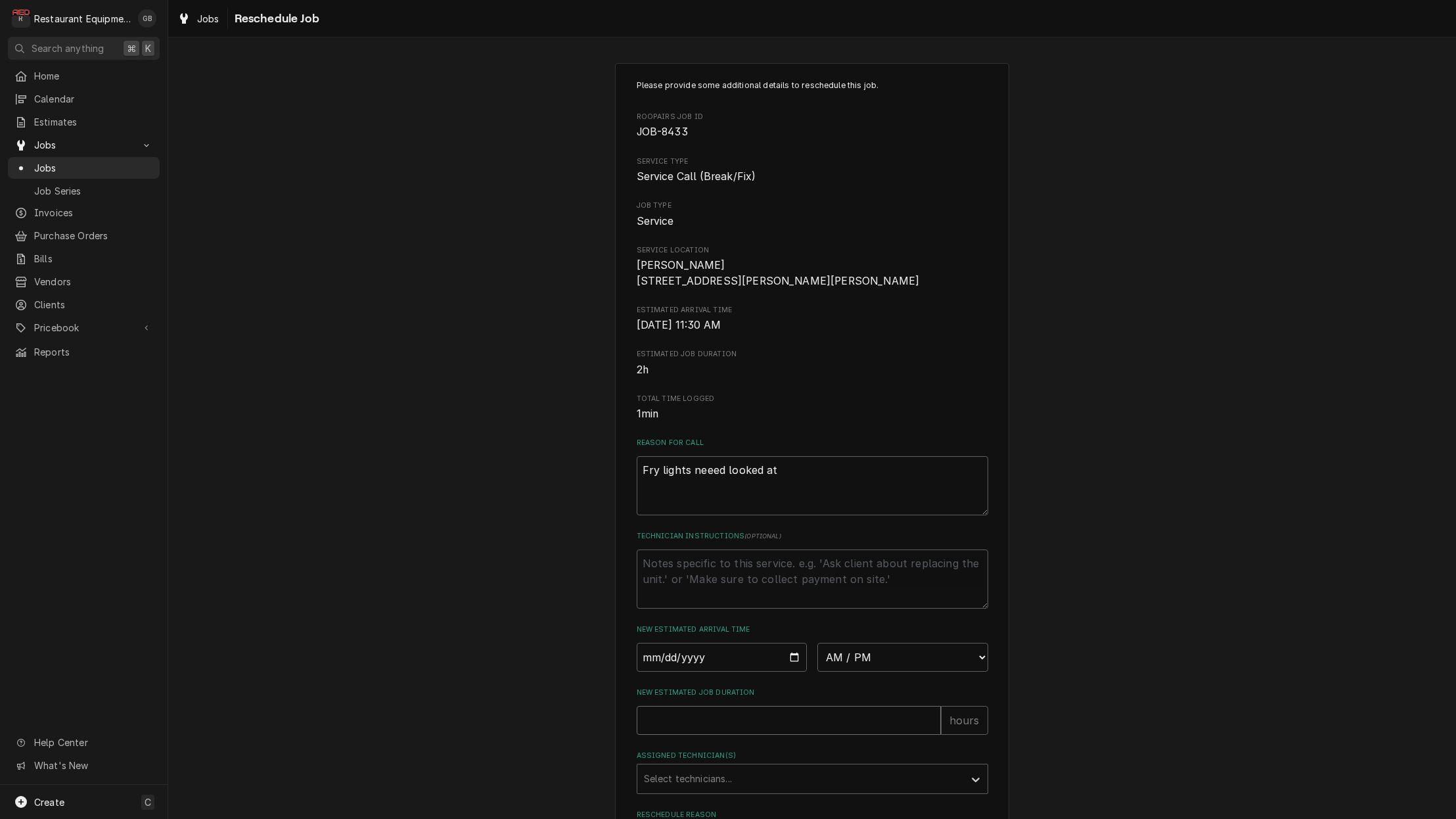
type input "0"
type textarea "x"
type input "01"
type textarea "x"
type input "0"
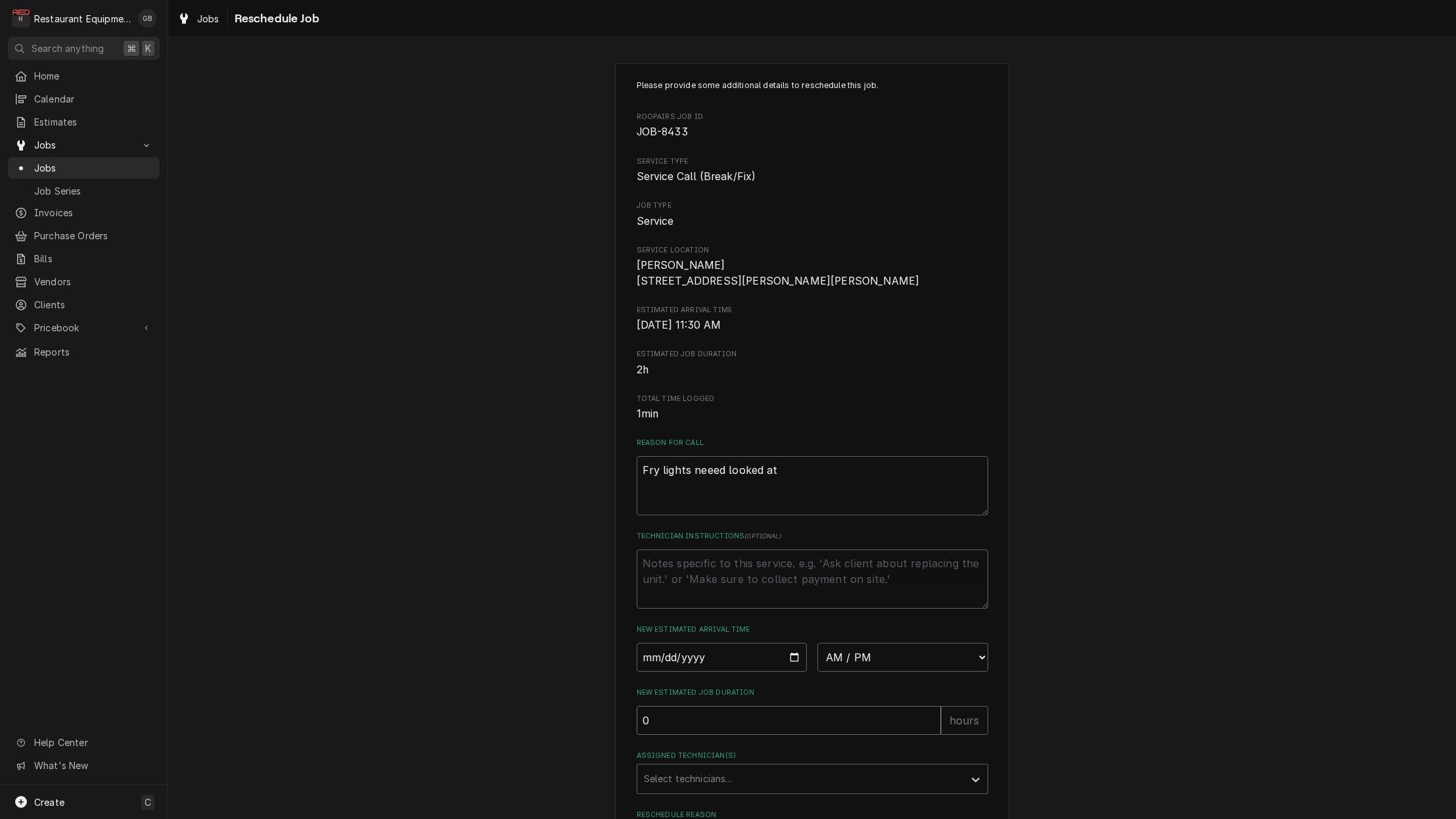
type textarea "x"
type input "1"
click at [942, 786] on div "Assigned Technician(s)" at bounding box center [800, 778] width 314 height 24
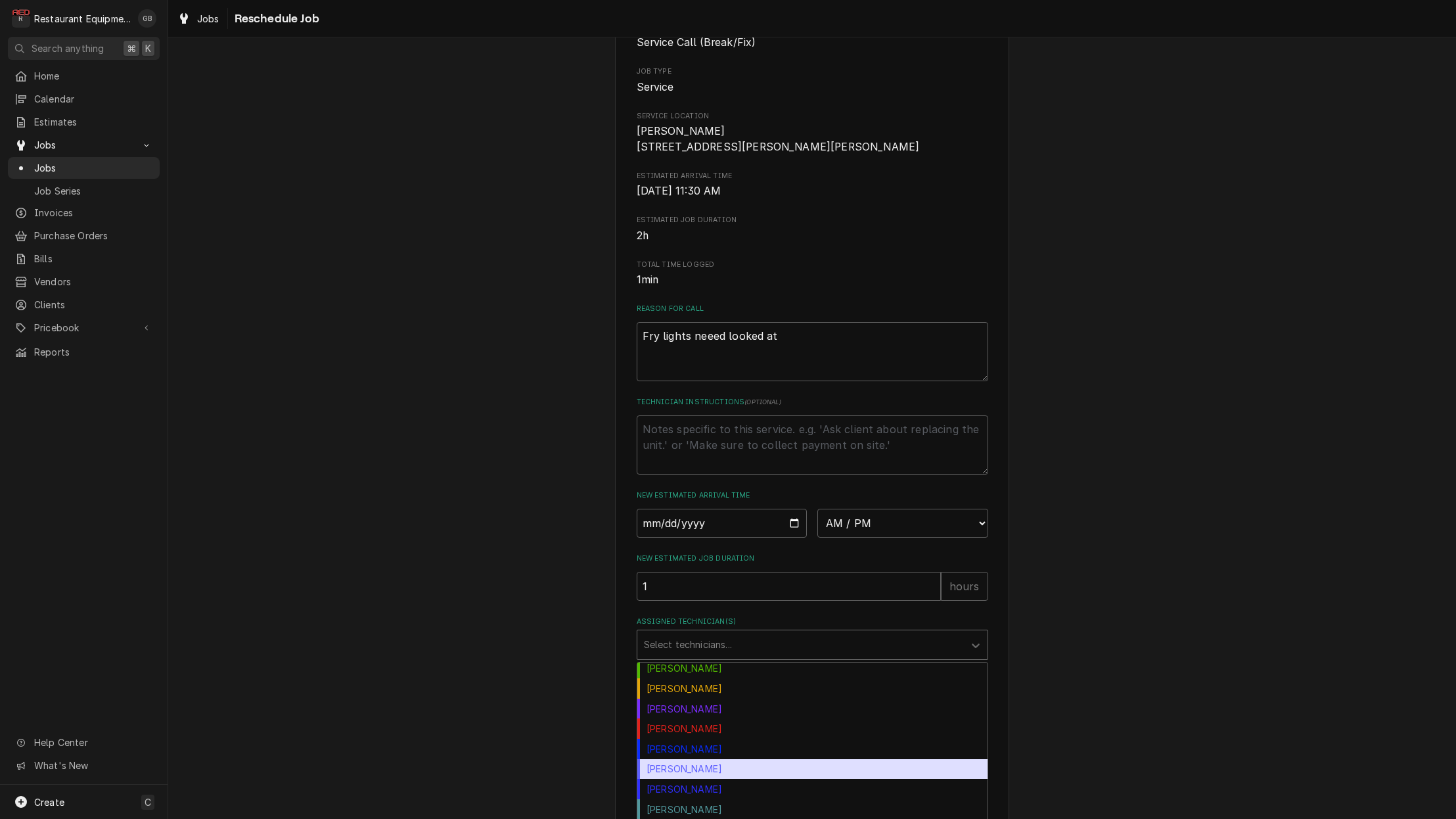
scroll to position [135, 0]
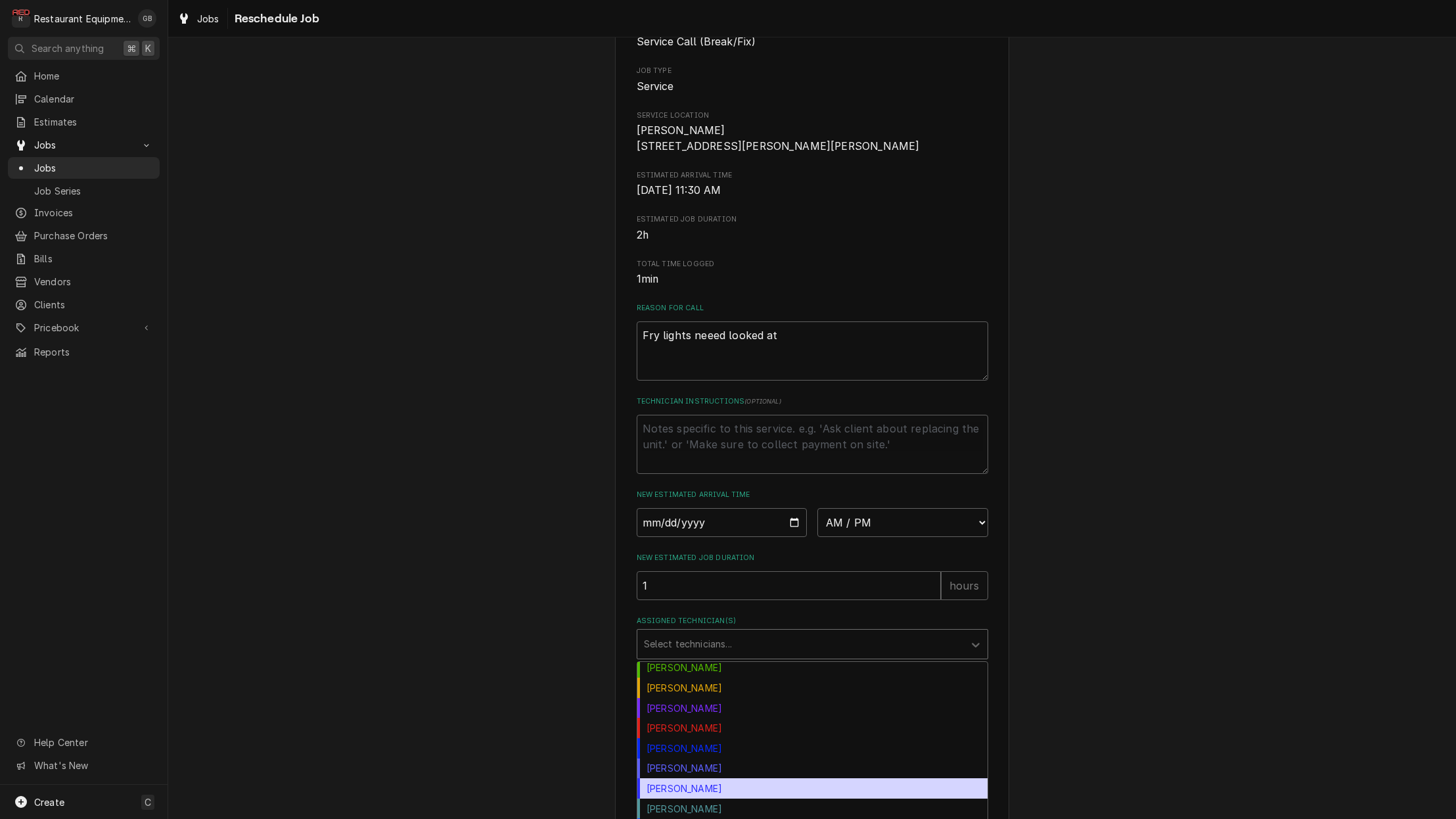
click at [702, 795] on div "[PERSON_NAME]" at bounding box center [812, 788] width 350 height 20
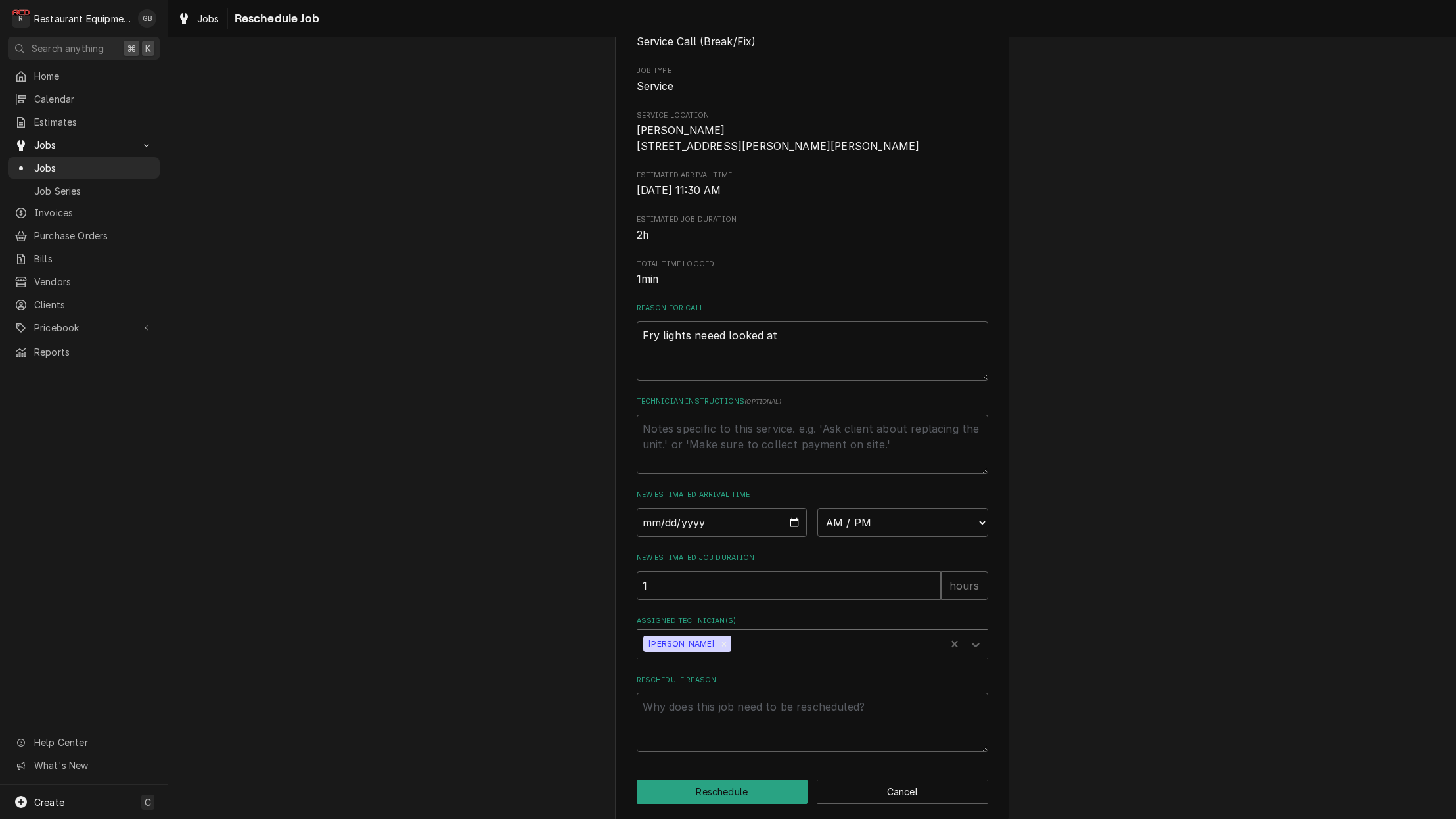
scroll to position [133, 0]
click at [675, 723] on textarea "Reschedule Reason" at bounding box center [812, 723] width 352 height 59
type textarea "x"
type textarea "p"
type textarea "x"
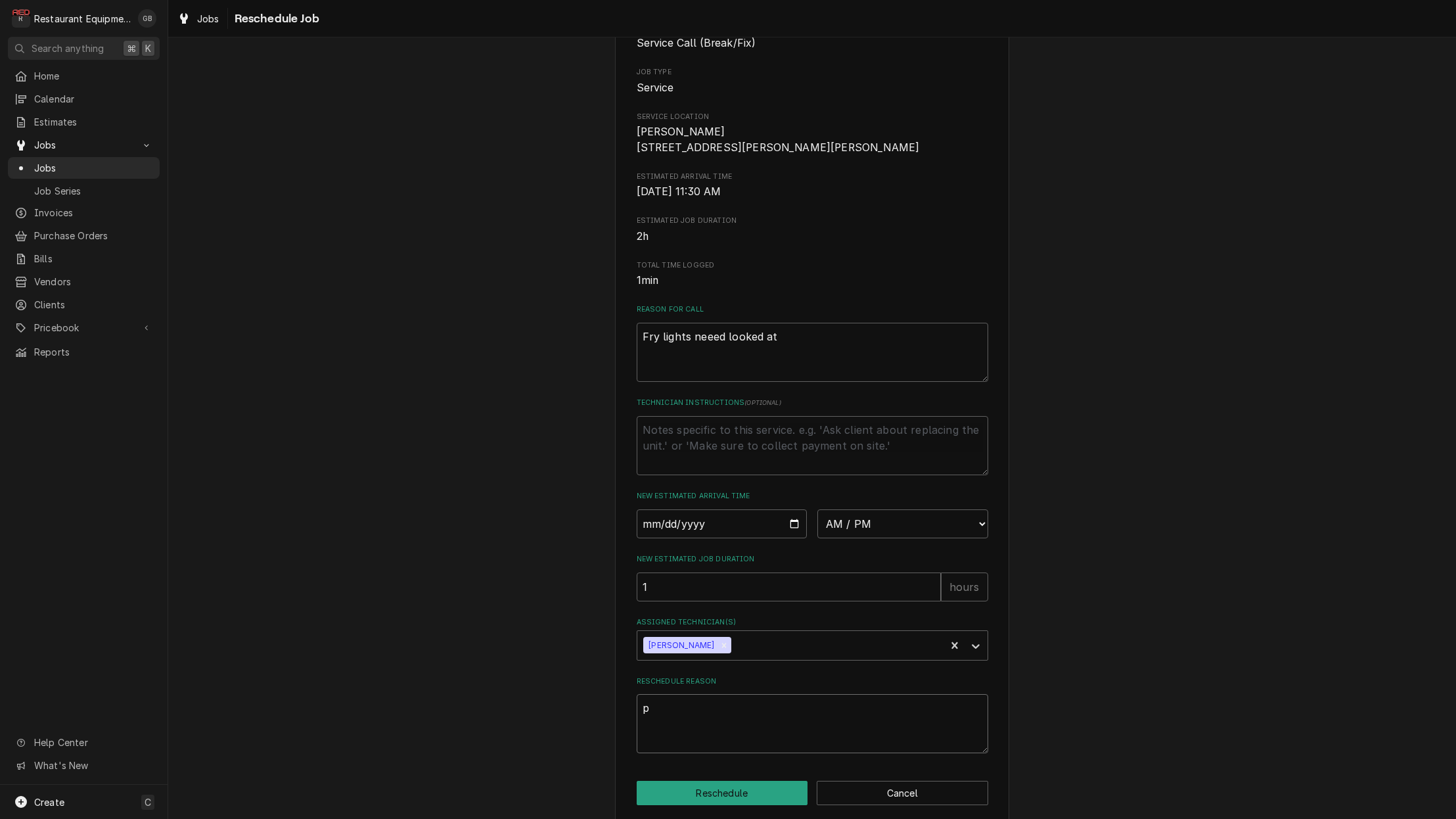
type textarea "pa"
type textarea "x"
type textarea "par"
type textarea "x"
type textarea "part"
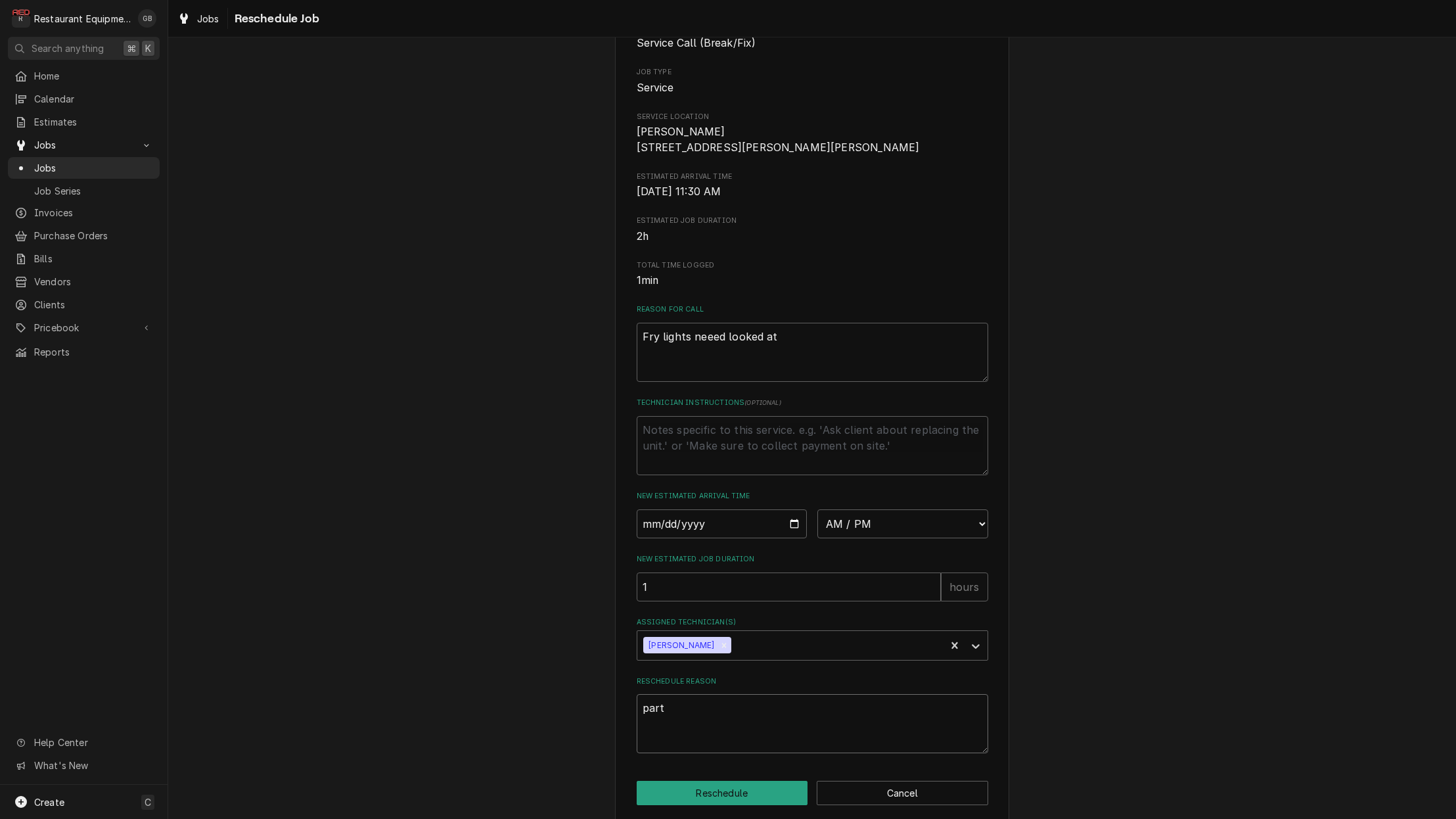
type textarea "x"
type textarea "parts"
click at [710, 792] on button "Reschedule" at bounding box center [722, 793] width 171 height 24
type textarea "x"
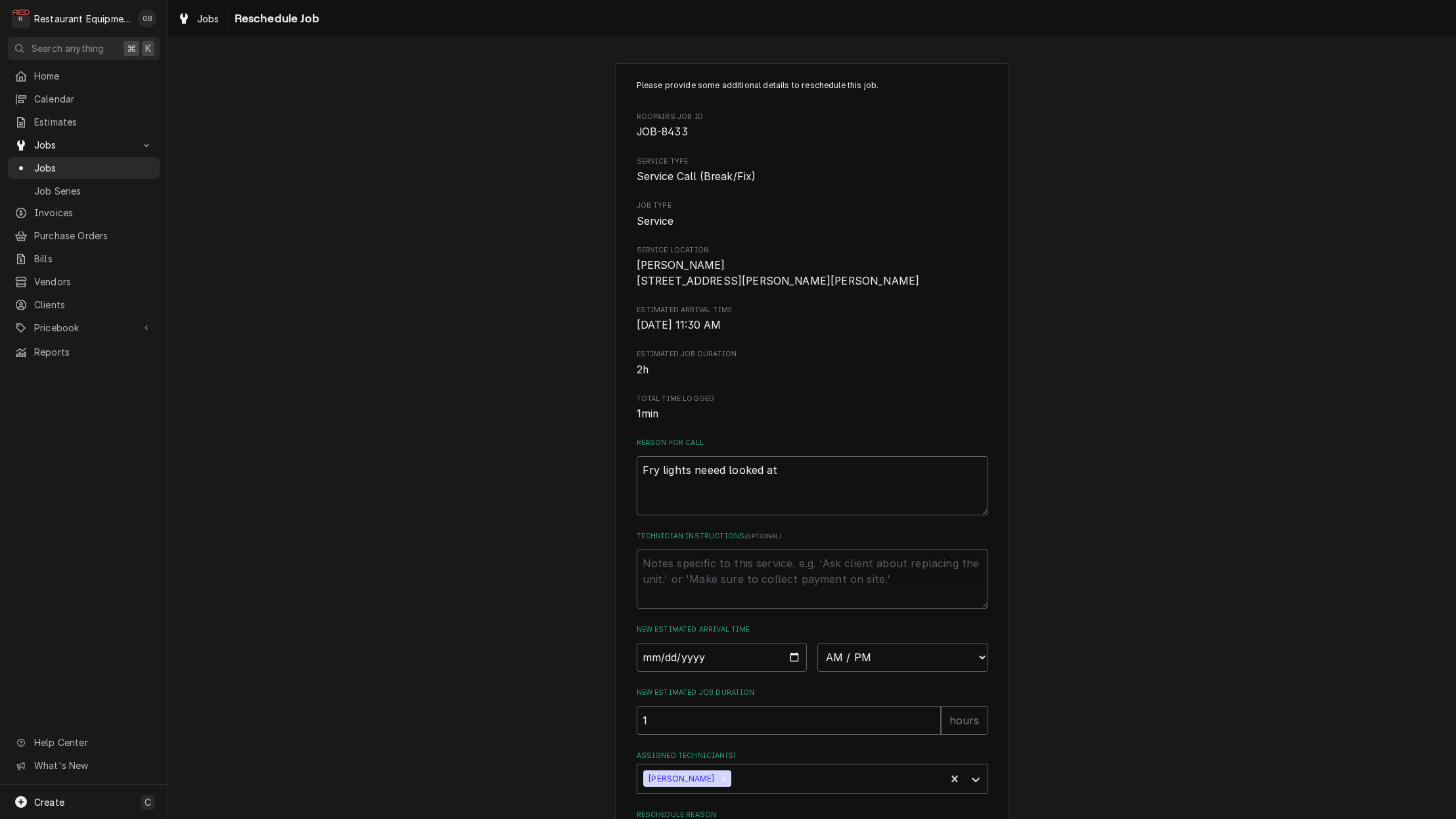
scroll to position [0, 0]
click at [665, 668] on input "Date" at bounding box center [722, 657] width 171 height 29
type input "2025-08-13"
type textarea "x"
drag, startPoint x: 913, startPoint y: 690, endPoint x: 919, endPoint y: 676, distance: 15.2
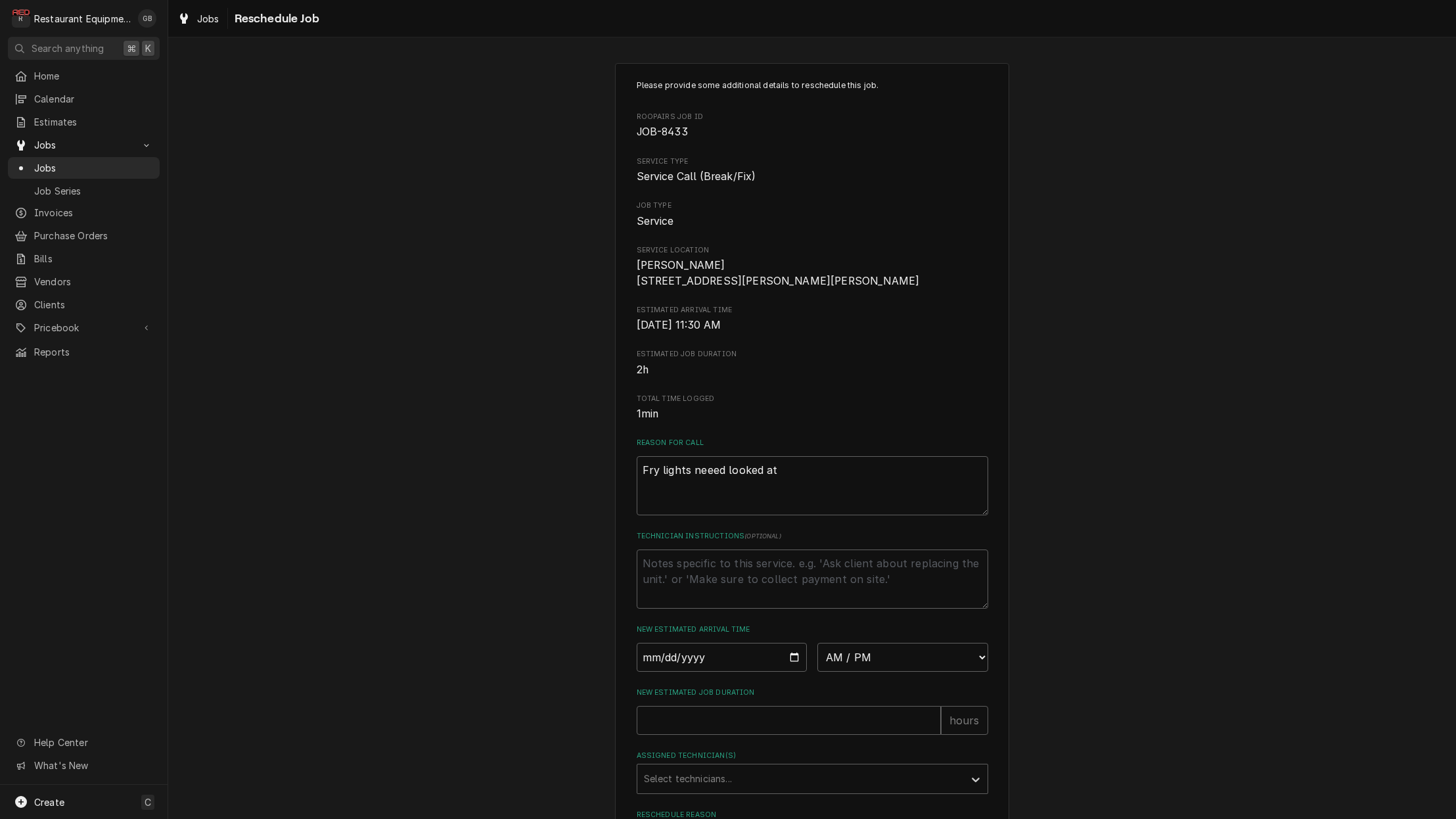
click at [903, 691] on div "Please provide some additional details to reschedule this job. Roopairs Job ID …" at bounding box center [812, 483] width 352 height 807
select select "15:15:00"
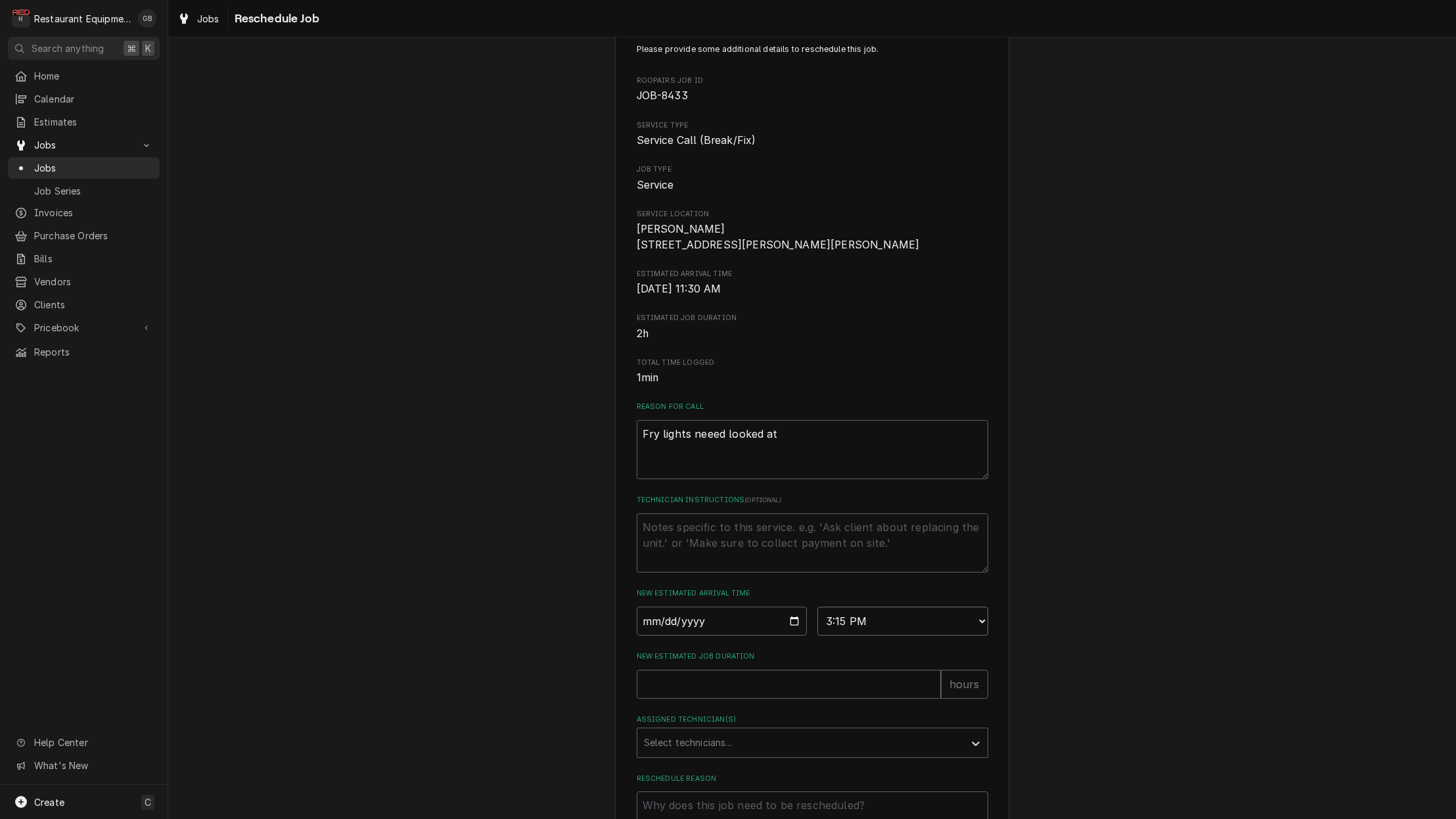
scroll to position [41, 0]
click at [750, 704] on div "Please provide some additional details to reschedule this job. Roopairs Job ID …" at bounding box center [812, 441] width 352 height 807
click at [748, 693] on input "New Estimated Job Duration" at bounding box center [788, 679] width 304 height 29
type textarea "x"
type input "1"
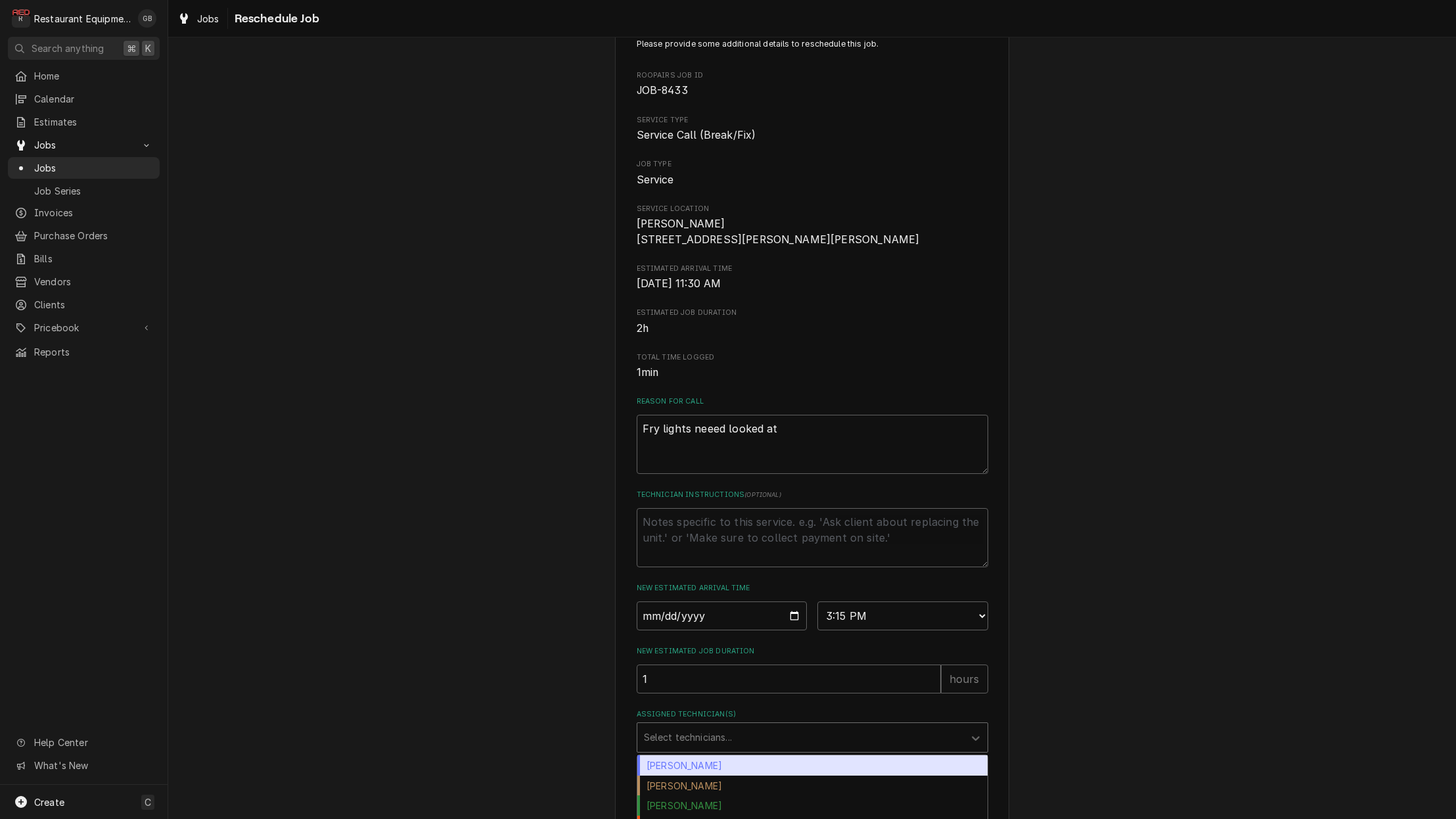
click at [740, 743] on div "Assigned Technician(s)" at bounding box center [800, 737] width 314 height 24
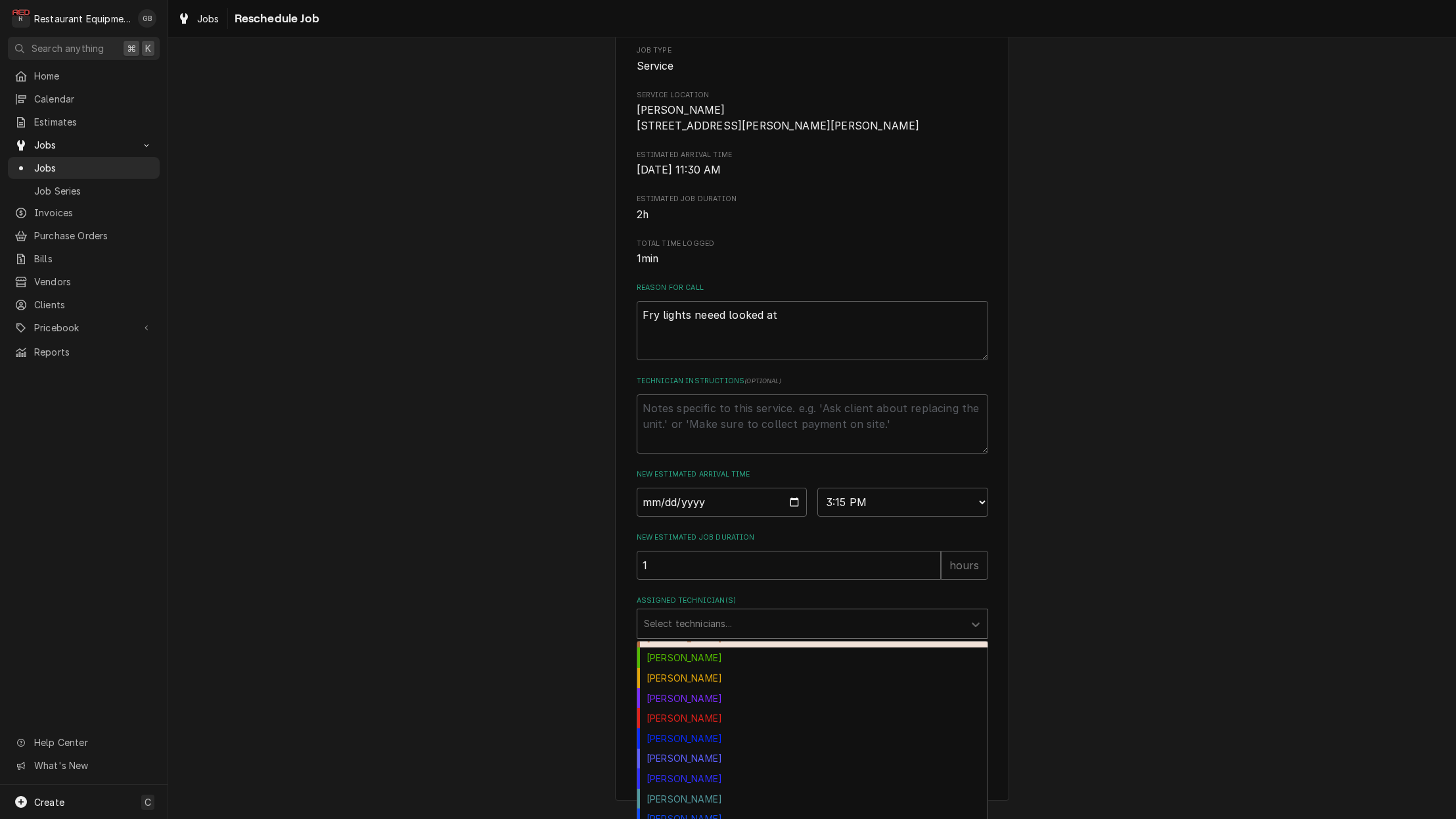
scroll to position [145, 0]
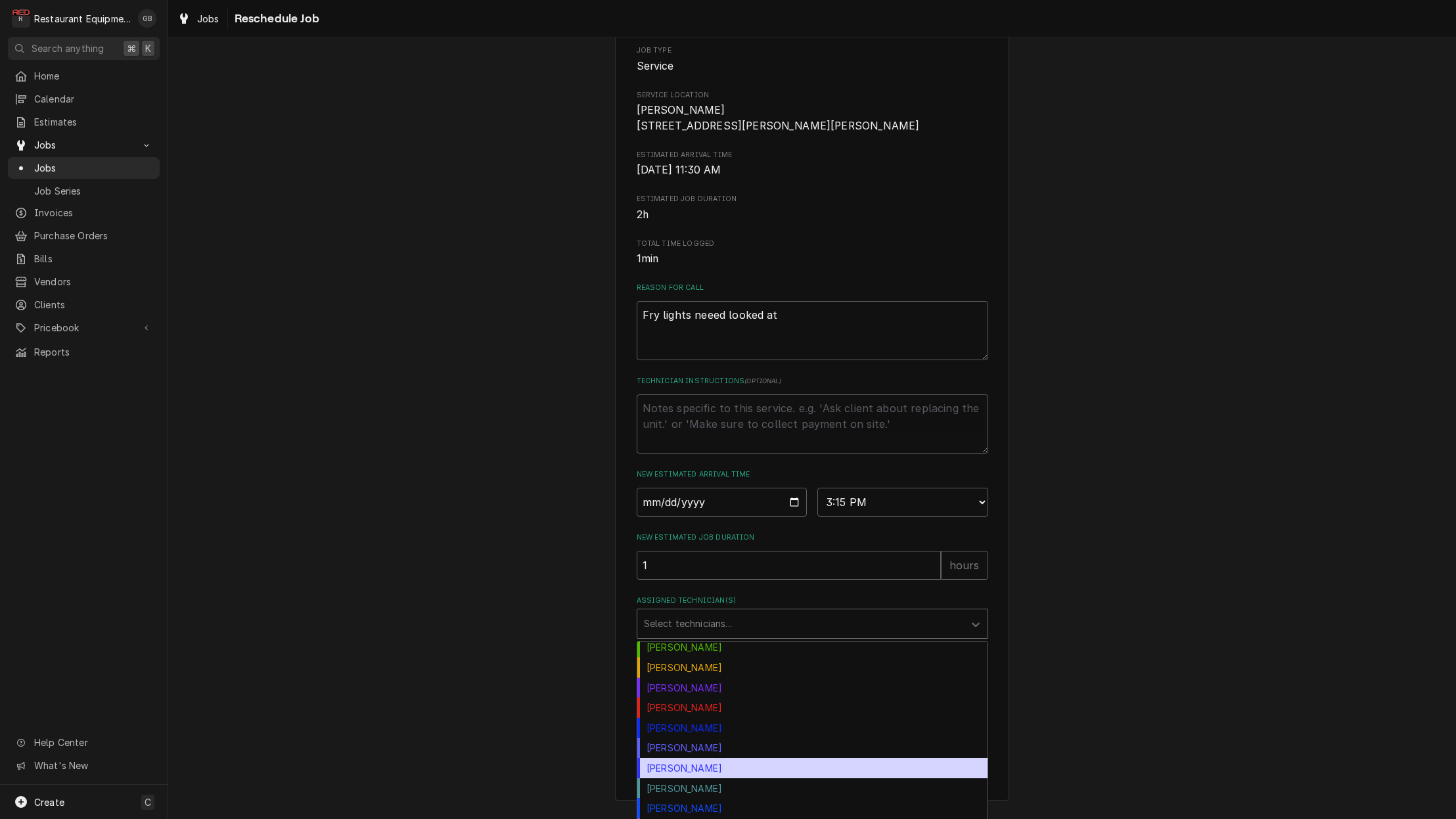
click at [730, 775] on div "Thomas Ross" at bounding box center [812, 768] width 350 height 20
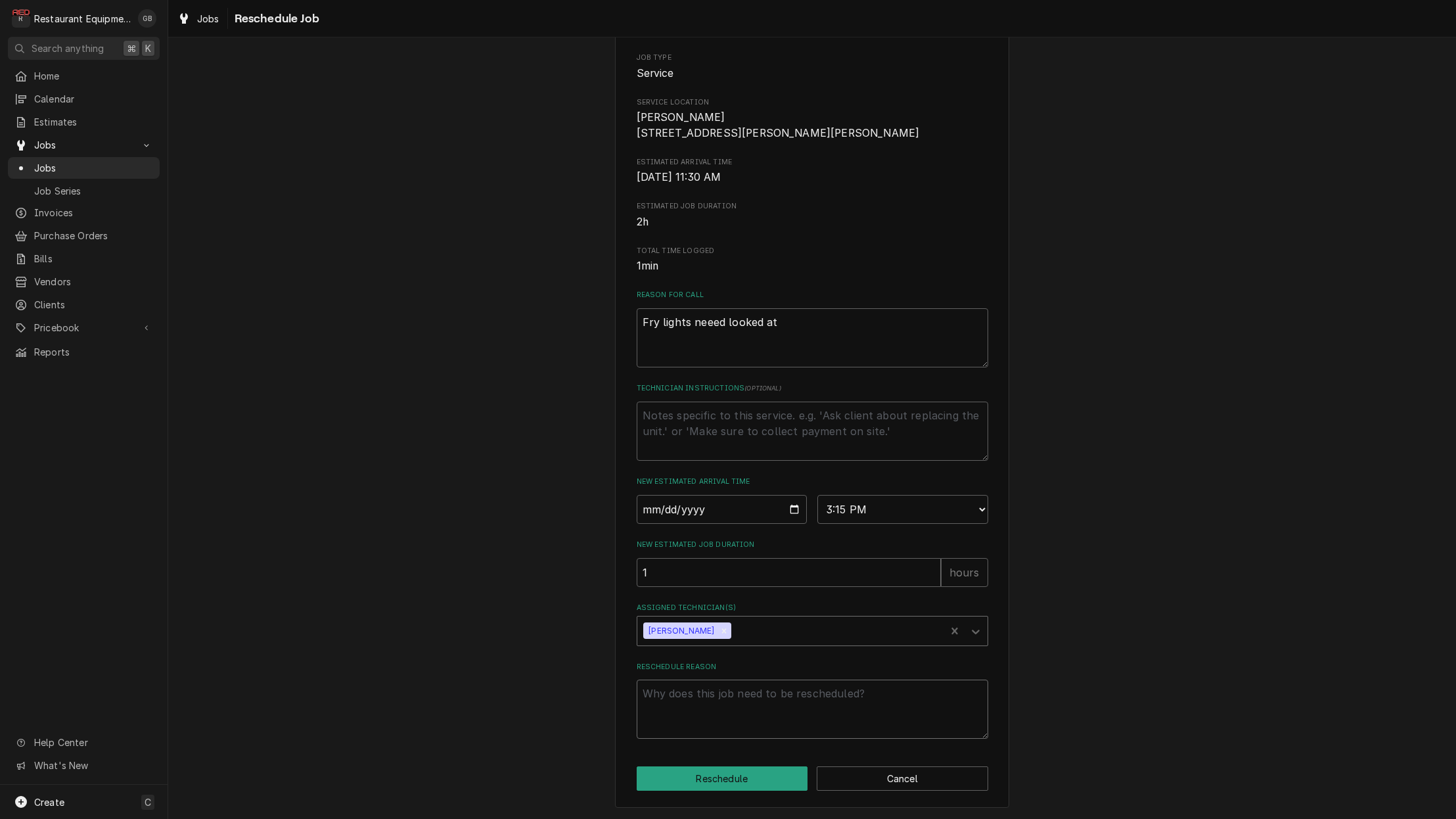
click at [677, 703] on textarea "Reschedule Reason" at bounding box center [812, 709] width 352 height 59
type textarea "x"
type textarea "p"
type textarea "x"
type textarea "pa"
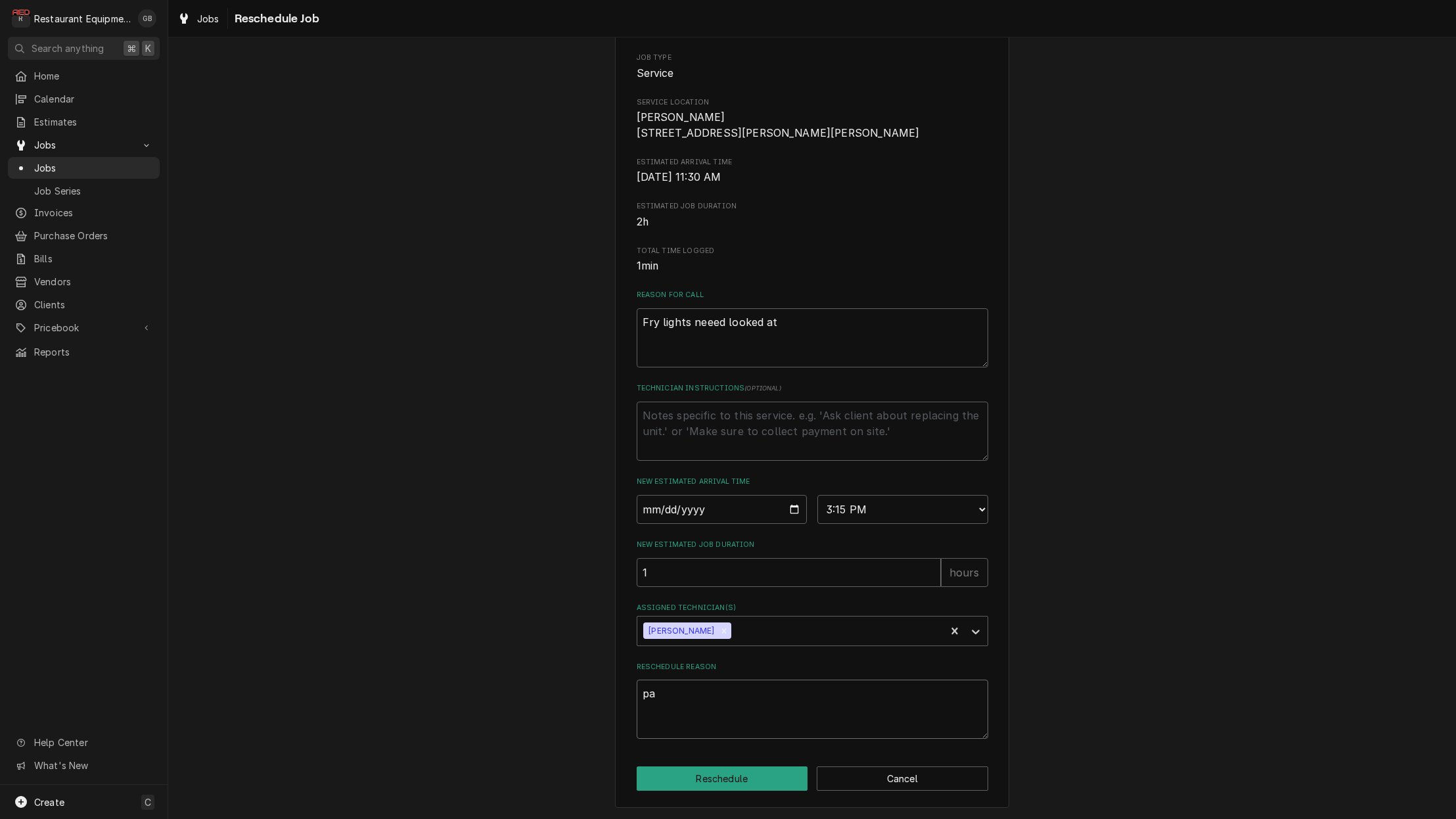
type textarea "x"
type textarea "par"
type textarea "x"
type textarea "part"
type textarea "x"
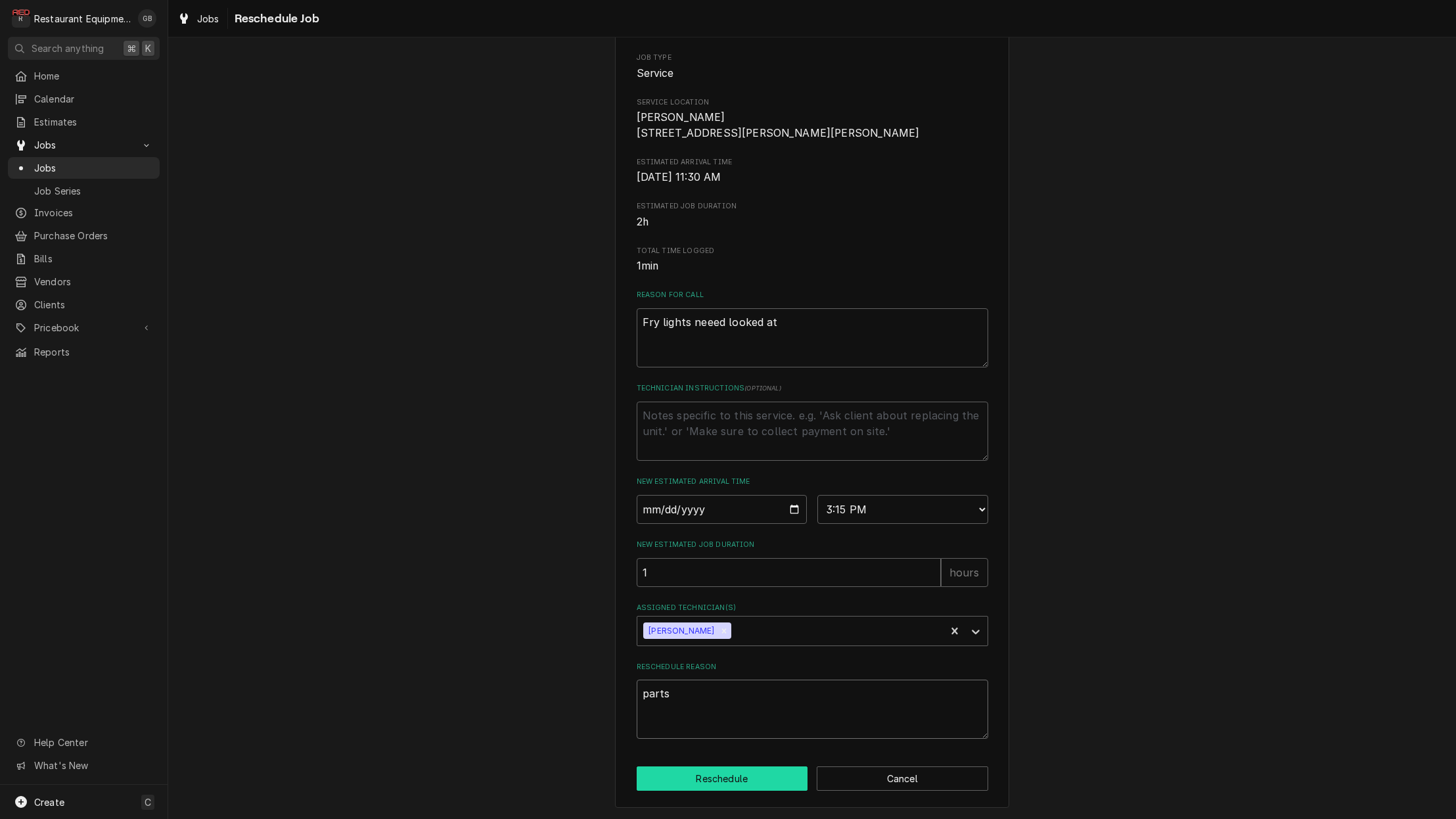
type textarea "parts"
click at [701, 773] on button "Reschedule" at bounding box center [722, 778] width 171 height 24
type textarea "x"
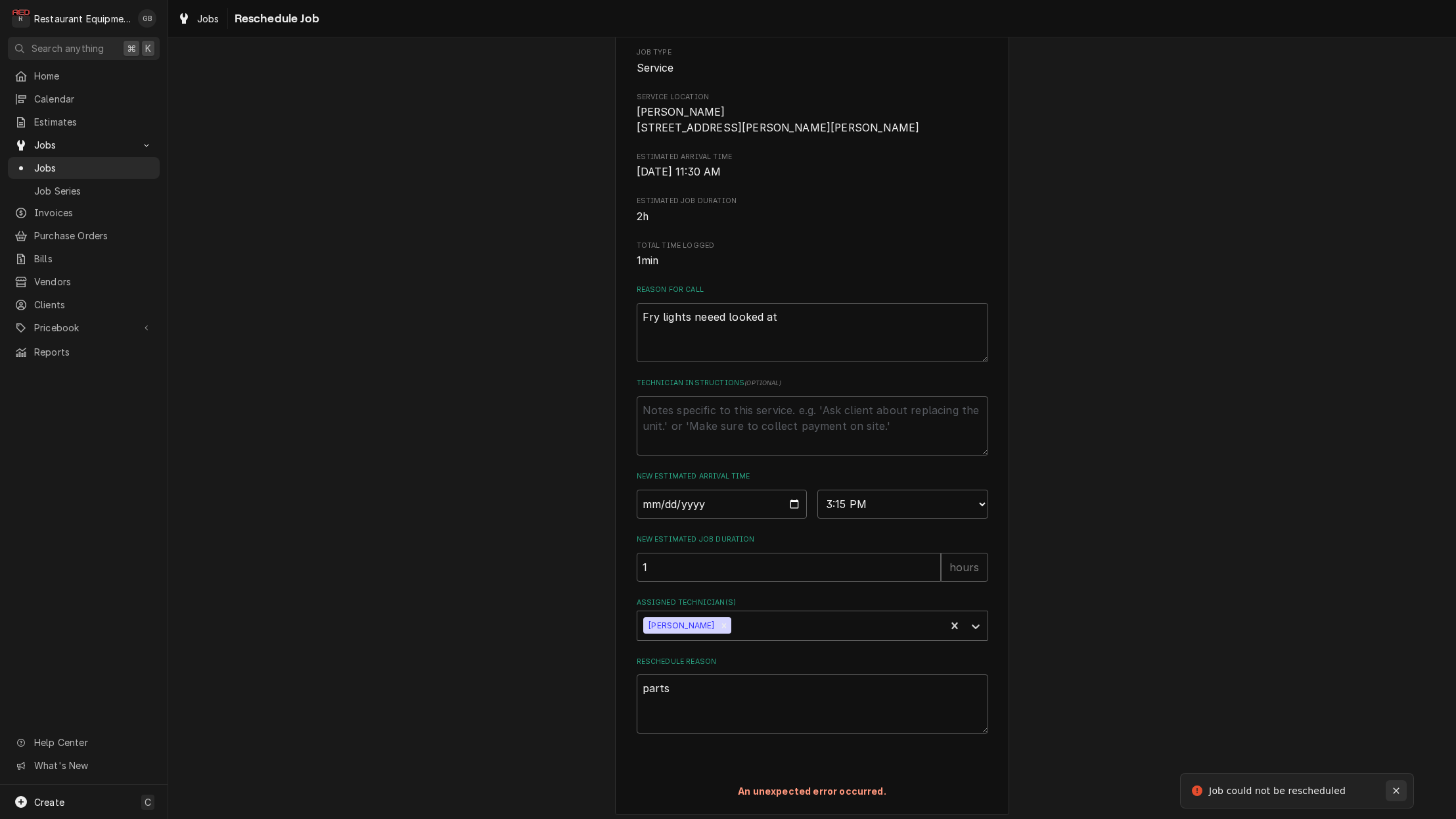
drag, startPoint x: 1392, startPoint y: 789, endPoint x: 1399, endPoint y: 788, distance: 7.1
click at [1394, 789] on icon "Notifications alt+T" at bounding box center [1396, 790] width 10 height 10
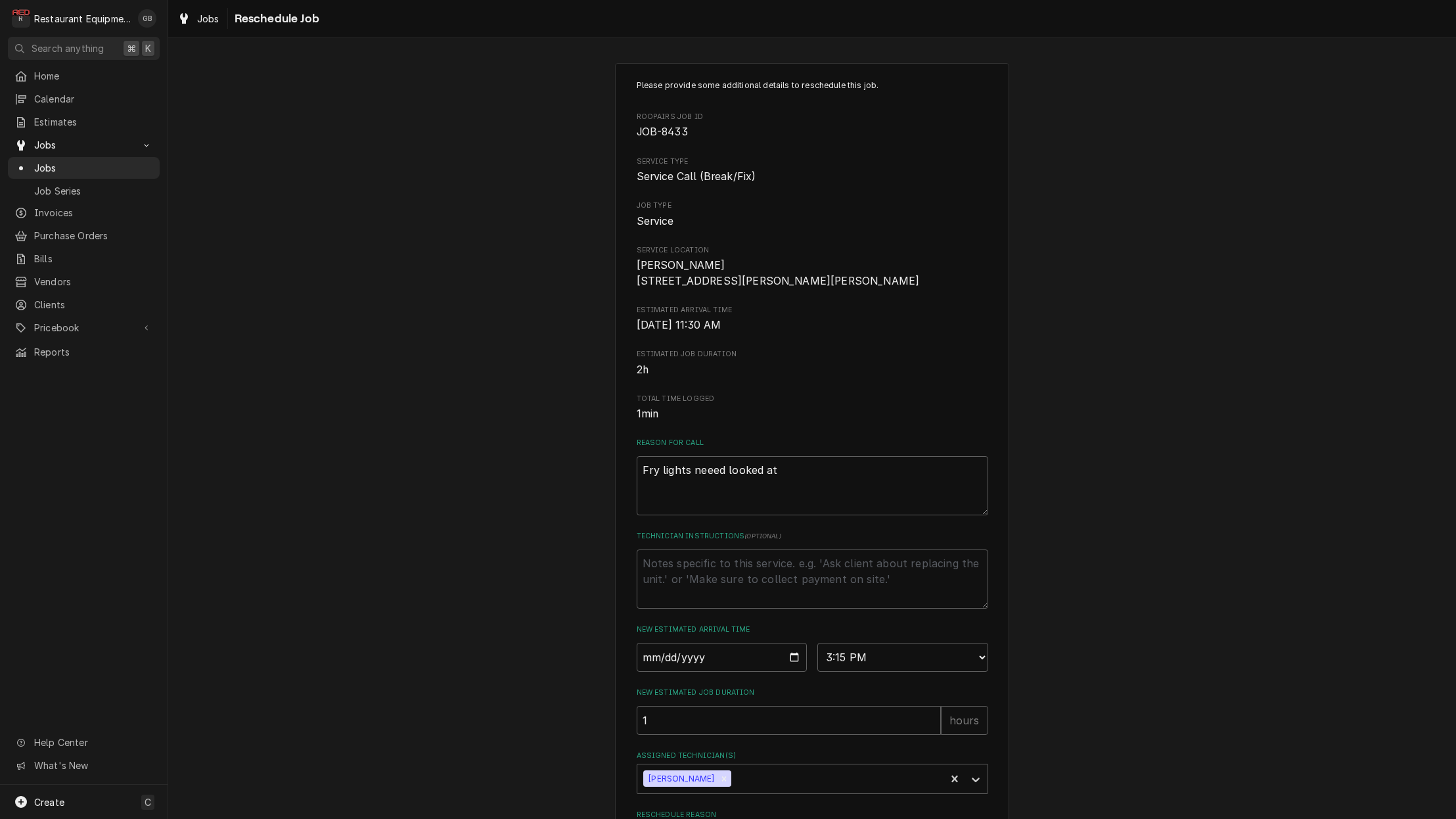
scroll to position [0, 0]
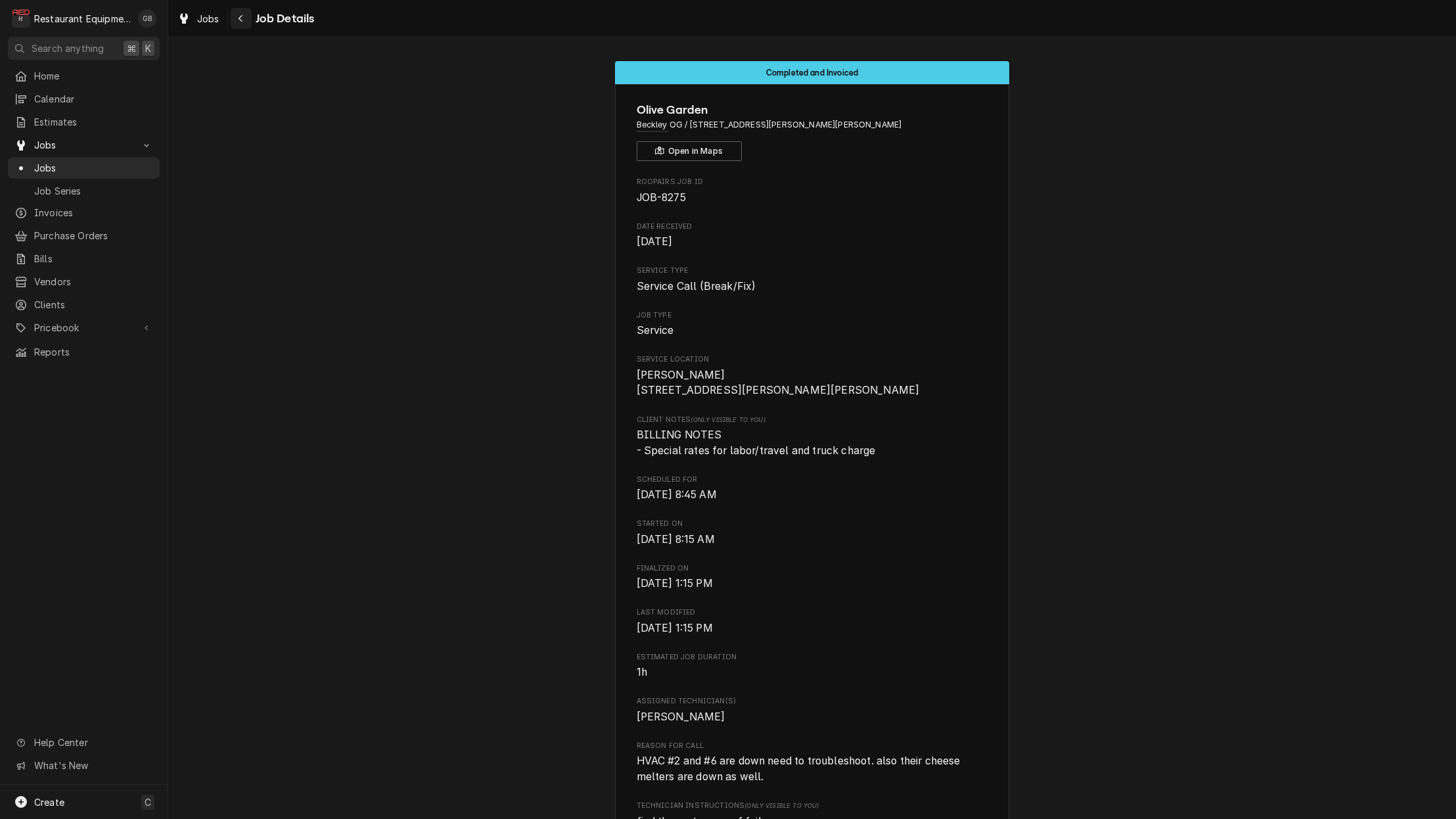
click at [233, 16] on button "Navigate back" at bounding box center [241, 18] width 21 height 21
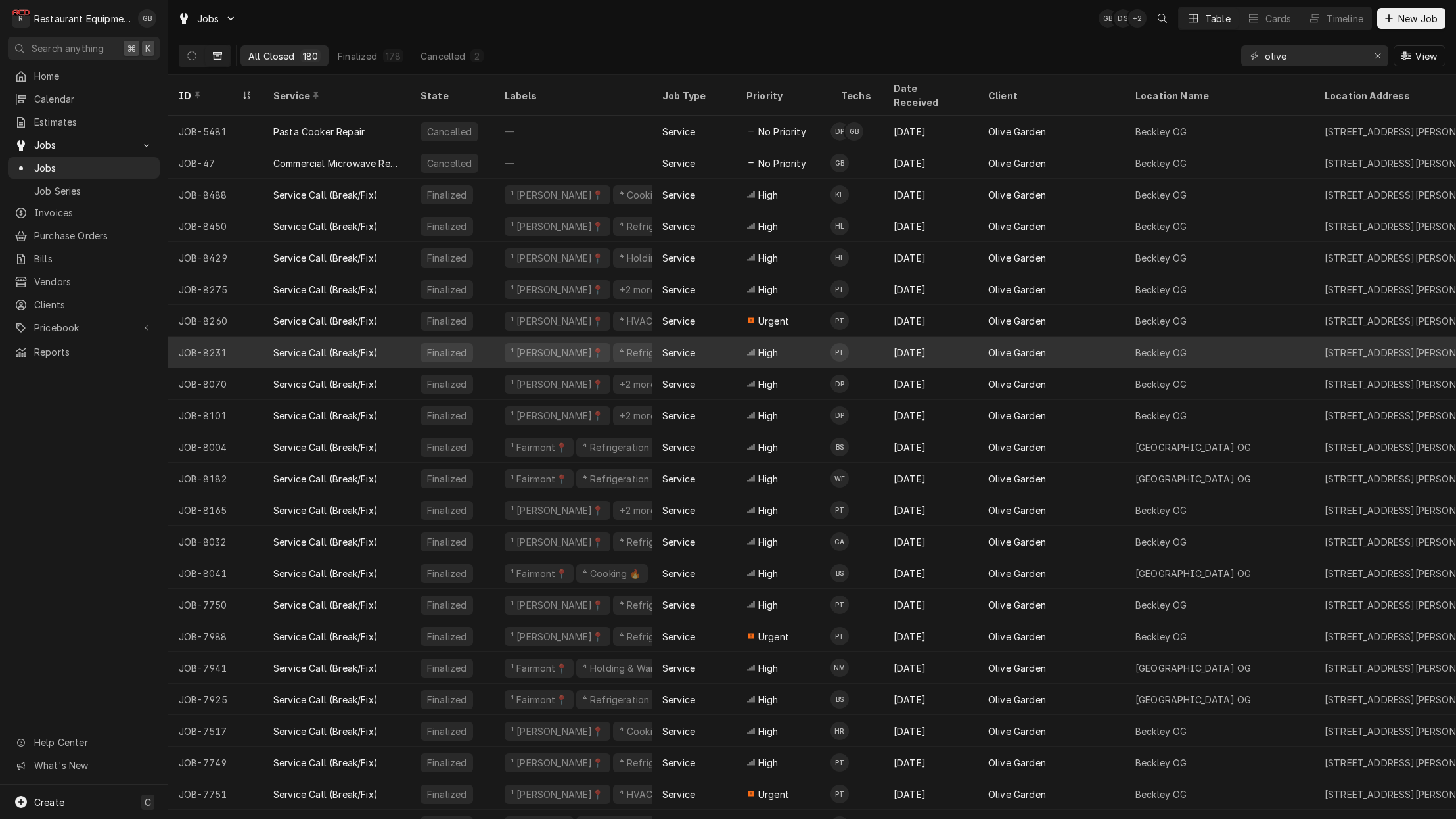
click at [376, 346] on div "Service Call (Break/Fix)" at bounding box center [326, 352] width 105 height 14
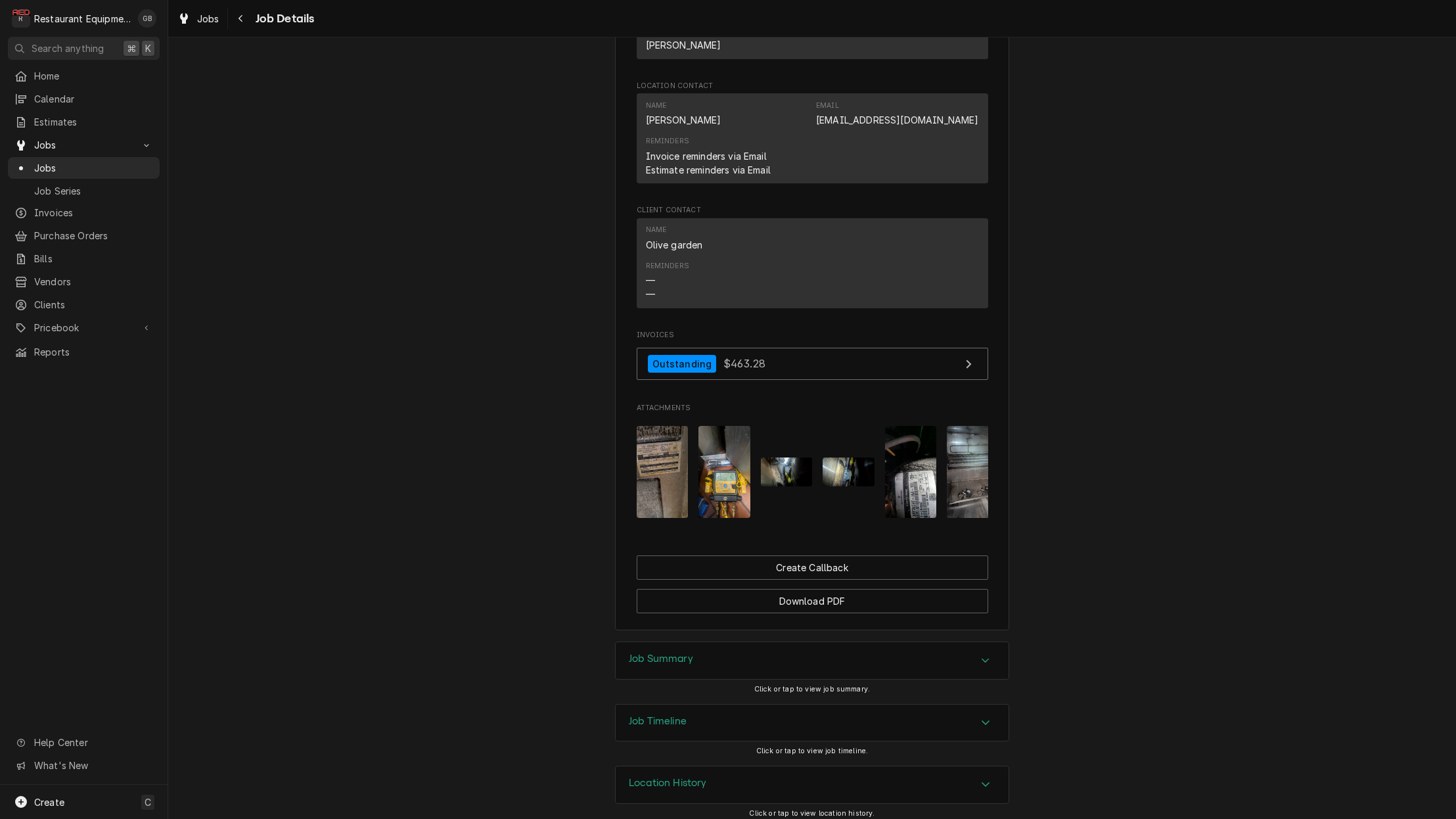
scroll to position [977, 0]
click at [989, 656] on icon "Accordion Header" at bounding box center [985, 661] width 10 height 10
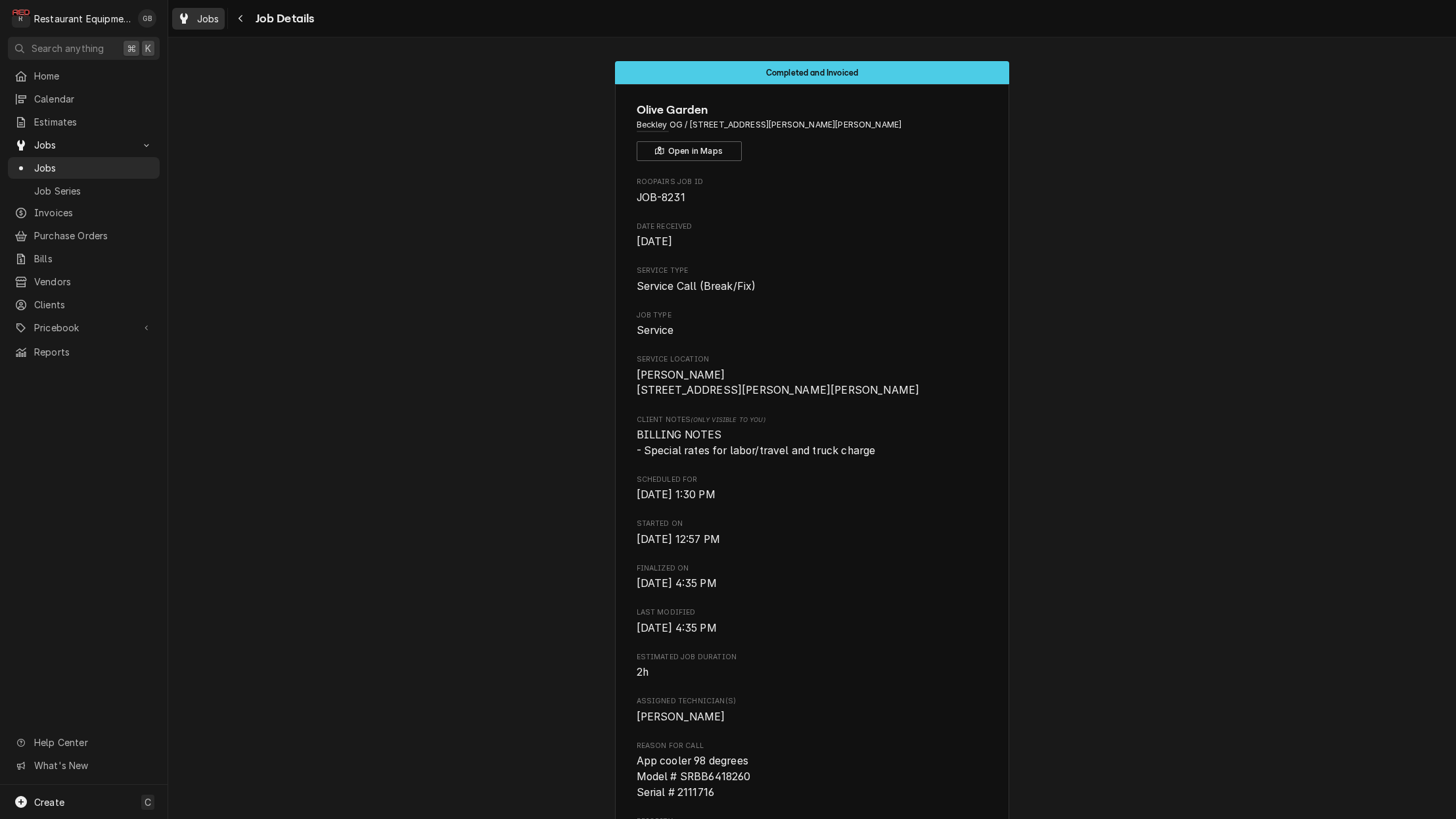
scroll to position [0, 0]
click at [244, 17] on div "Navigate back" at bounding box center [241, 18] width 13 height 13
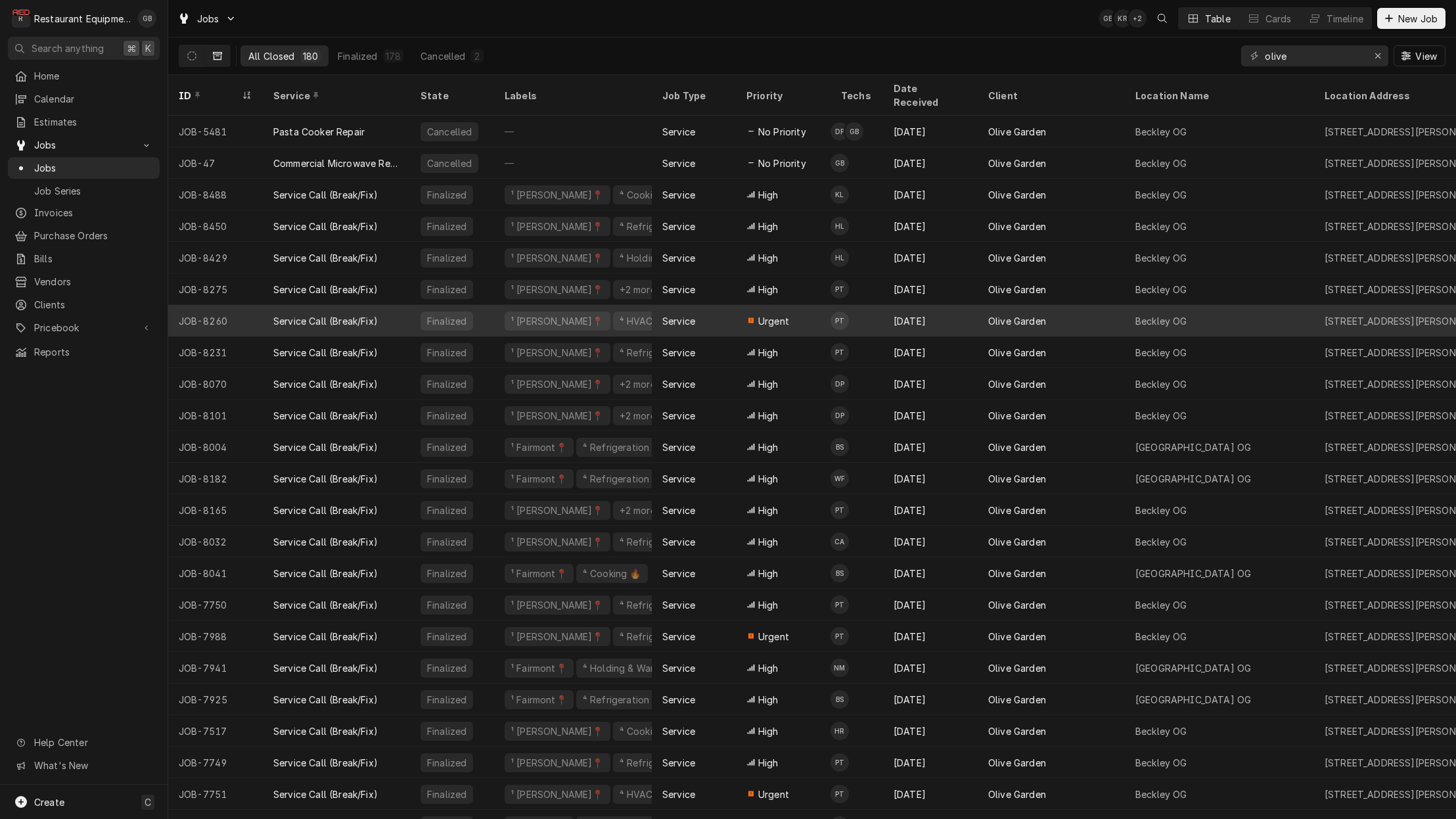
click at [352, 305] on div "Service Call (Break/Fix)" at bounding box center [336, 320] width 147 height 31
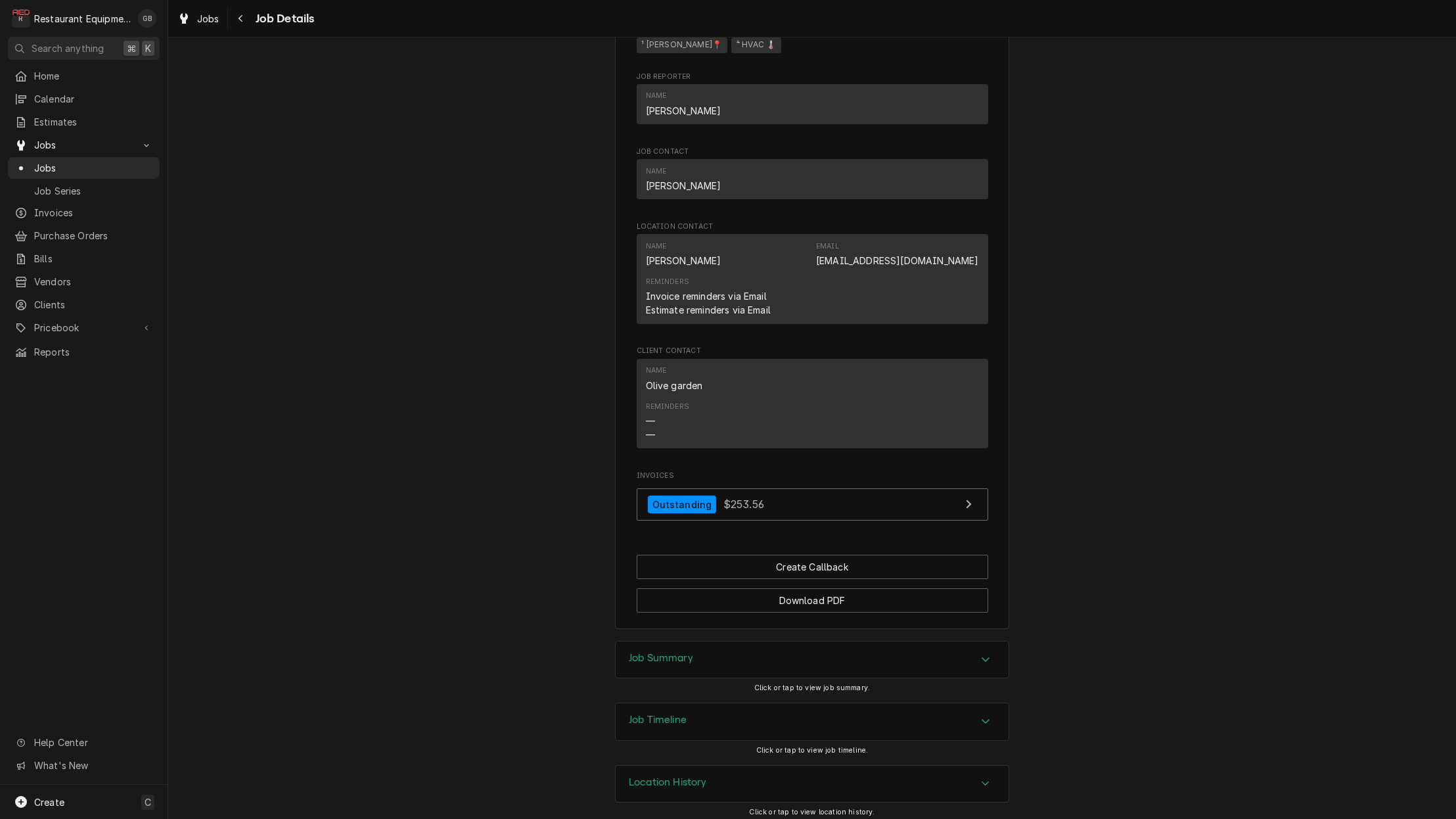
scroll to position [805, 0]
click at [982, 661] on div "Accordion Header" at bounding box center [985, 660] width 20 height 16
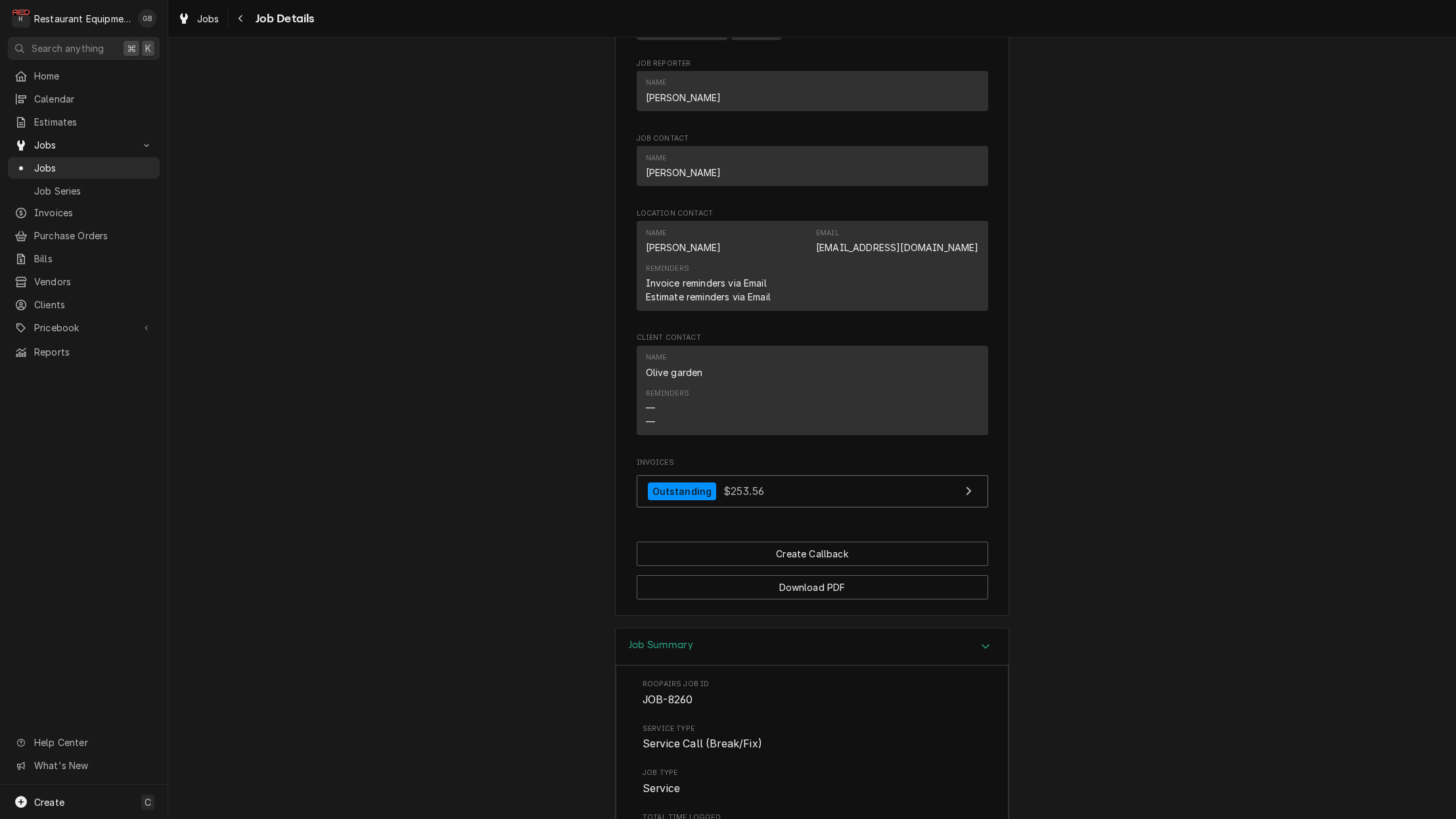
scroll to position [815, 0]
click at [245, 15] on div "Navigate back" at bounding box center [241, 18] width 13 height 13
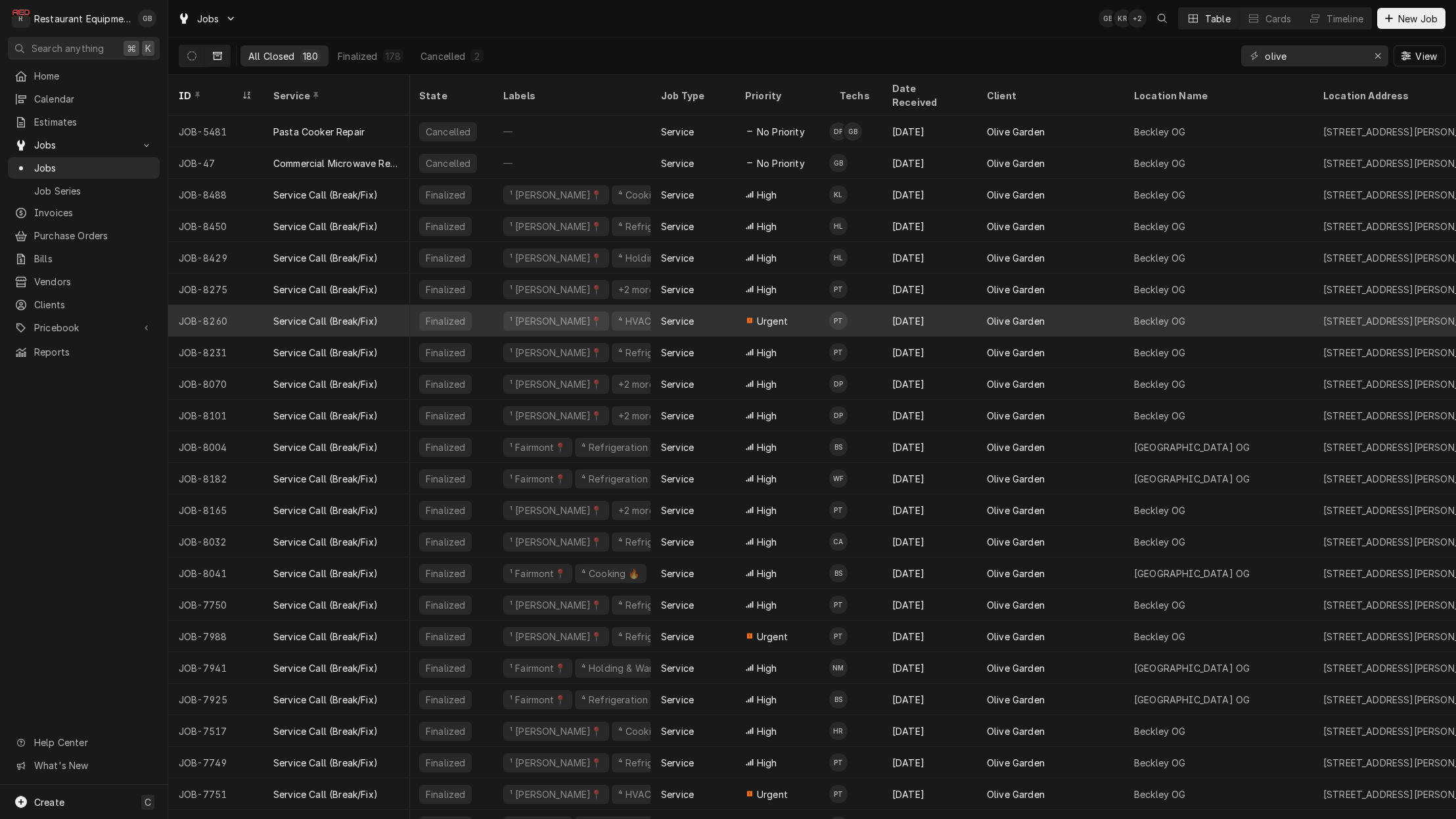
click at [377, 305] on div "Service Call (Break/Fix)" at bounding box center [336, 320] width 147 height 31
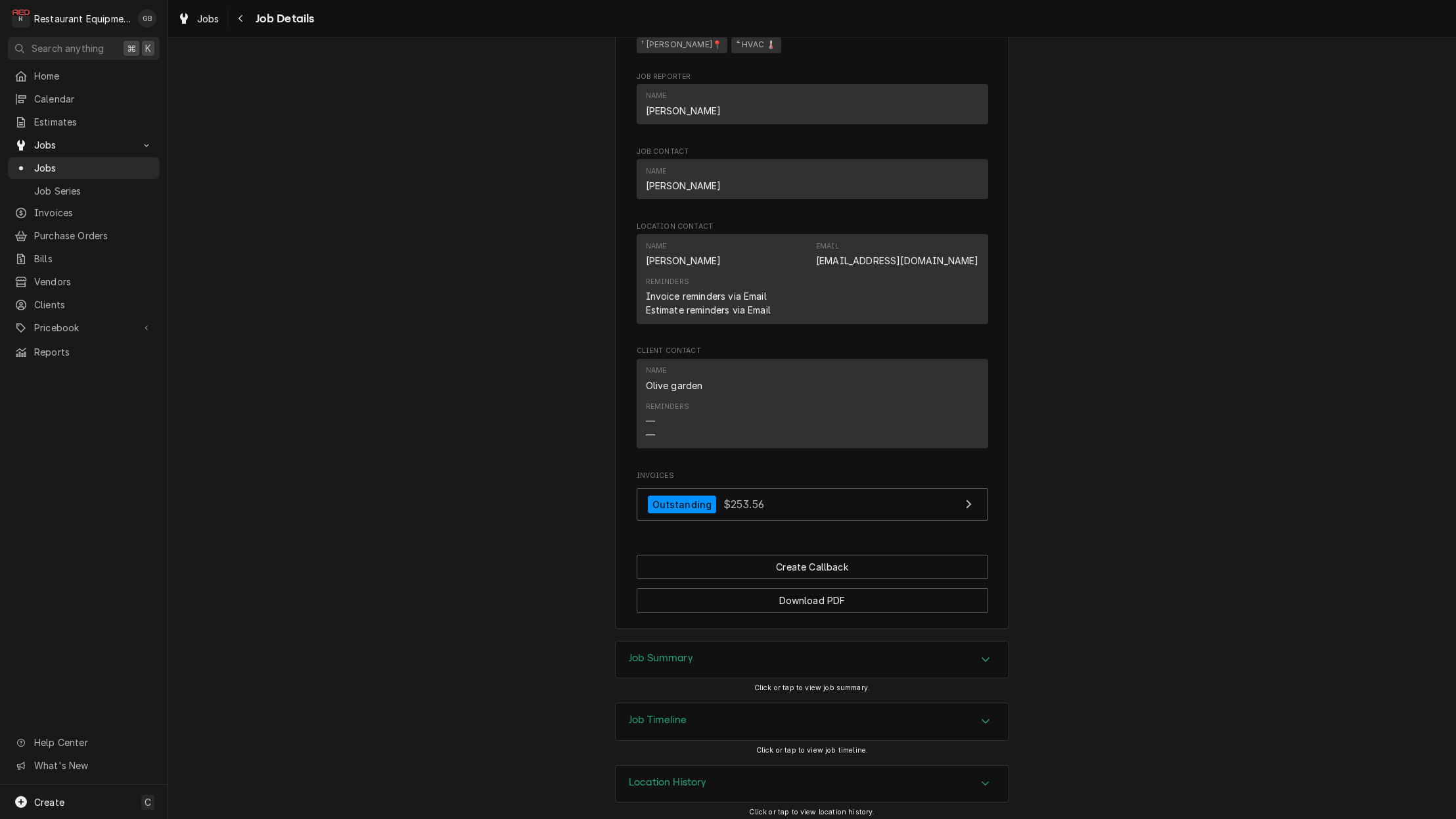
scroll to position [805, 0]
click at [975, 648] on div "Job Summary" at bounding box center [812, 661] width 393 height 37
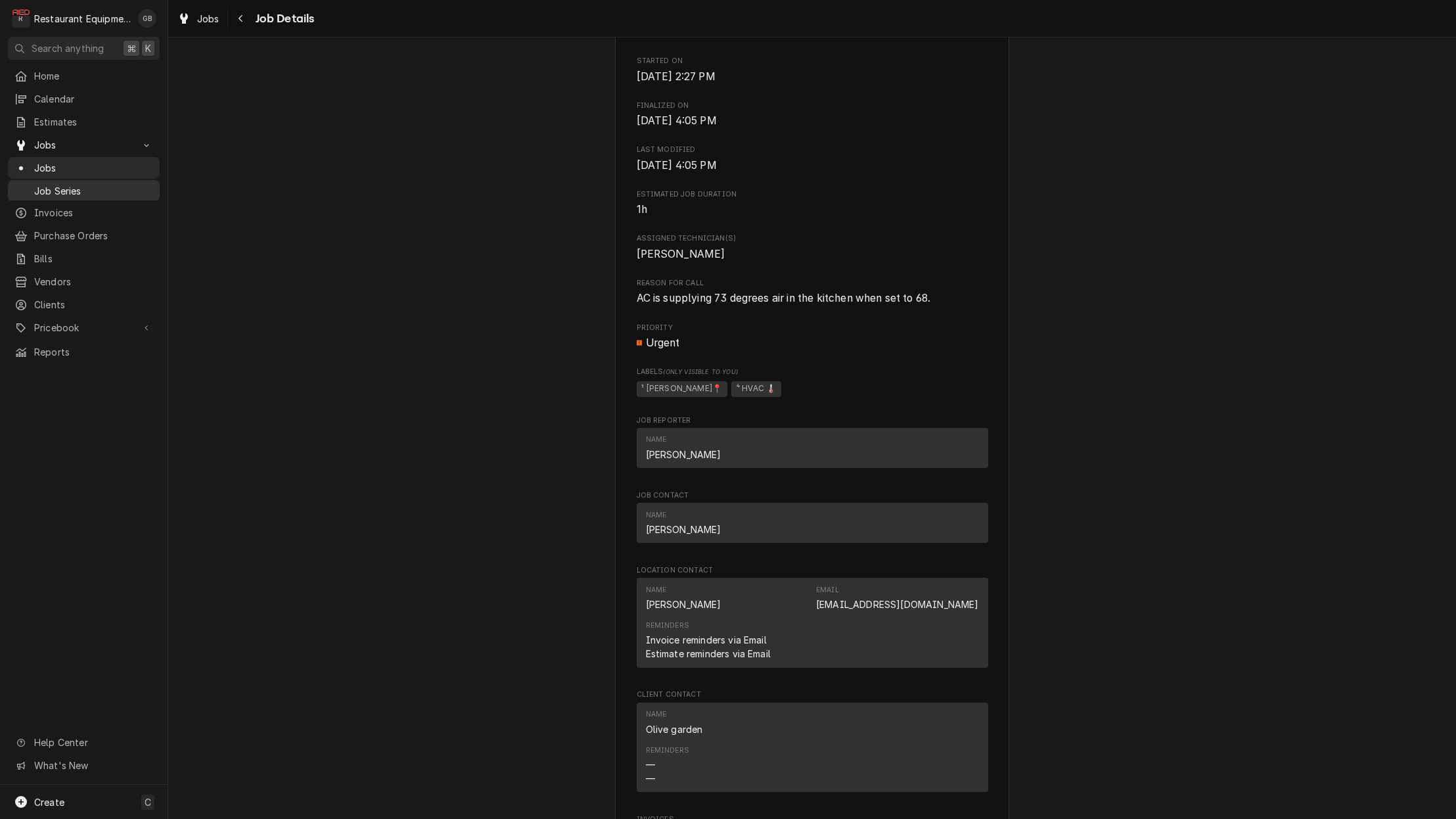
scroll to position [447, 0]
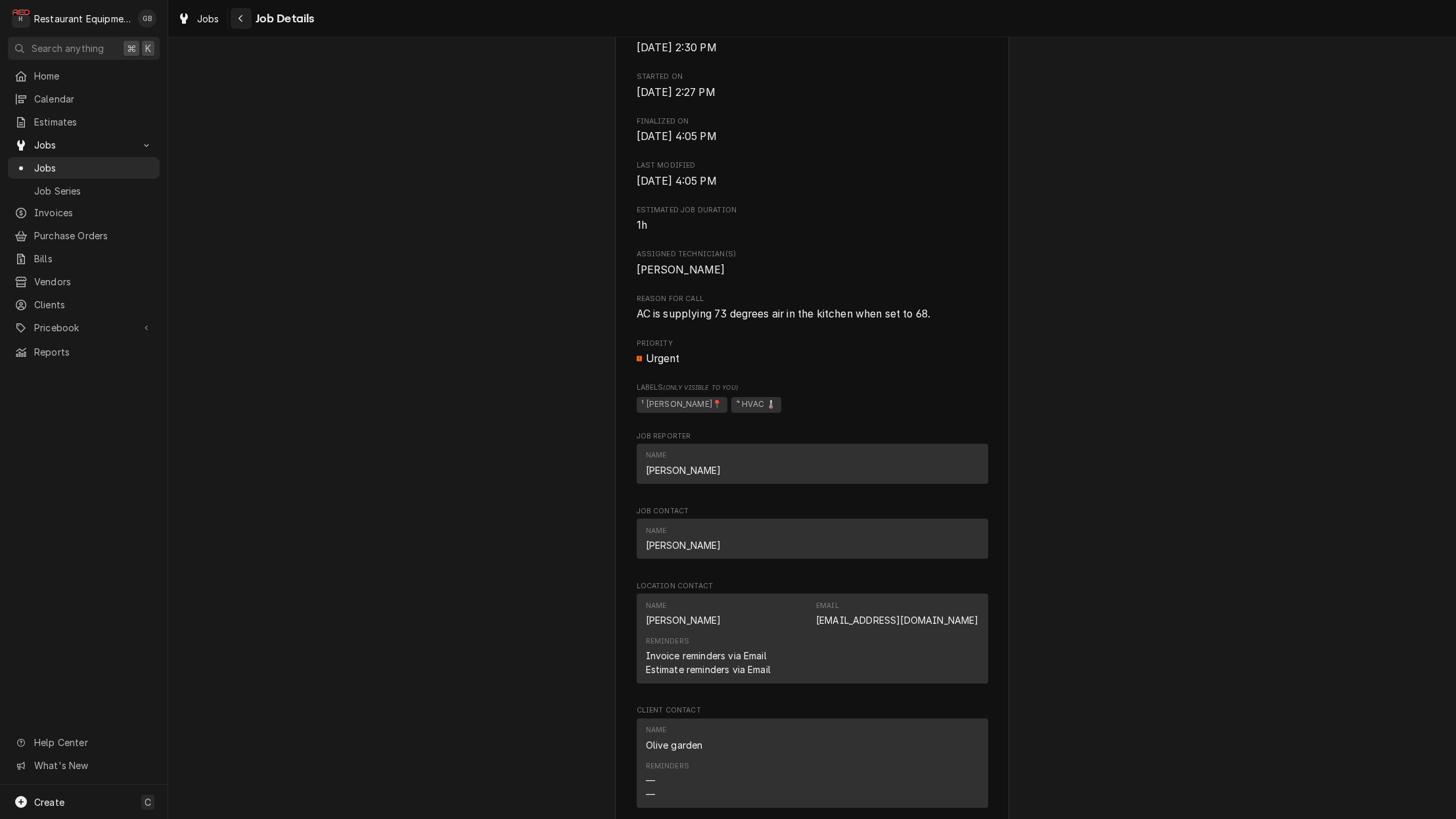
click at [238, 18] on icon "Navigate back" at bounding box center [241, 18] width 6 height 10
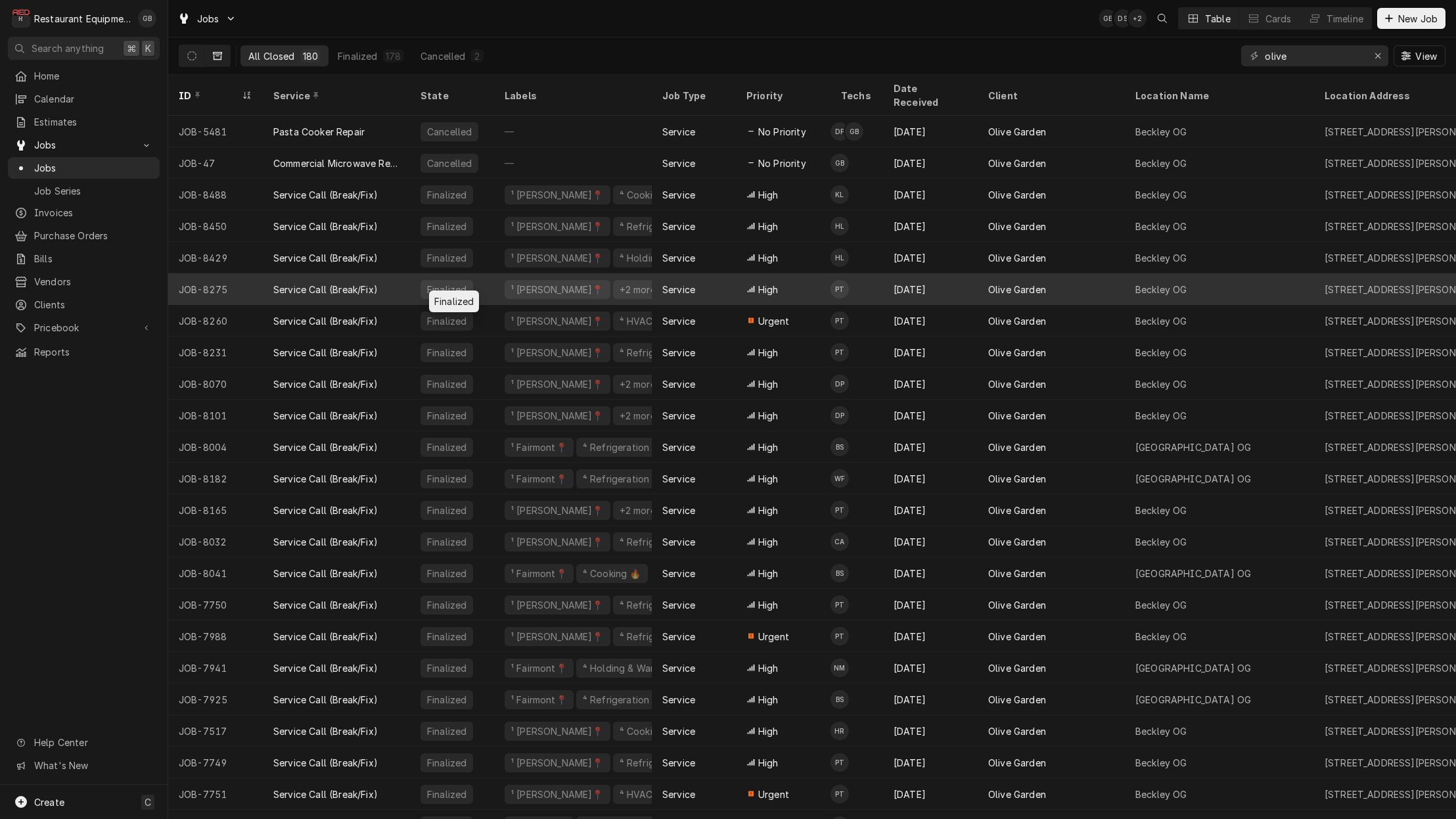
click at [415, 275] on div "Finalized" at bounding box center [452, 289] width 84 height 31
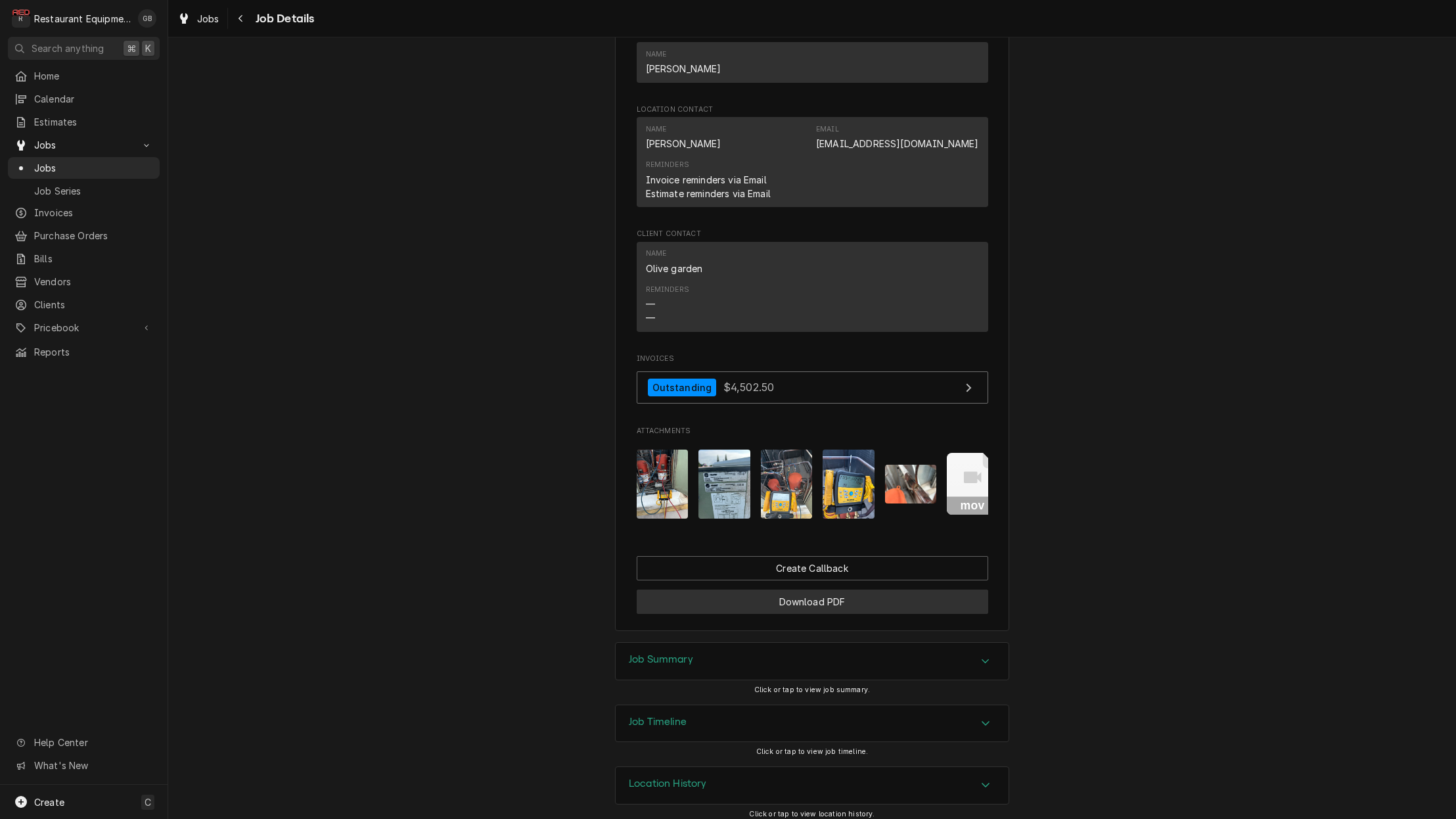
scroll to position [982, 0]
click at [970, 644] on div "Job Summary" at bounding box center [812, 662] width 393 height 37
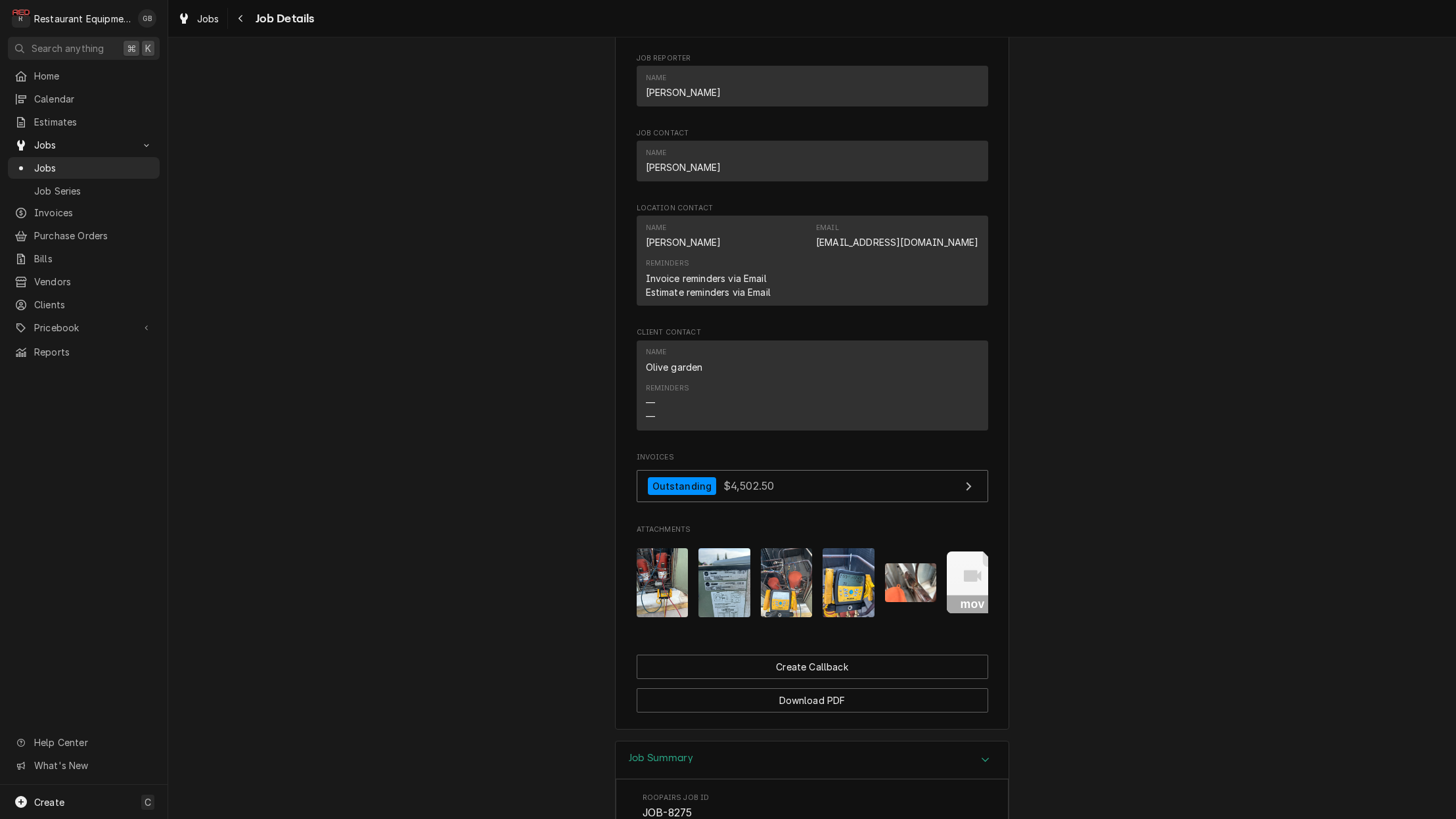
scroll to position [883, 0]
click at [238, 22] on icon "Navigate back" at bounding box center [241, 18] width 6 height 10
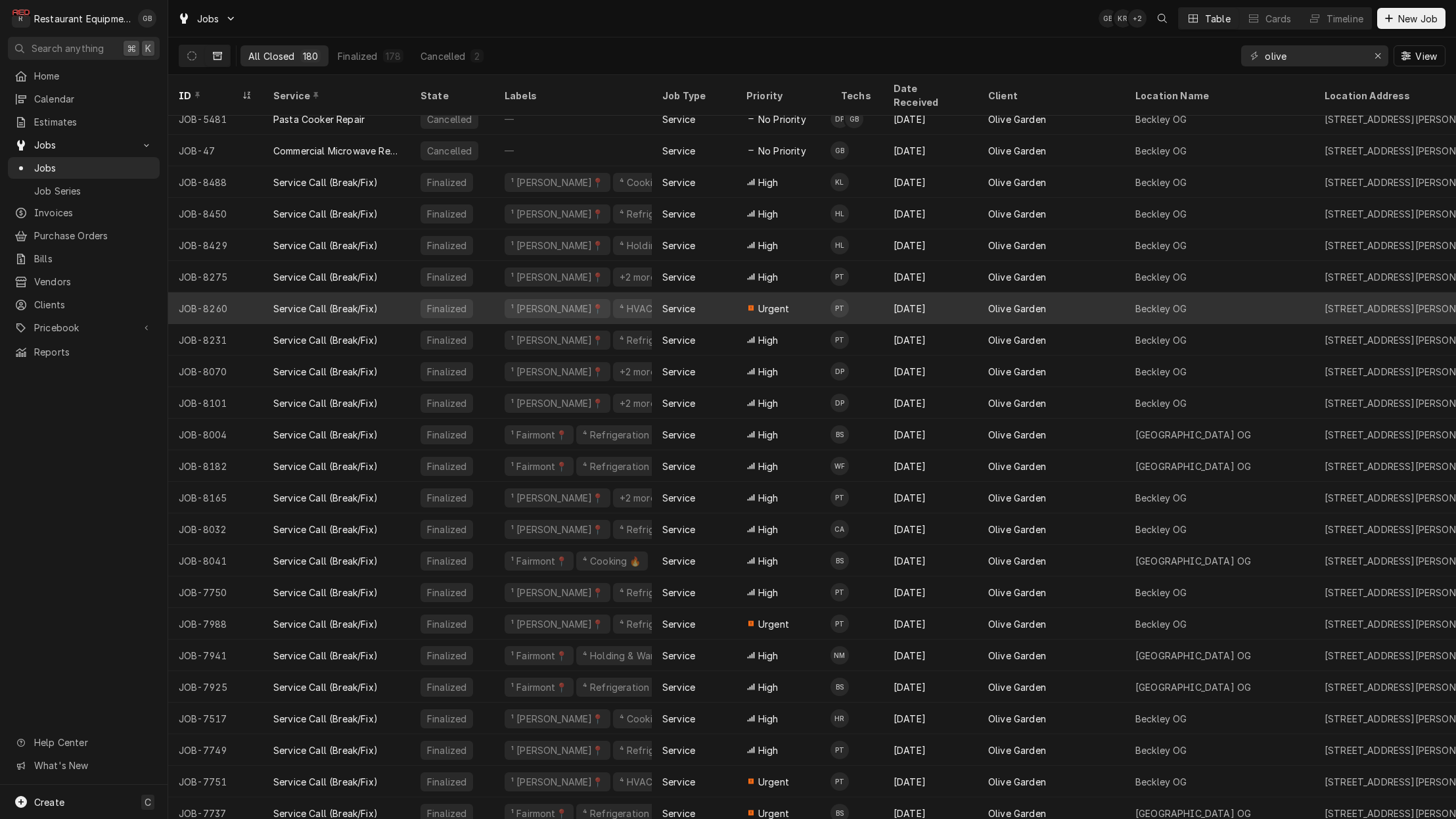
scroll to position [12, 0]
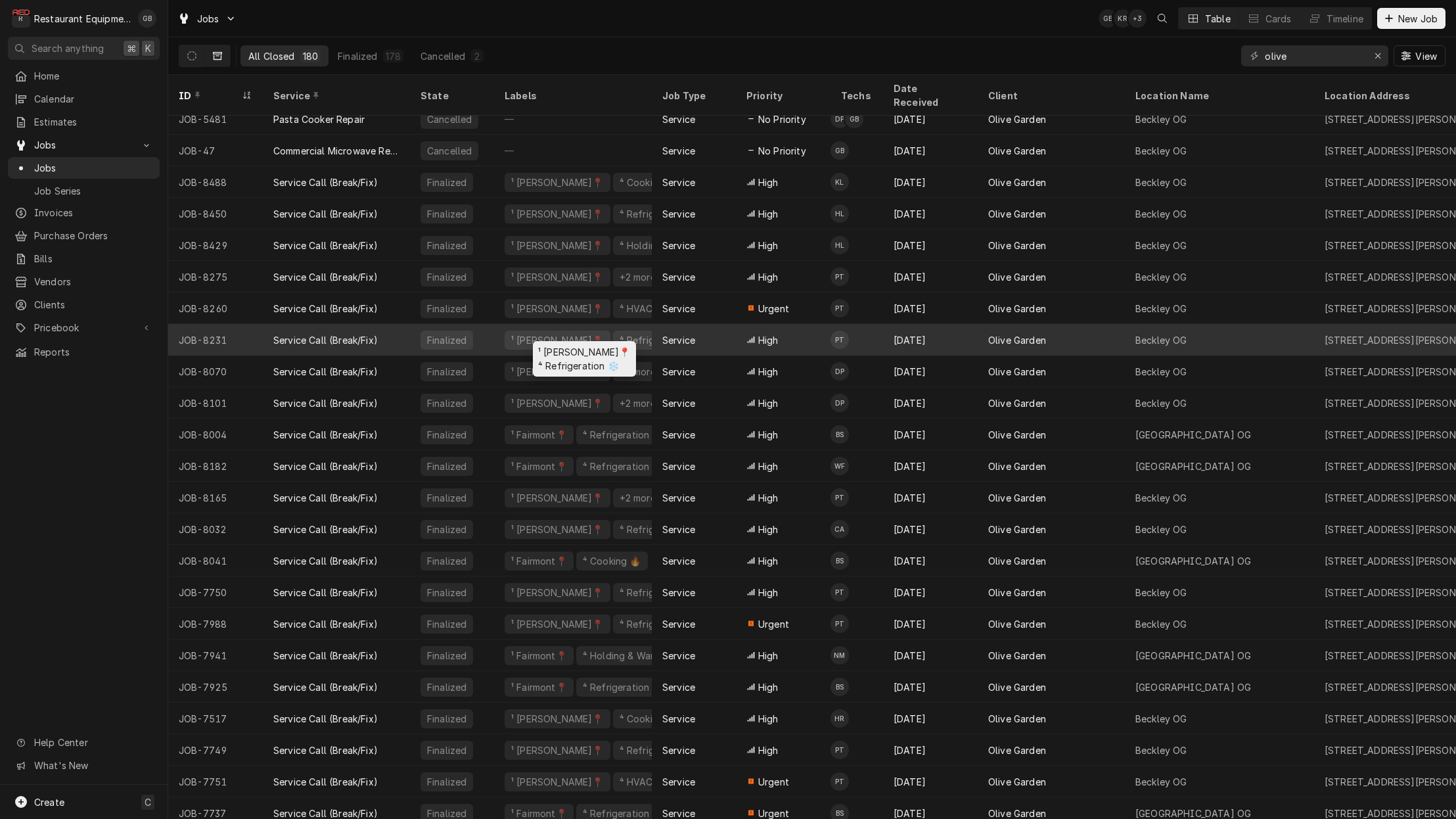
click at [618, 333] on div "⁴ Refrigeration ❄️" at bounding box center [660, 340] width 84 height 14
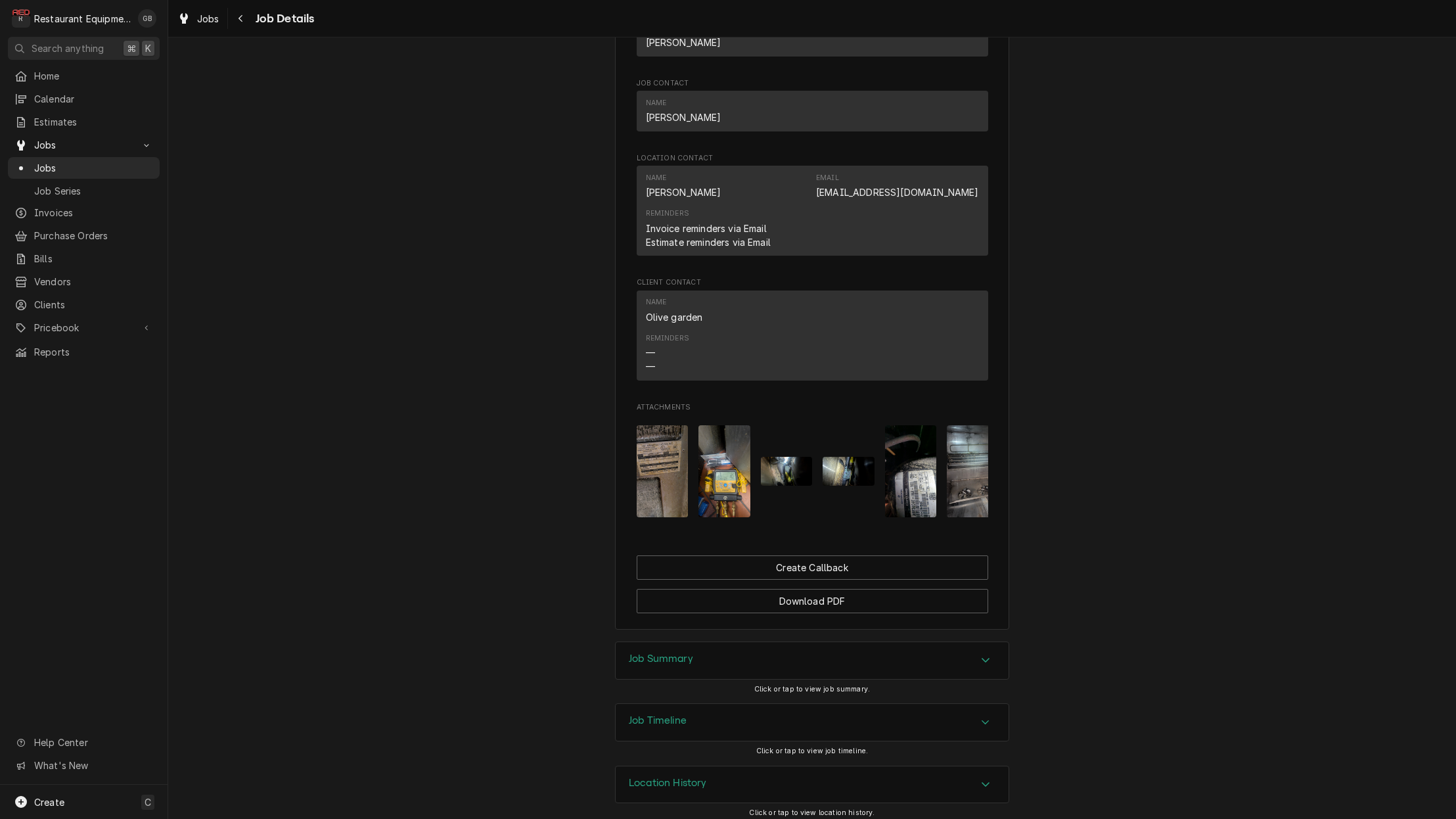
scroll to position [906, 0]
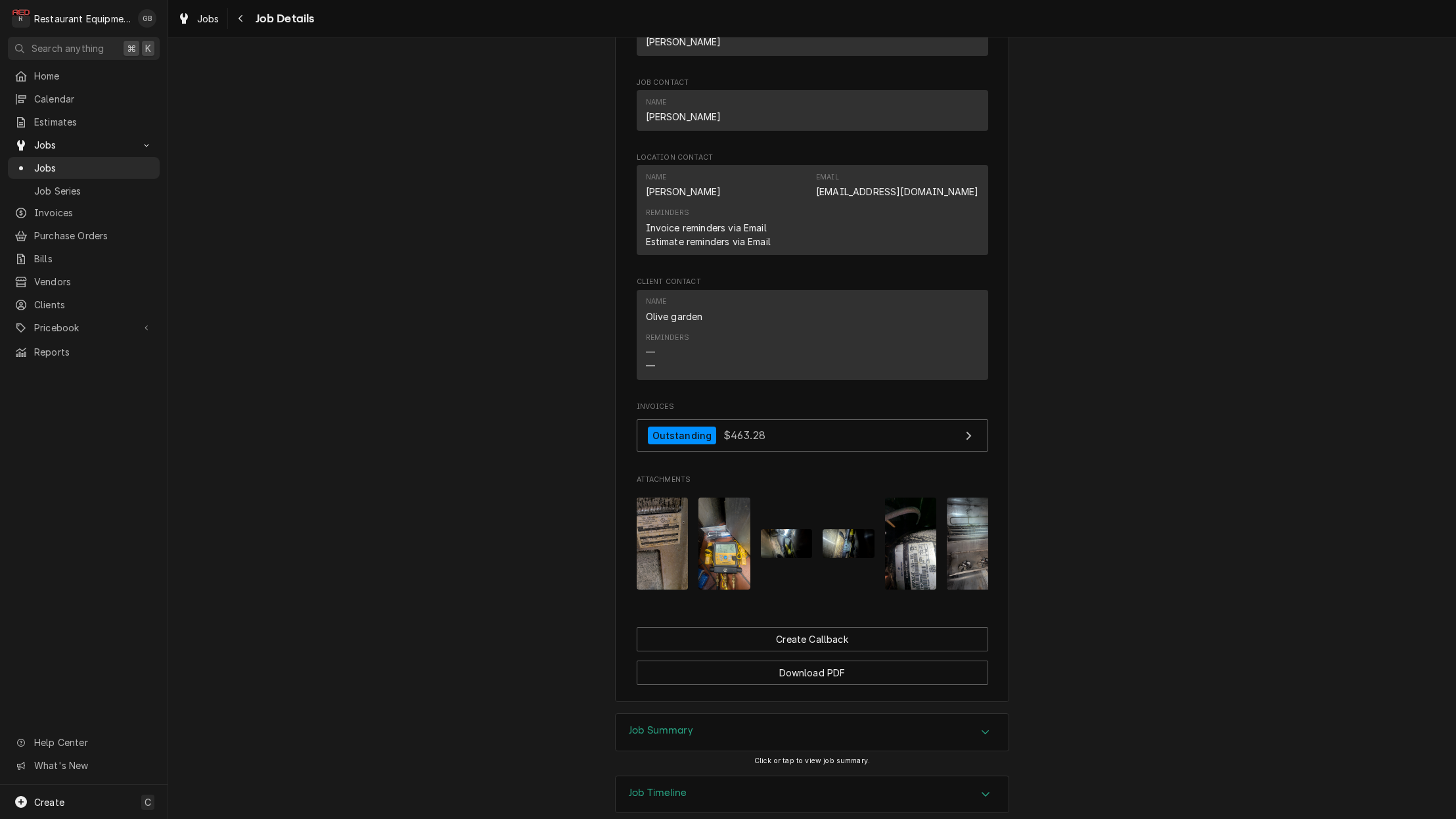
click at [998, 718] on div "Job Summary" at bounding box center [812, 732] width 393 height 37
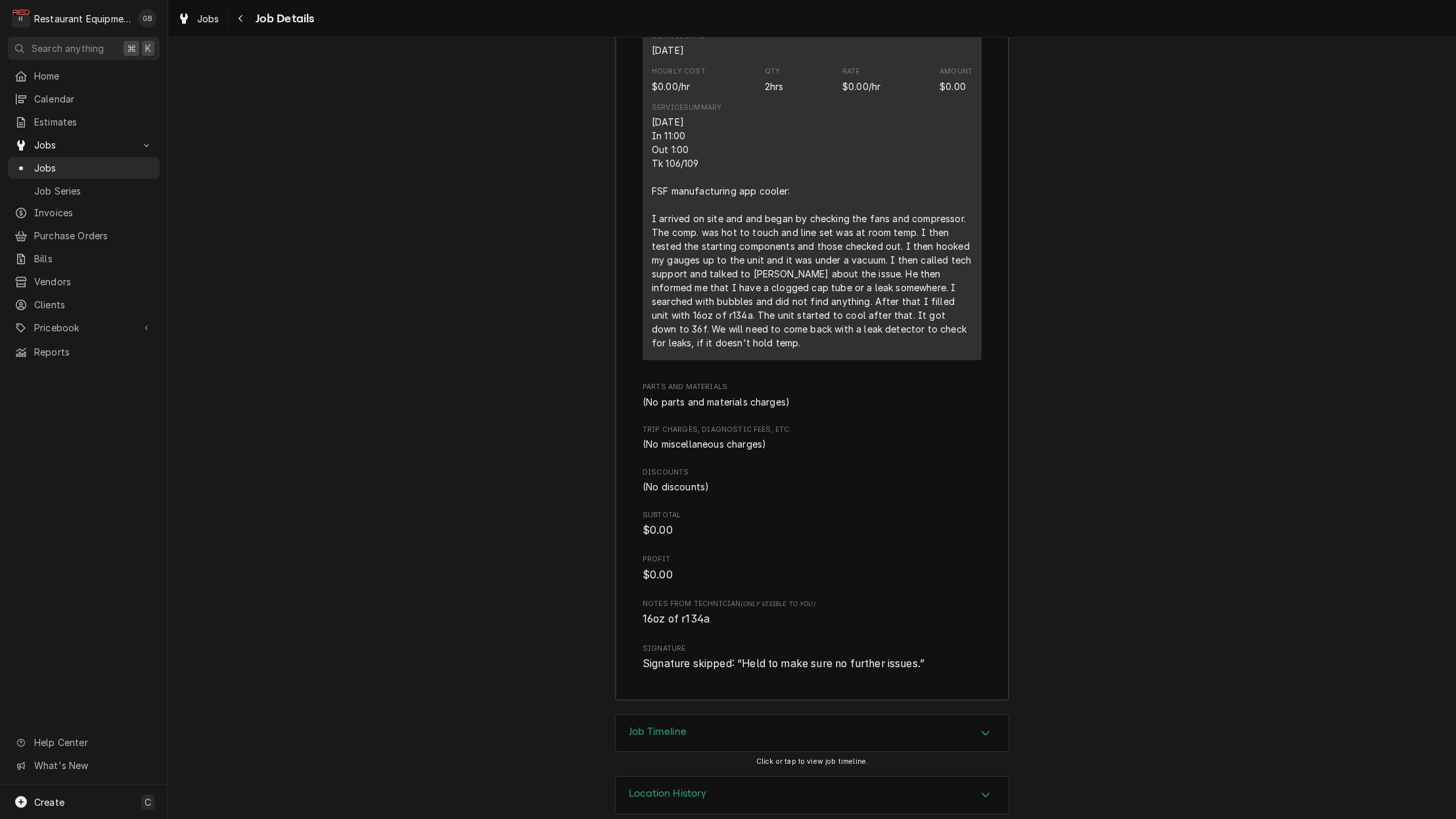
scroll to position [1876, 0]
click at [986, 731] on icon "Accordion Header" at bounding box center [985, 733] width 8 height 5
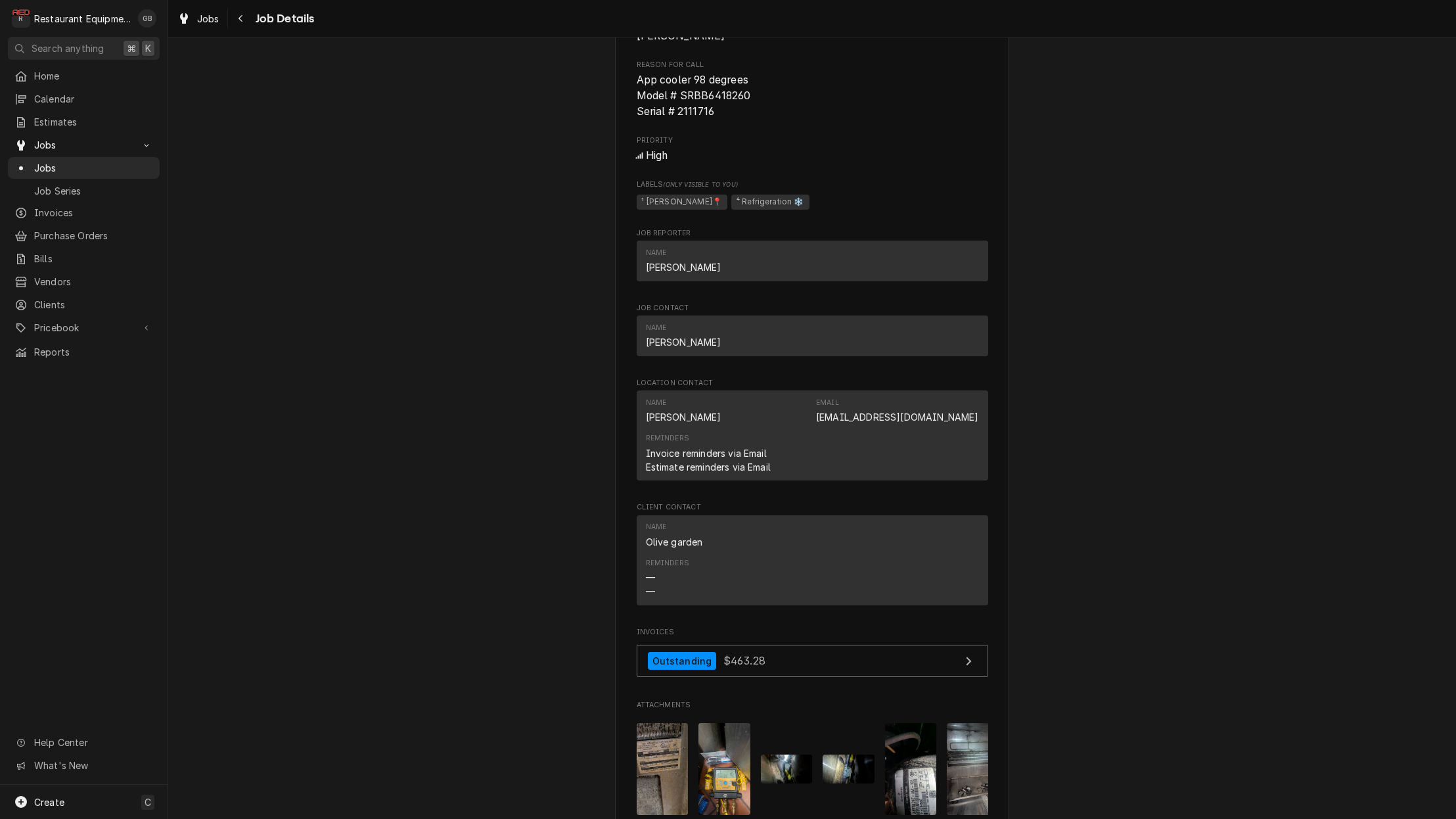
scroll to position [668, 0]
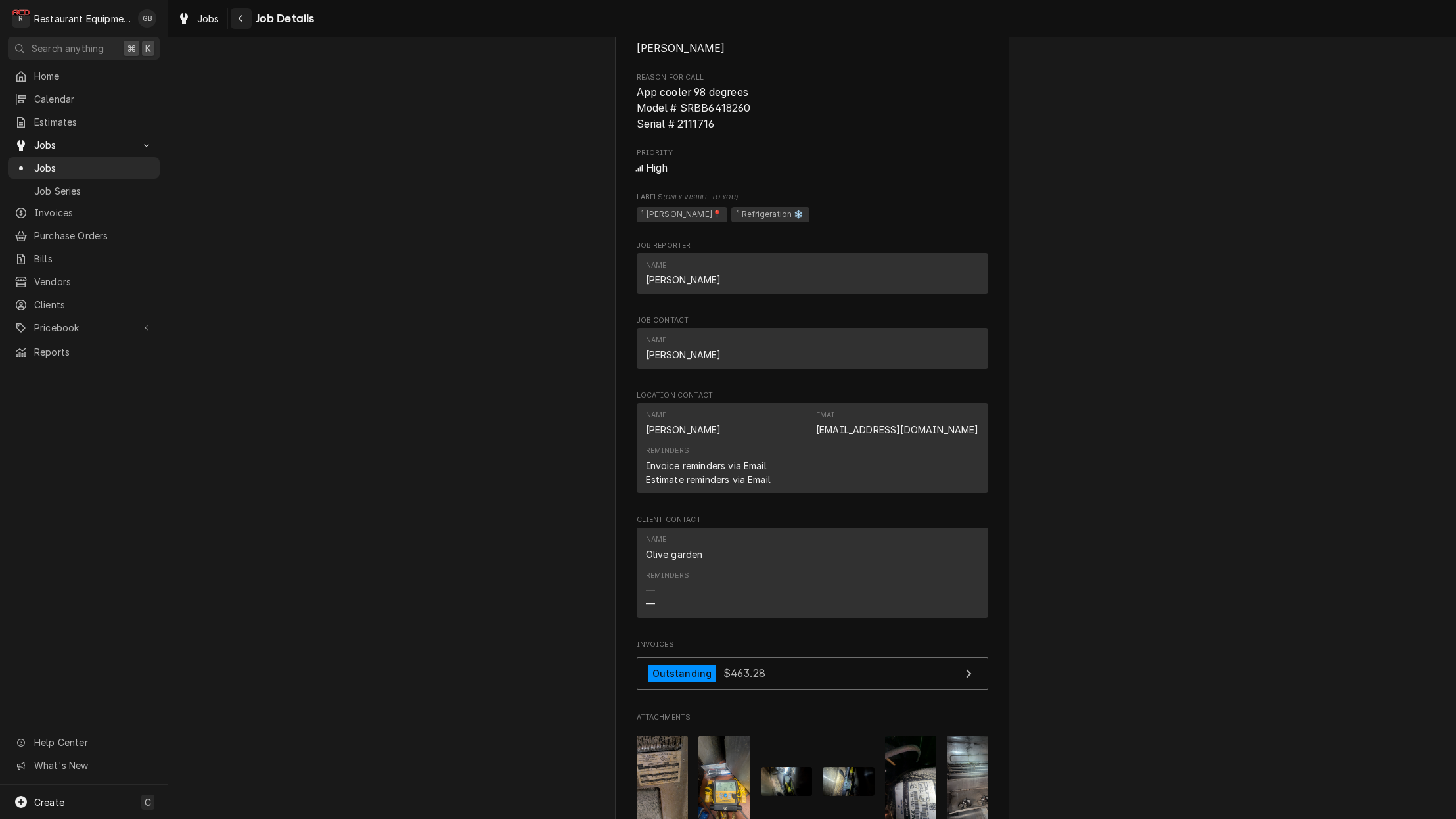
click at [235, 20] on div "Navigate back" at bounding box center [241, 18] width 13 height 13
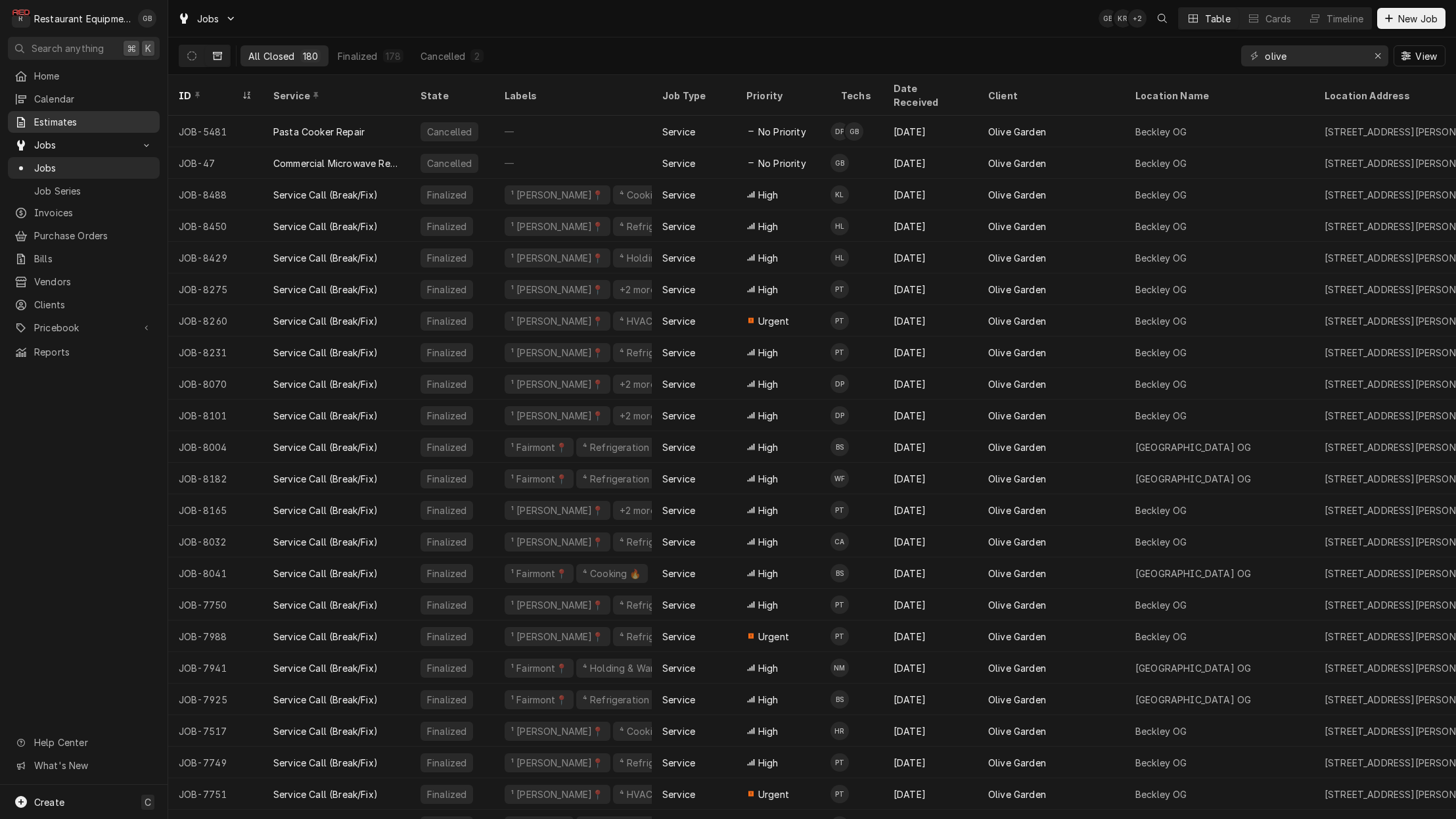
click at [71, 118] on span "Estimates" at bounding box center [93, 122] width 119 height 14
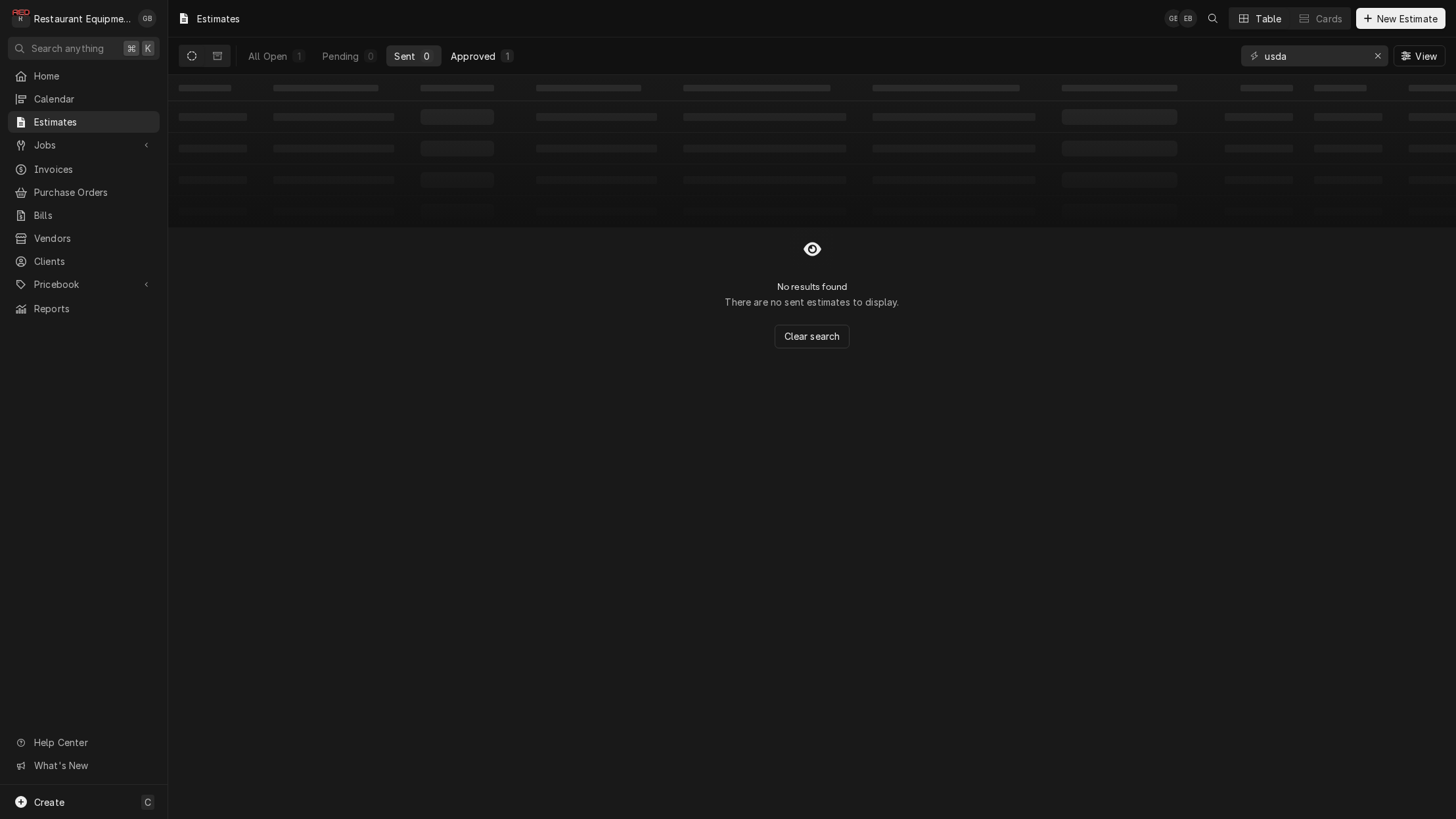
click at [473, 56] on div "Approved" at bounding box center [473, 56] width 45 height 14
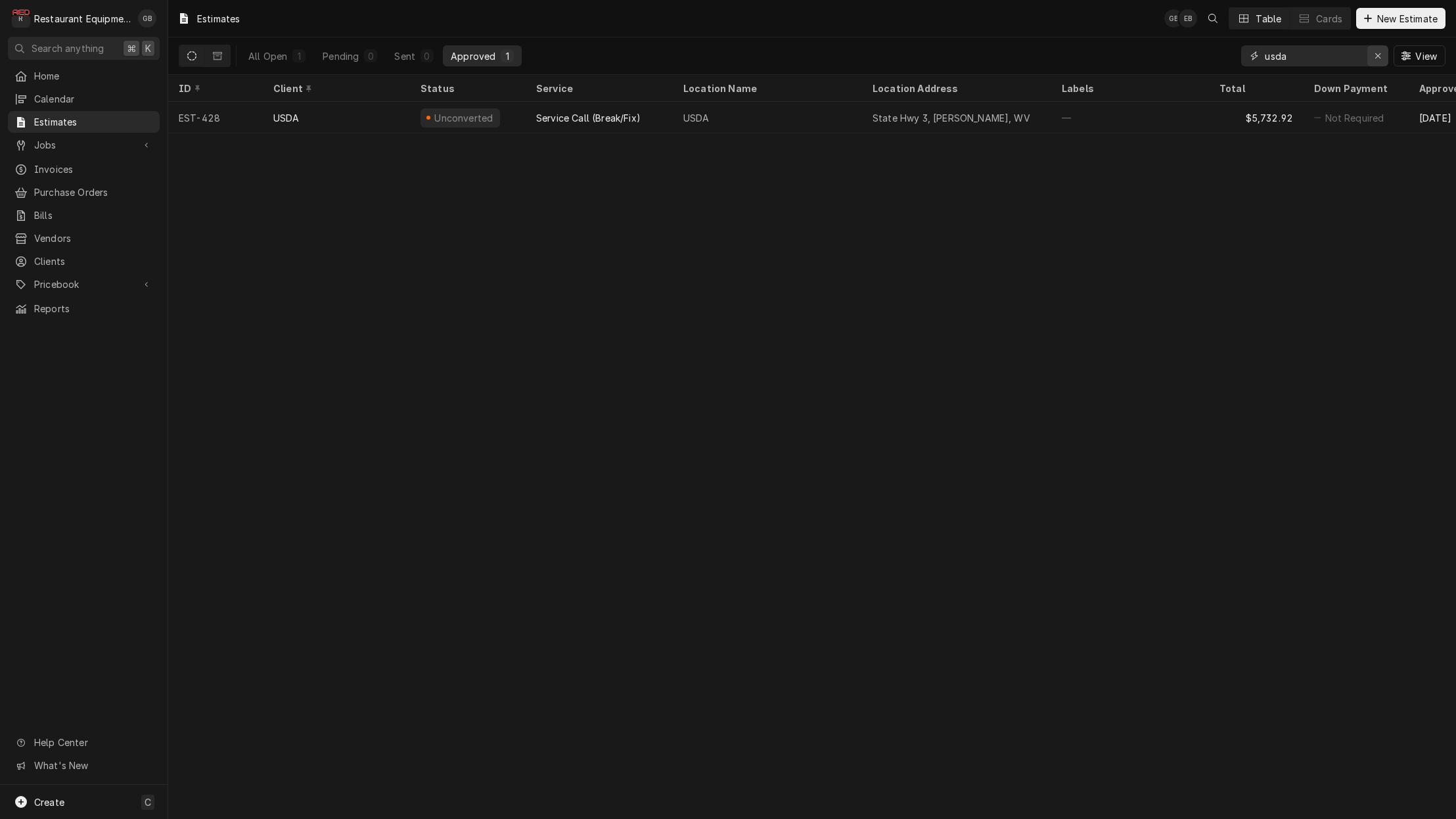
click at [1368, 53] on button "Erase input" at bounding box center [1377, 56] width 21 height 21
type input "olive"
click at [409, 53] on div "Sent" at bounding box center [405, 56] width 21 height 14
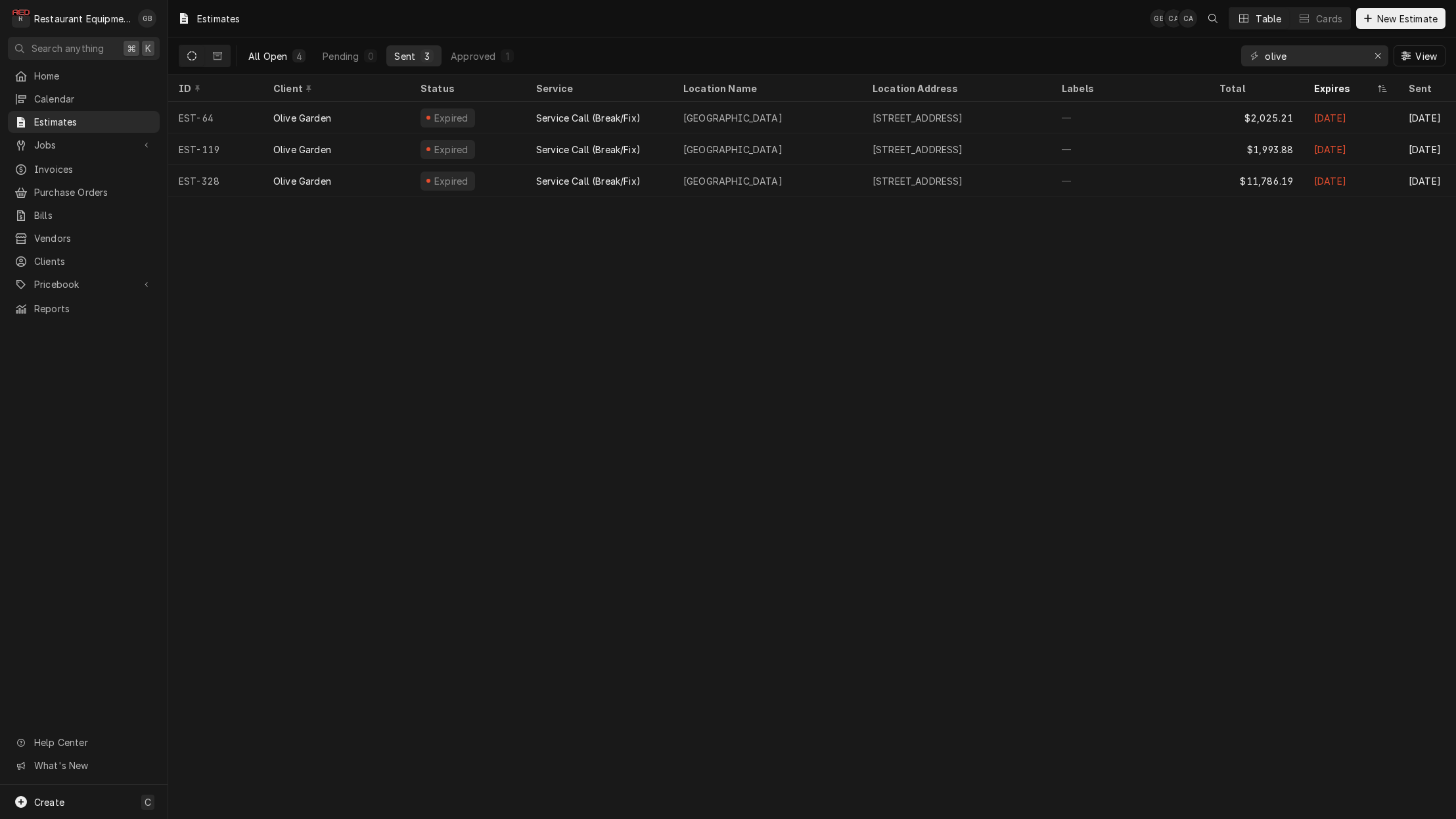
click at [272, 54] on div "All Open" at bounding box center [267, 56] width 39 height 14
